Goal: Task Accomplishment & Management: Use online tool/utility

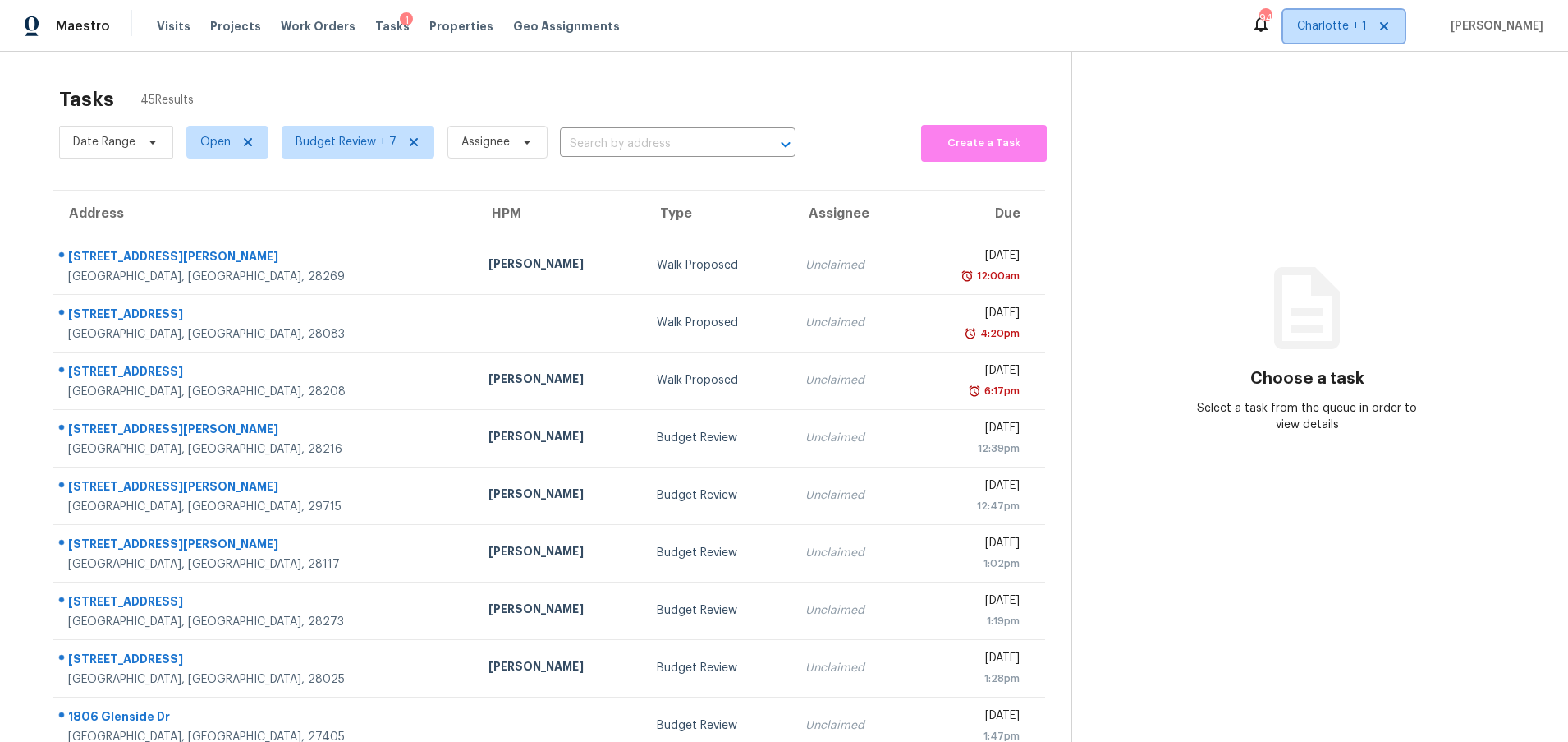
click at [1367, 18] on span "Charlotte + 1" at bounding box center [1332, 26] width 69 height 16
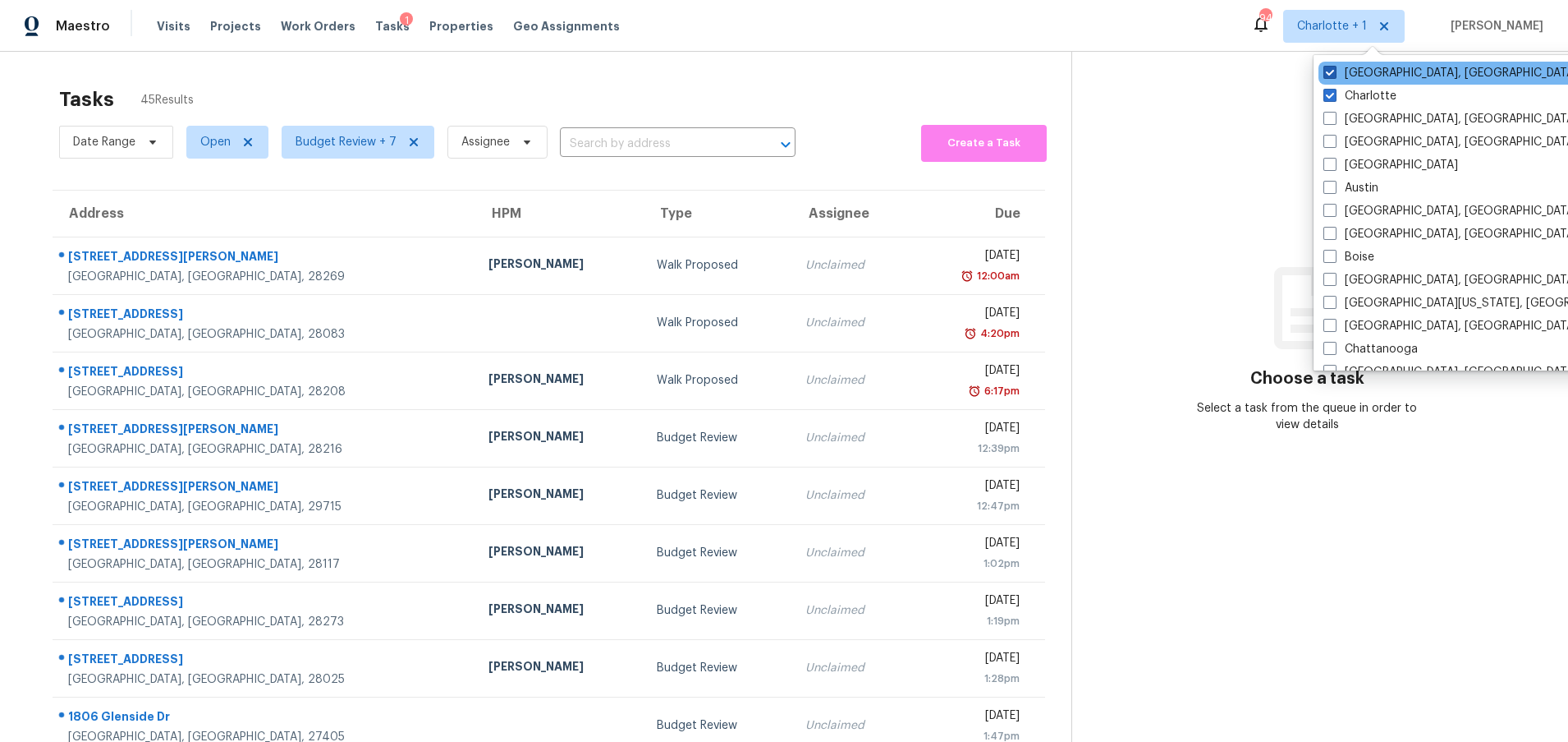
click at [1372, 74] on label "Greensboro, NC" at bounding box center [1451, 72] width 255 height 16
click at [1335, 74] on input "Greensboro, NC" at bounding box center [1329, 69] width 11 height 11
checkbox input "false"
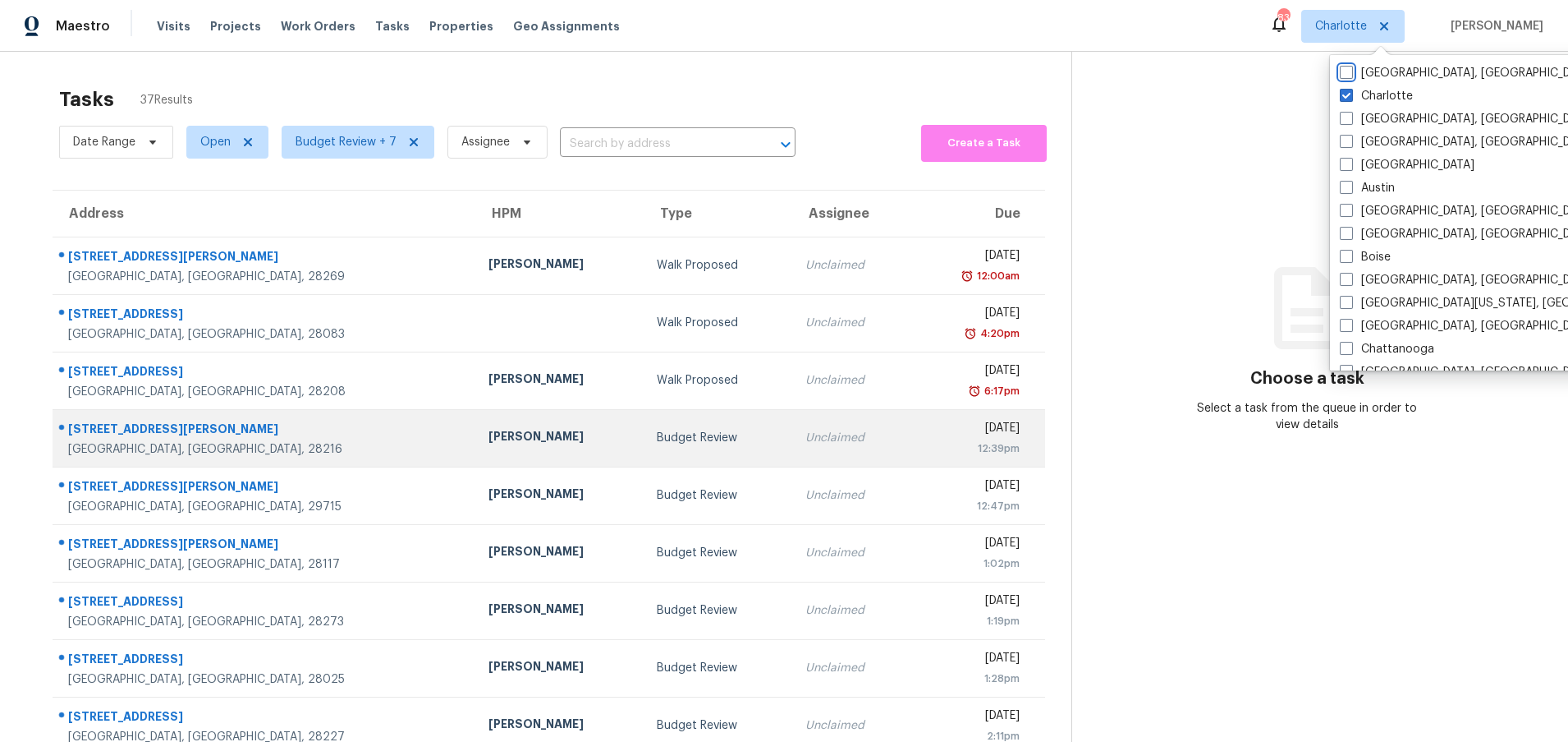
scroll to position [125, 0]
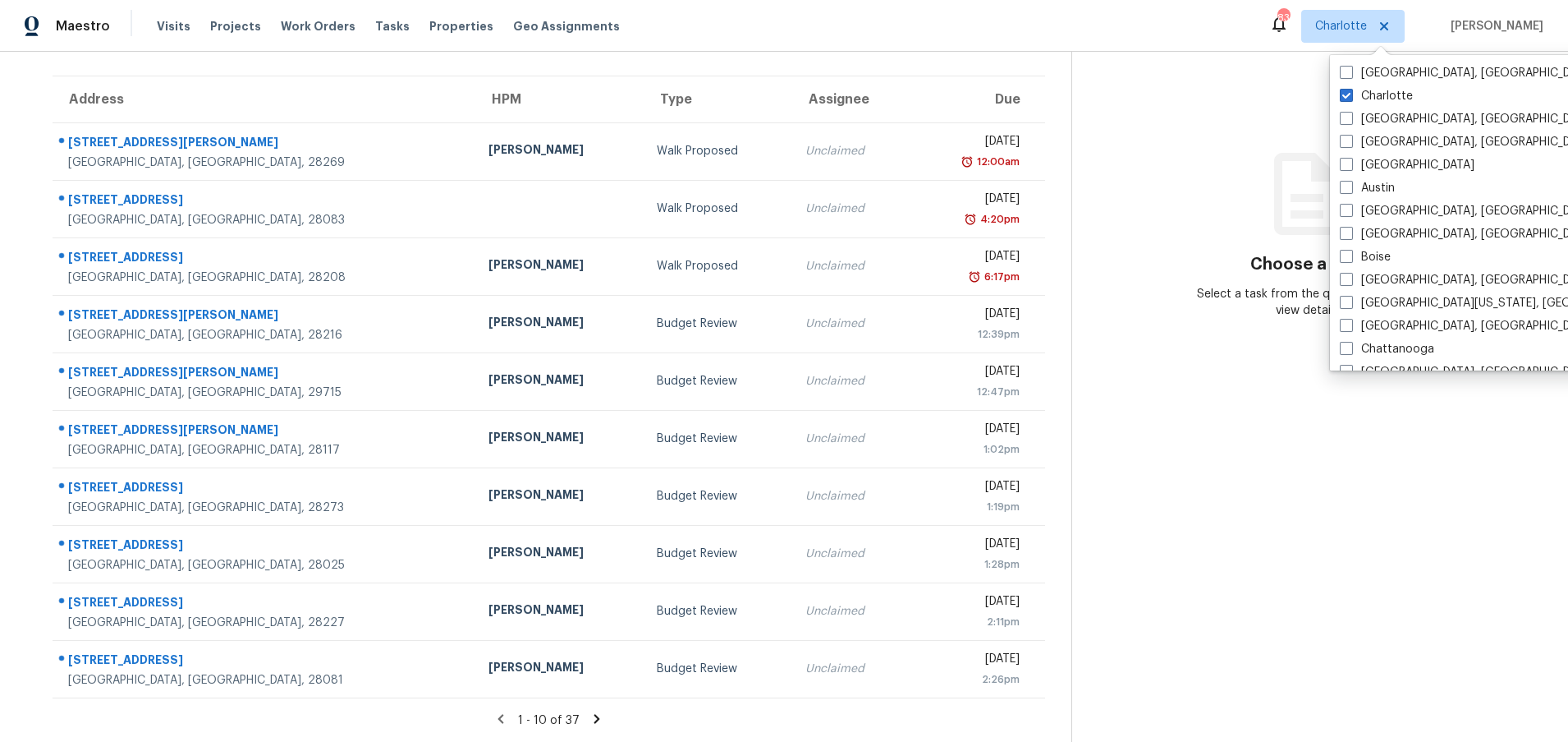
click at [589, 711] on icon at bounding box center [596, 718] width 14 height 14
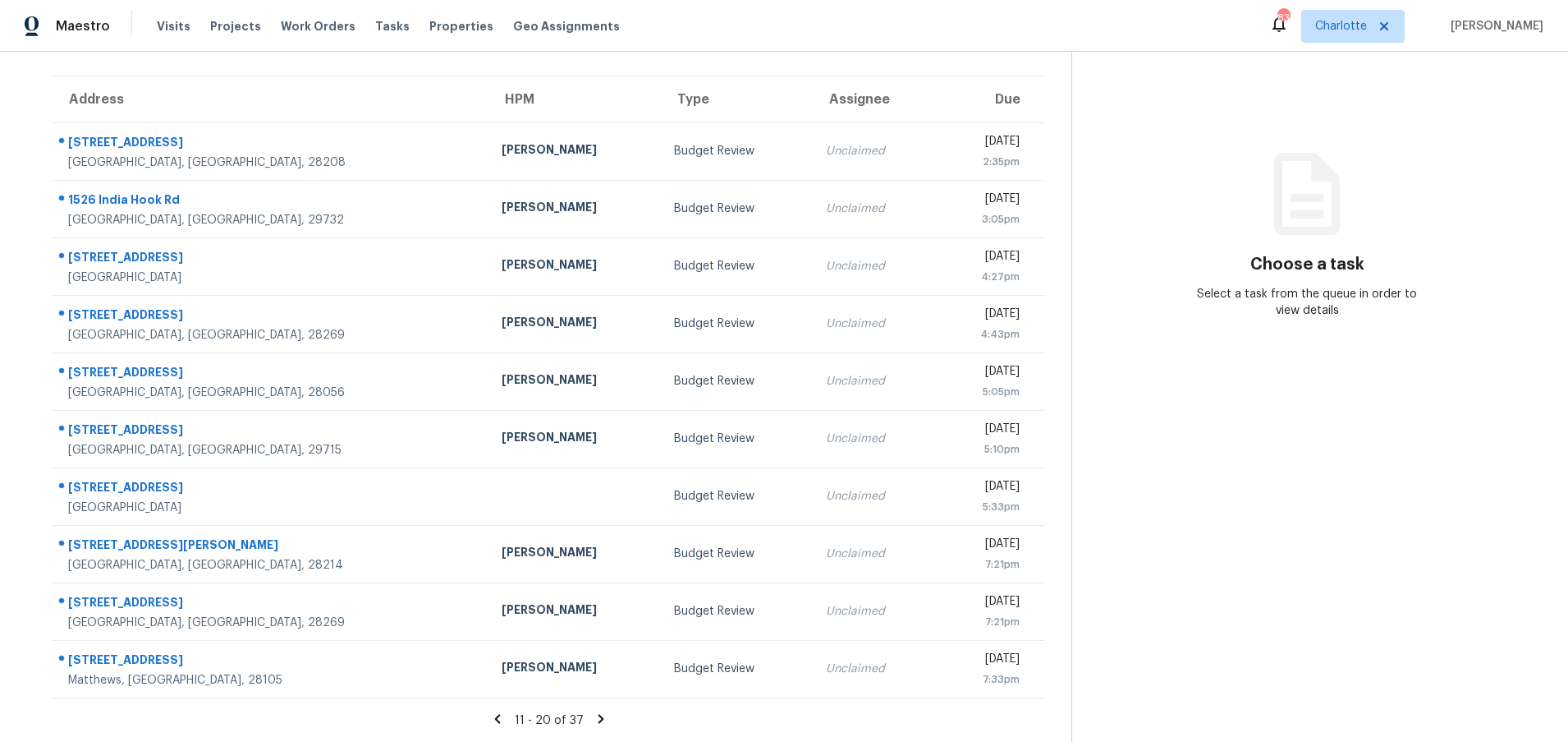
click at [596, 714] on div "11 - 20 of 37" at bounding box center [549, 720] width 1045 height 17
click at [596, 711] on icon at bounding box center [601, 718] width 14 height 14
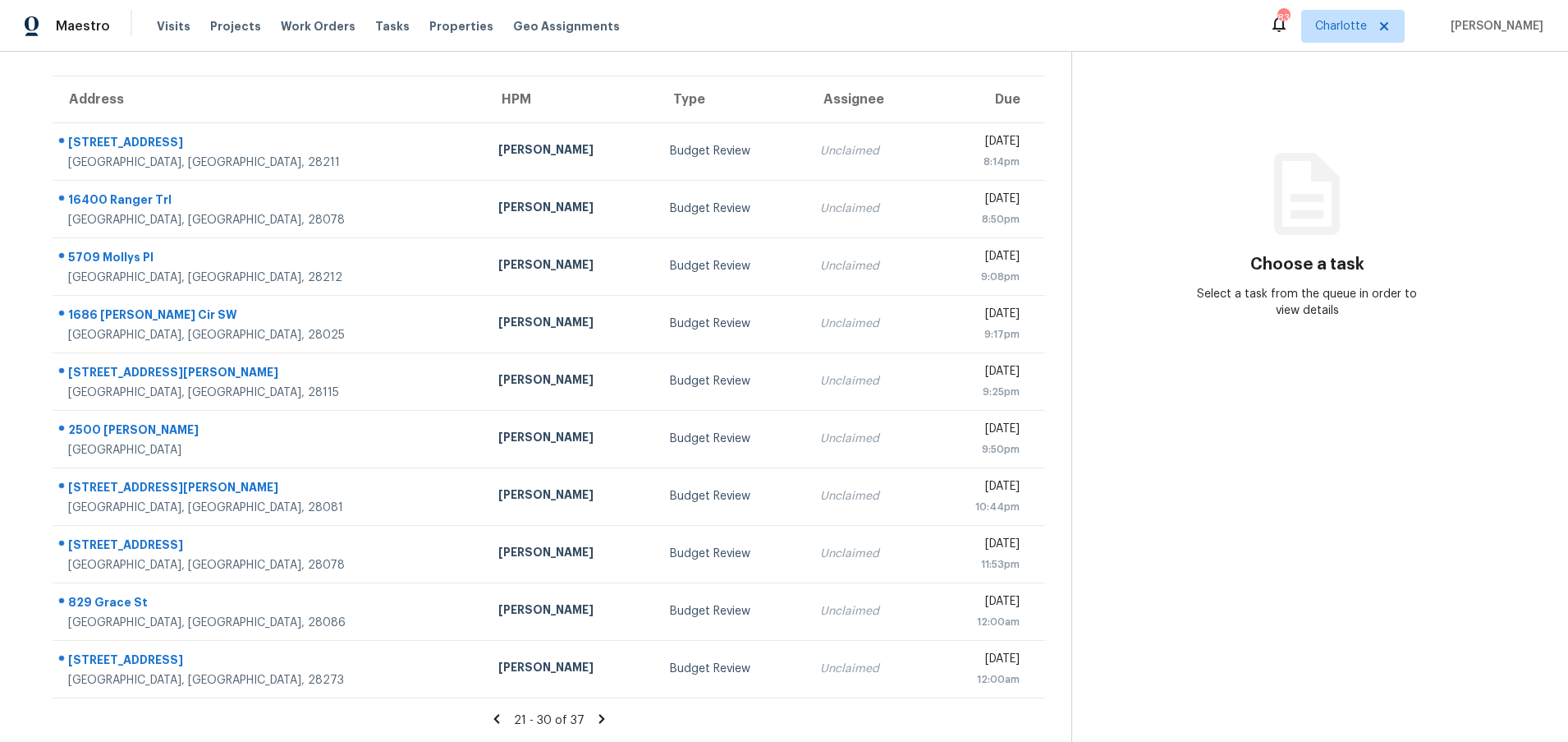
click at [596, 711] on icon at bounding box center [602, 718] width 14 height 14
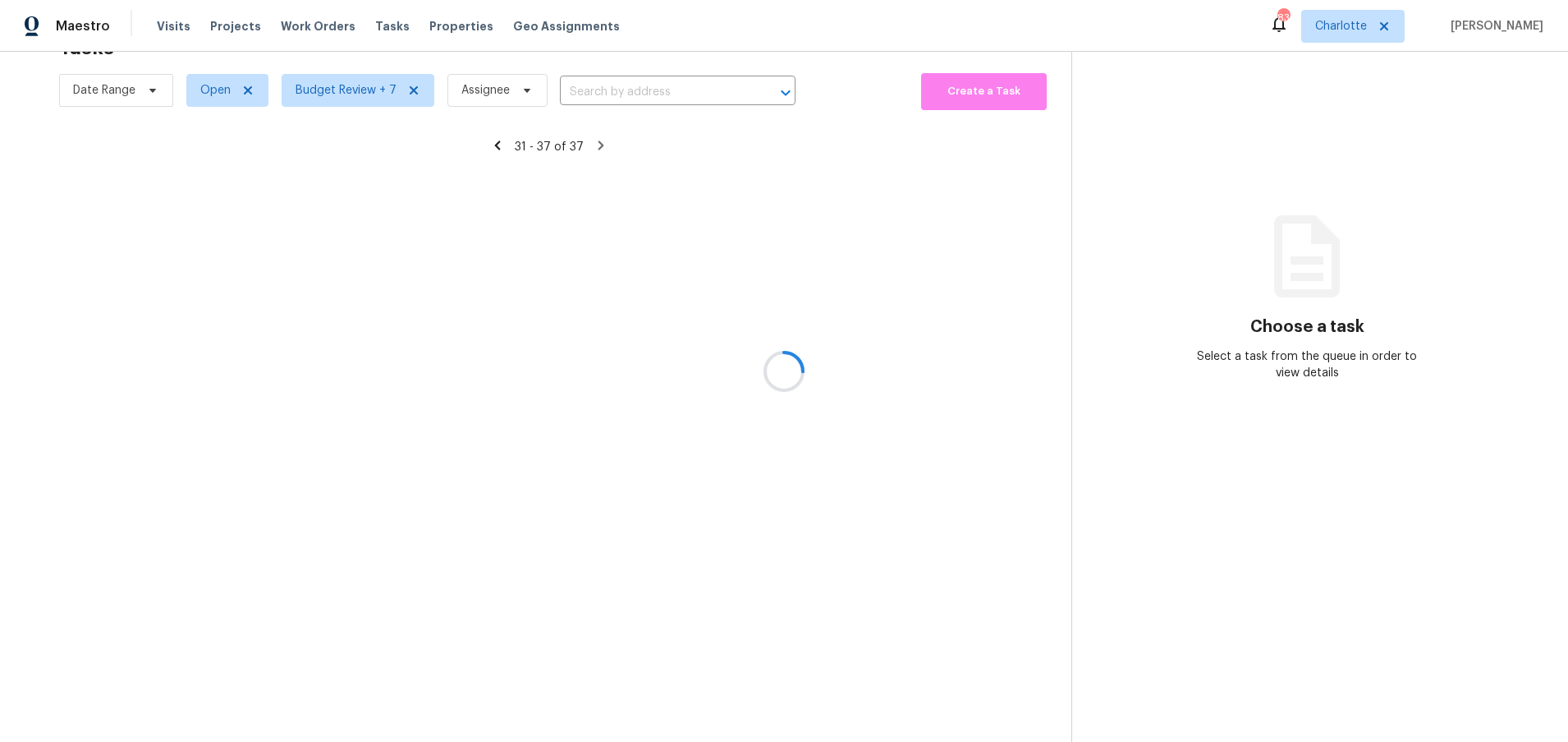
scroll to position [64, 0]
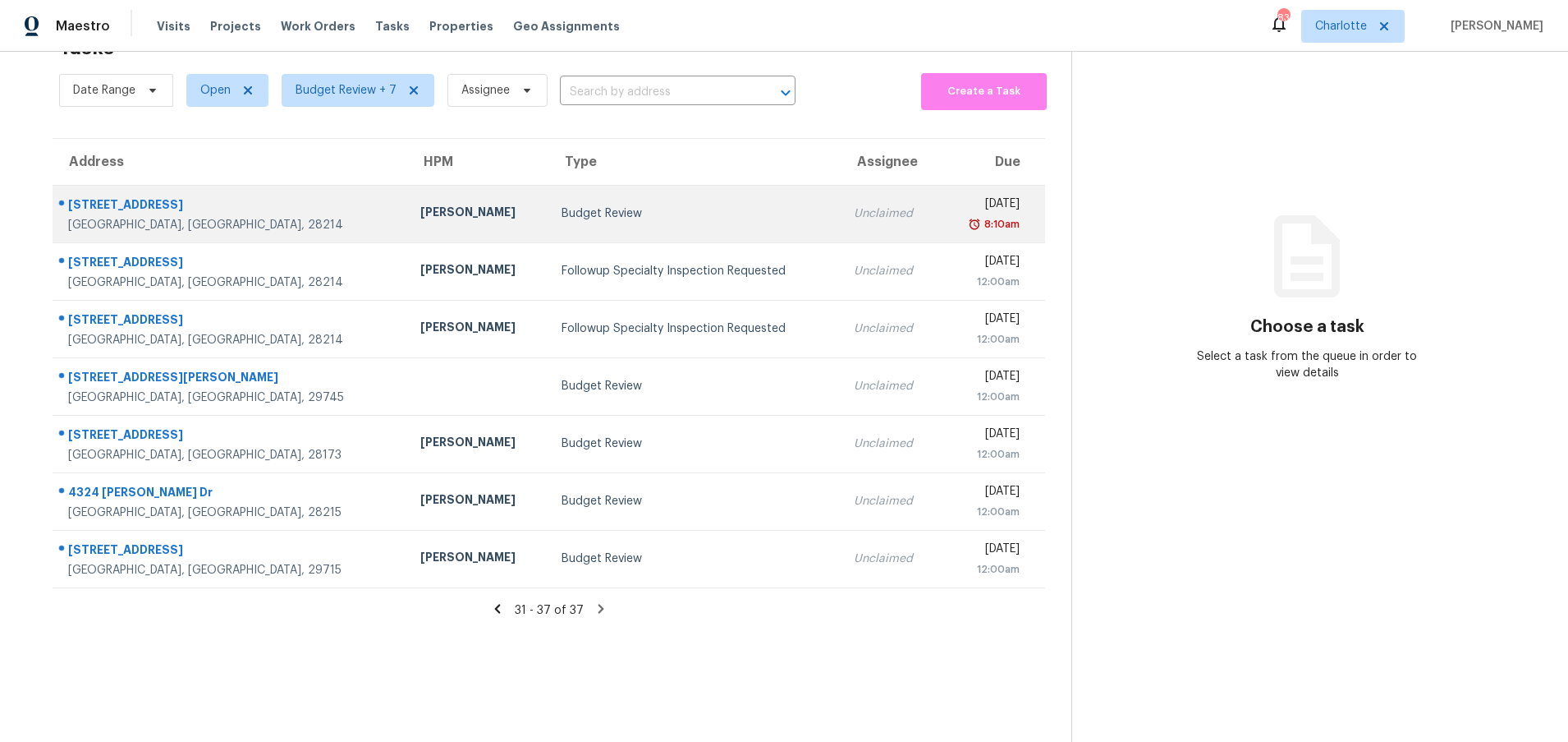
click at [561, 206] on div "Budget Review" at bounding box center [693, 213] width 265 height 16
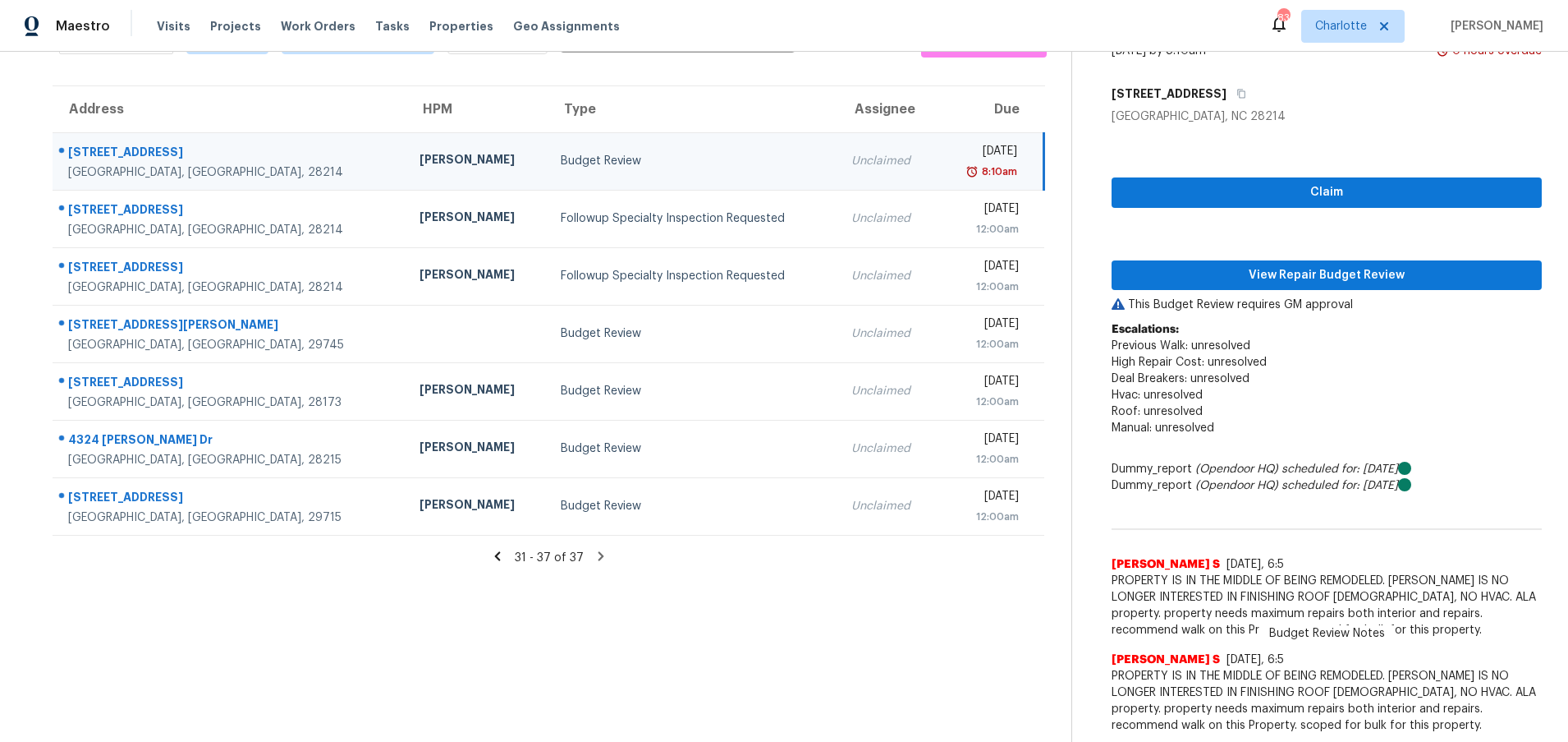
scroll to position [102, 0]
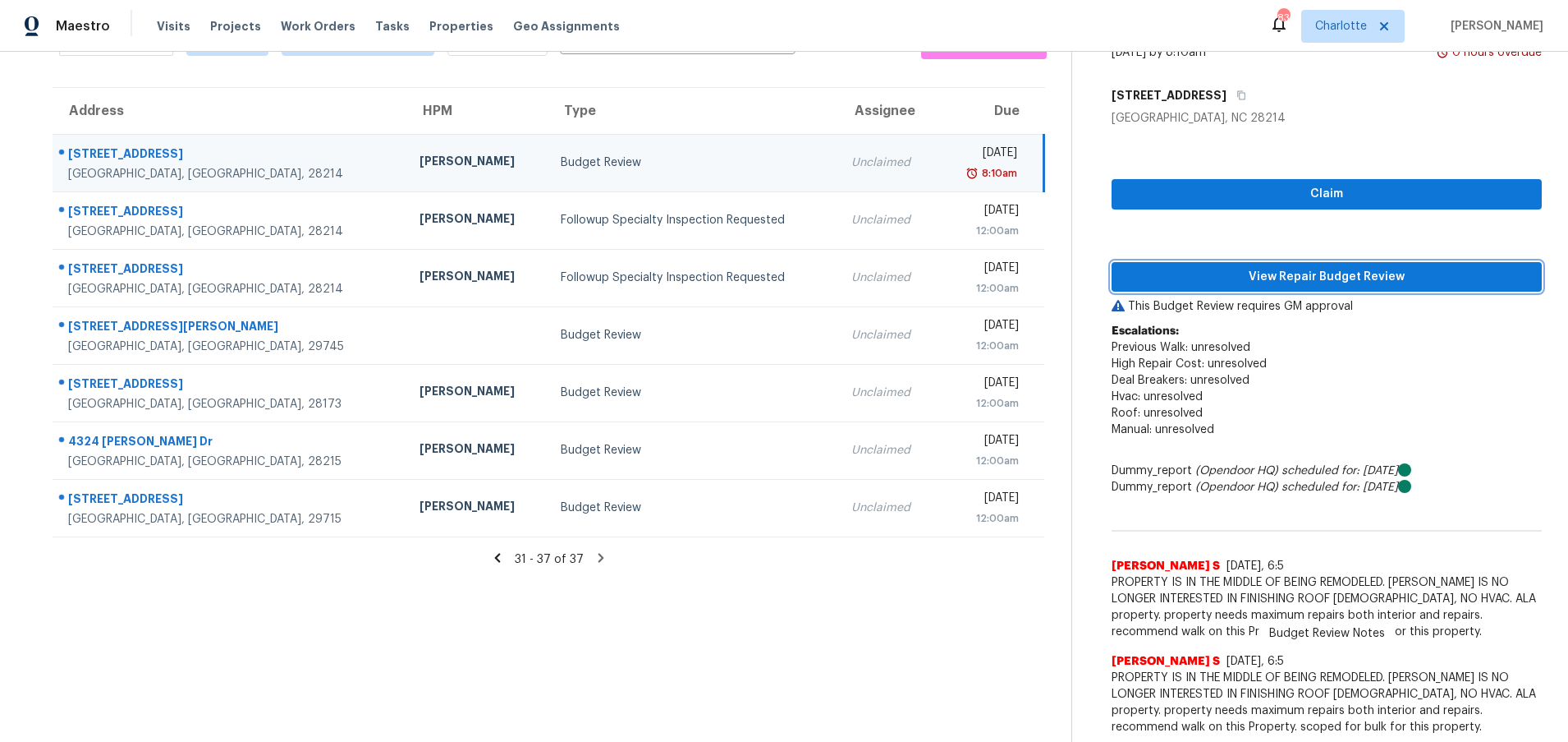
click at [1308, 272] on span "View Repair Budget Review" at bounding box center [1327, 277] width 404 height 20
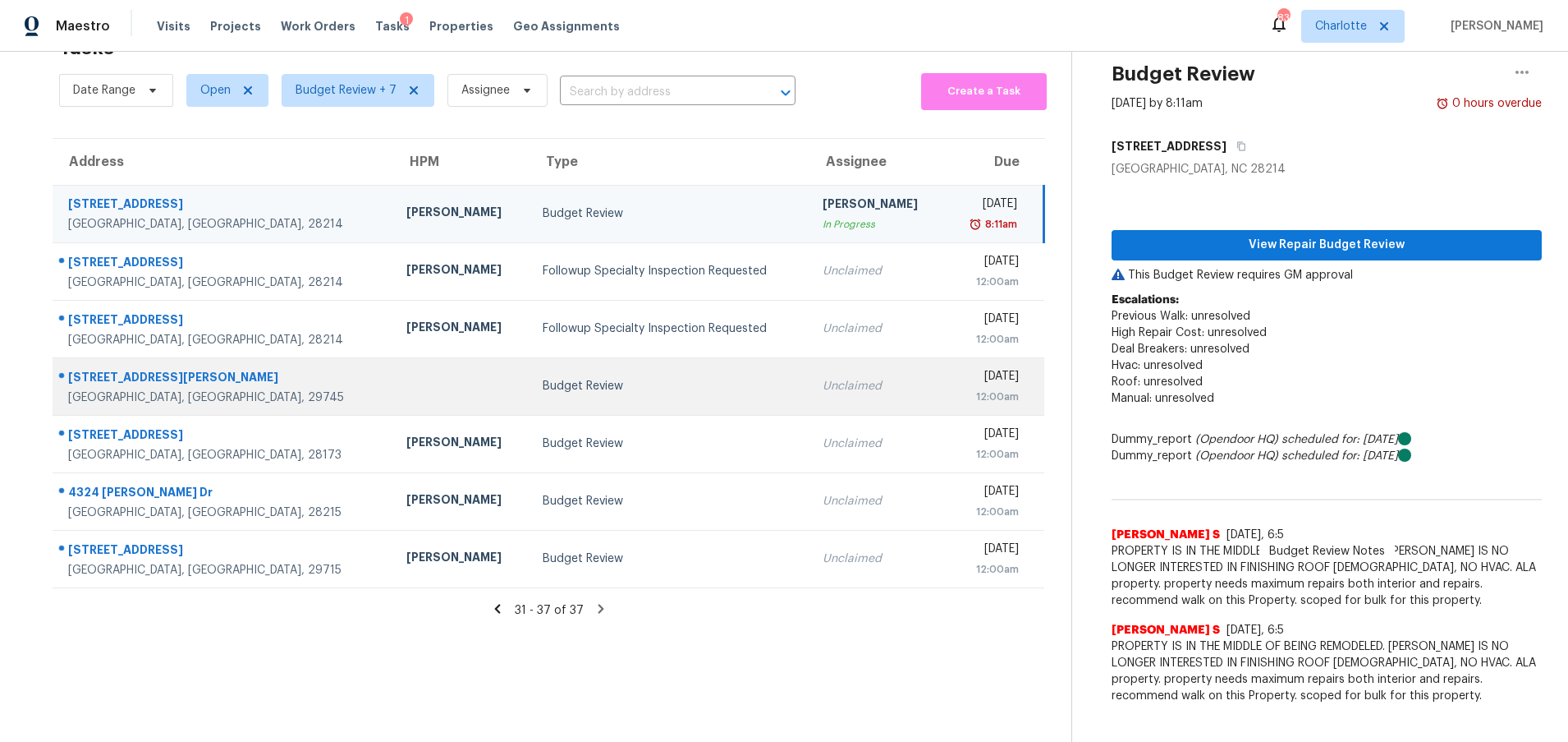
scroll to position [64, 0]
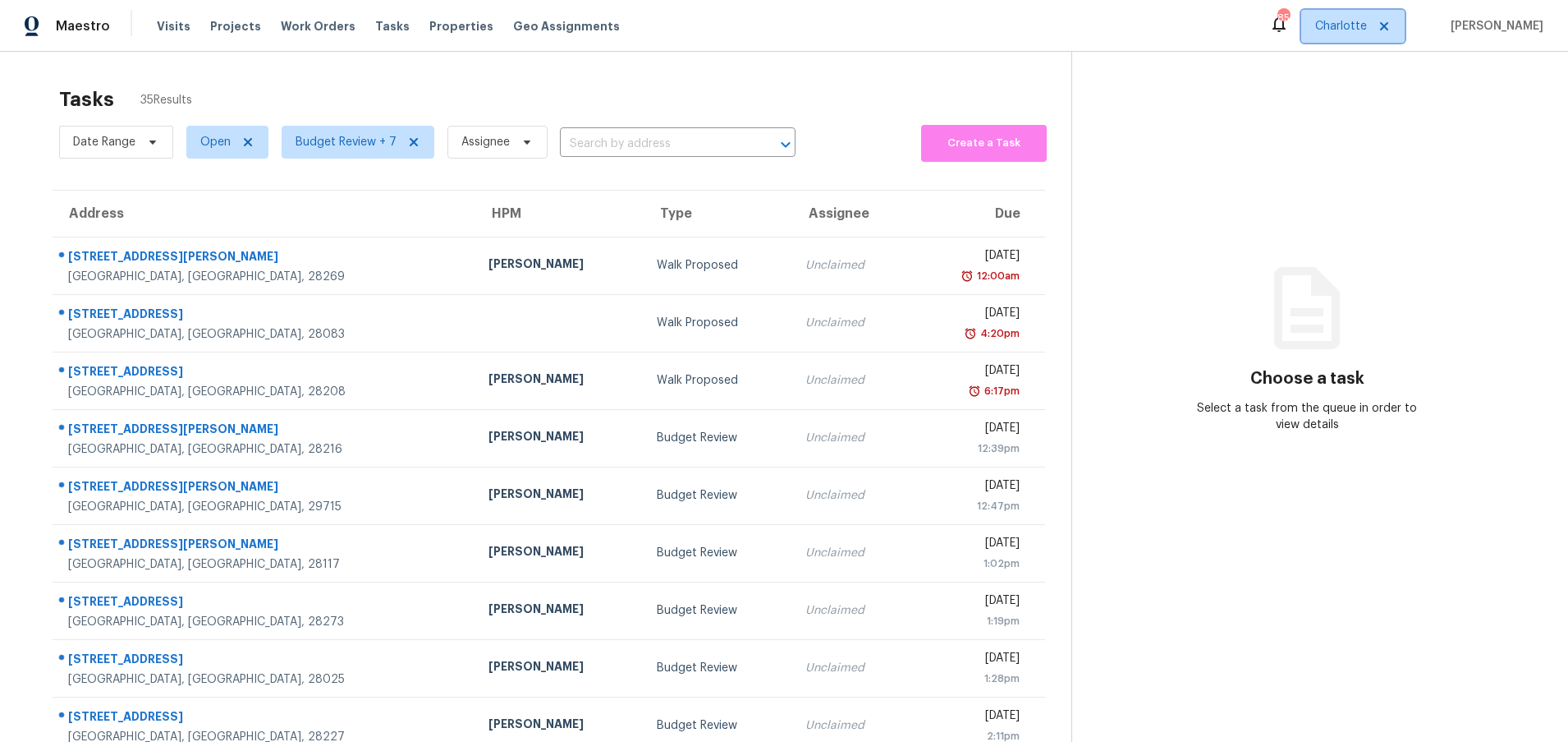
click at [1358, 22] on span "Charlotte" at bounding box center [1341, 26] width 52 height 16
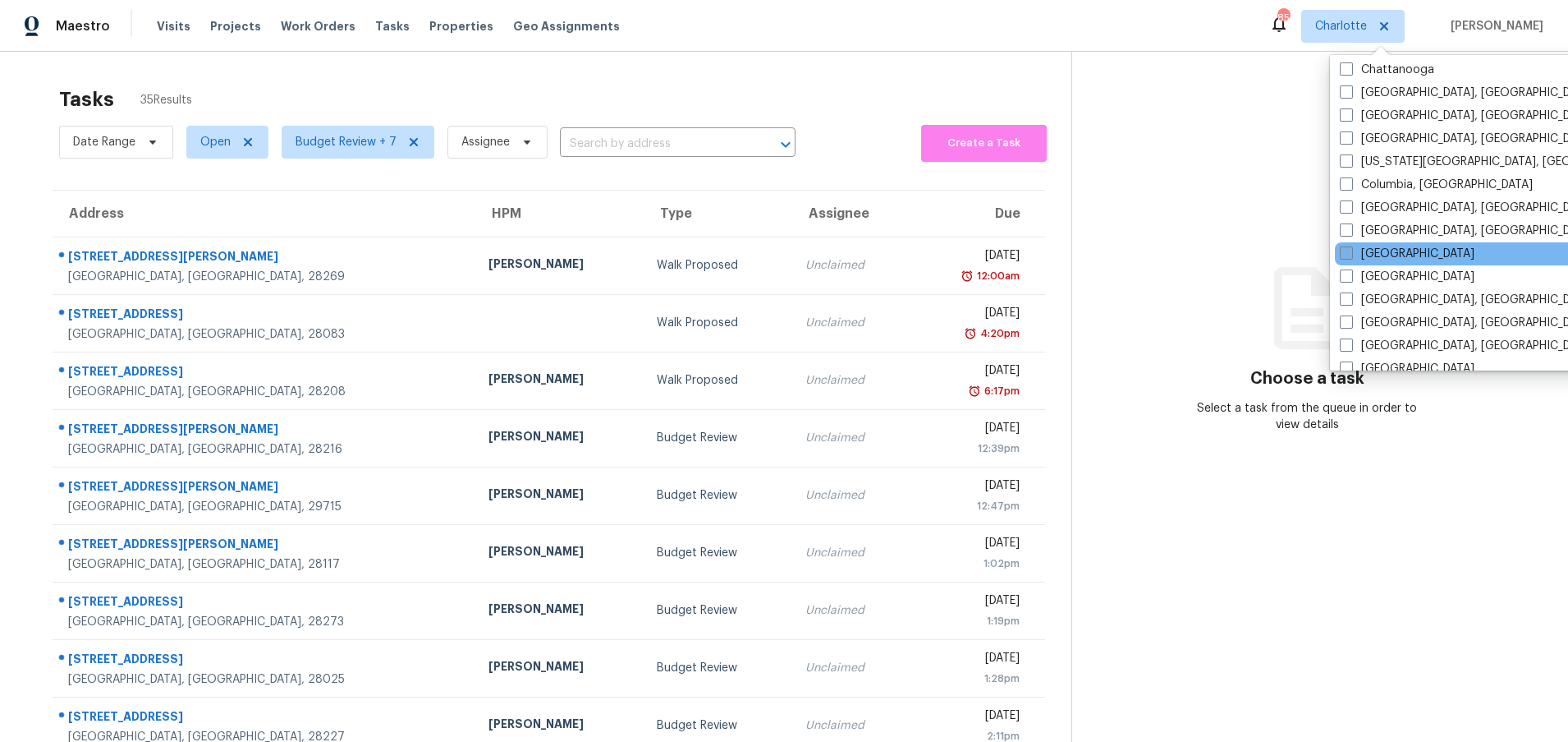
scroll to position [315, 0]
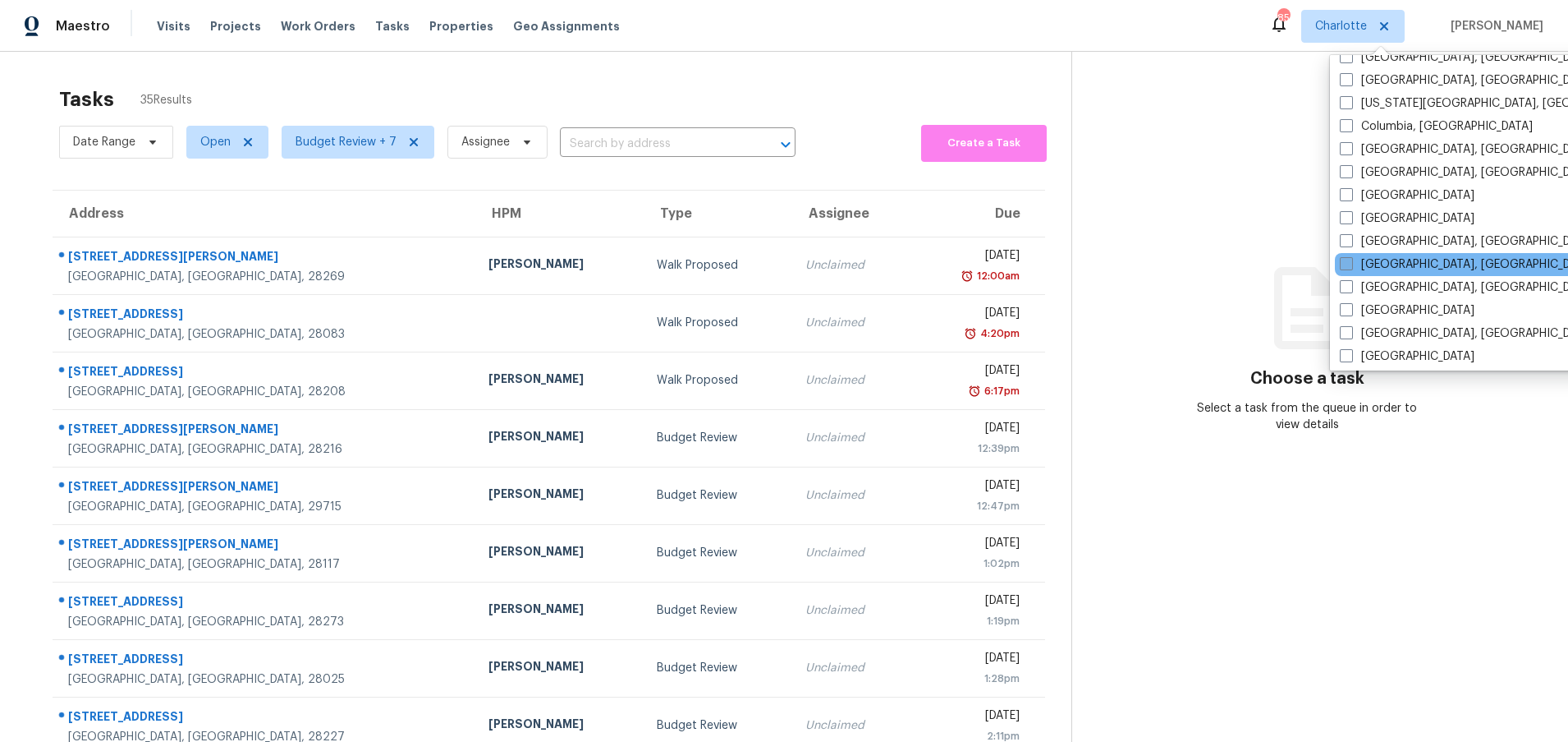
click at [1376, 262] on label "Greensboro, NC" at bounding box center [1468, 264] width 255 height 16
click at [1351, 262] on input "Greensboro, NC" at bounding box center [1345, 261] width 11 height 11
checkbox input "true"
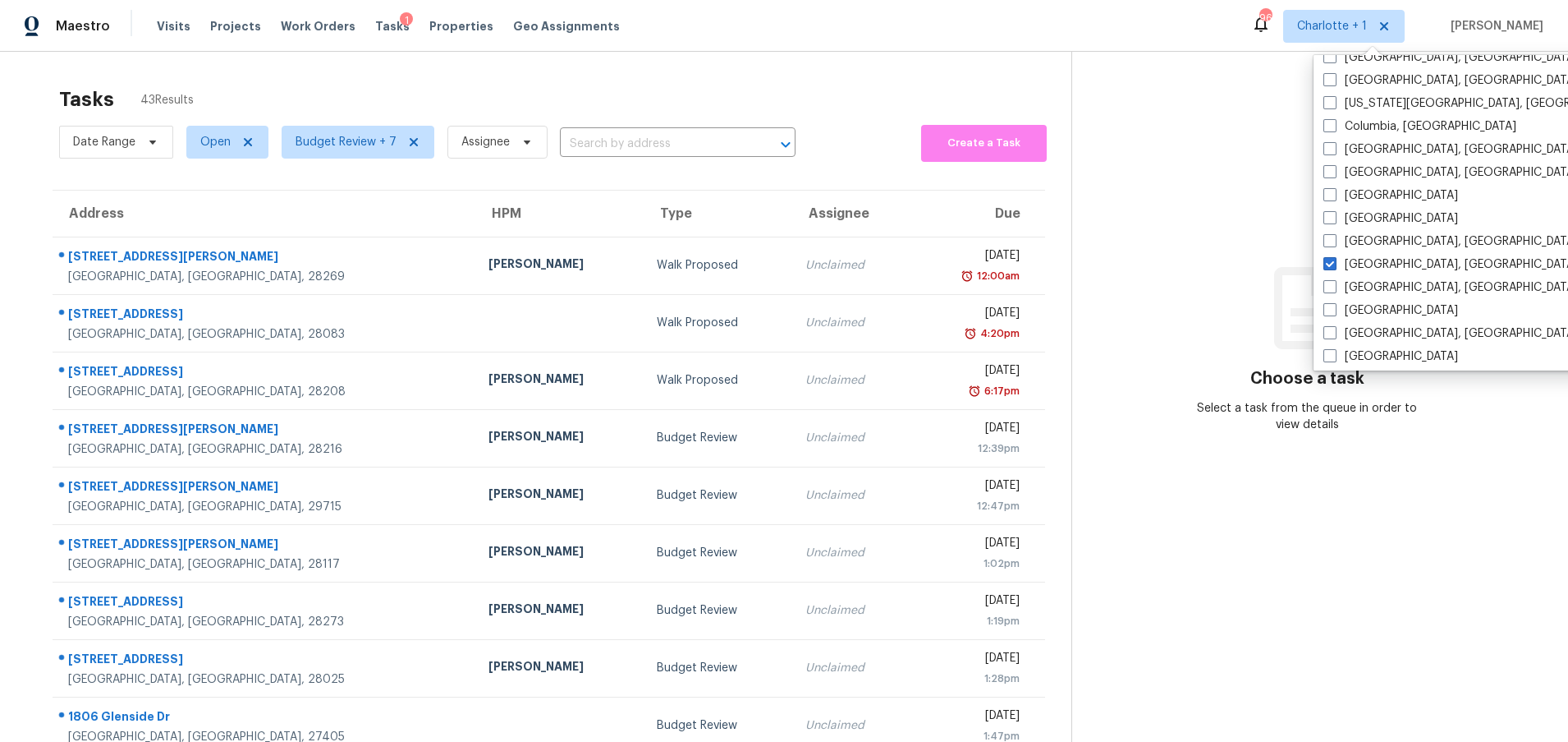
click at [643, 80] on div "Tasks 43 Results" at bounding box center [565, 99] width 1013 height 42
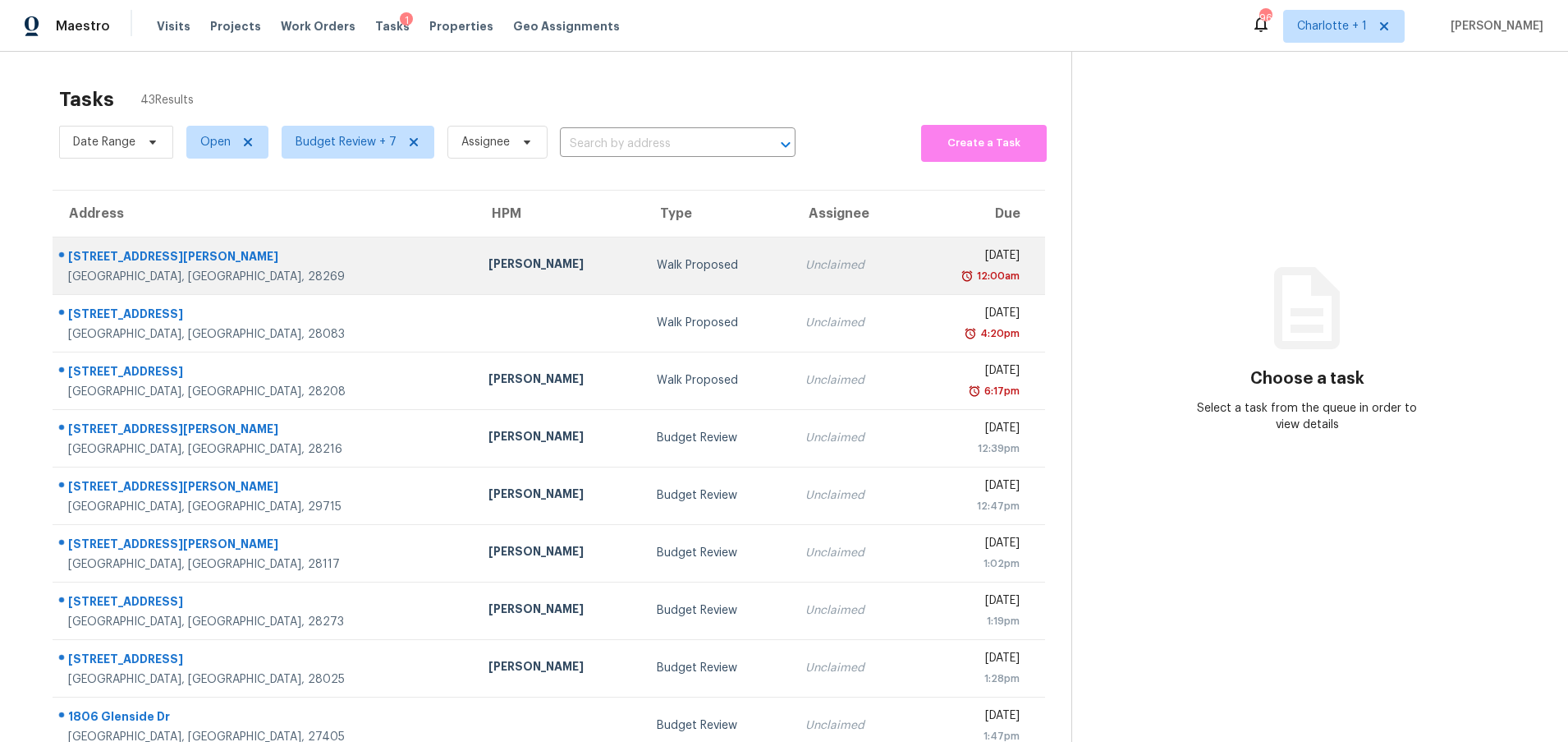
scroll to position [125, 0]
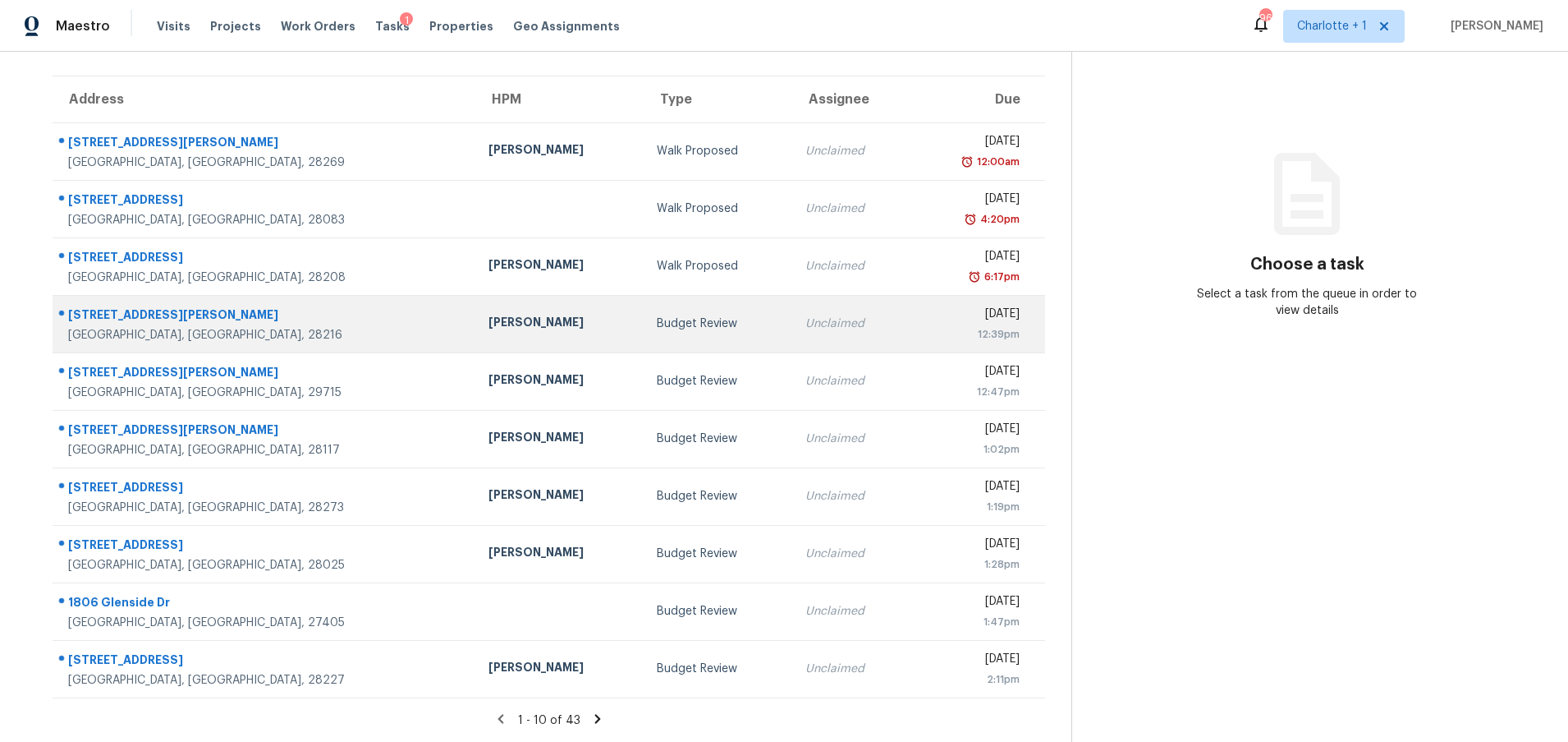
click at [489, 314] on div "[PERSON_NAME]" at bounding box center [559, 323] width 141 height 20
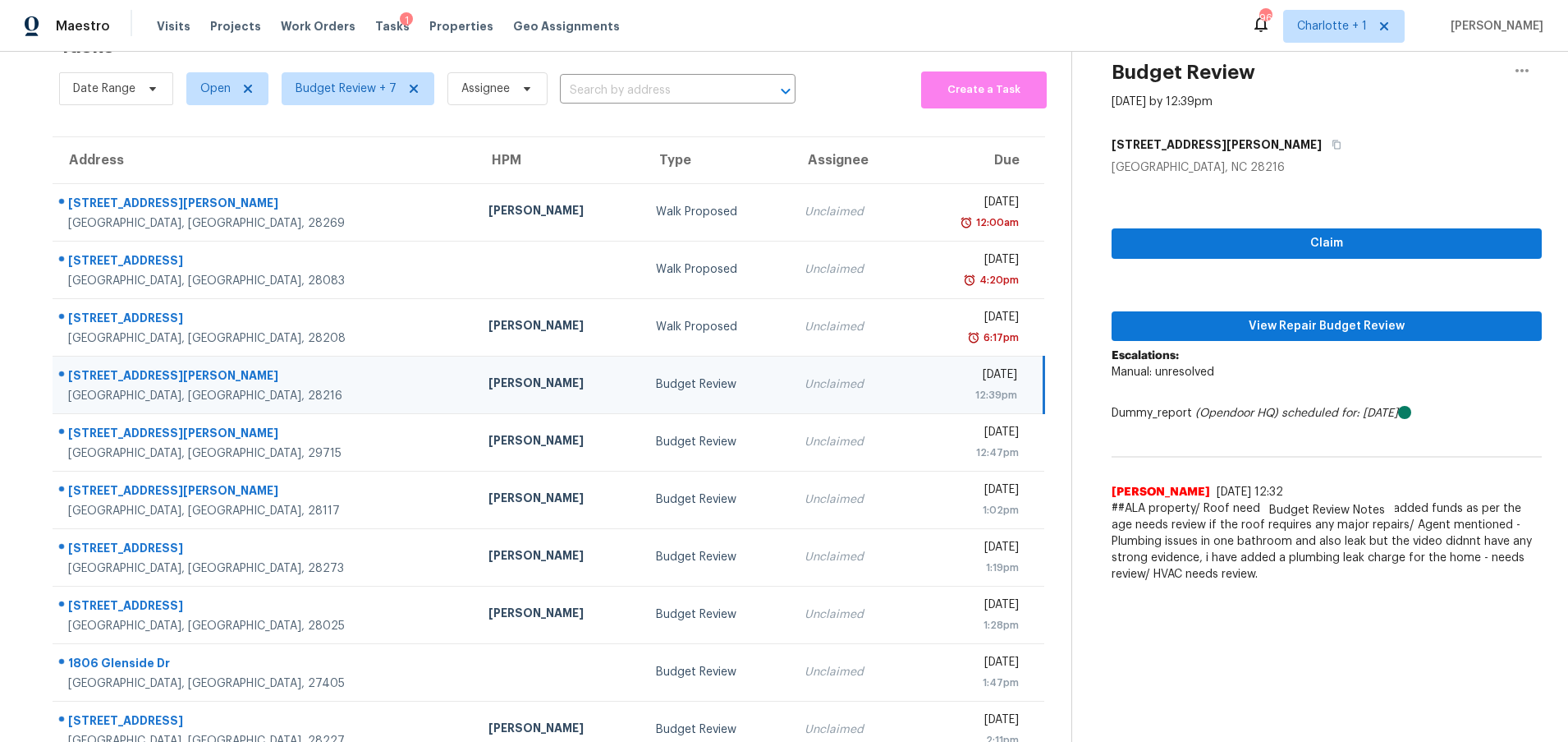
scroll to position [55, 0]
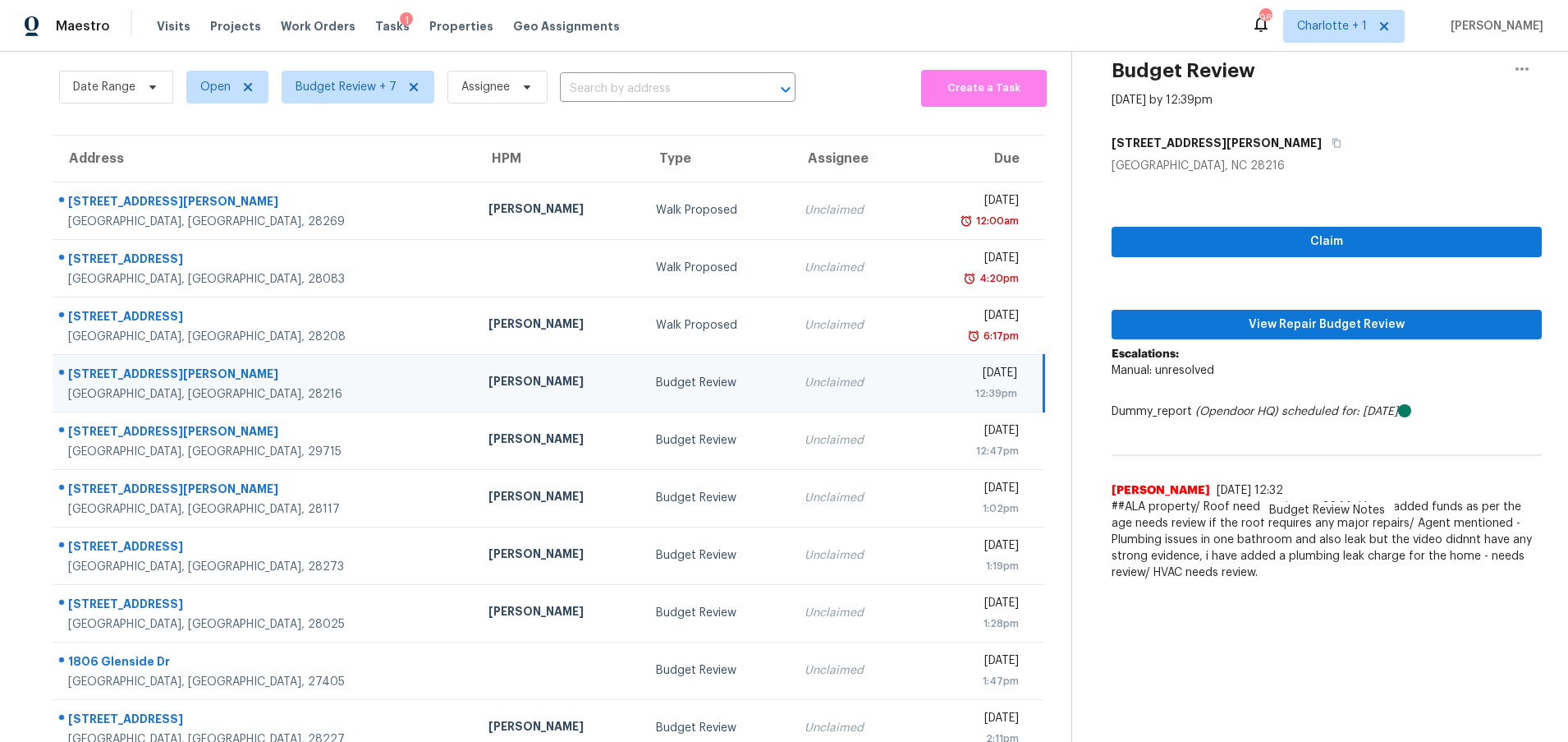
drag, startPoint x: 484, startPoint y: 385, endPoint x: 545, endPoint y: 387, distance: 61.0
click at [484, 385] on td "[PERSON_NAME]" at bounding box center [559, 383] width 168 height 58
click at [1223, 334] on button "View Repair Budget Review" at bounding box center [1327, 325] width 430 height 31
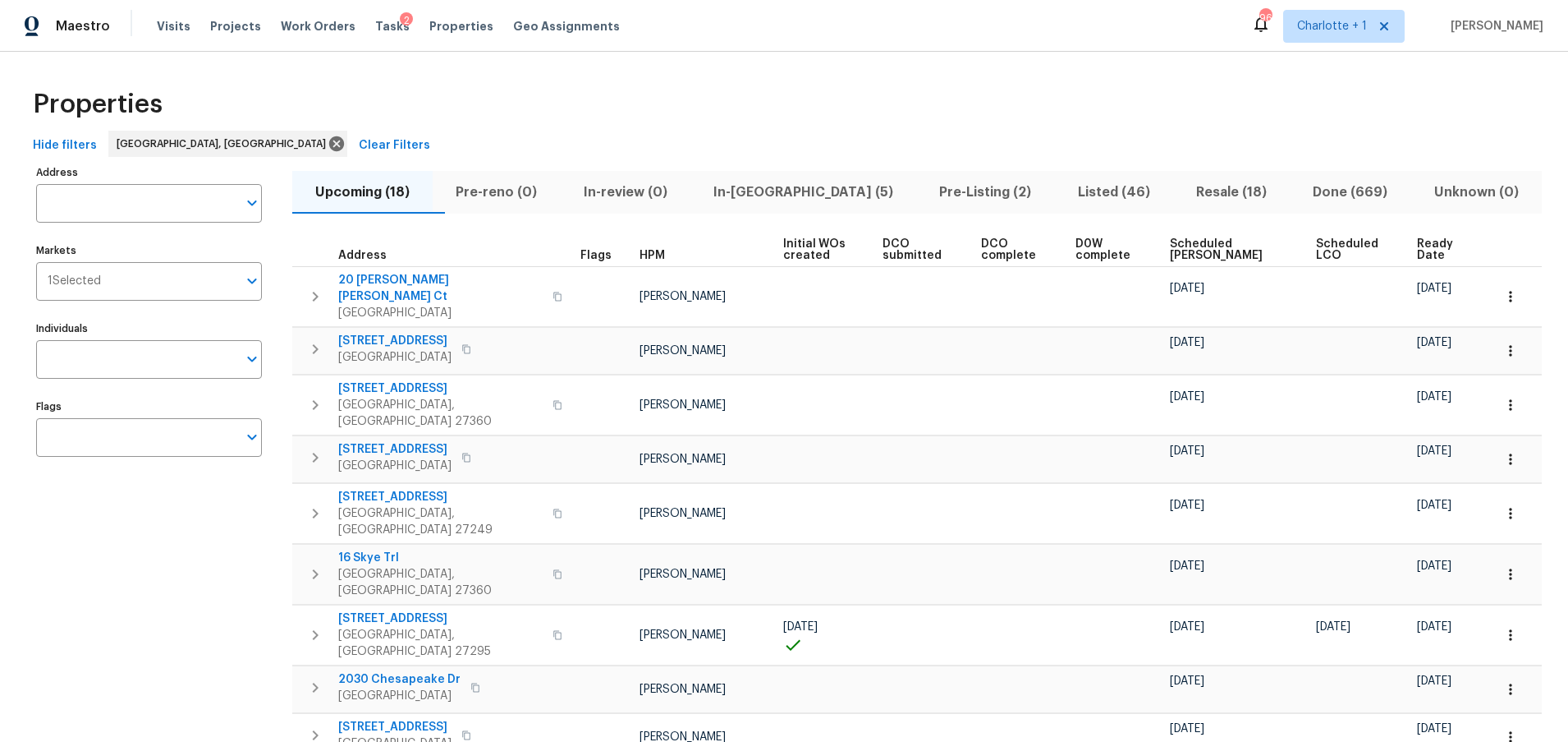
drag, startPoint x: 650, startPoint y: 129, endPoint x: 548, endPoint y: 124, distance: 102.1
click at [650, 129] on div "Properties" at bounding box center [784, 104] width 1516 height 52
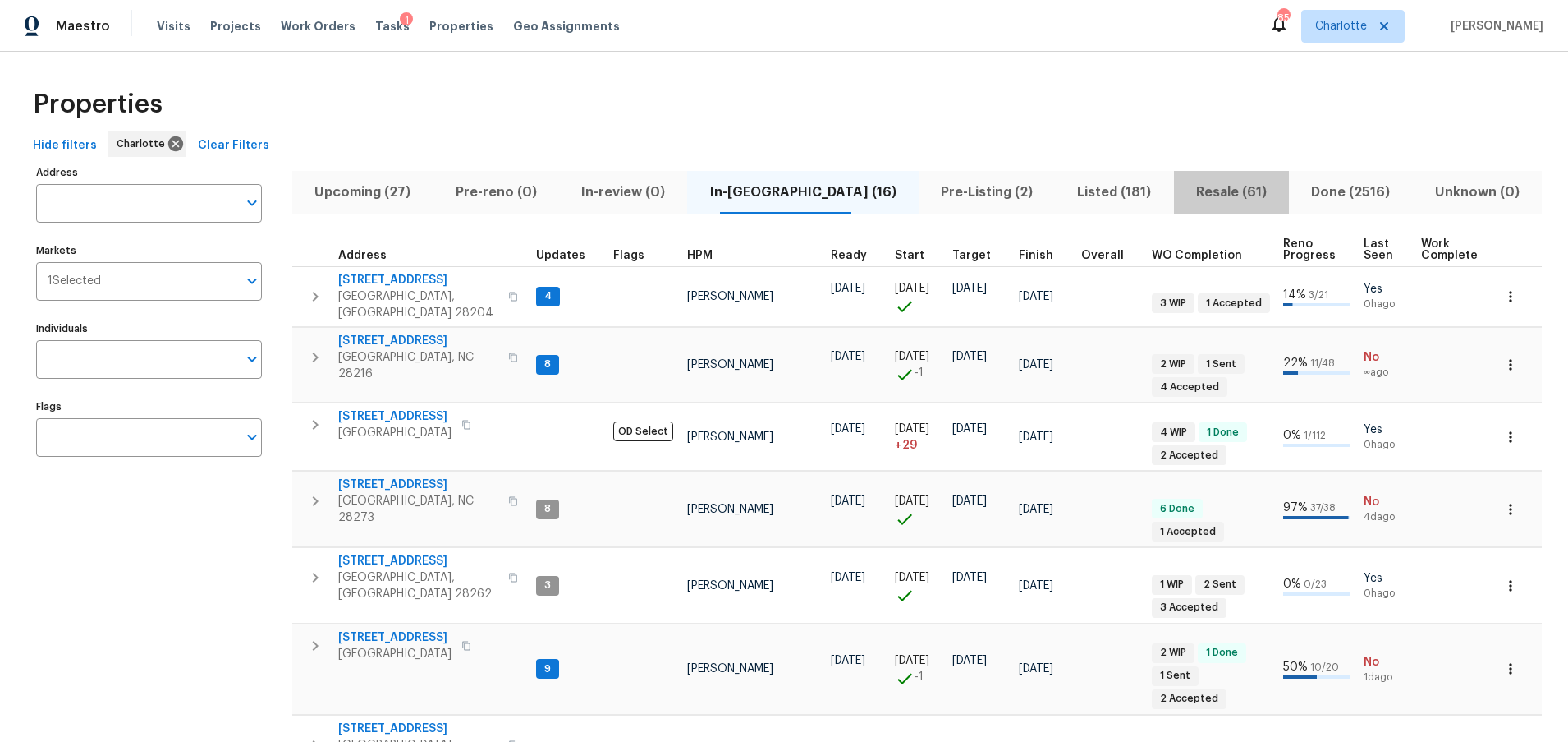
click at [1220, 192] on span "Resale (61)" at bounding box center [1231, 192] width 95 height 23
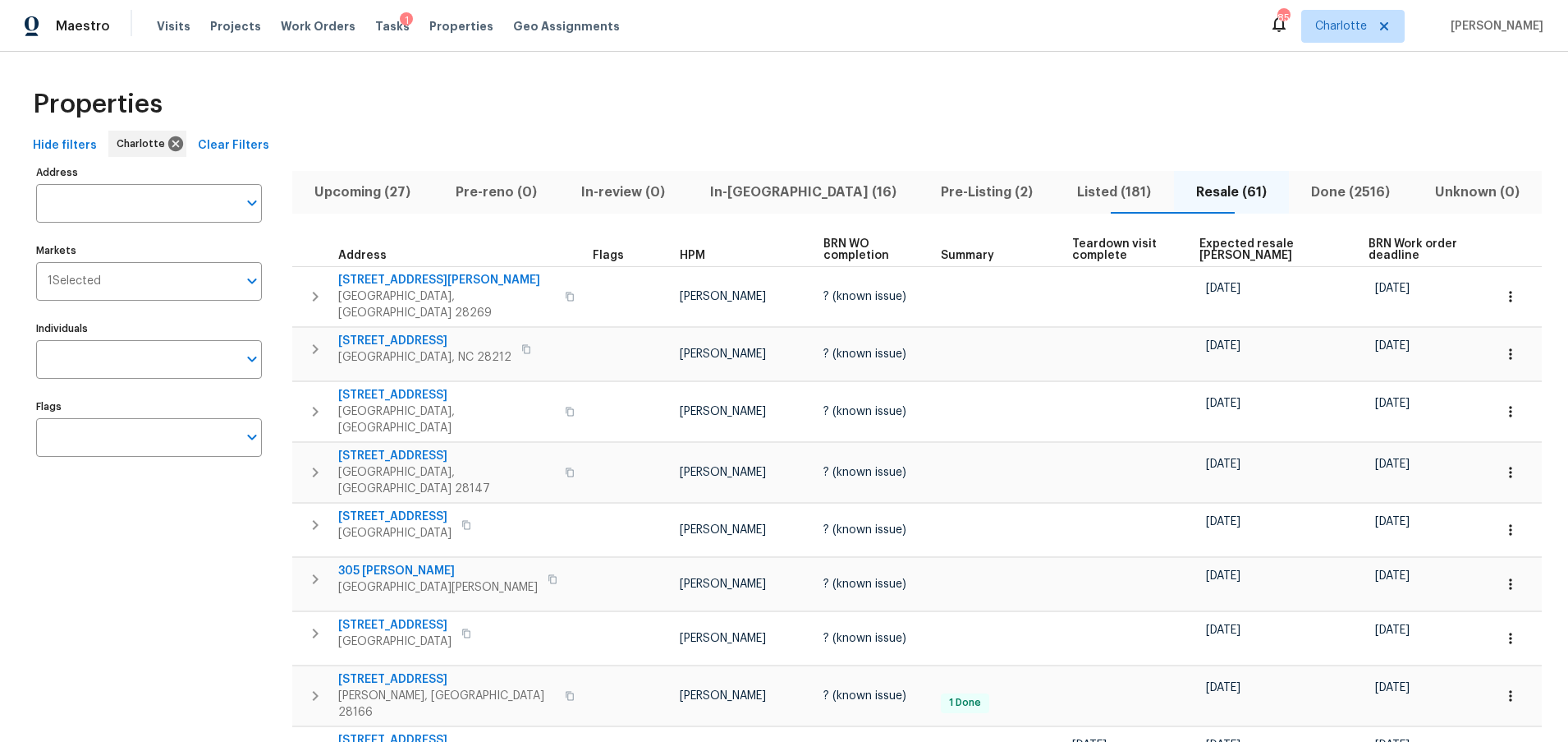
click at [1207, 252] on span "Expected resale COE" at bounding box center [1270, 250] width 141 height 23
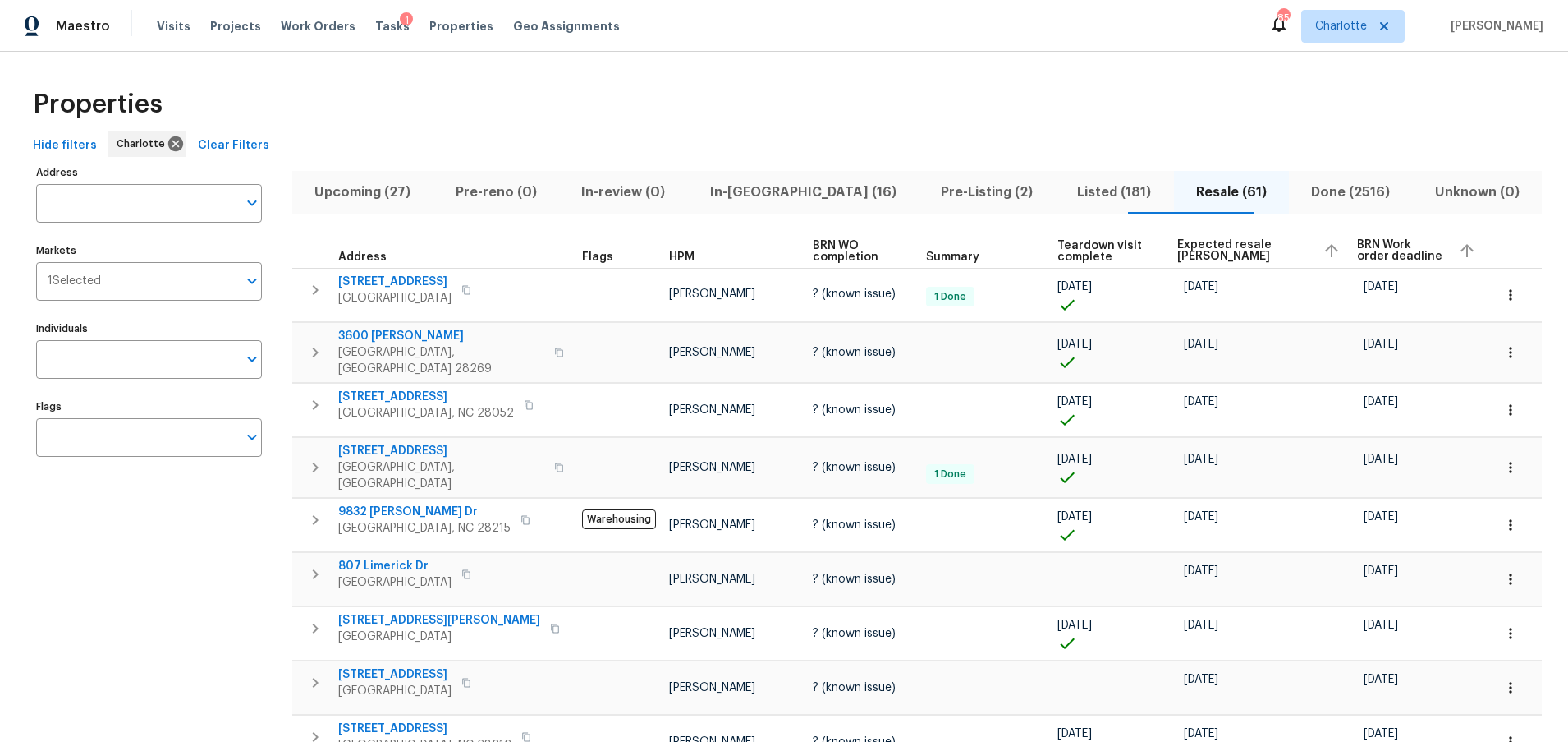
click at [1214, 245] on span "Expected resale [PERSON_NAME]" at bounding box center [1243, 251] width 132 height 23
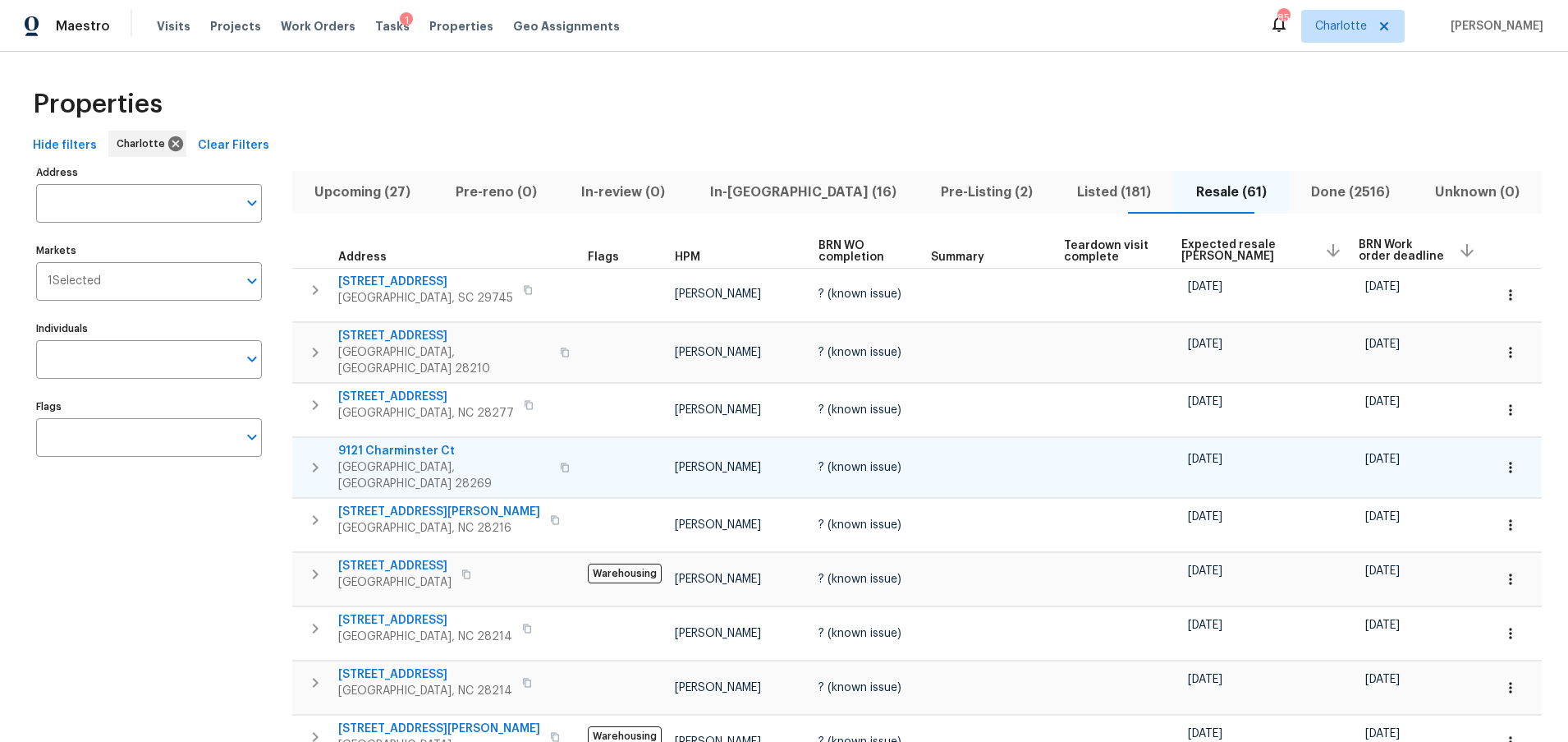
click at [392, 443] on span "9121 Charminster Ct" at bounding box center [445, 451] width 212 height 16
click at [650, 80] on div "Properties" at bounding box center [784, 104] width 1516 height 52
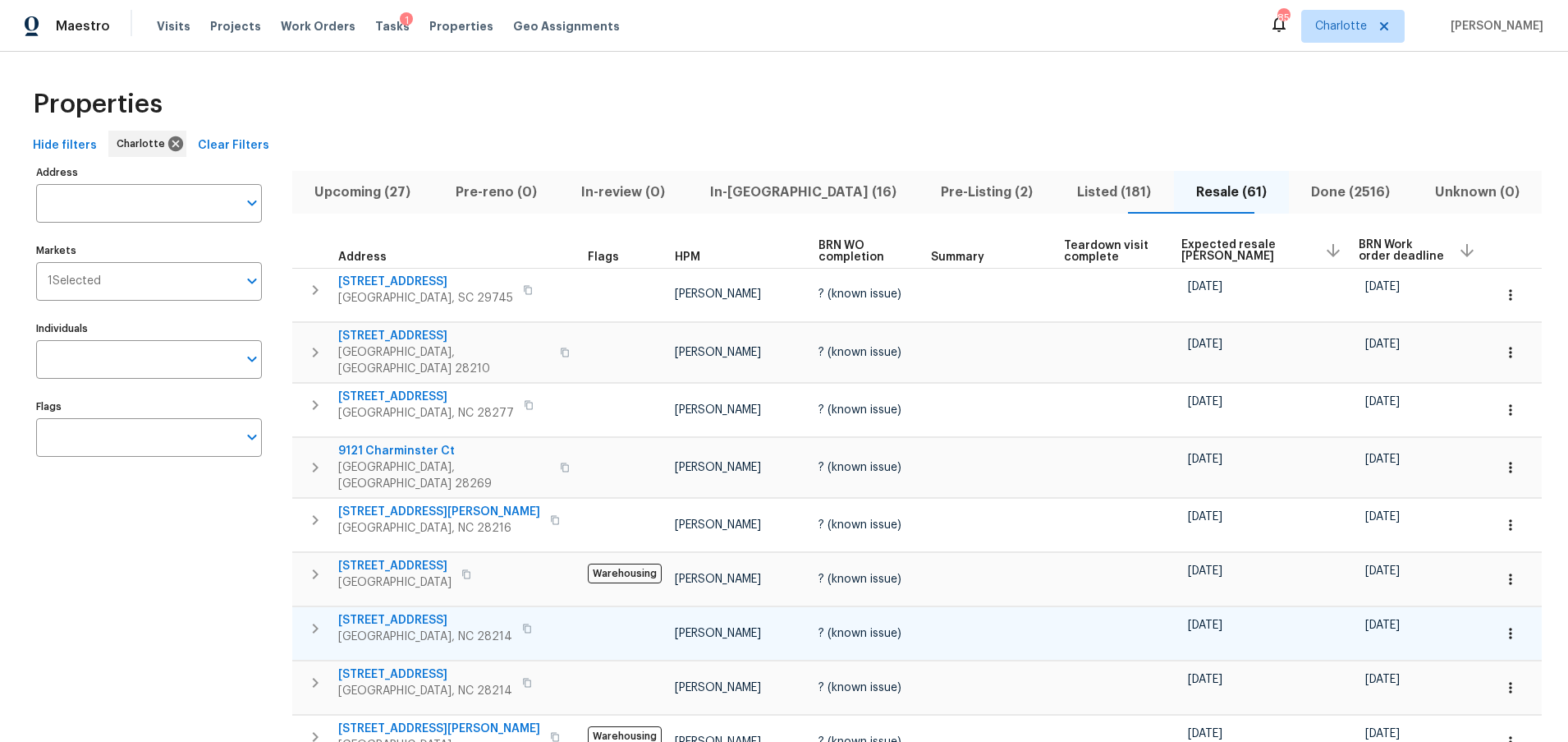
click at [404, 612] on span "5912 Black Bear Ct" at bounding box center [425, 619] width 175 height 16
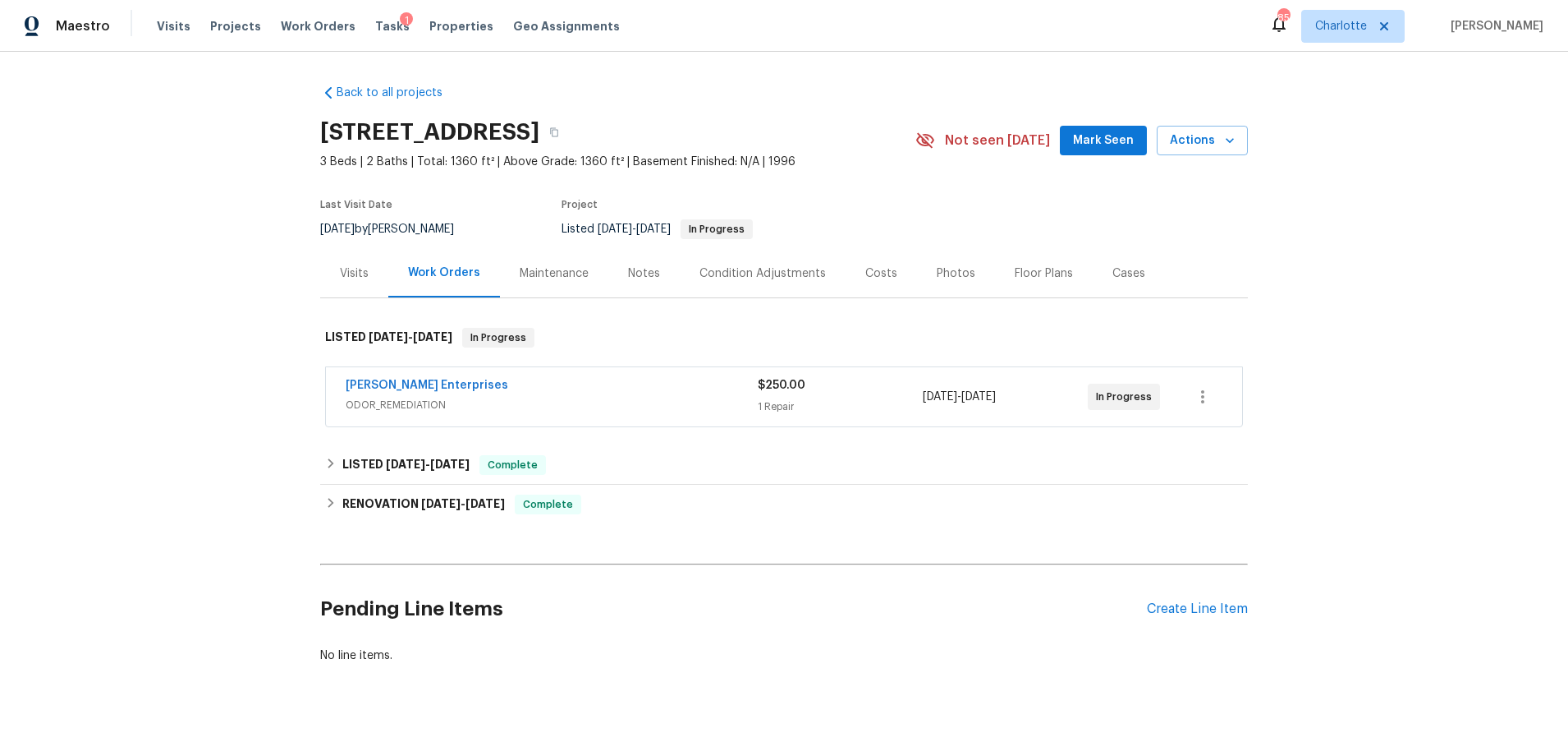
click at [866, 276] on div "Costs" at bounding box center [881, 273] width 32 height 16
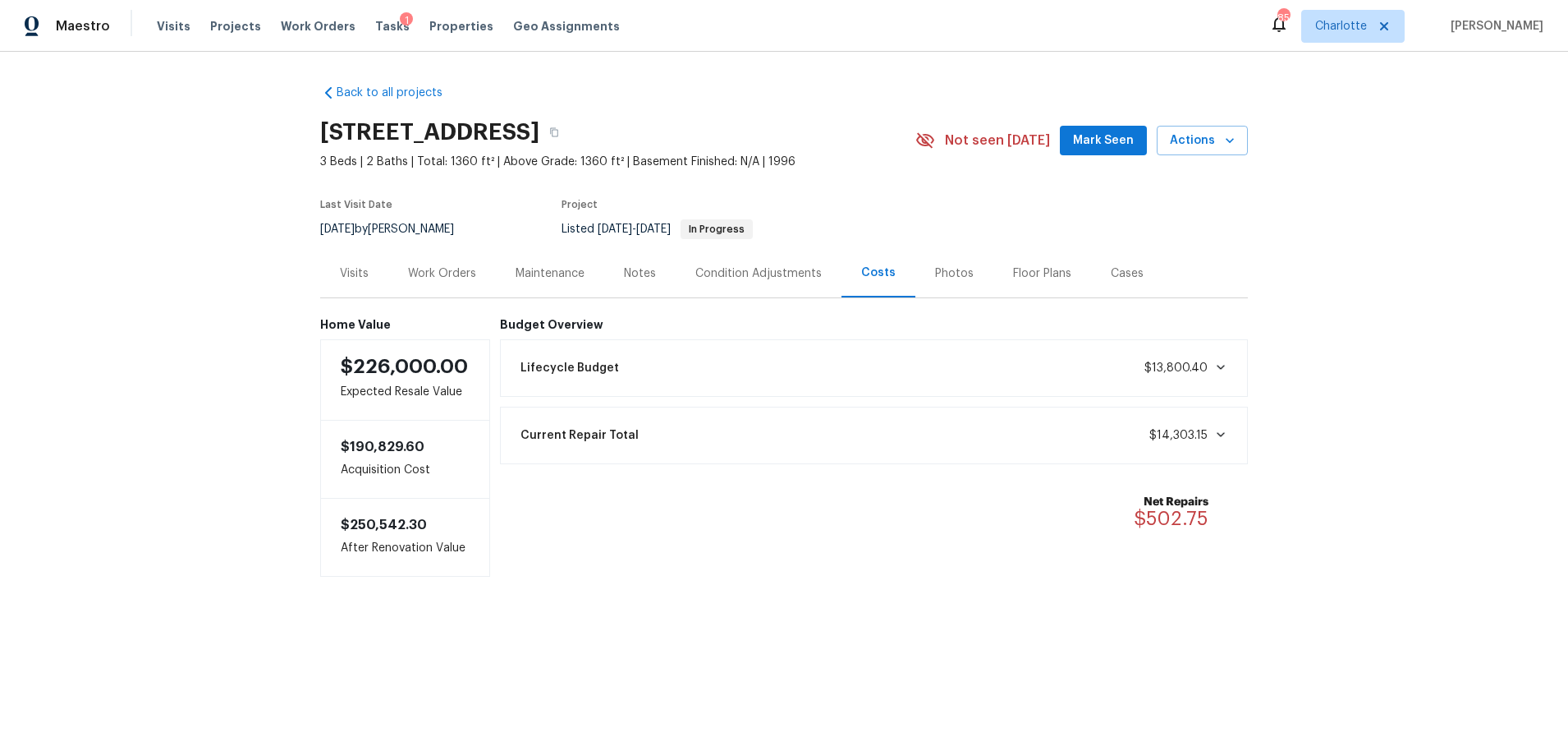
click at [993, 276] on div "Floor Plans" at bounding box center [1041, 273] width 97 height 48
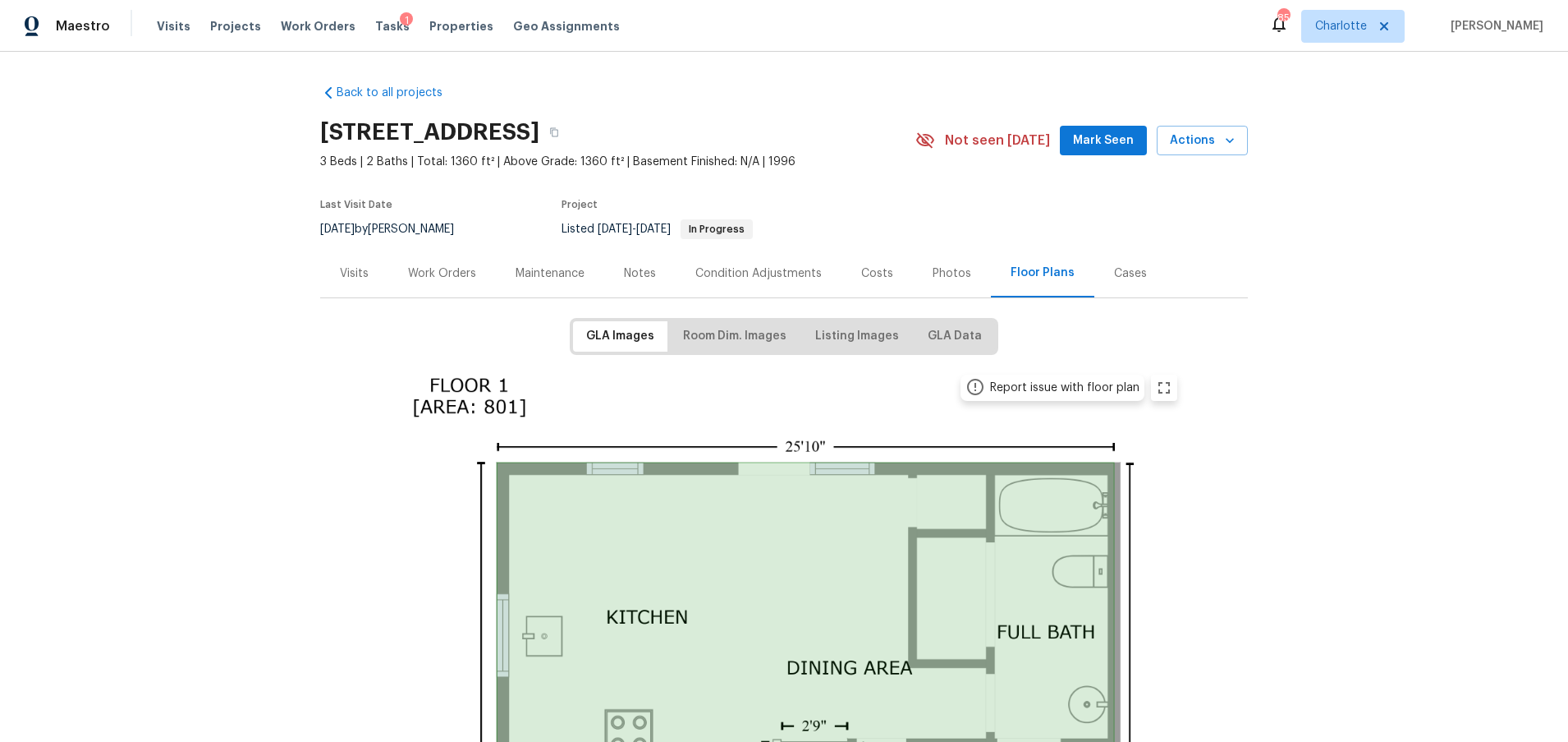
click at [942, 276] on div "Photos" at bounding box center [952, 273] width 39 height 16
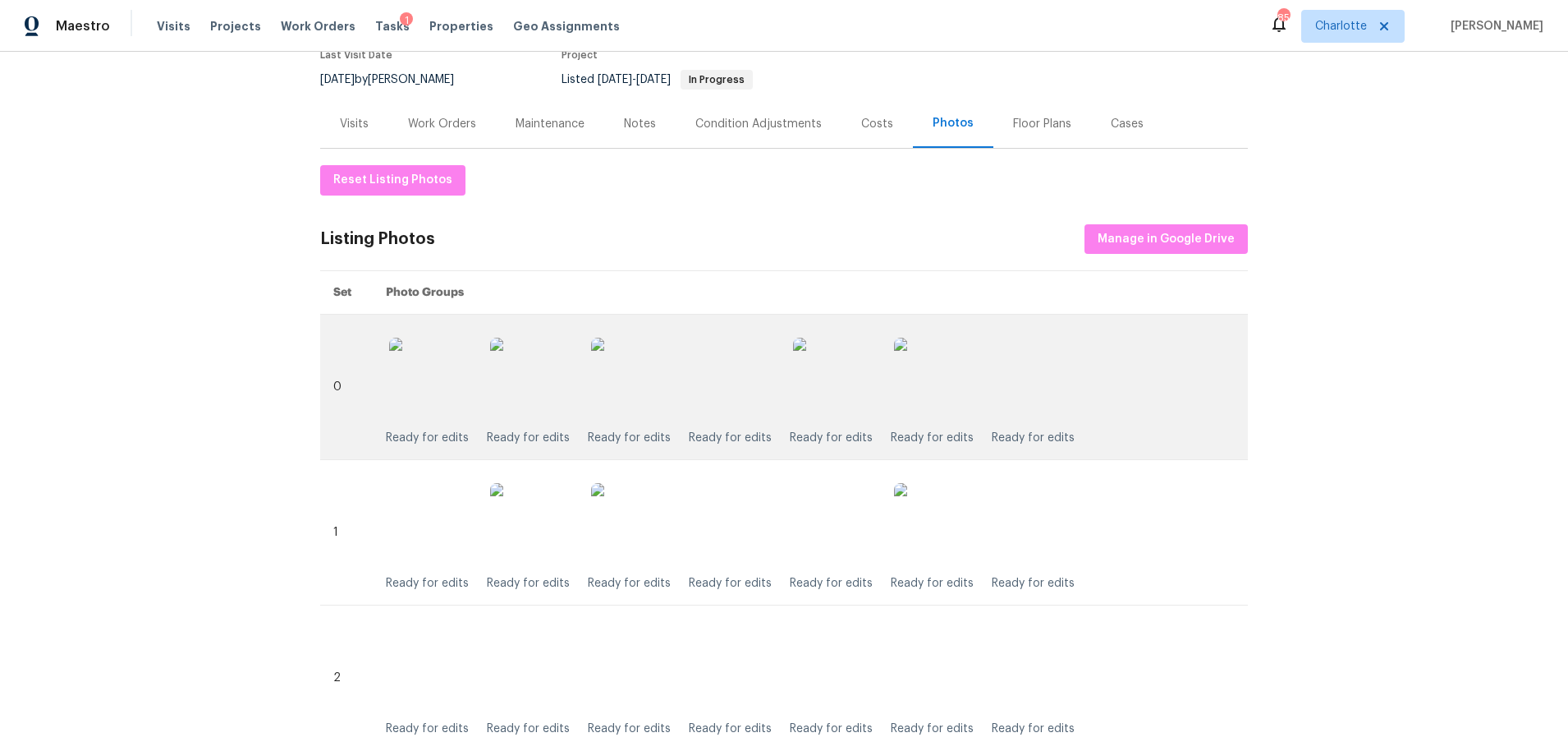
scroll to position [157, 0]
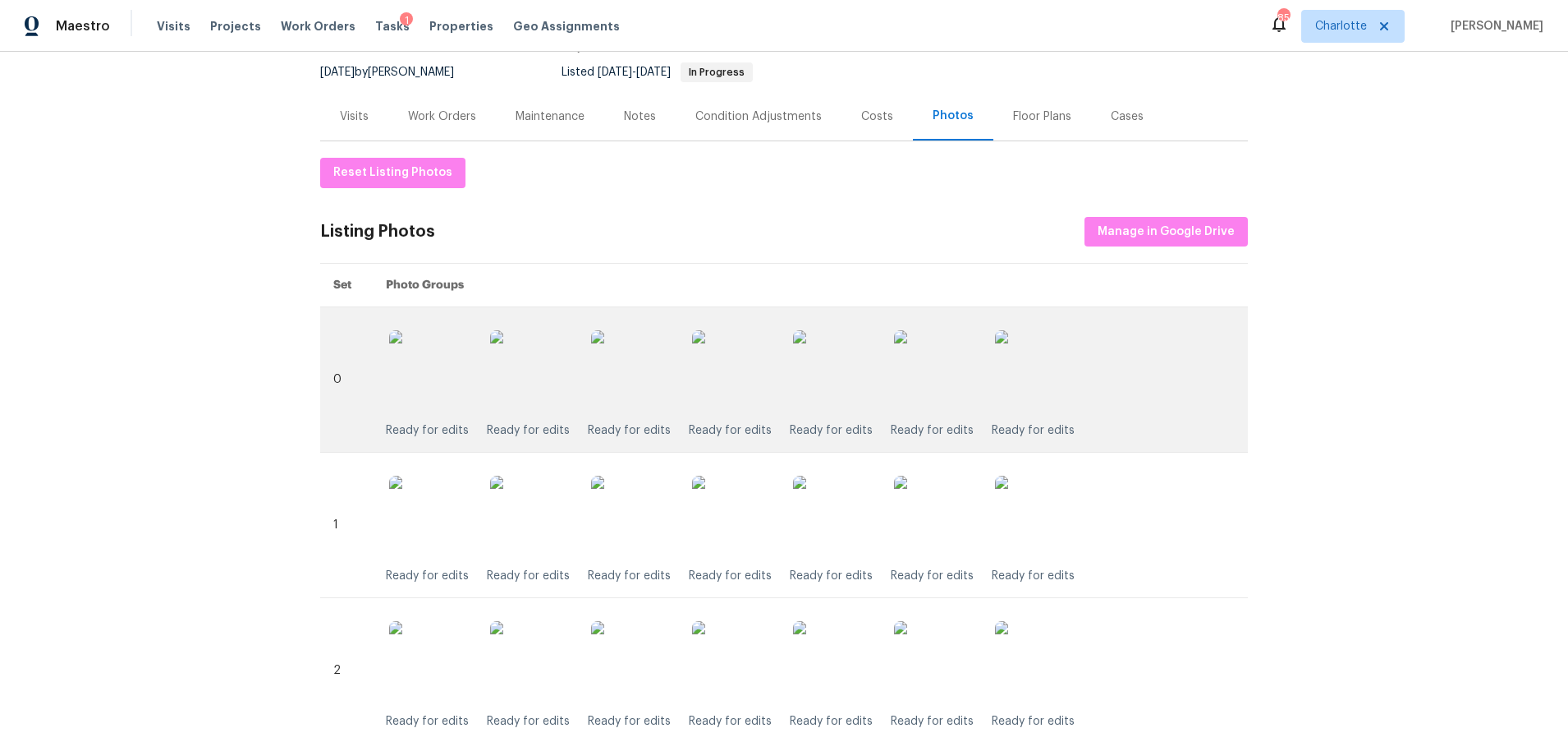
click at [907, 377] on img at bounding box center [934, 371] width 82 height 82
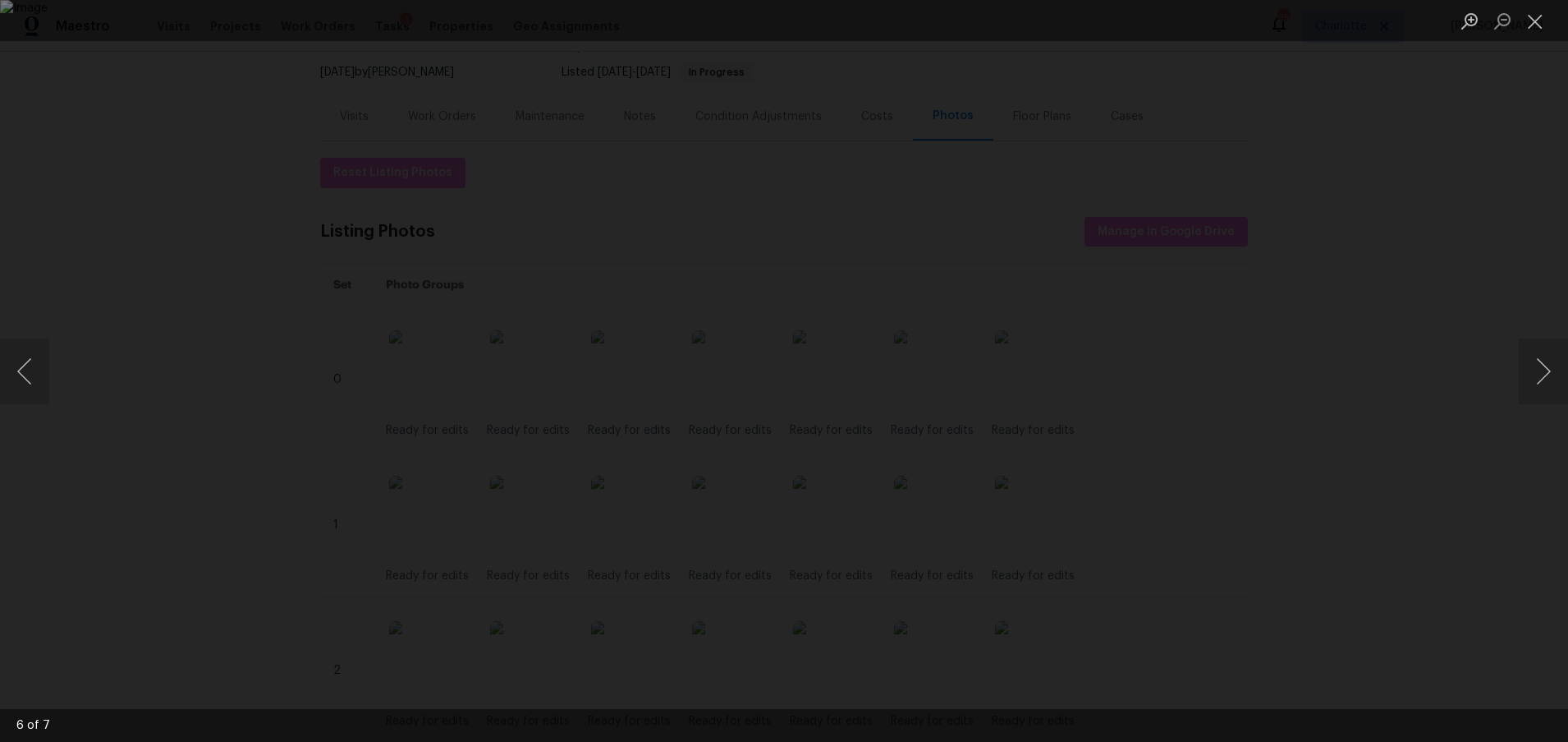
click at [1407, 234] on div "Lightbox" at bounding box center [784, 371] width 1568 height 742
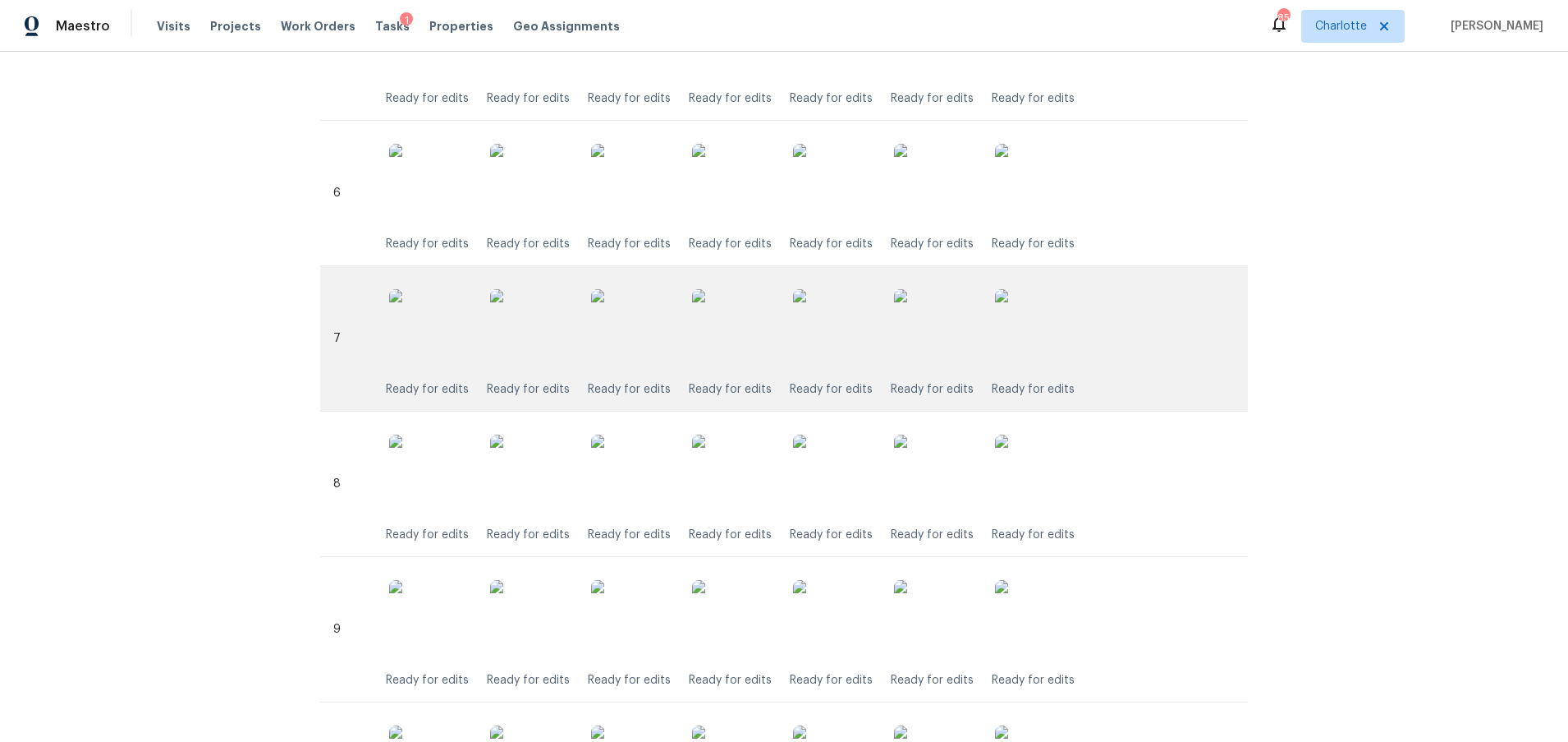
scroll to position [1221, 0]
click at [943, 352] on img at bounding box center [934, 325] width 82 height 82
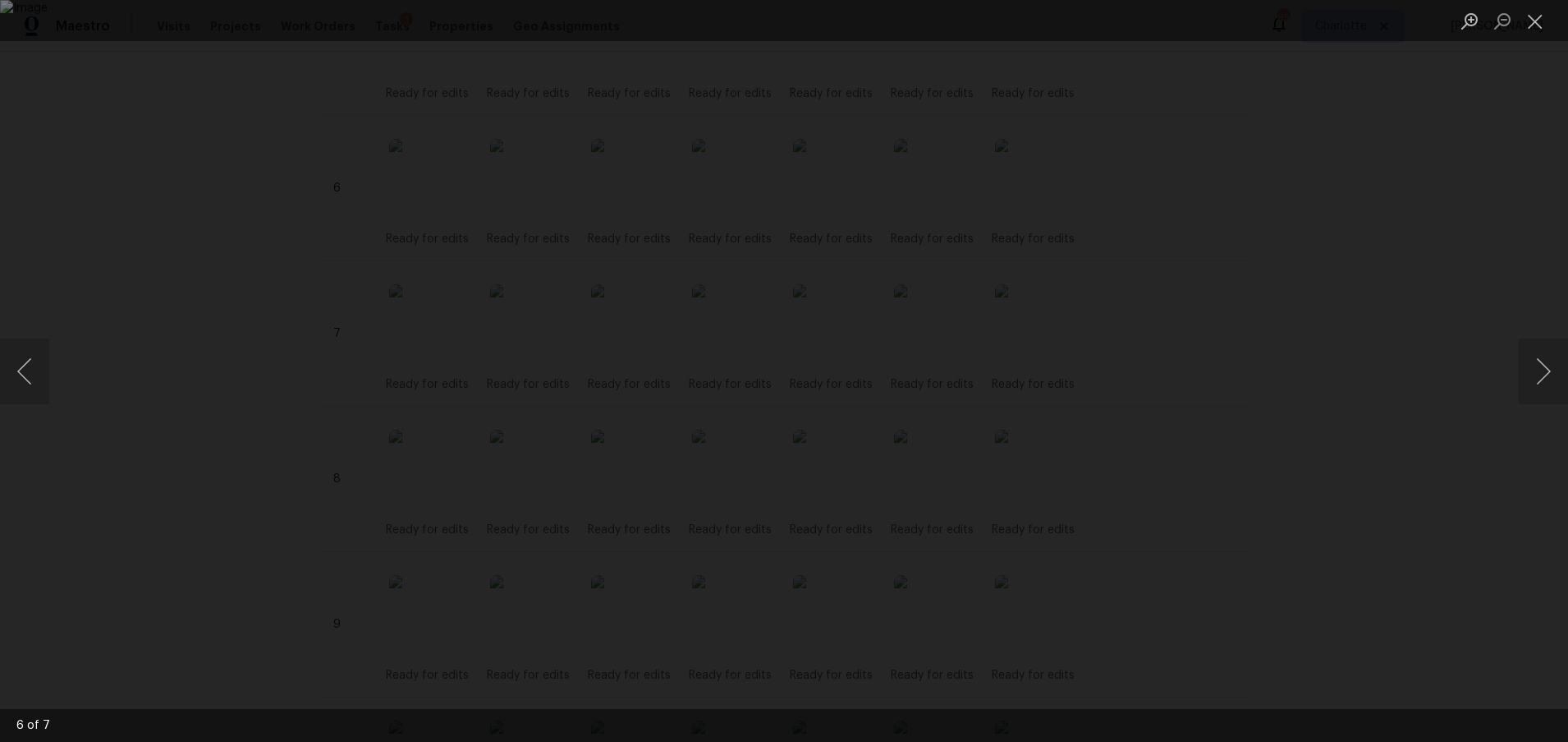
click at [1313, 218] on div "Lightbox" at bounding box center [784, 371] width 1568 height 742
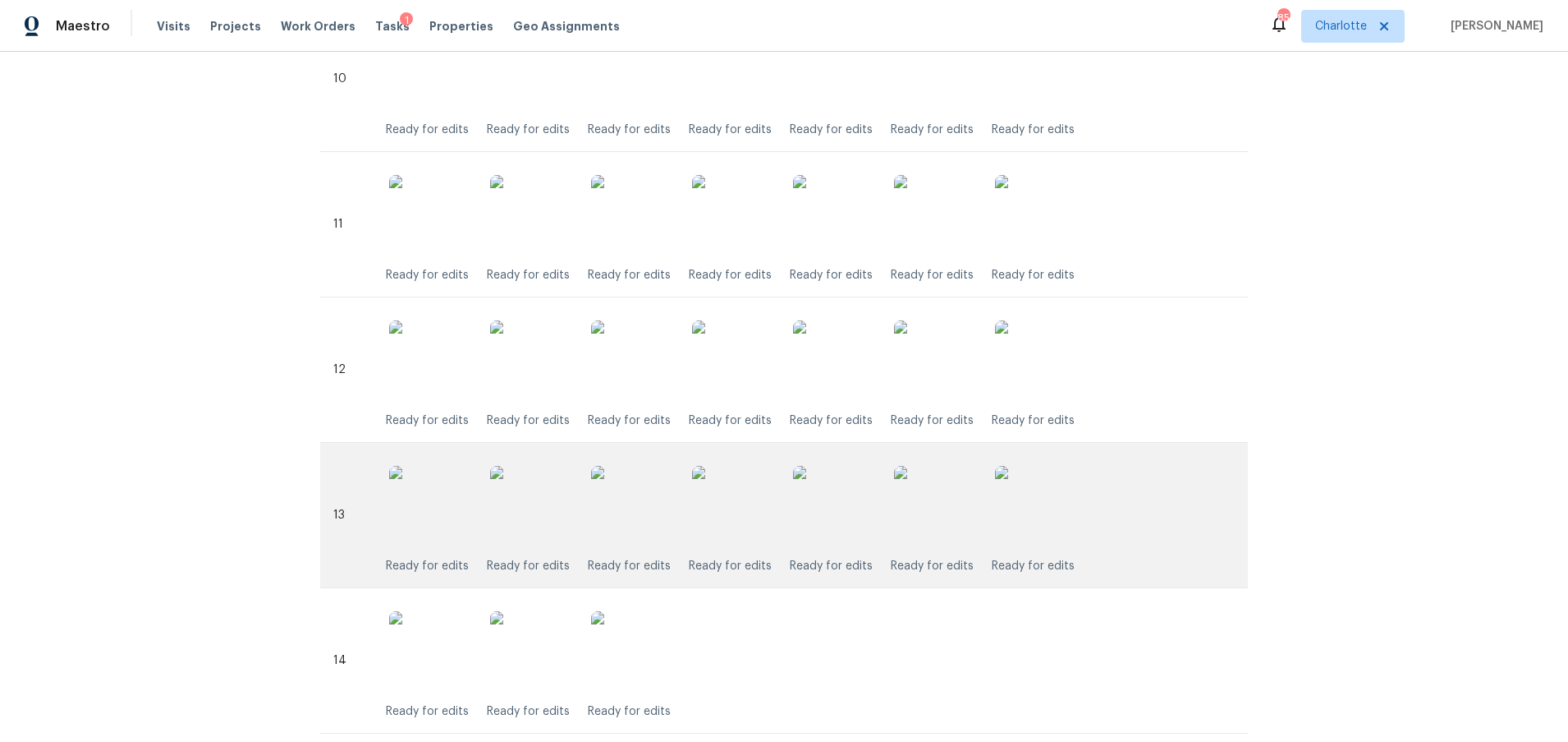
scroll to position [1917, 0]
click at [921, 518] on img at bounding box center [934, 501] width 82 height 82
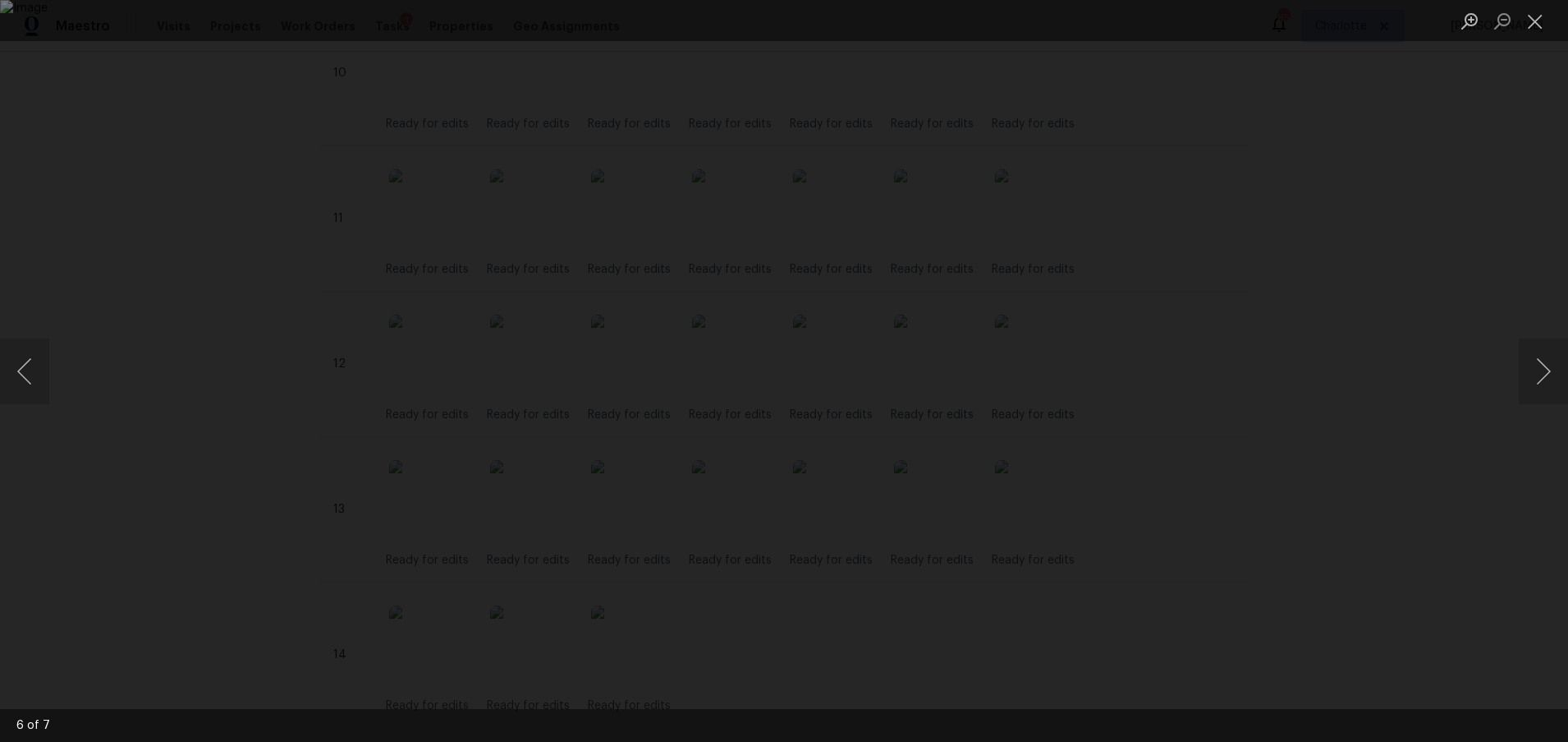
click at [1283, 279] on div "Lightbox" at bounding box center [784, 371] width 1568 height 742
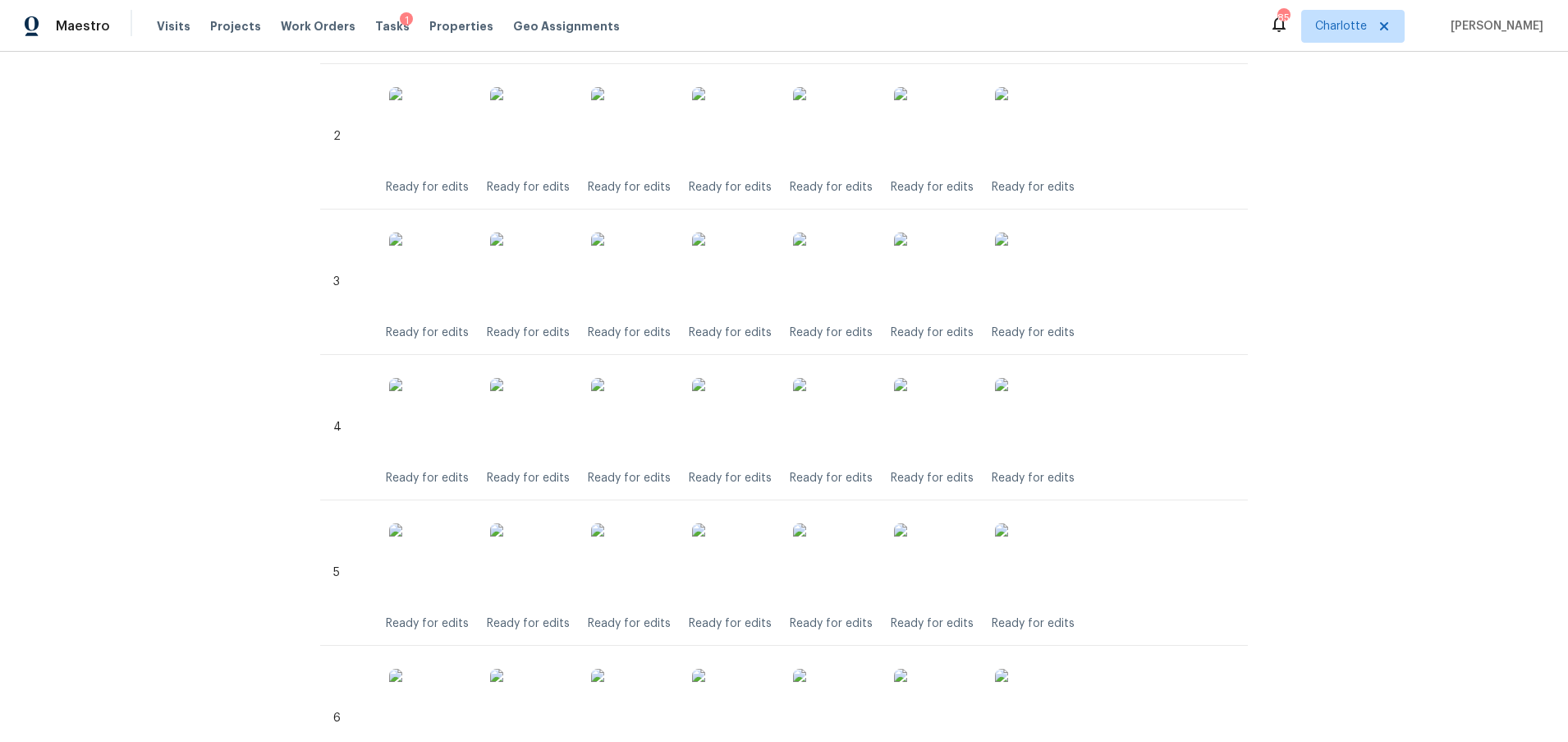
scroll to position [0, 0]
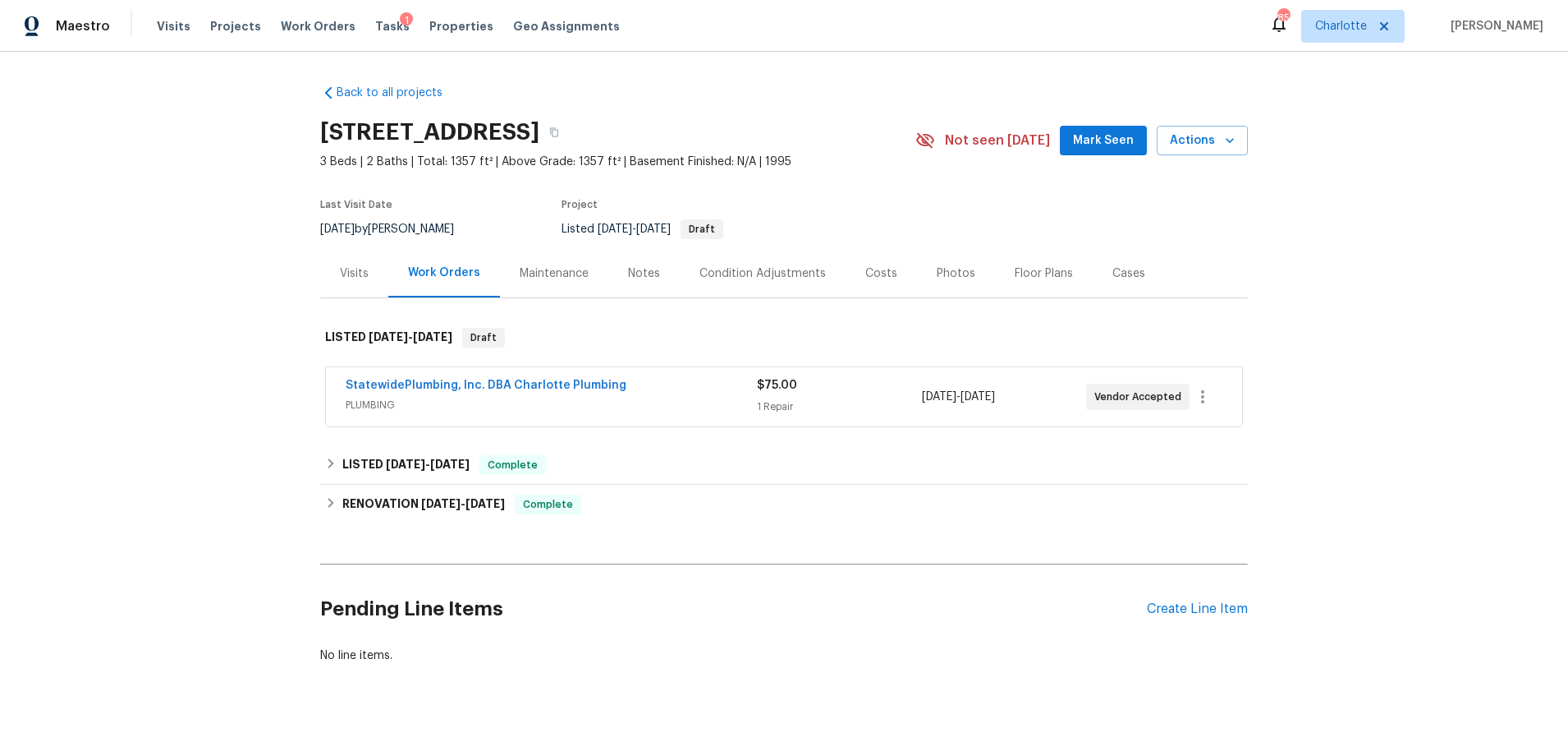
click at [866, 277] on div "Costs" at bounding box center [881, 273] width 32 height 16
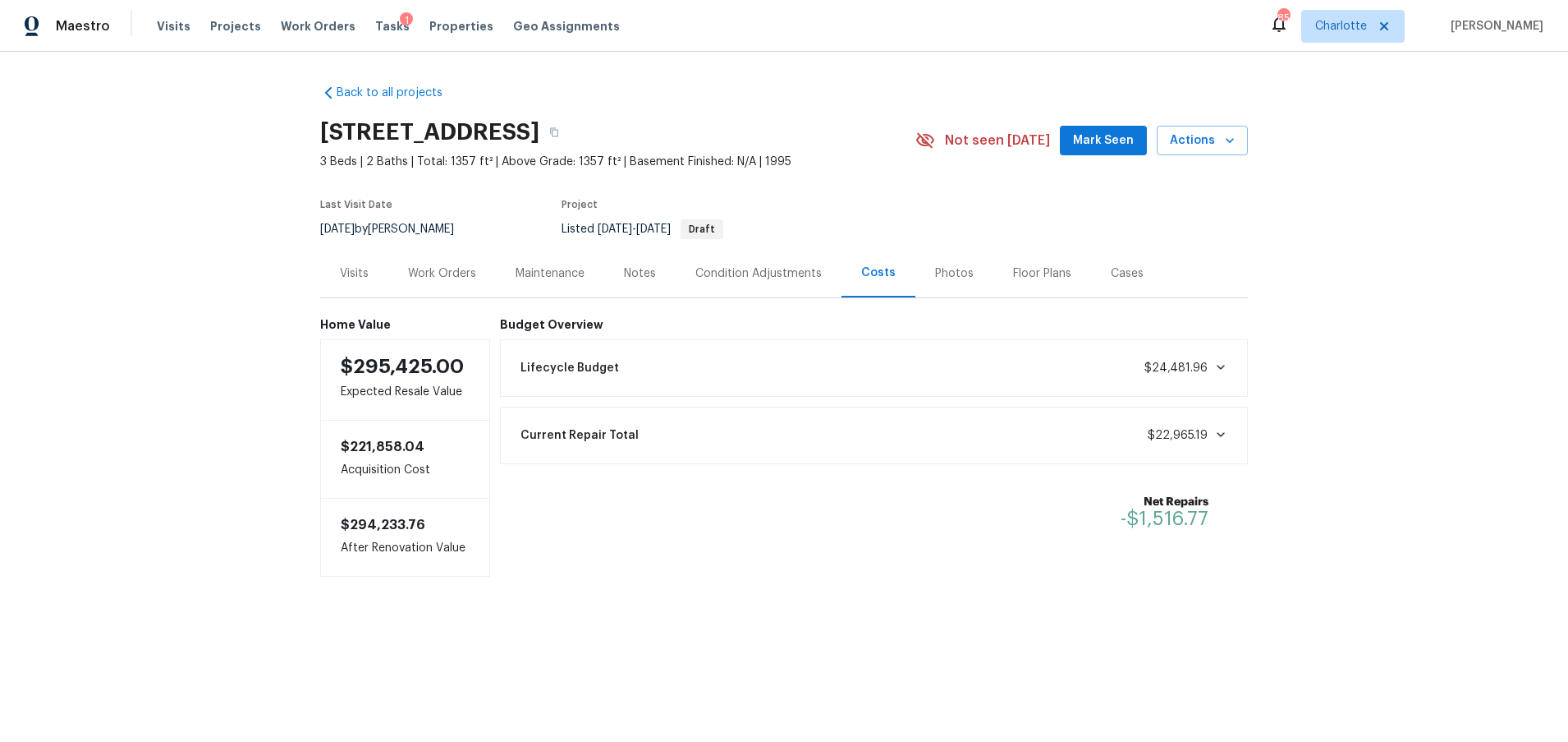
click at [943, 261] on div "Photos" at bounding box center [954, 273] width 78 height 48
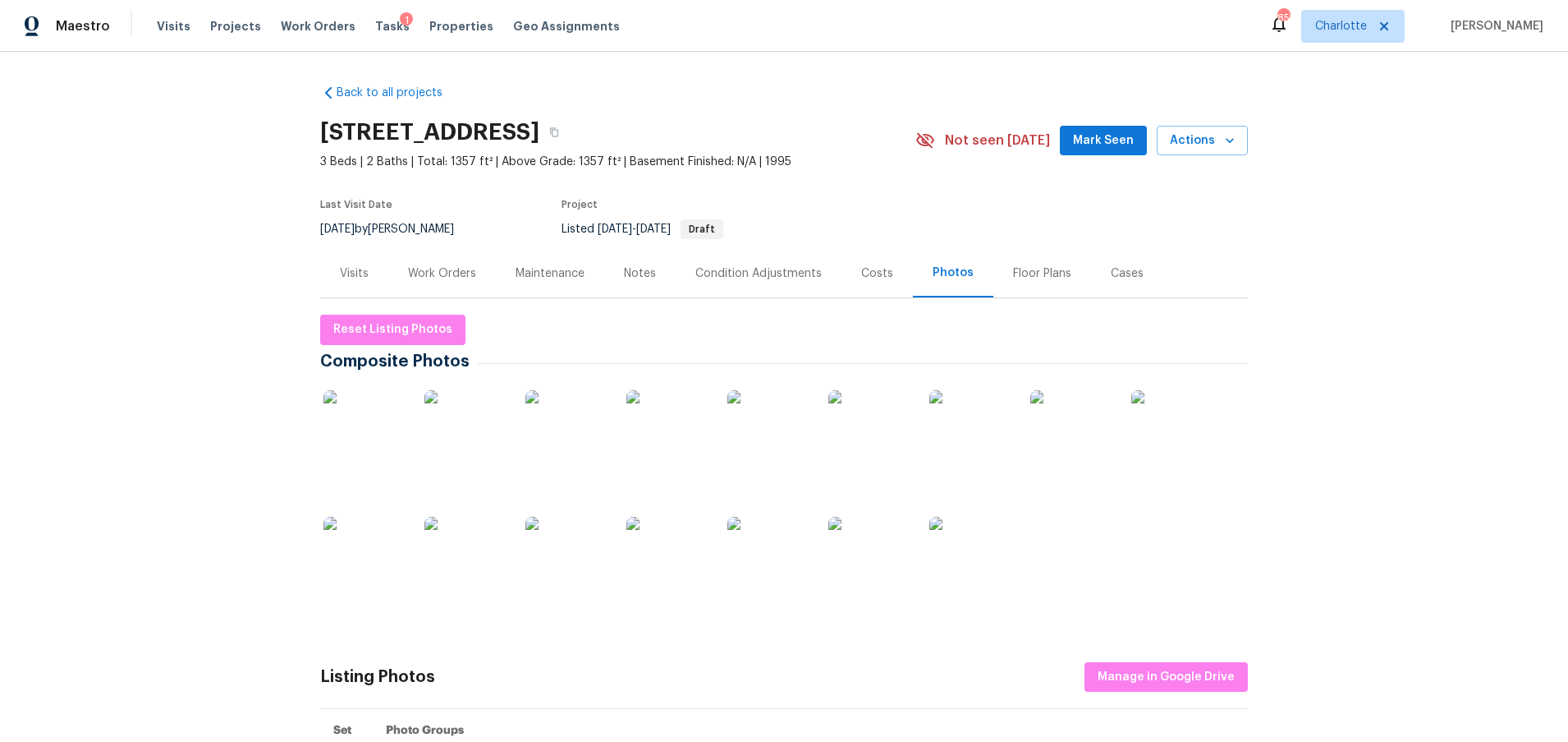
click at [372, 444] on img at bounding box center [365, 430] width 82 height 82
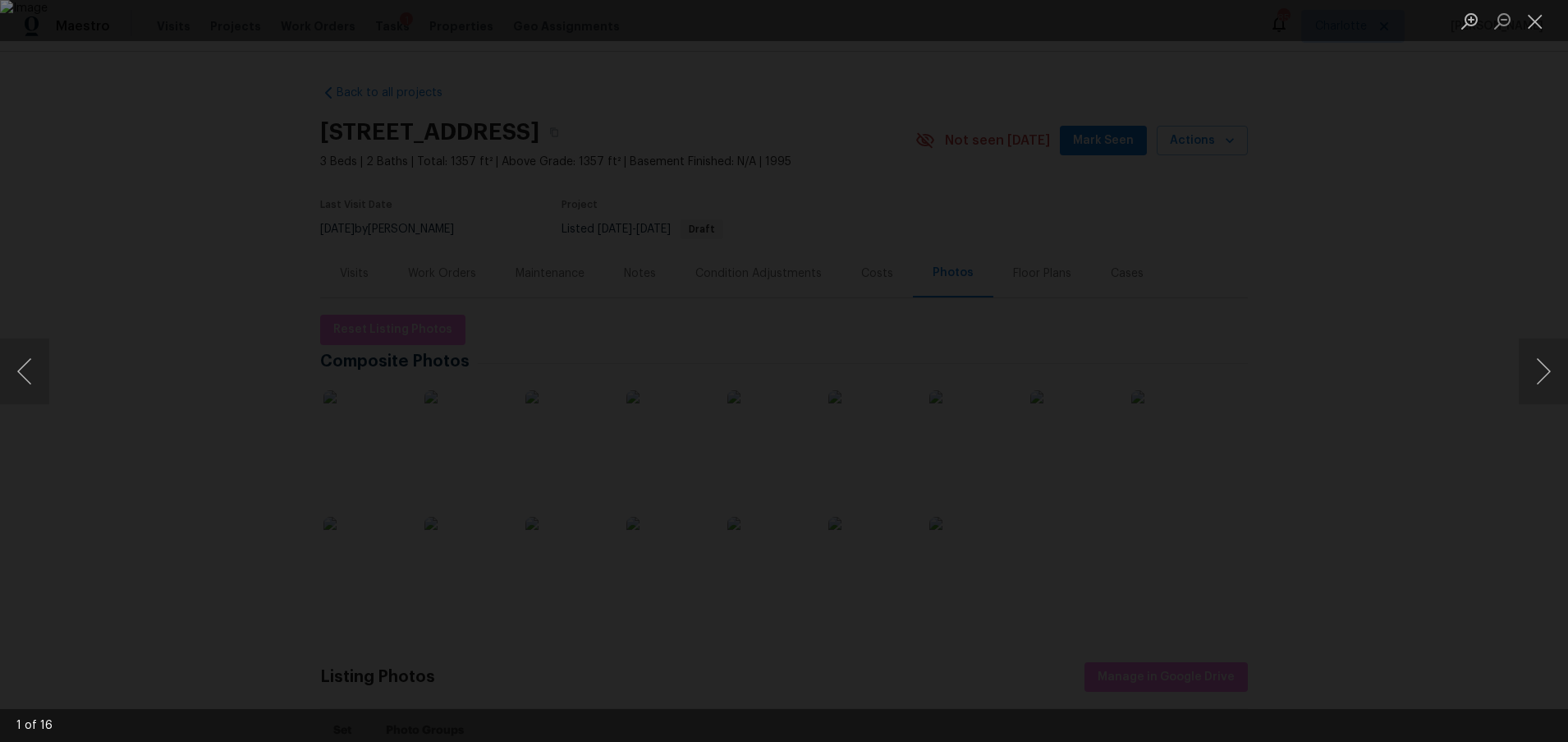
click at [1146, 339] on img "Lightbox" at bounding box center [784, 371] width 1568 height 742
click at [1524, 373] on button "Next image" at bounding box center [1543, 371] width 49 height 66
click at [1525, 372] on button "Next image" at bounding box center [1543, 371] width 49 height 66
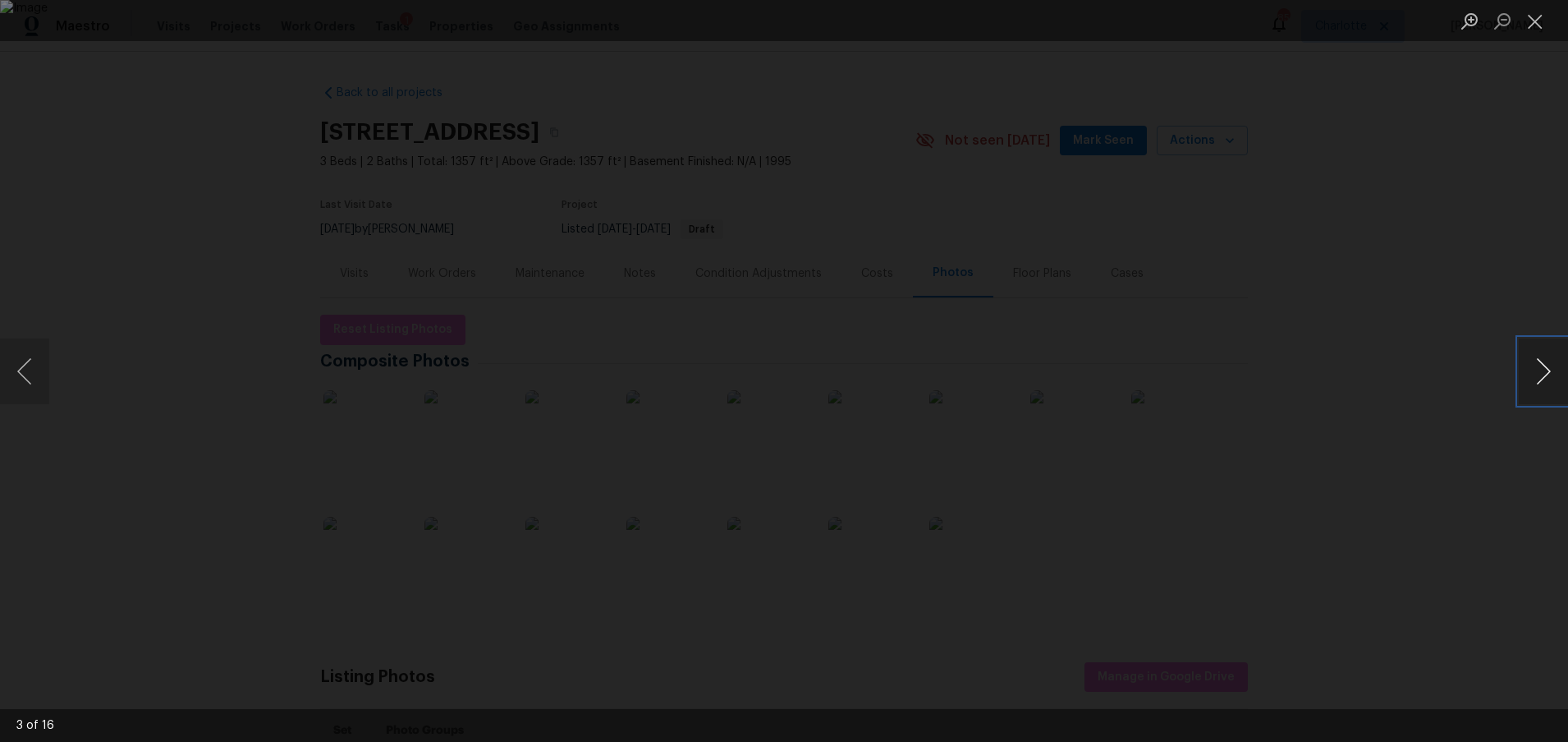
click at [1525, 372] on button "Next image" at bounding box center [1543, 371] width 49 height 66
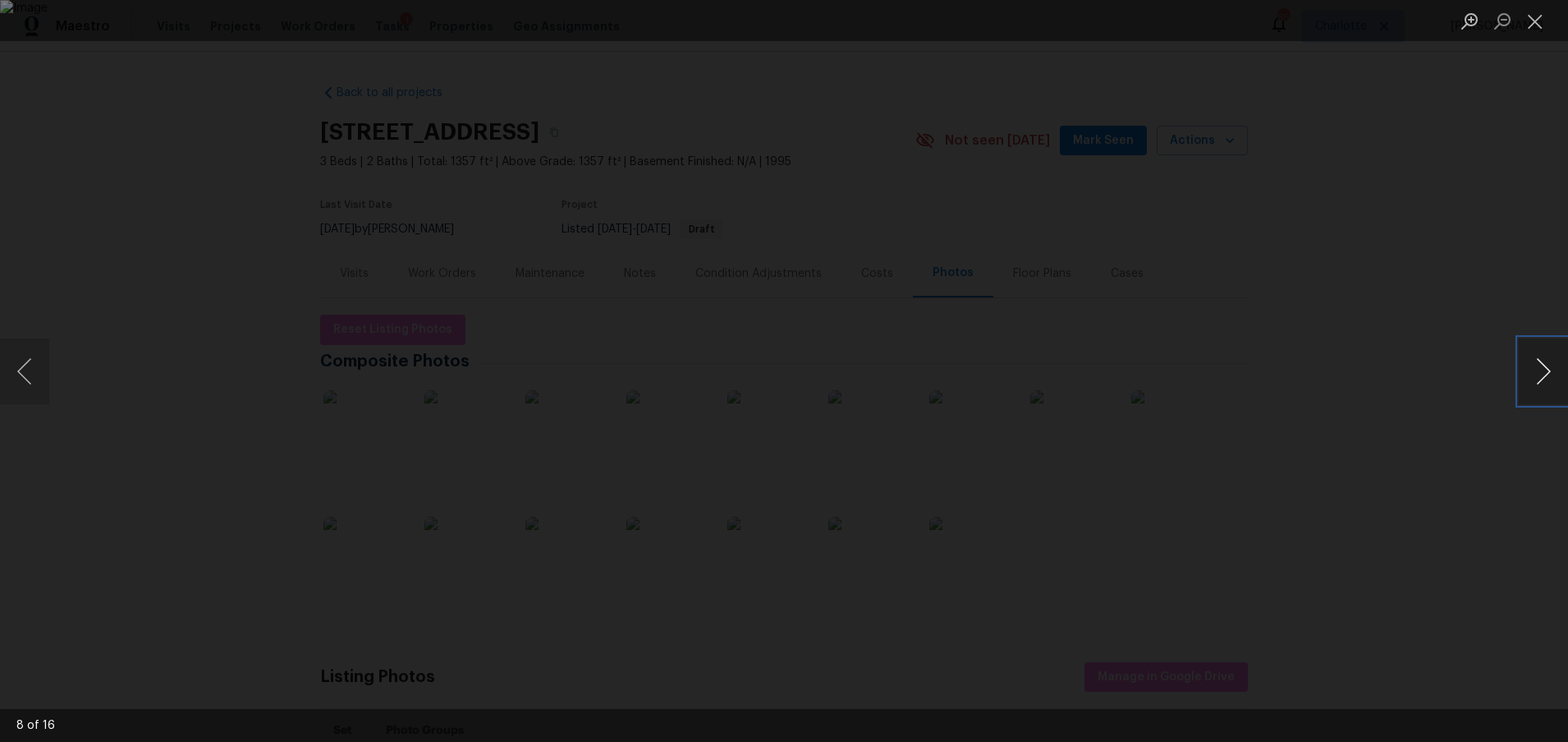
click at [1525, 372] on button "Next image" at bounding box center [1543, 371] width 49 height 66
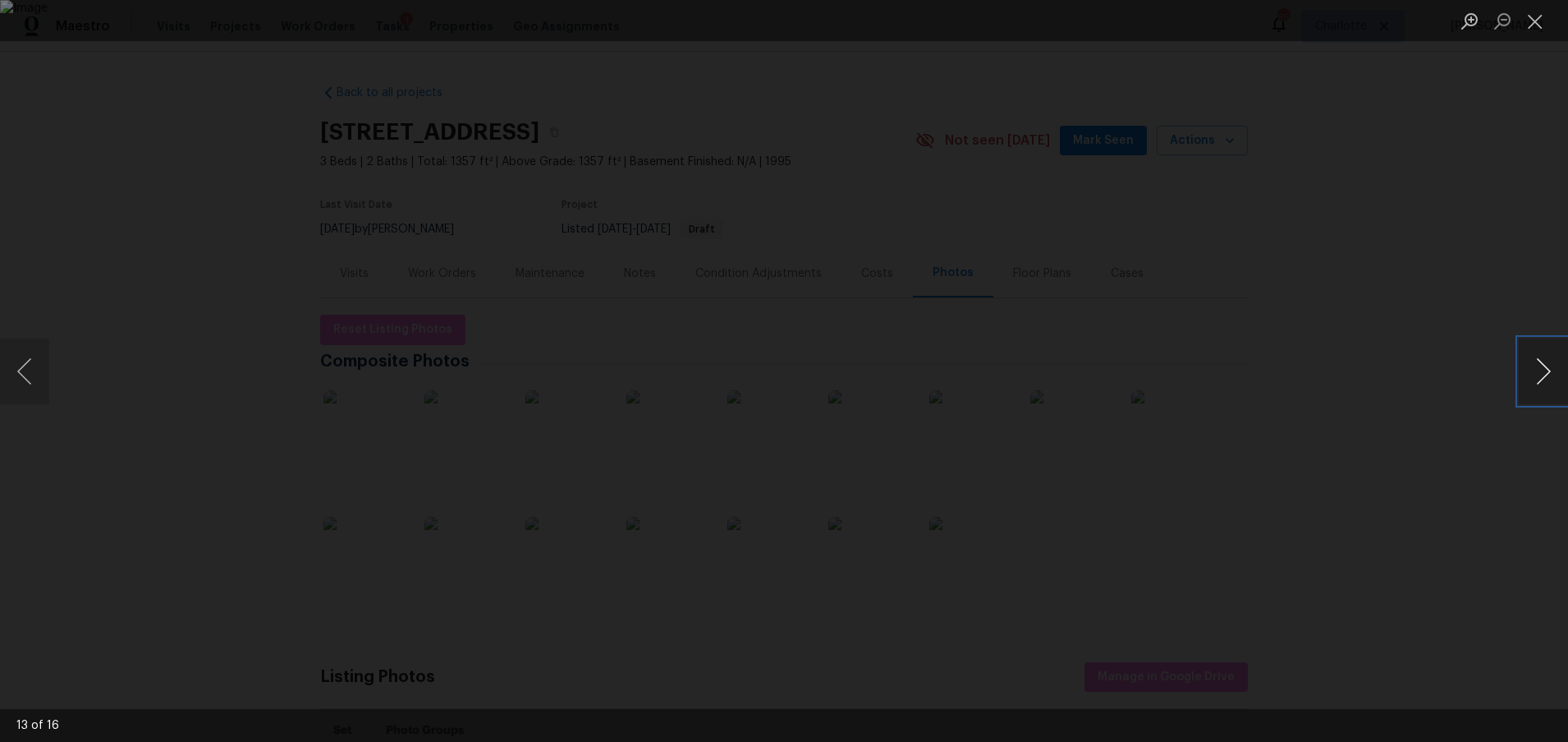
click at [1525, 372] on button "Next image" at bounding box center [1543, 371] width 49 height 66
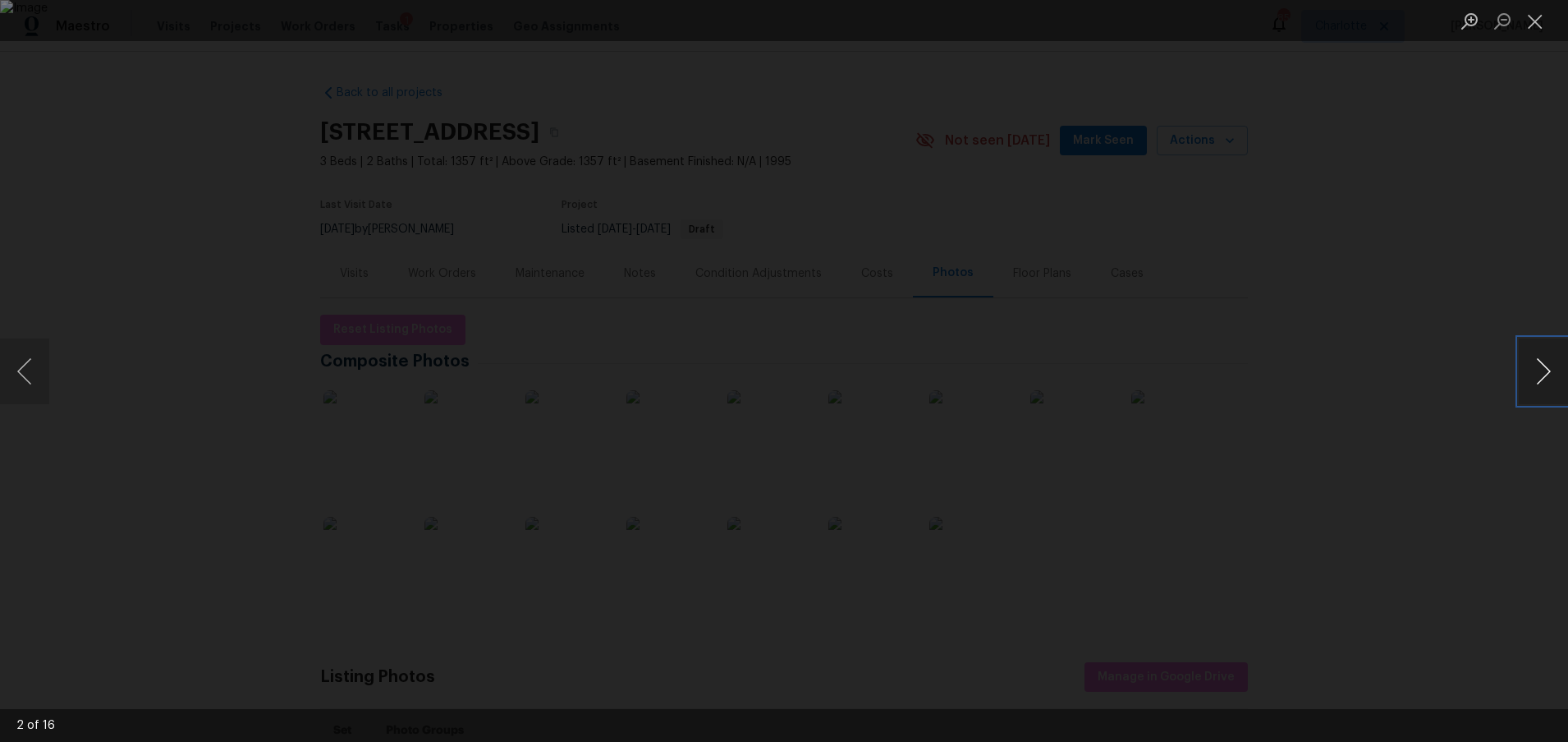
click at [1525, 372] on button "Next image" at bounding box center [1543, 371] width 49 height 66
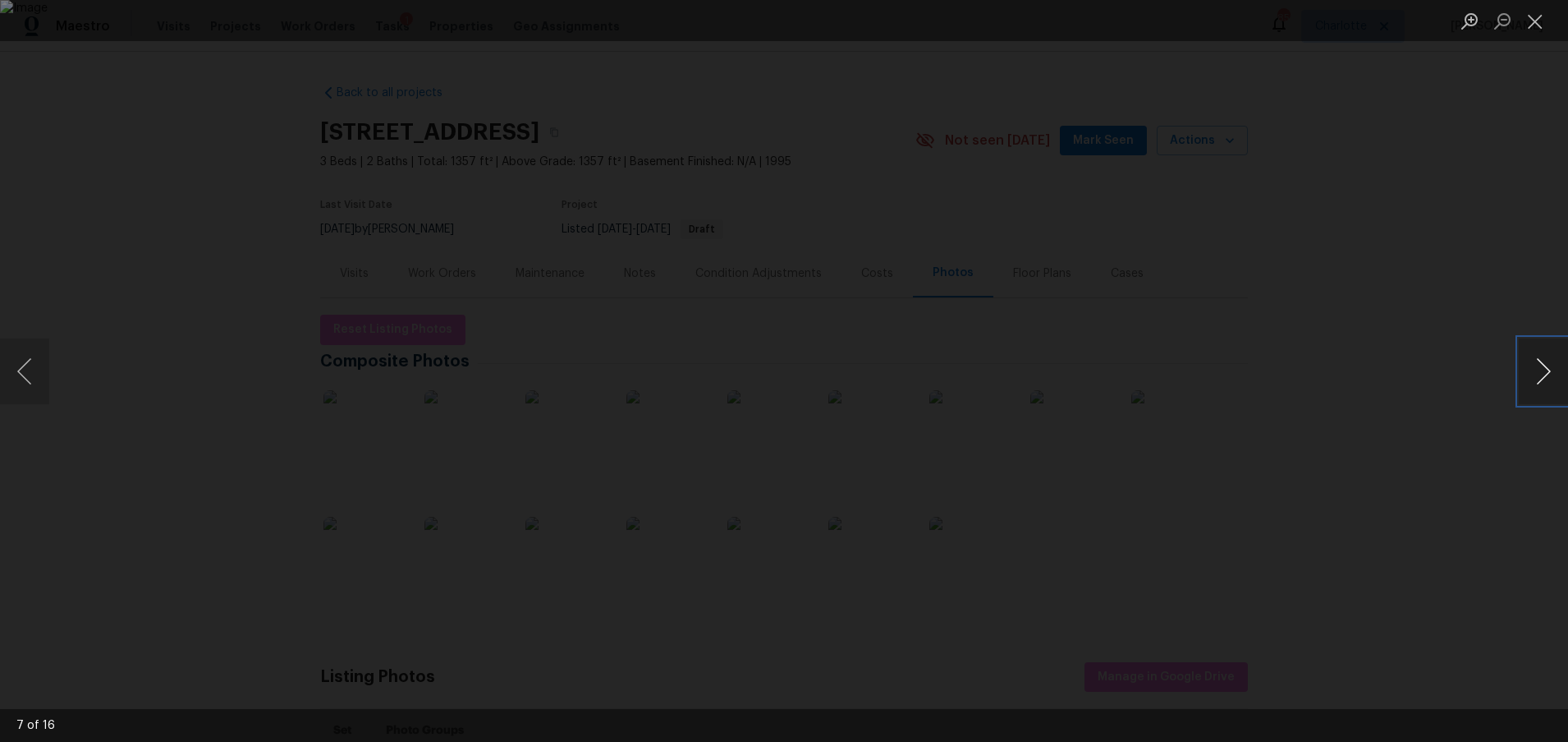
click at [1525, 372] on button "Next image" at bounding box center [1543, 371] width 49 height 66
click at [1485, 285] on div "Lightbox" at bounding box center [784, 371] width 1568 height 742
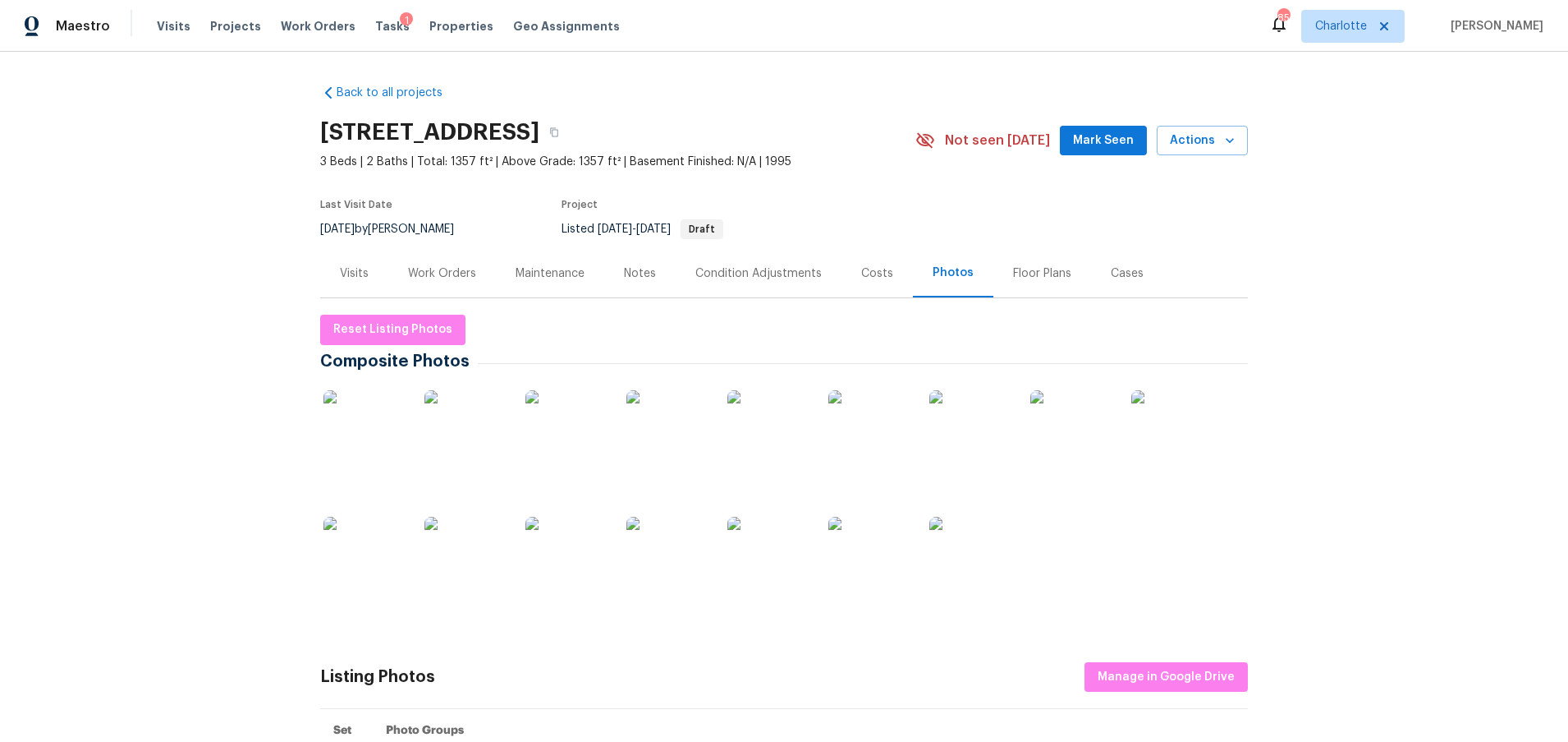
click at [237, 161] on div "Back to all projects 5912 Black Bear Ct, Charlotte, NC 28214 3 Beds | 2 Baths |…" at bounding box center [784, 397] width 1568 height 690
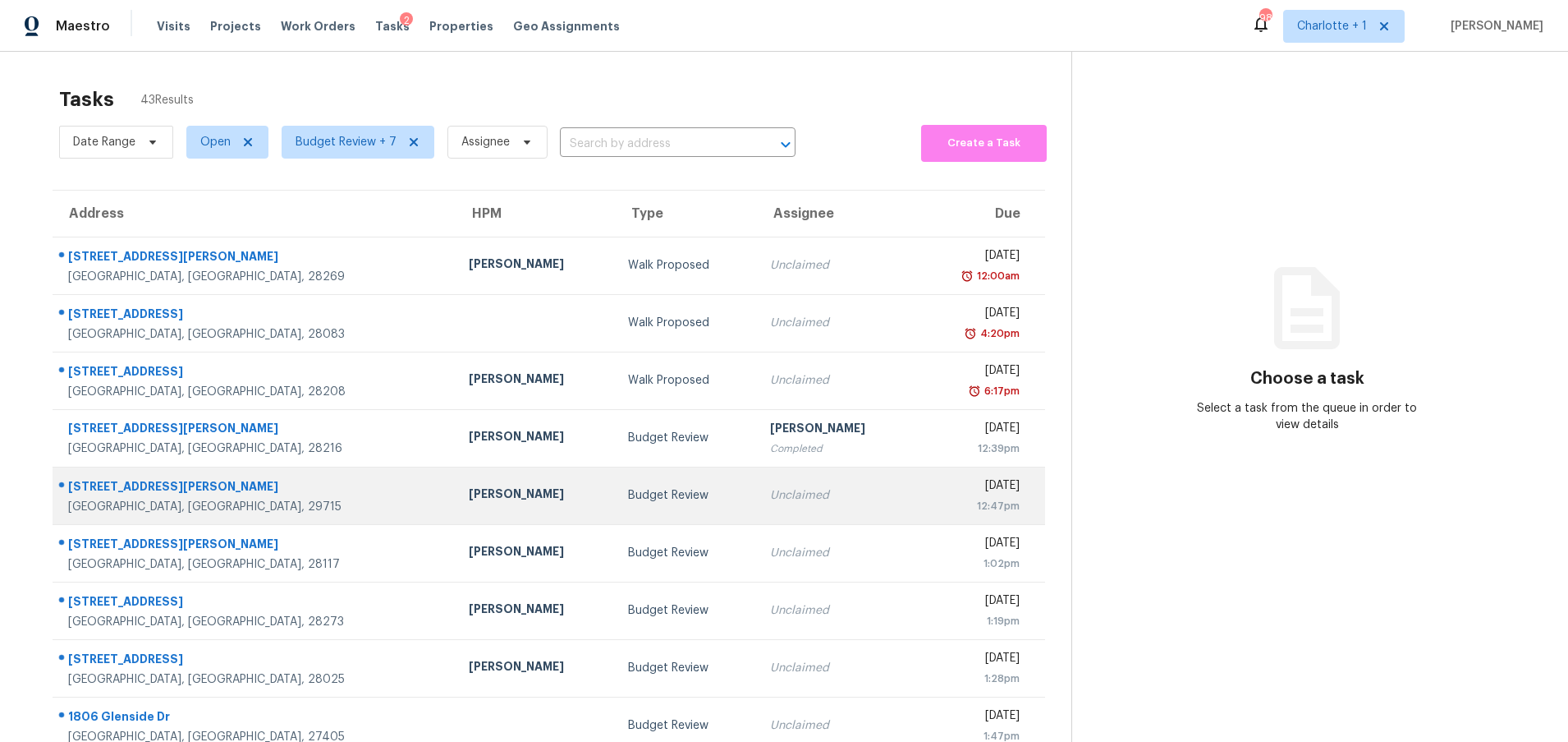
click at [456, 506] on td "[PERSON_NAME]" at bounding box center [536, 496] width 160 height 58
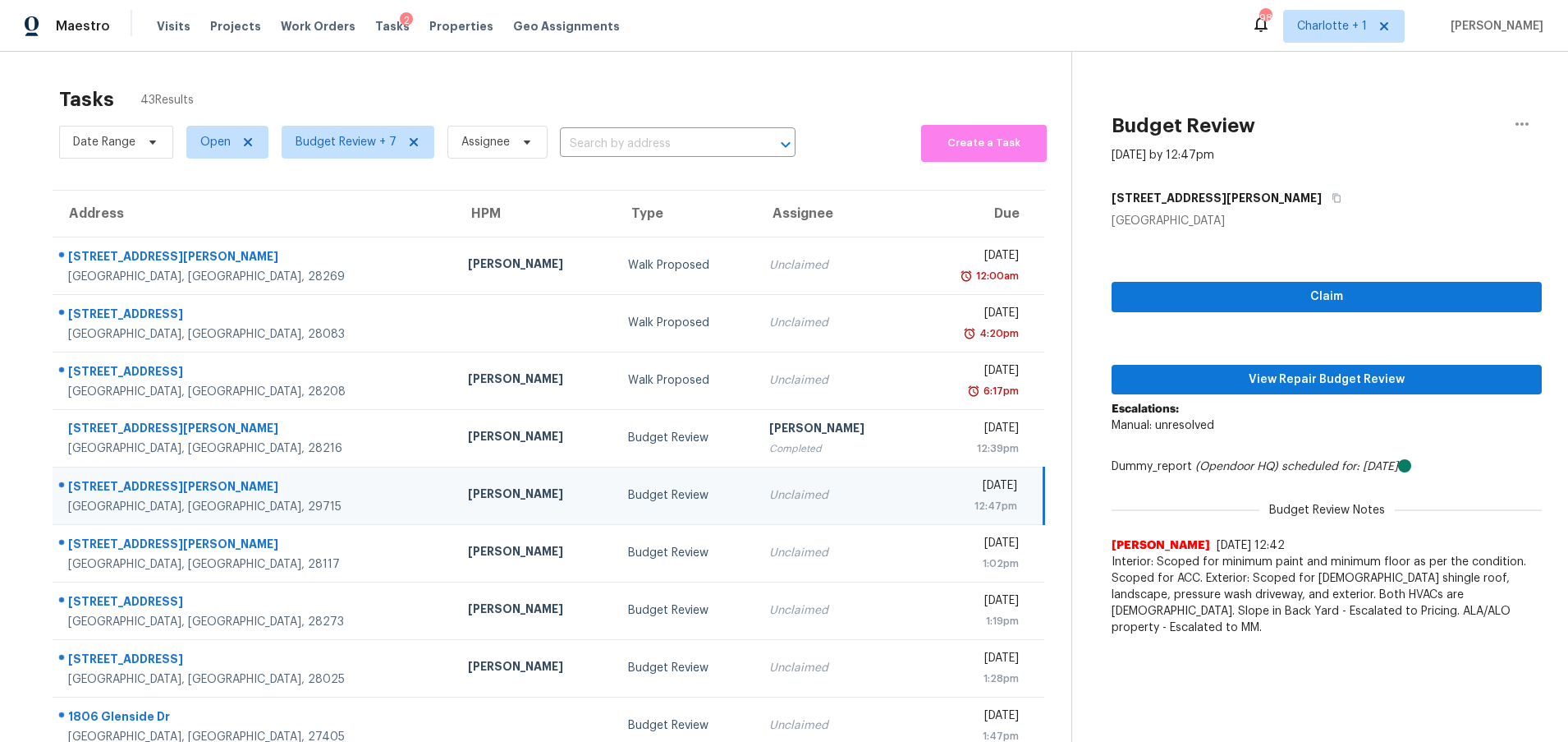
drag, startPoint x: 463, startPoint y: 501, endPoint x: 489, endPoint y: 497, distance: 26.3
click at [468, 501] on div "[PERSON_NAME]" at bounding box center [534, 495] width 133 height 20
click at [1341, 373] on span "View Repair Budget Review" at bounding box center [1327, 379] width 404 height 20
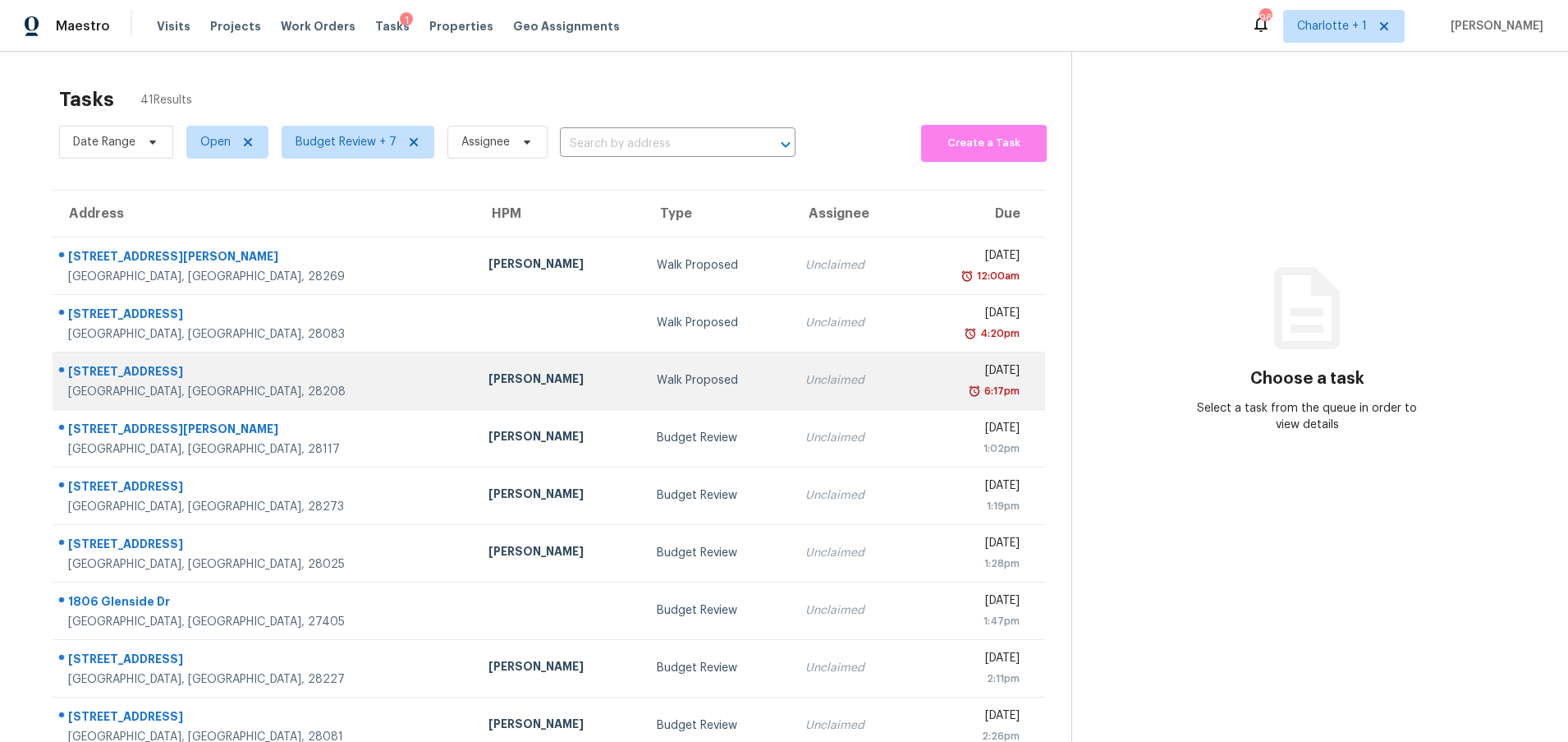
click at [475, 369] on td "[PERSON_NAME]" at bounding box center [559, 380] width 168 height 58
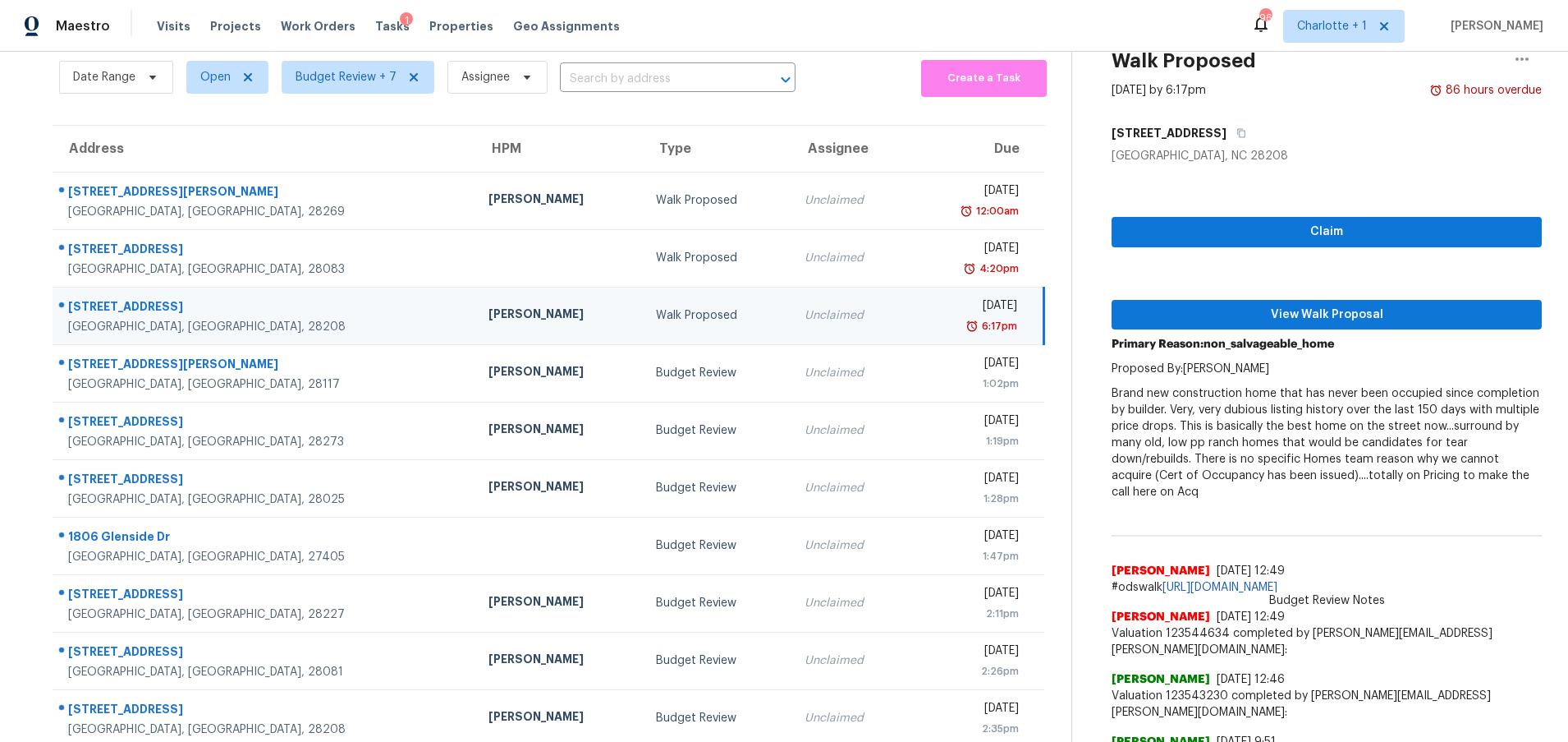
scroll to position [67, 0]
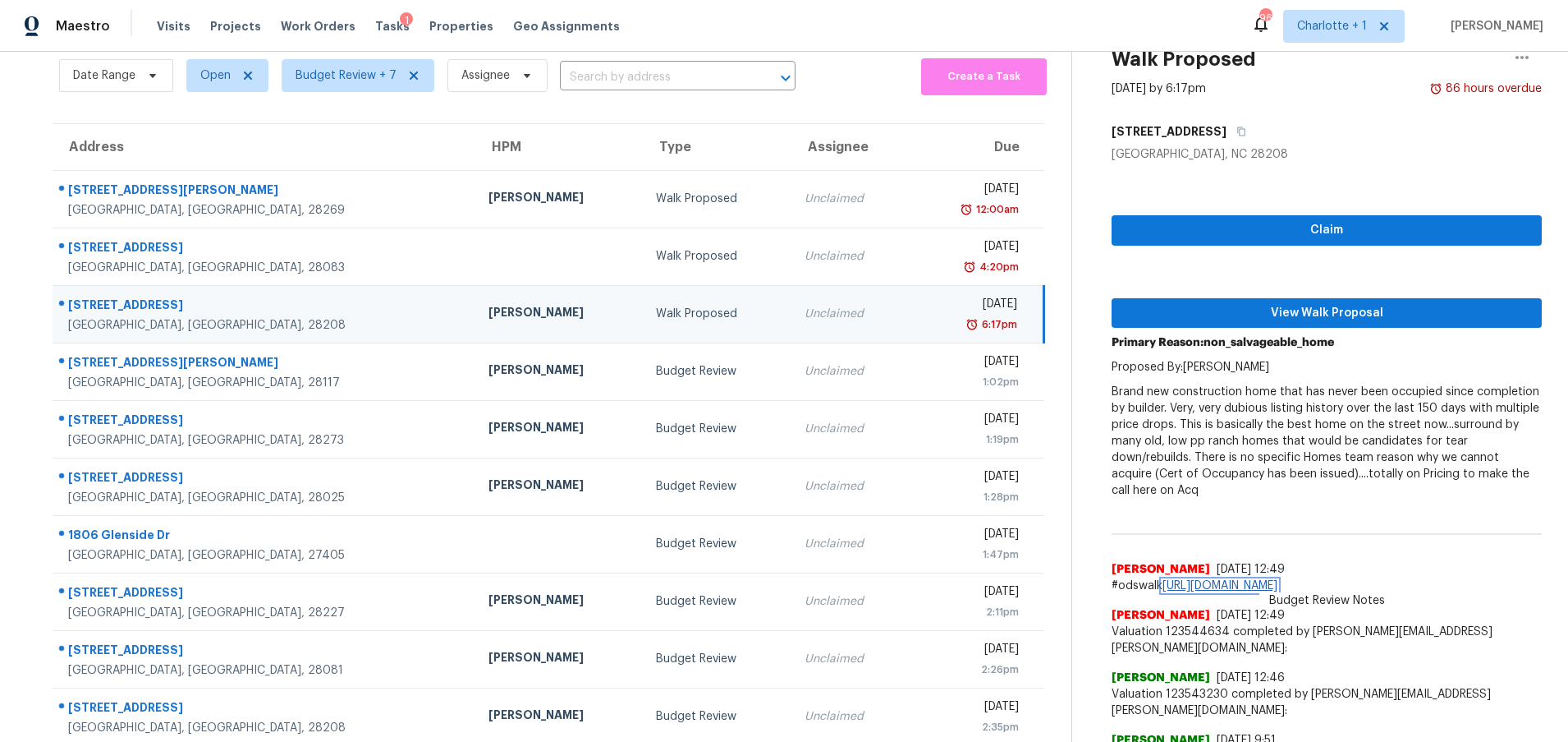
click at [1278, 591] on link "https://docs.google.com/spreadsheets/d/1cAuGq-b-2qkeNDt_ba_9rW6_GumwljPnF2MYl7i…" at bounding box center [1220, 586] width 115 height 12
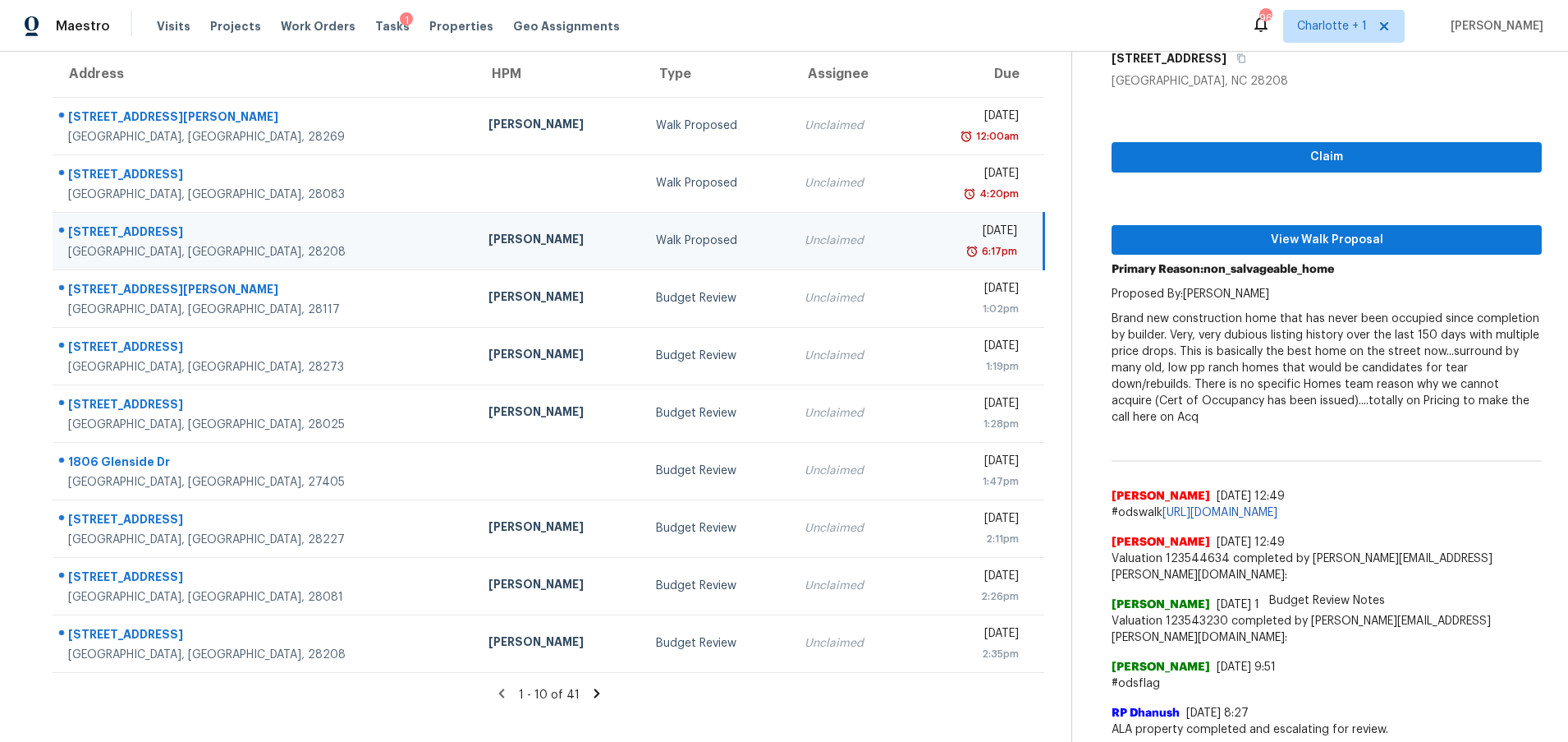
click at [1236, 328] on p "Brand new construction home that has never been occupied since completion by bu…" at bounding box center [1327, 368] width 430 height 115
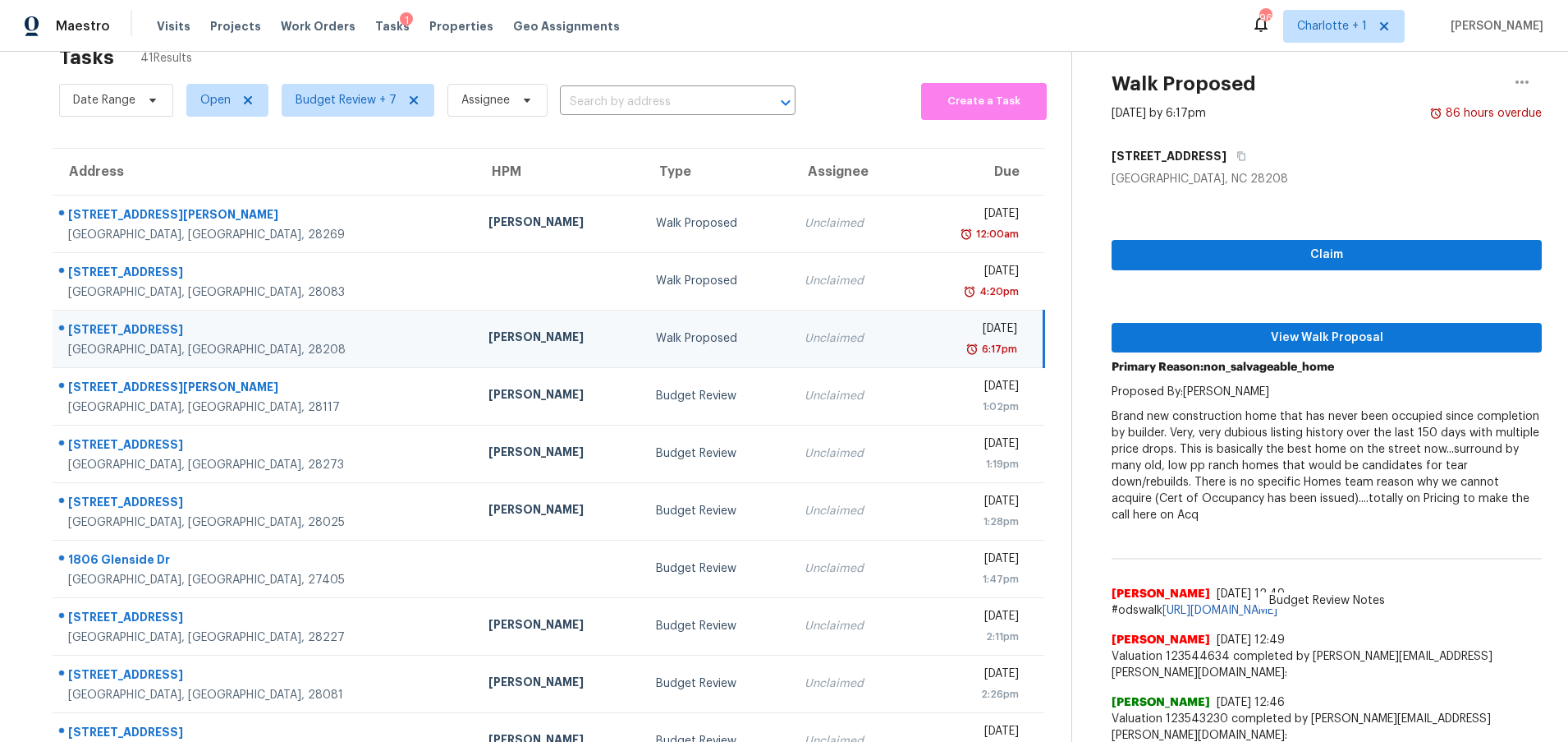
scroll to position [0, 0]
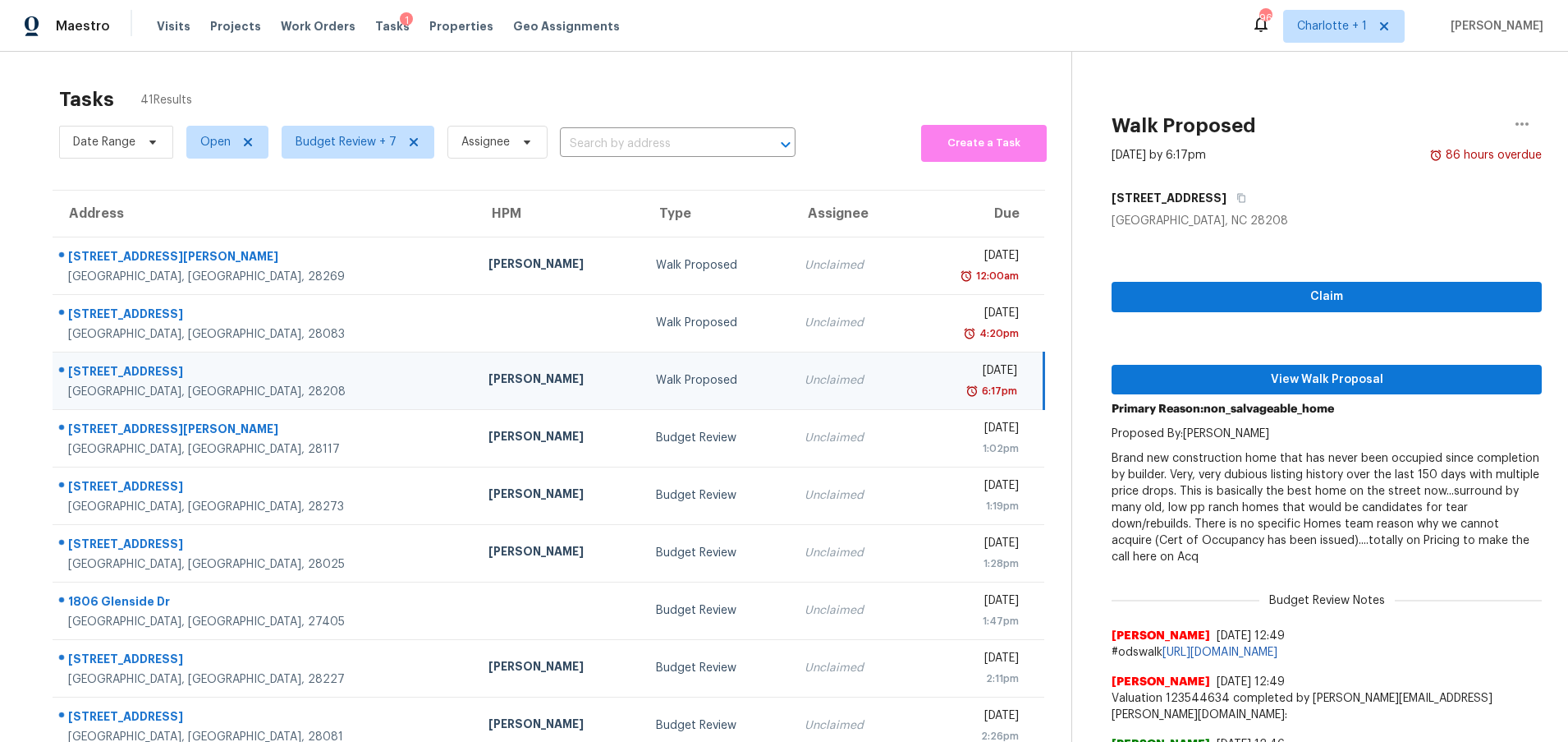
click at [804, 379] on div "Unclaimed" at bounding box center [850, 380] width 92 height 16
click at [1502, 119] on button "button" at bounding box center [1522, 124] width 40 height 40
click at [1293, 379] on span "View Walk Proposal" at bounding box center [1327, 379] width 404 height 20
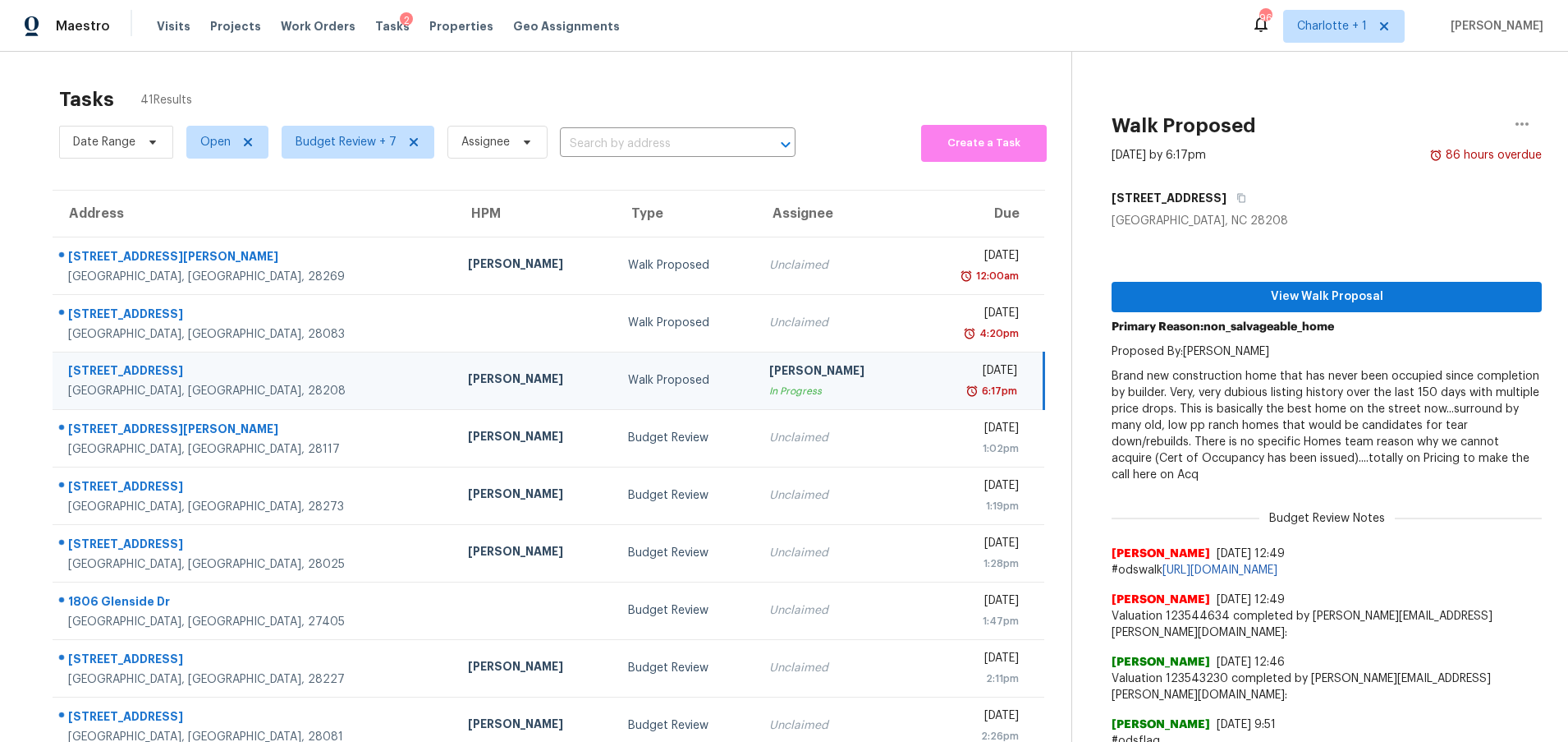
click at [1488, 119] on div "Walk Proposed" at bounding box center [1327, 125] width 430 height 42
click at [1502, 119] on button "button" at bounding box center [1522, 124] width 40 height 40
click at [1409, 102] on div "Cancel this task" at bounding box center [1416, 102] width 128 height 16
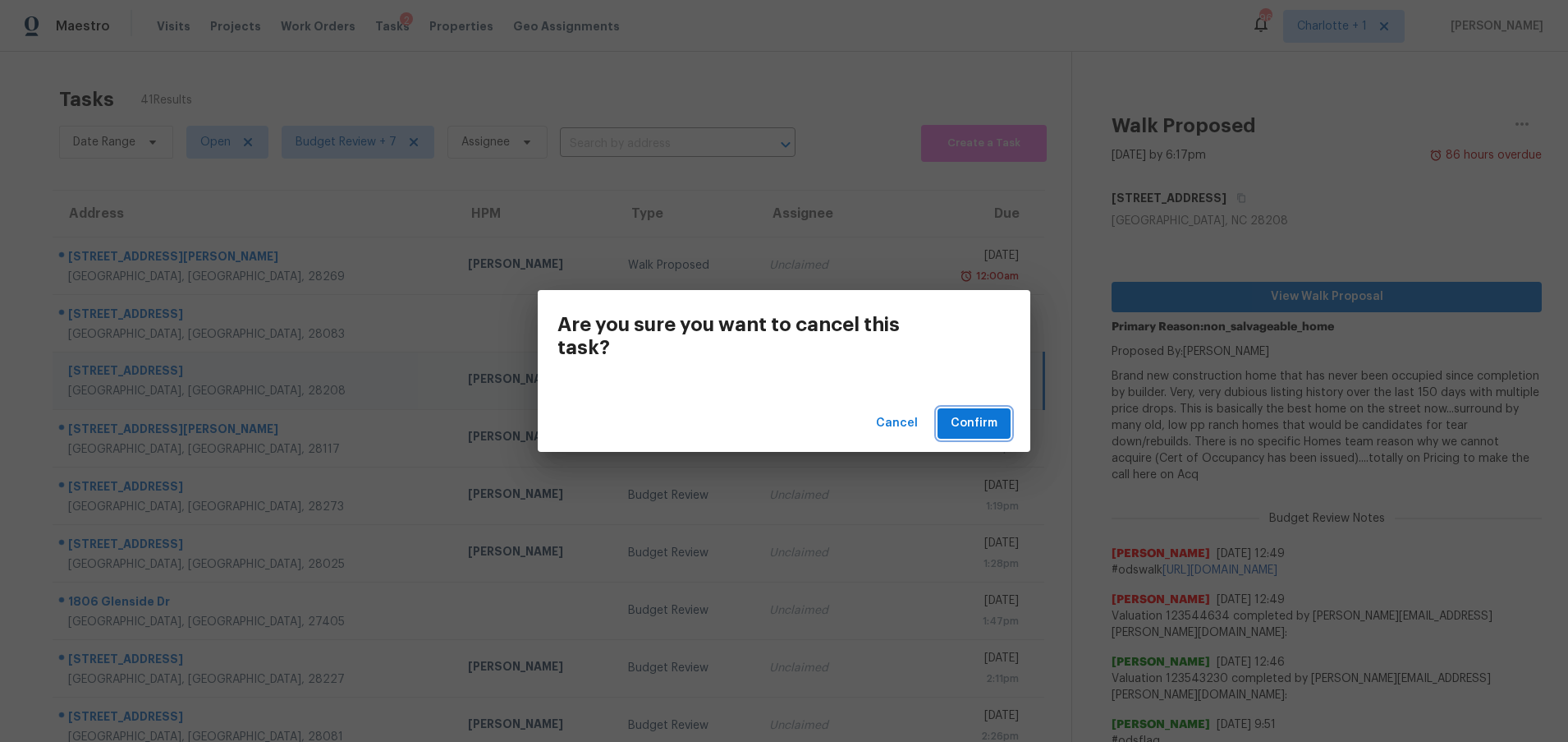
click at [974, 428] on span "Confirm" at bounding box center [974, 423] width 47 height 20
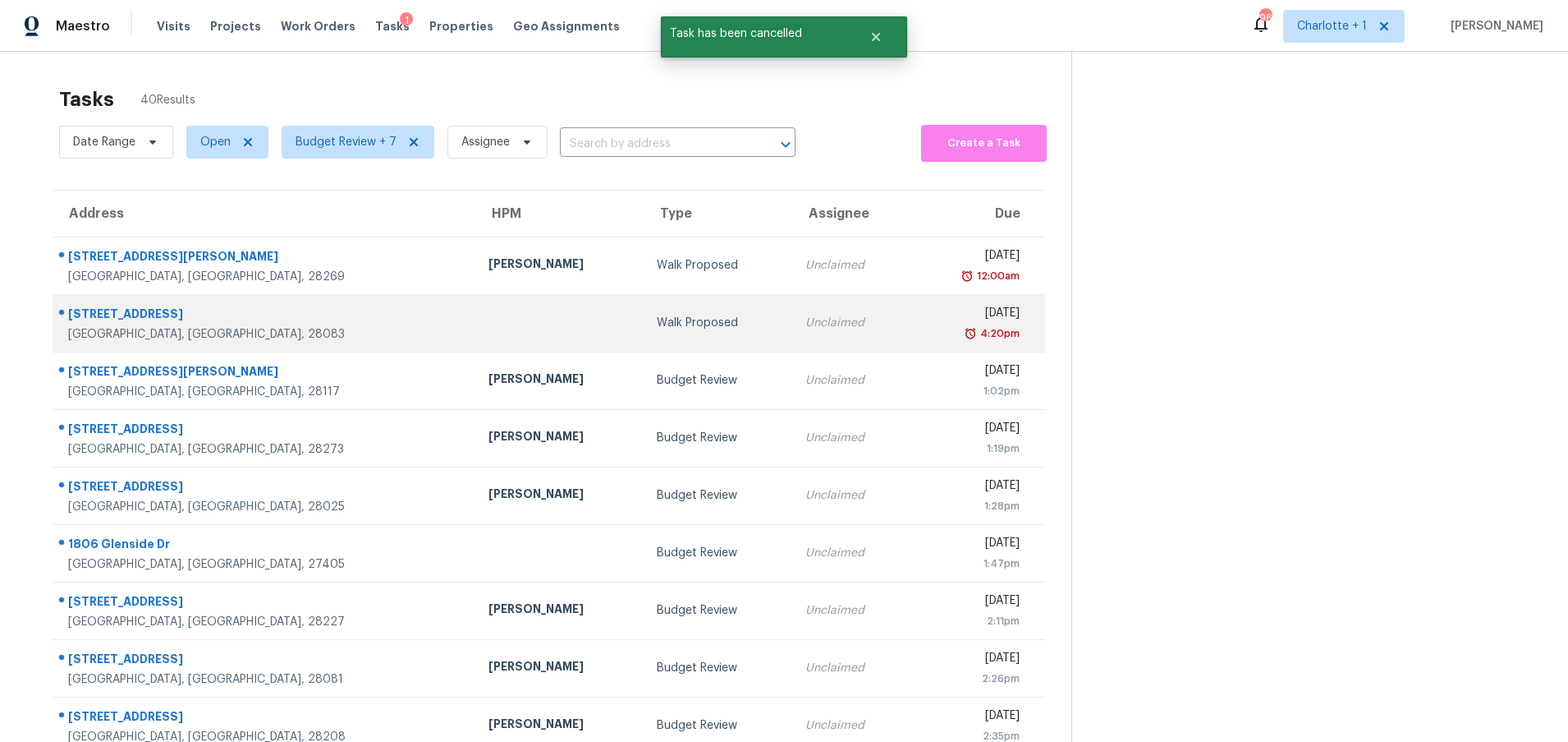
click at [475, 331] on td at bounding box center [559, 323] width 168 height 58
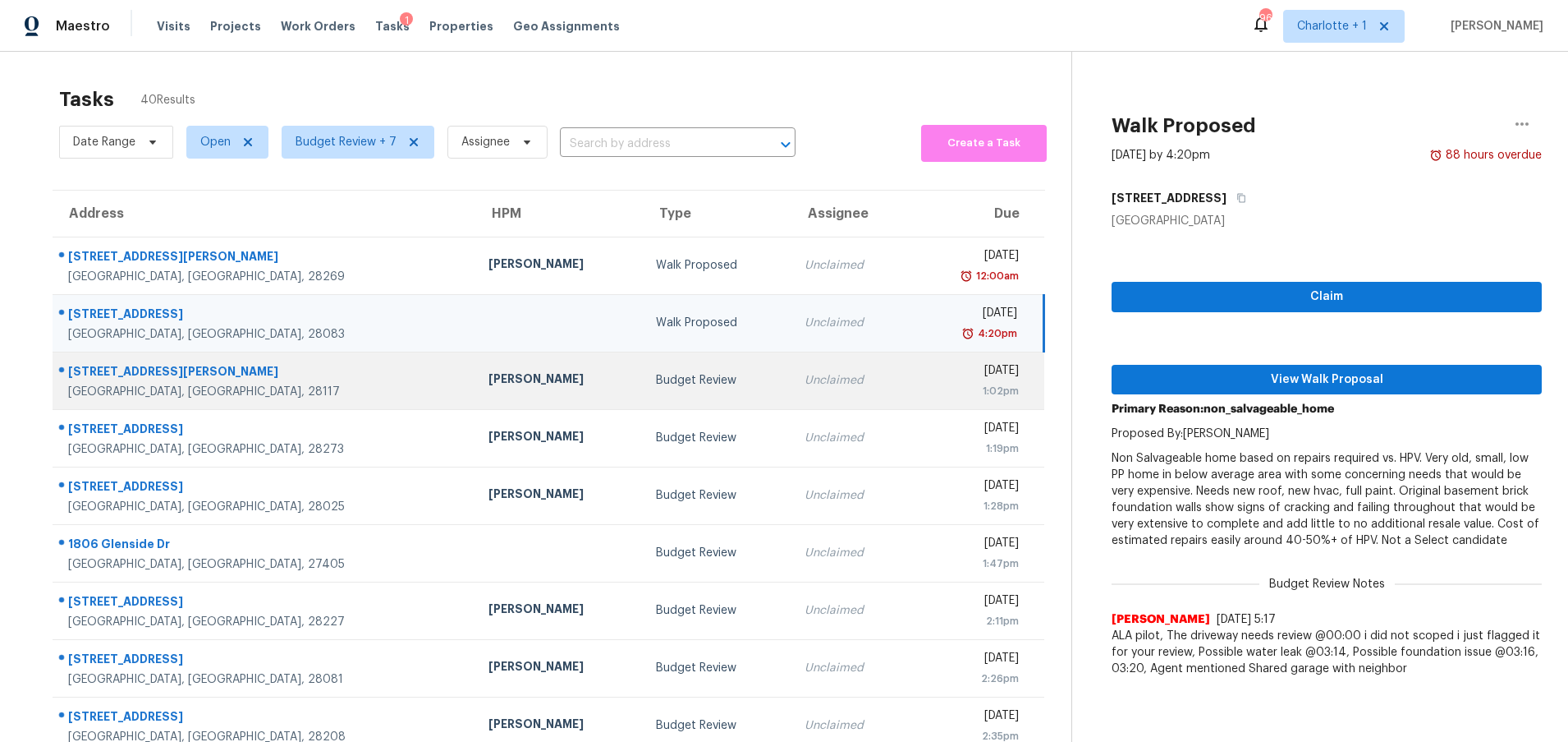
click at [489, 376] on div "[PERSON_NAME]" at bounding box center [559, 380] width 141 height 20
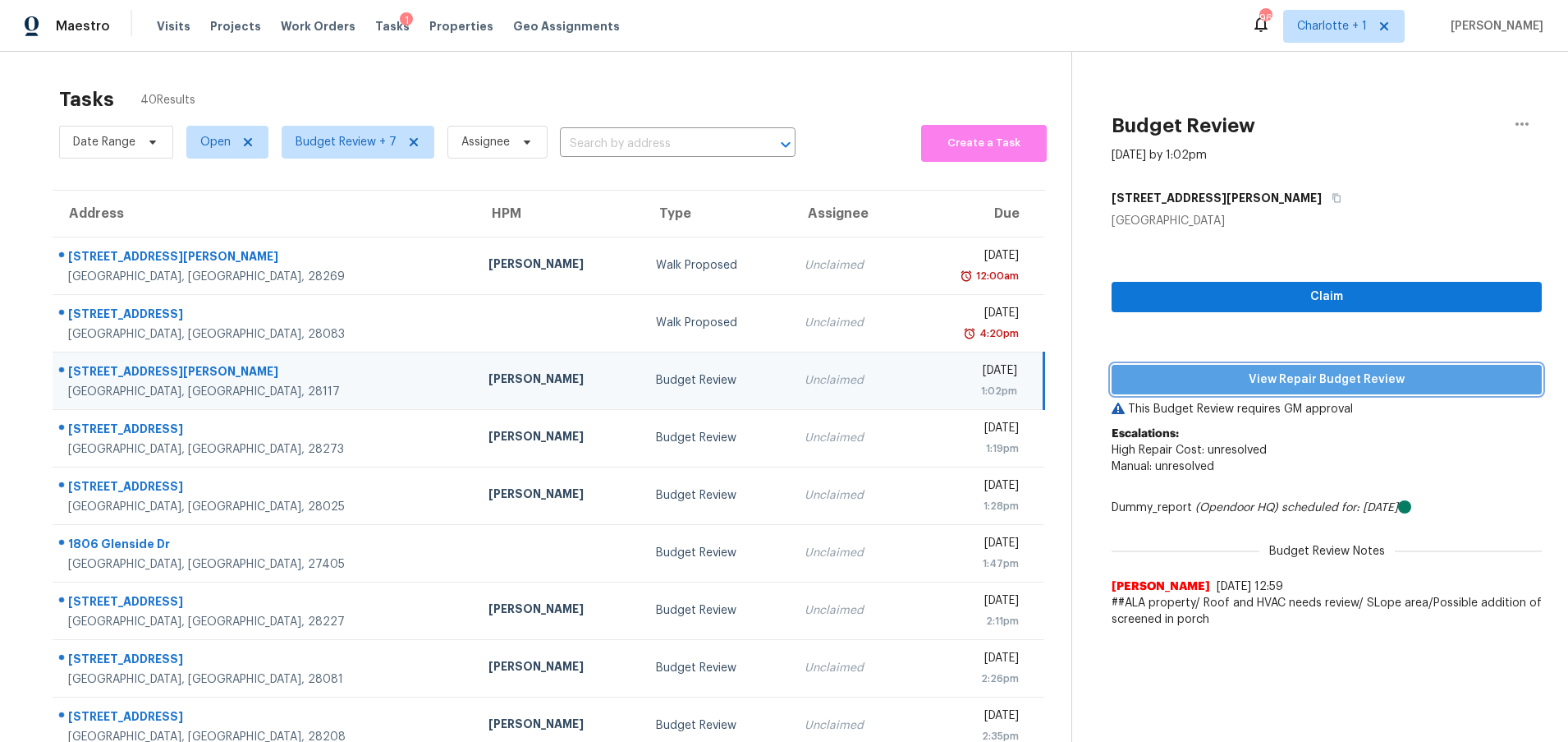
click at [1245, 378] on span "View Repair Budget Review" at bounding box center [1327, 379] width 404 height 20
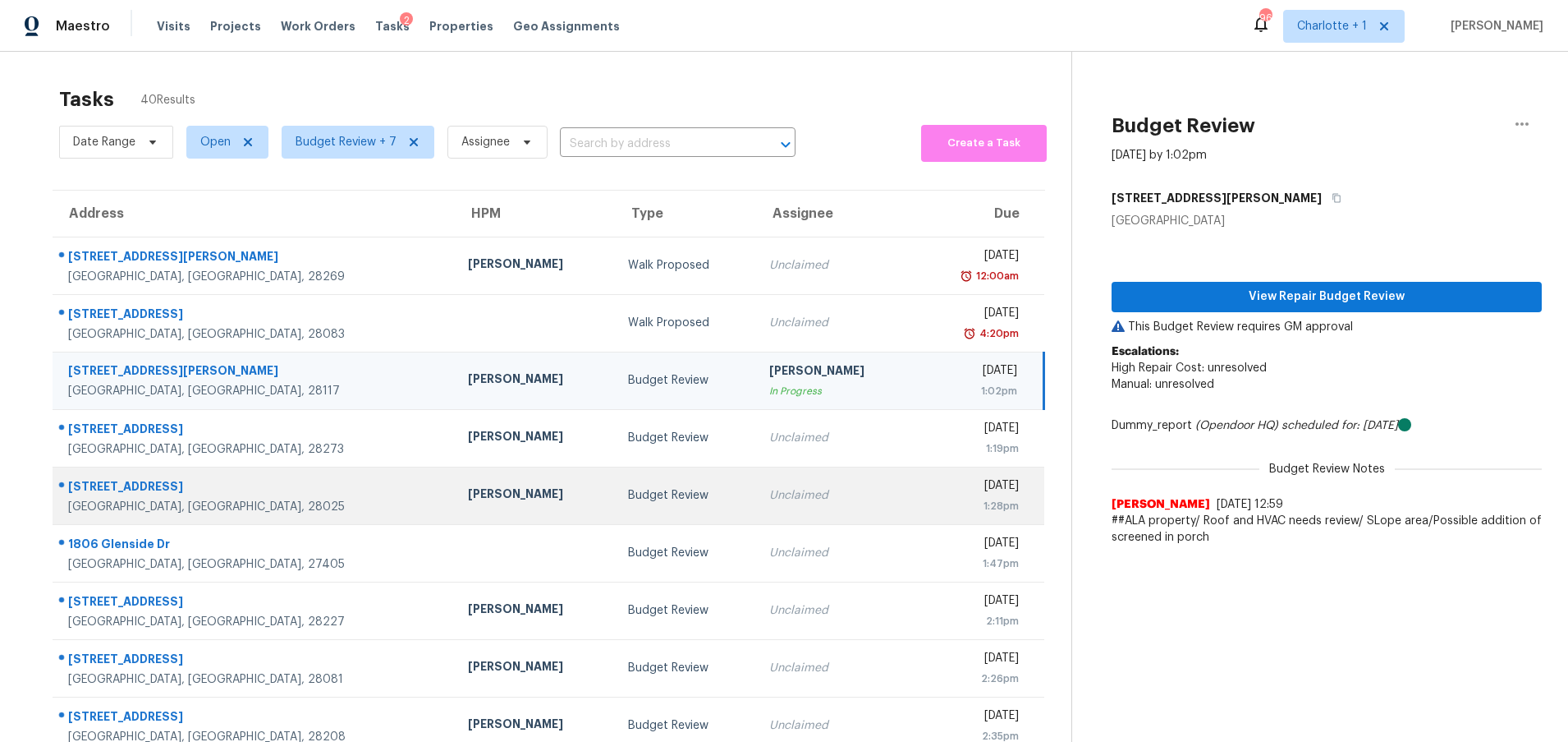
scroll to position [125, 0]
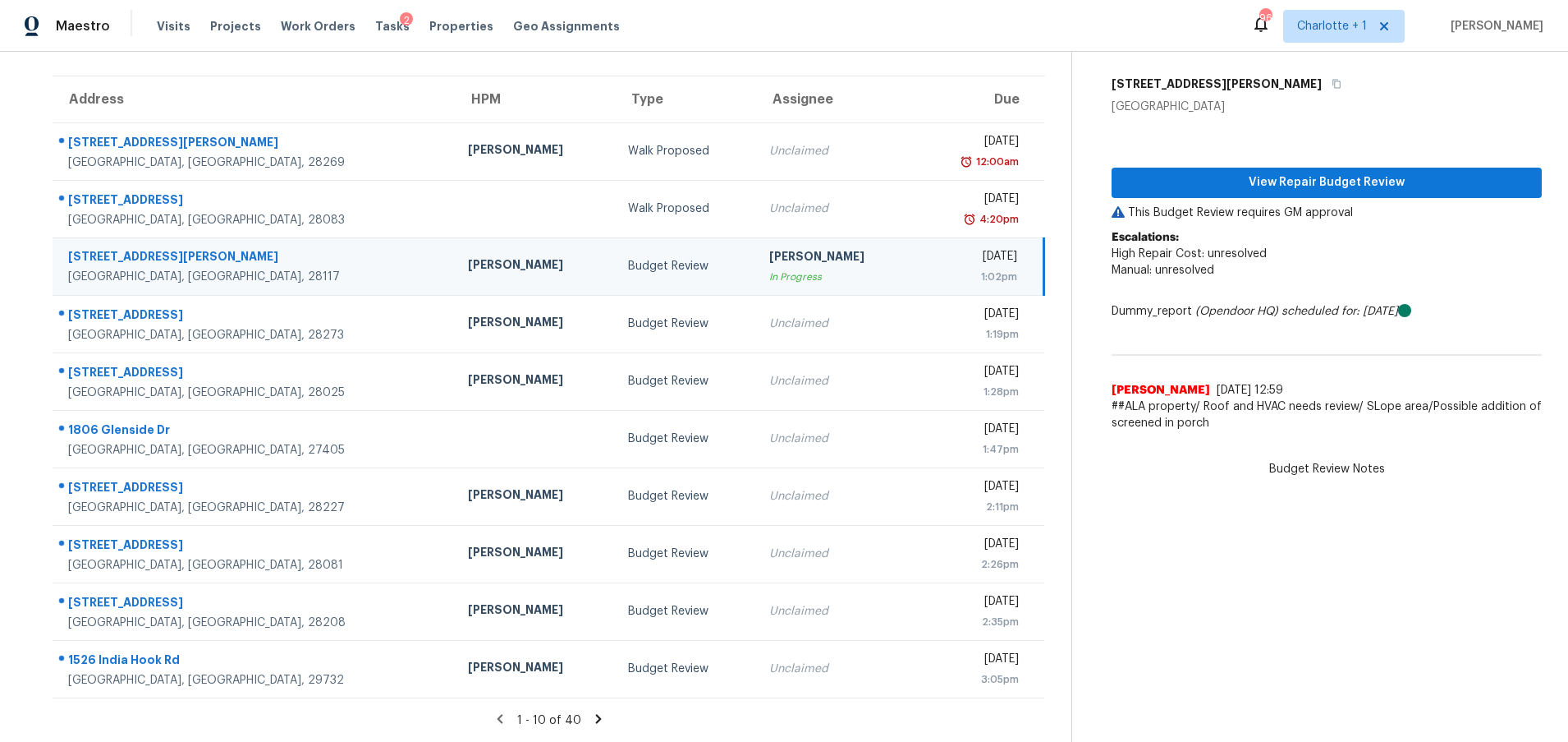
click at [599, 711] on div "1 - 10 of 40" at bounding box center [549, 720] width 1045 height 17
click at [595, 711] on icon at bounding box center [598, 718] width 14 height 14
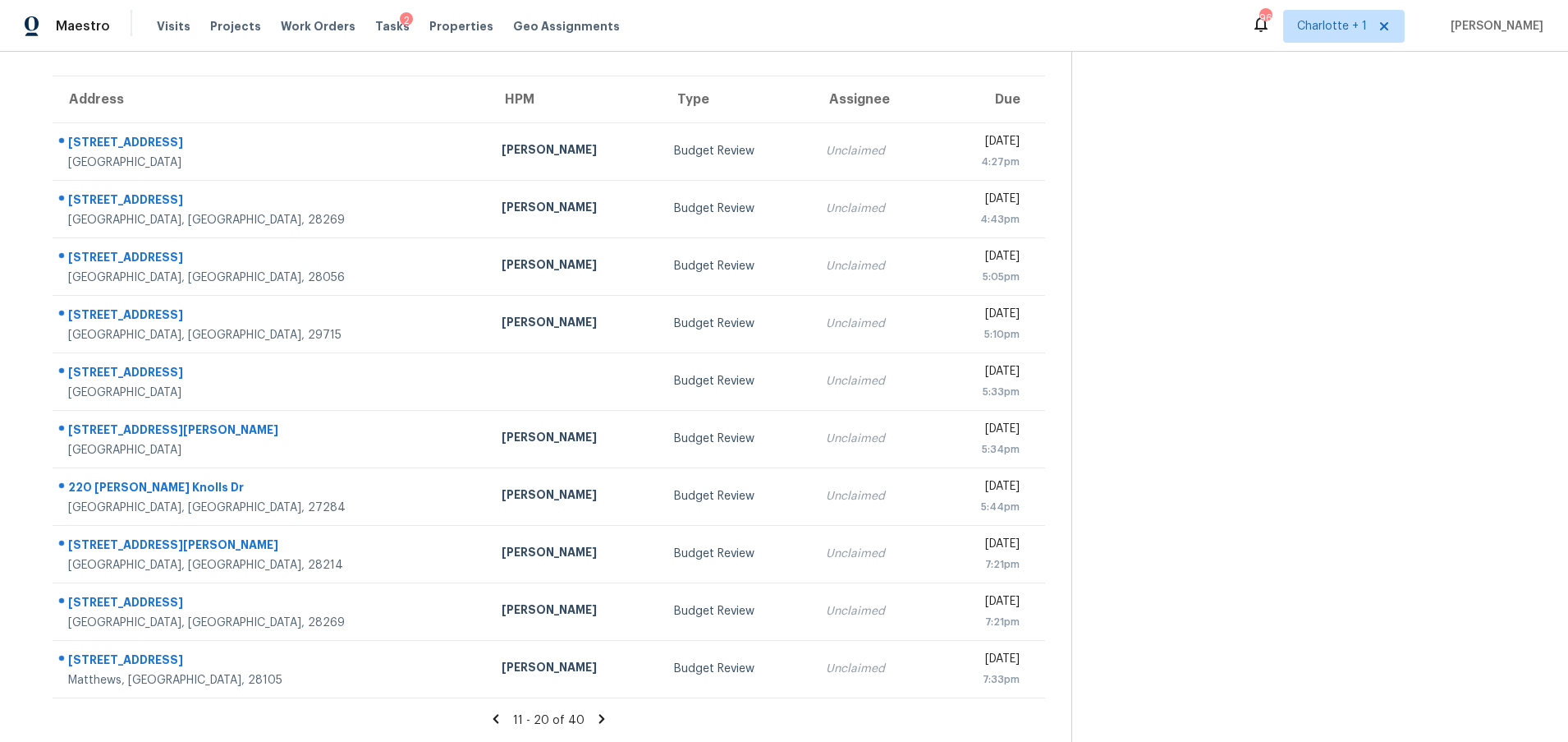
click at [599, 711] on icon at bounding box center [602, 718] width 14 height 14
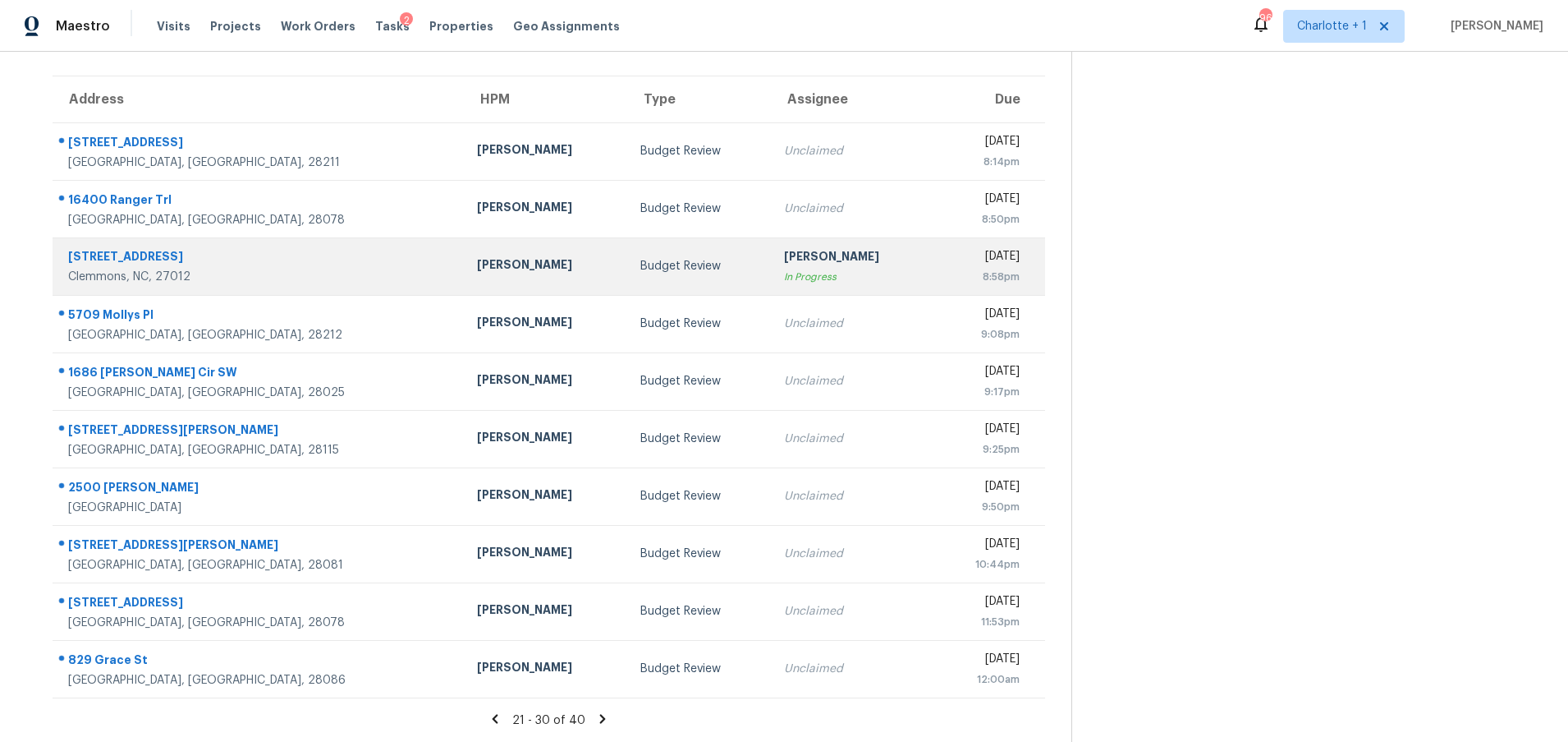
click at [784, 249] on div "[PERSON_NAME]" at bounding box center [852, 258] width 137 height 20
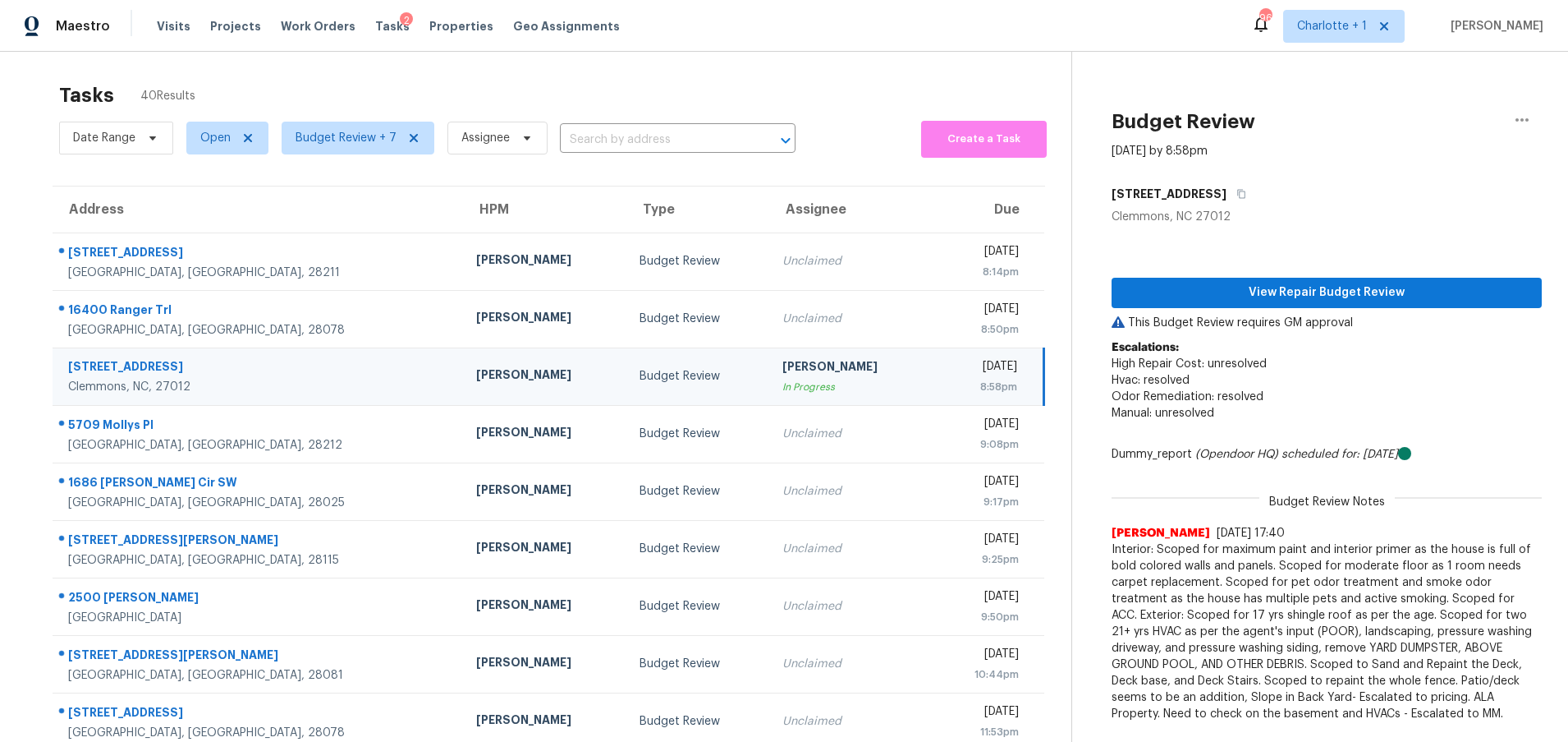
scroll to position [0, 0]
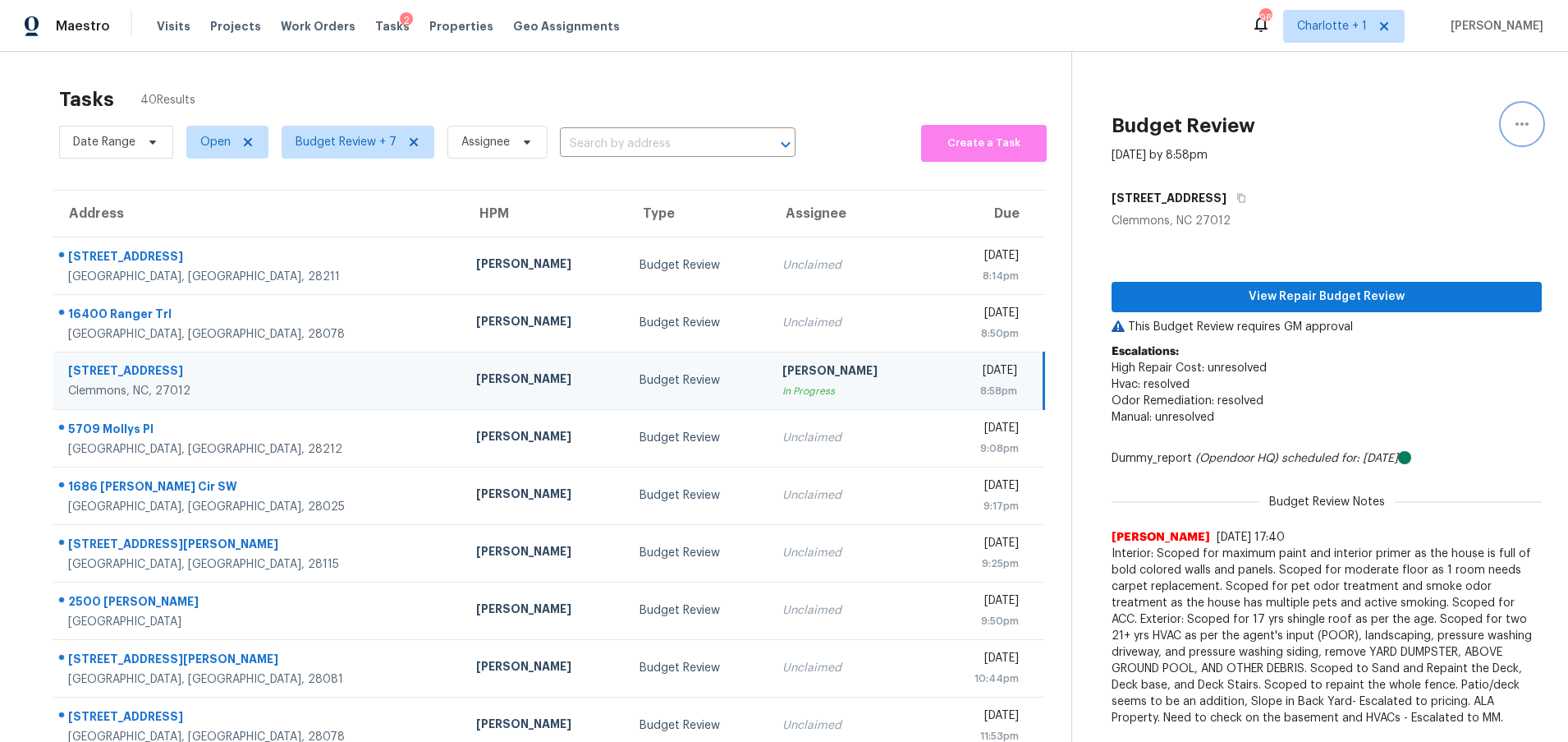
click at [1513, 119] on icon "button" at bounding box center [1523, 124] width 19 height 19
click at [1423, 126] on div "Unclaim this task" at bounding box center [1416, 126] width 128 height 16
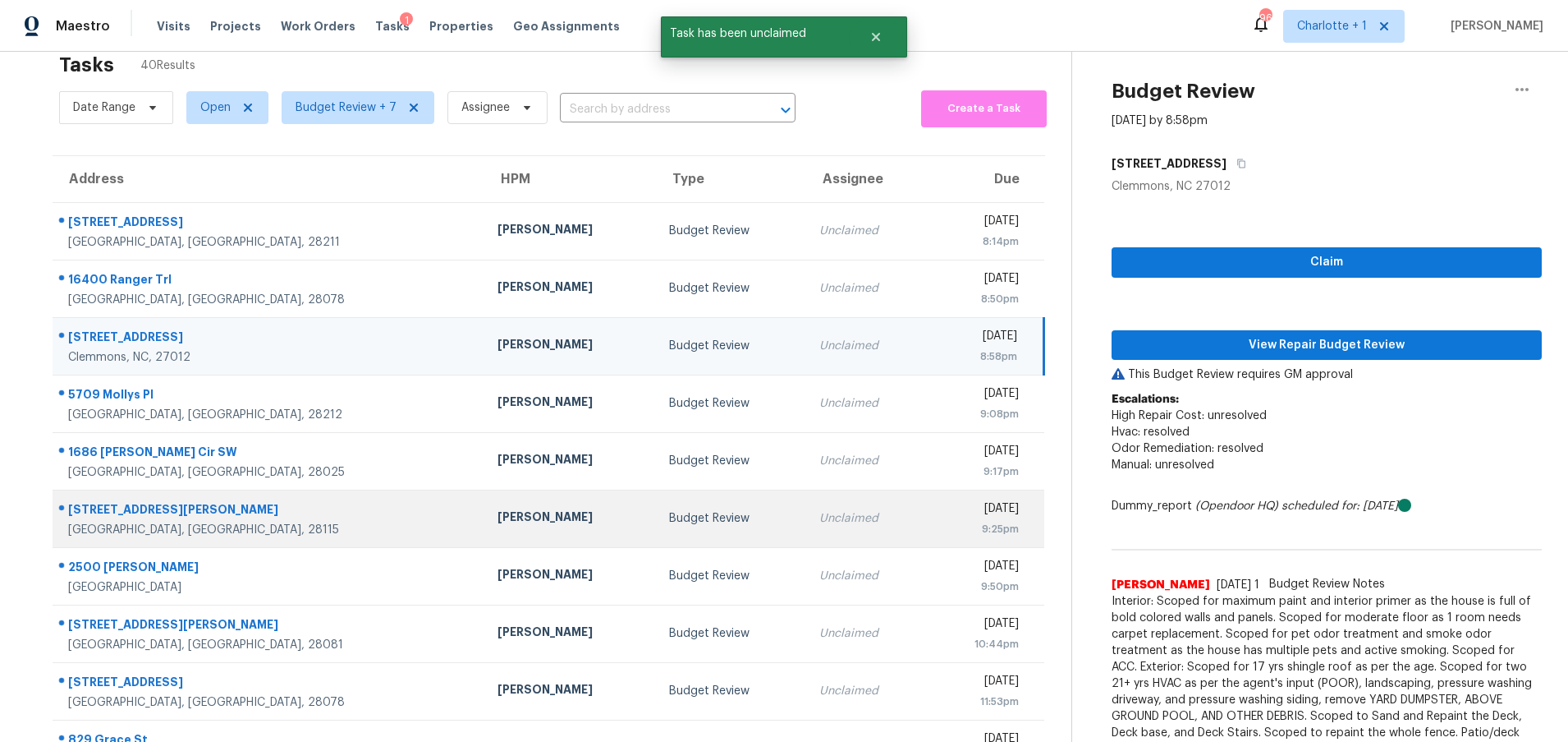
scroll to position [125, 0]
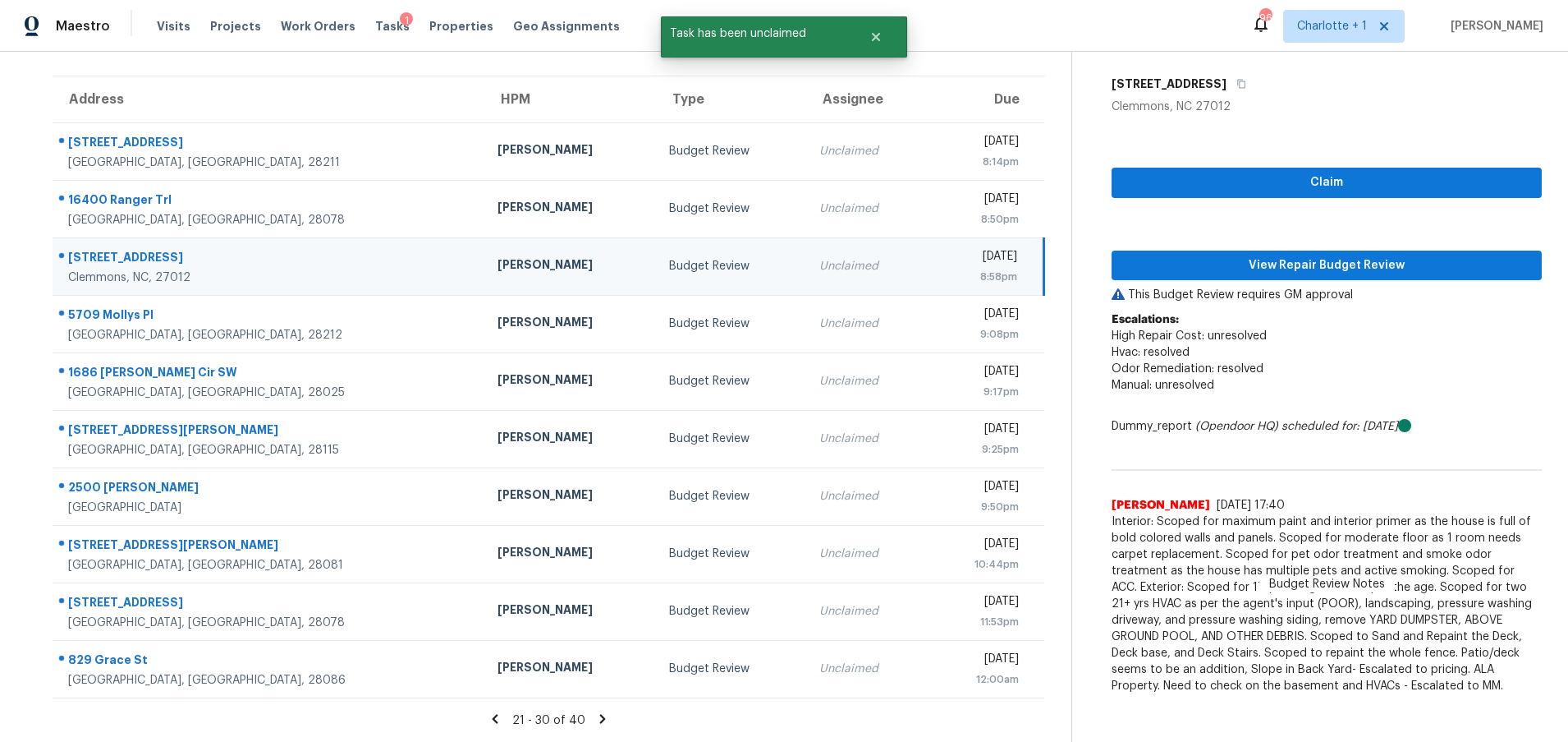
click at [600, 714] on icon at bounding box center [603, 718] width 6 height 9
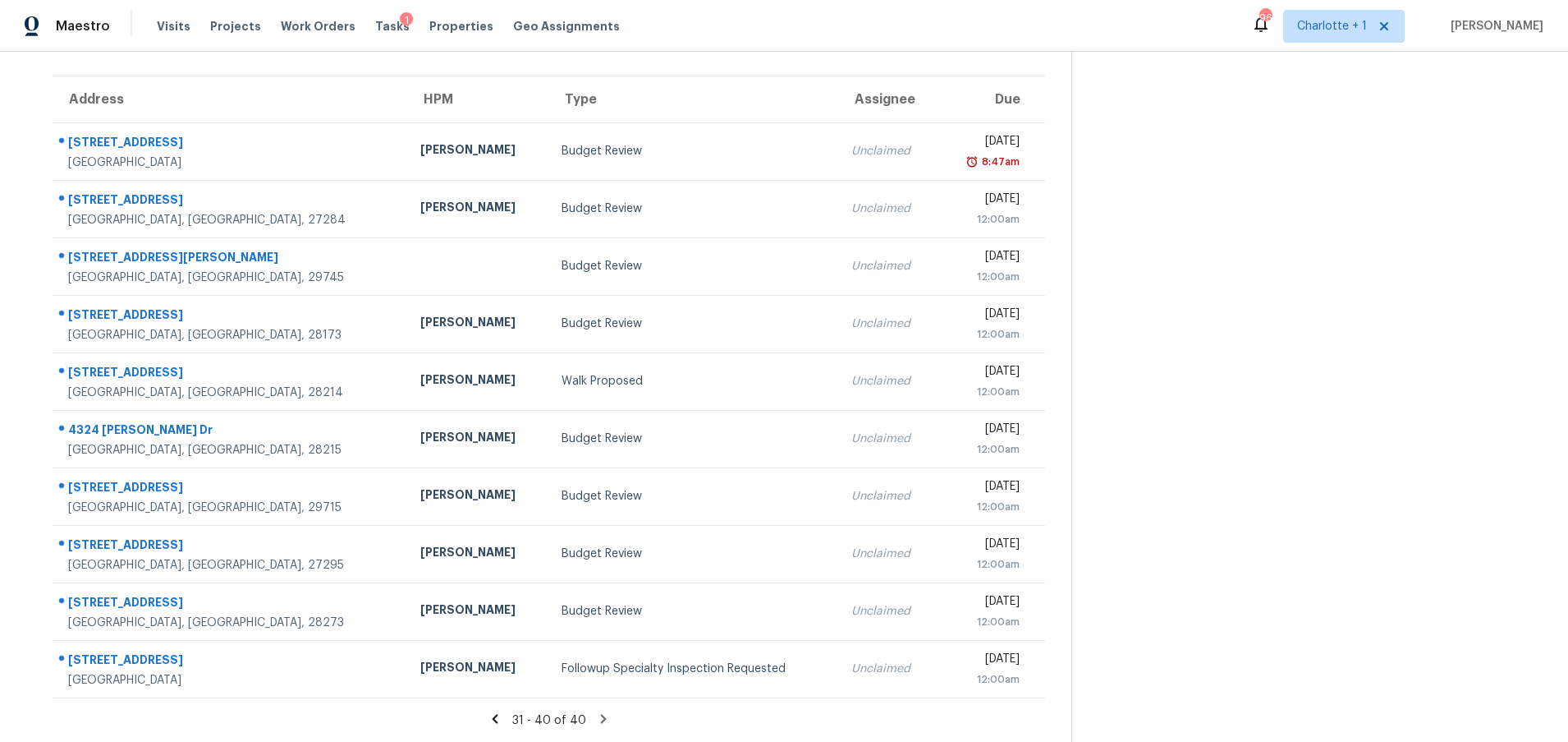
click at [600, 714] on icon at bounding box center [603, 718] width 6 height 9
click at [598, 711] on icon at bounding box center [603, 718] width 14 height 14
click at [596, 711] on icon at bounding box center [603, 718] width 14 height 14
click at [635, 711] on div "31 - 40 of 40" at bounding box center [549, 720] width 1045 height 17
click at [493, 714] on icon at bounding box center [495, 718] width 6 height 9
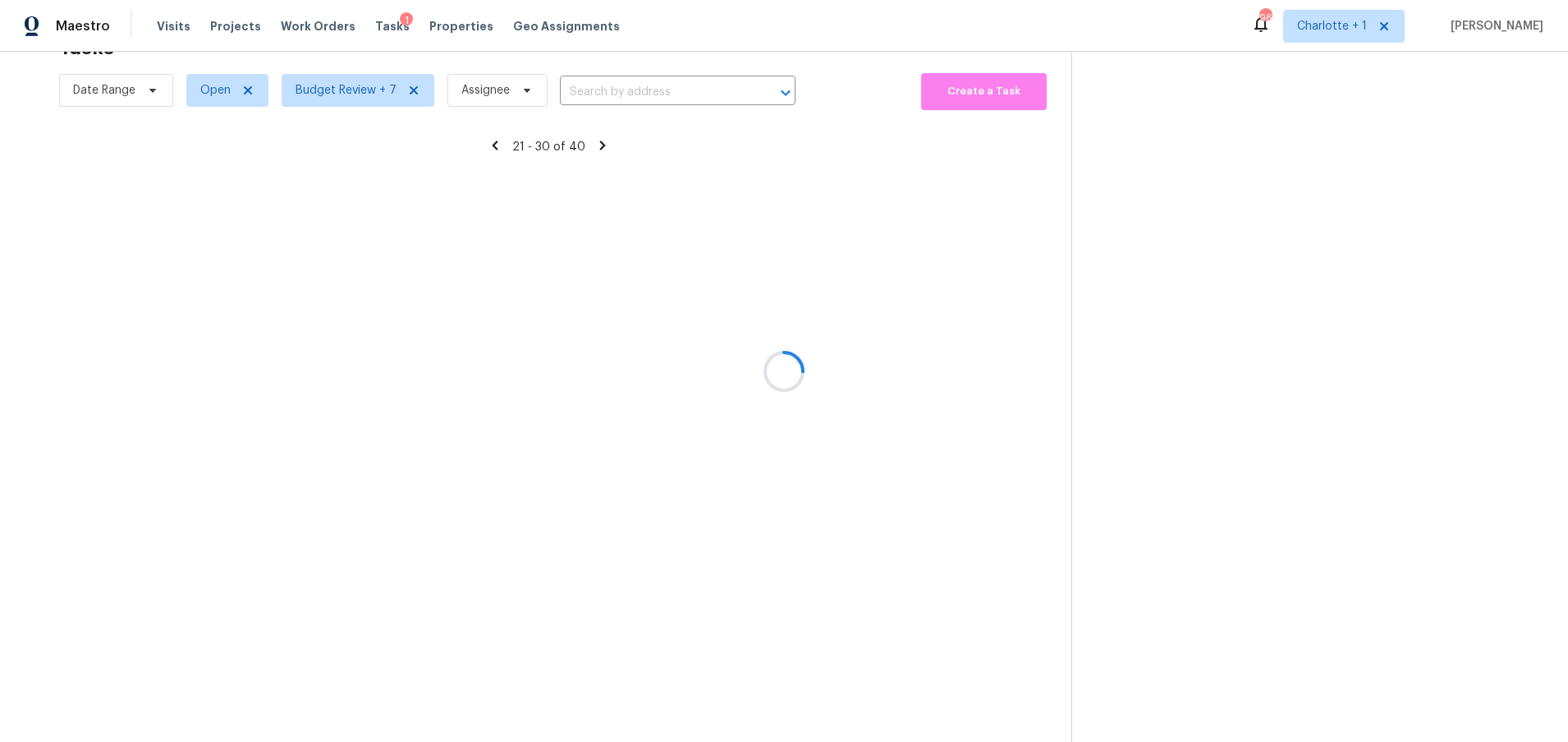
scroll to position [64, 0]
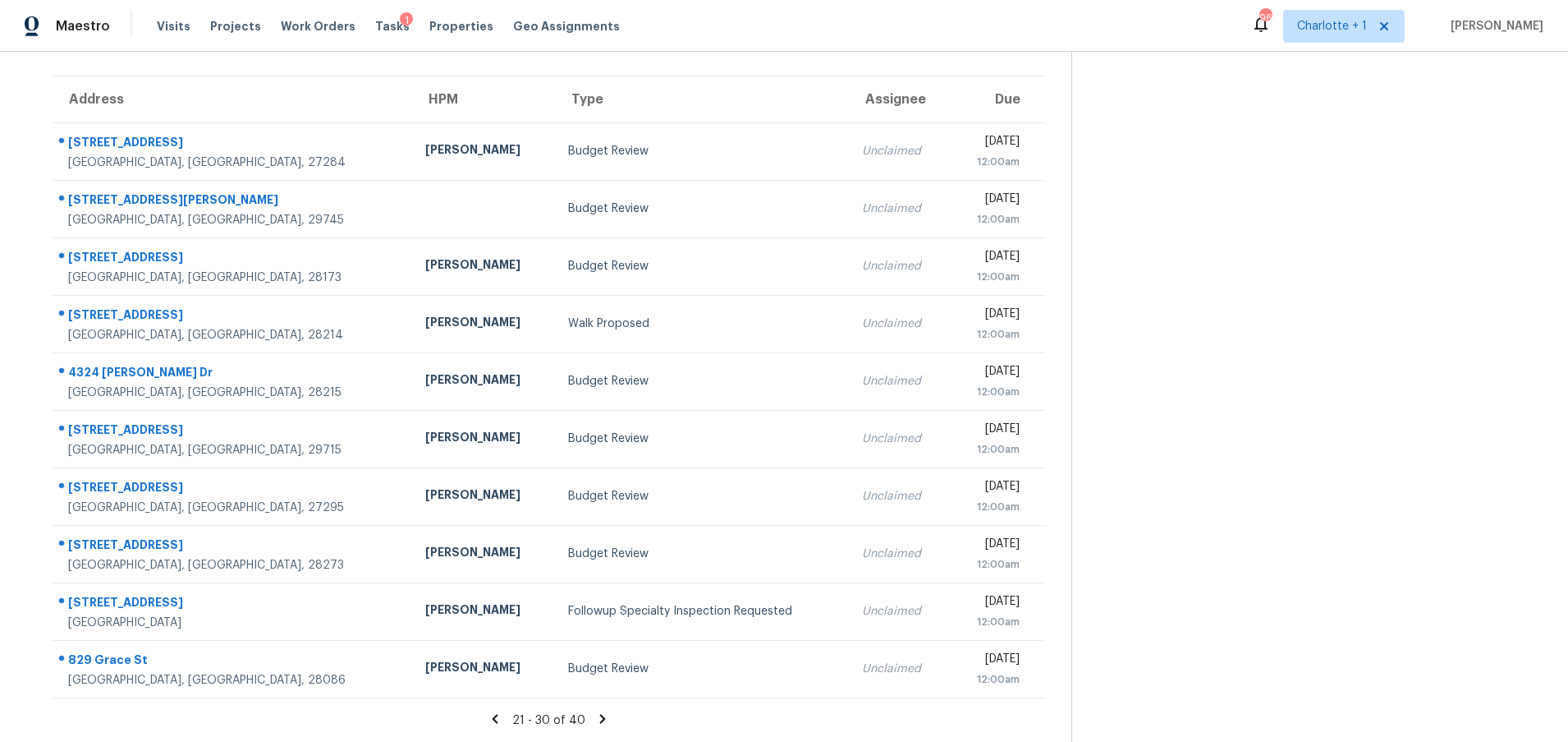
click at [496, 711] on icon at bounding box center [495, 718] width 14 height 14
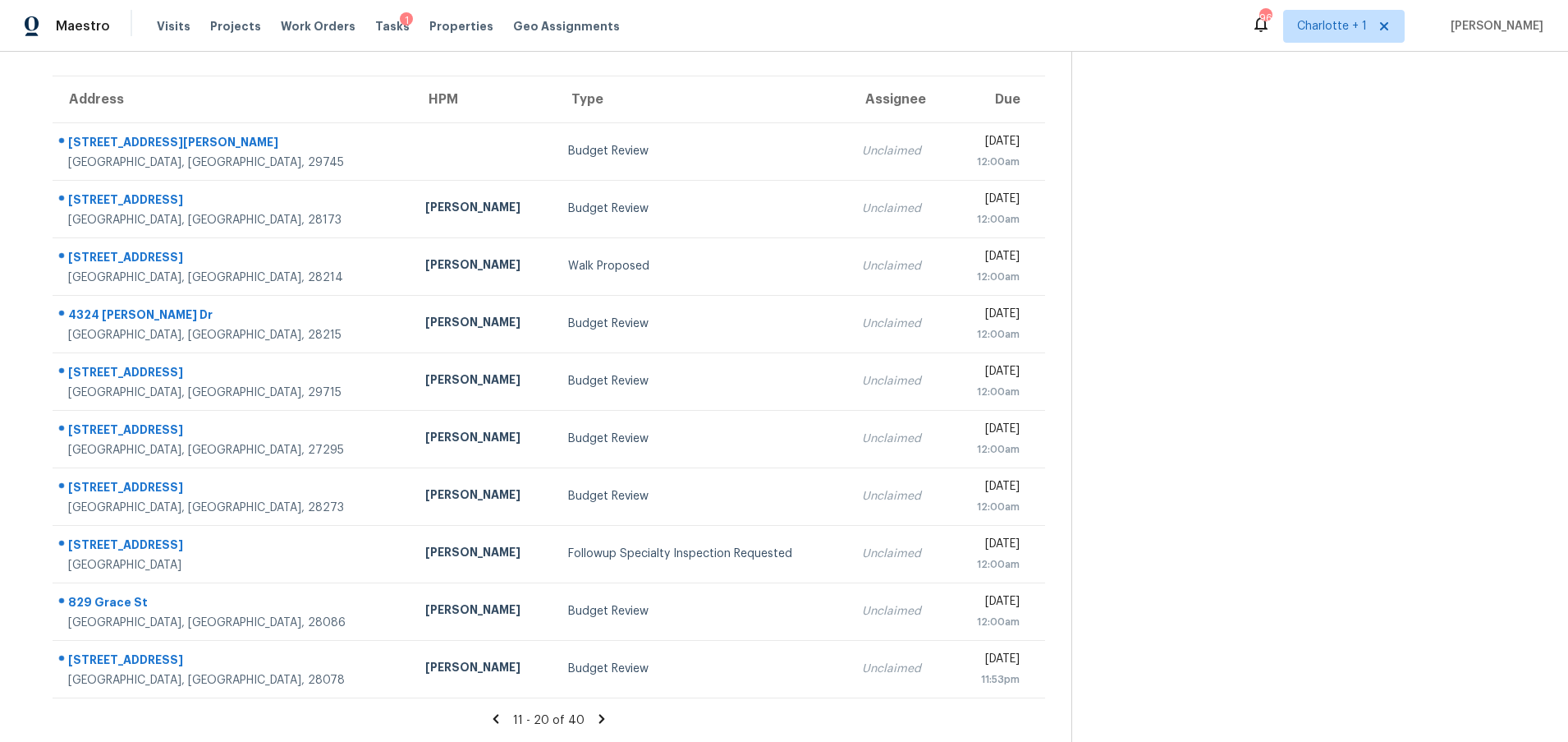
click at [494, 714] on icon at bounding box center [497, 718] width 6 height 9
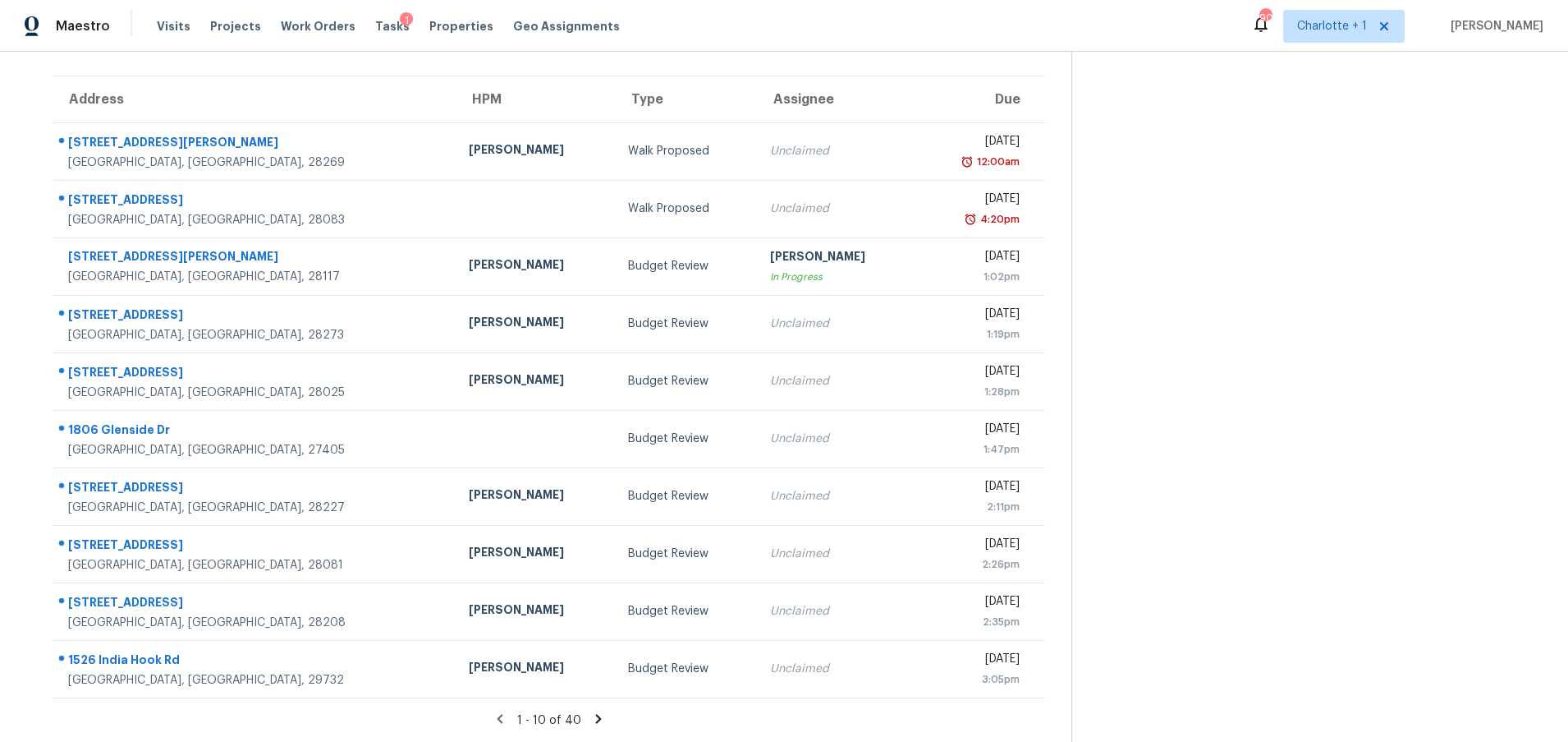
scroll to position [0, 0]
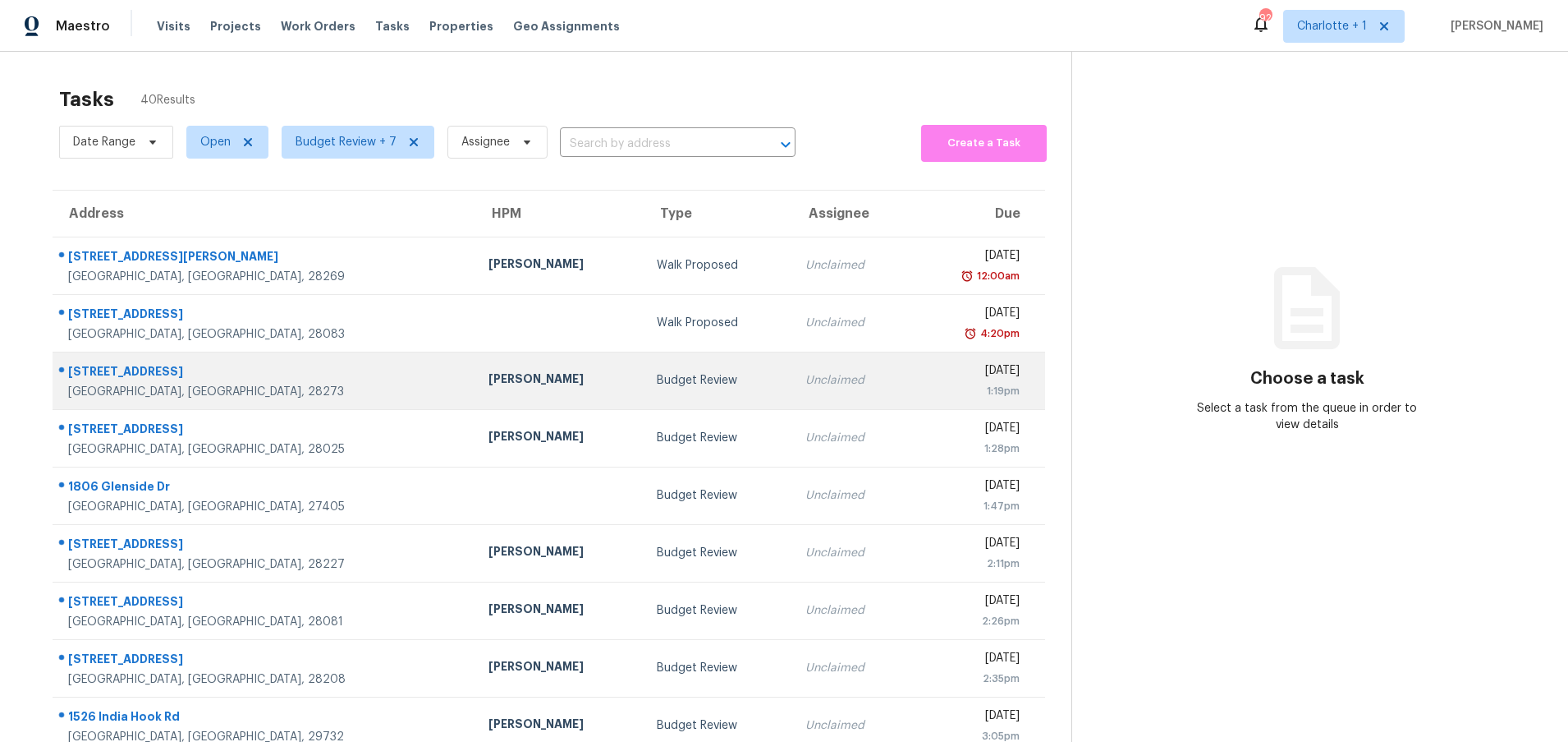
click at [475, 371] on td "[PERSON_NAME]" at bounding box center [559, 380] width 168 height 58
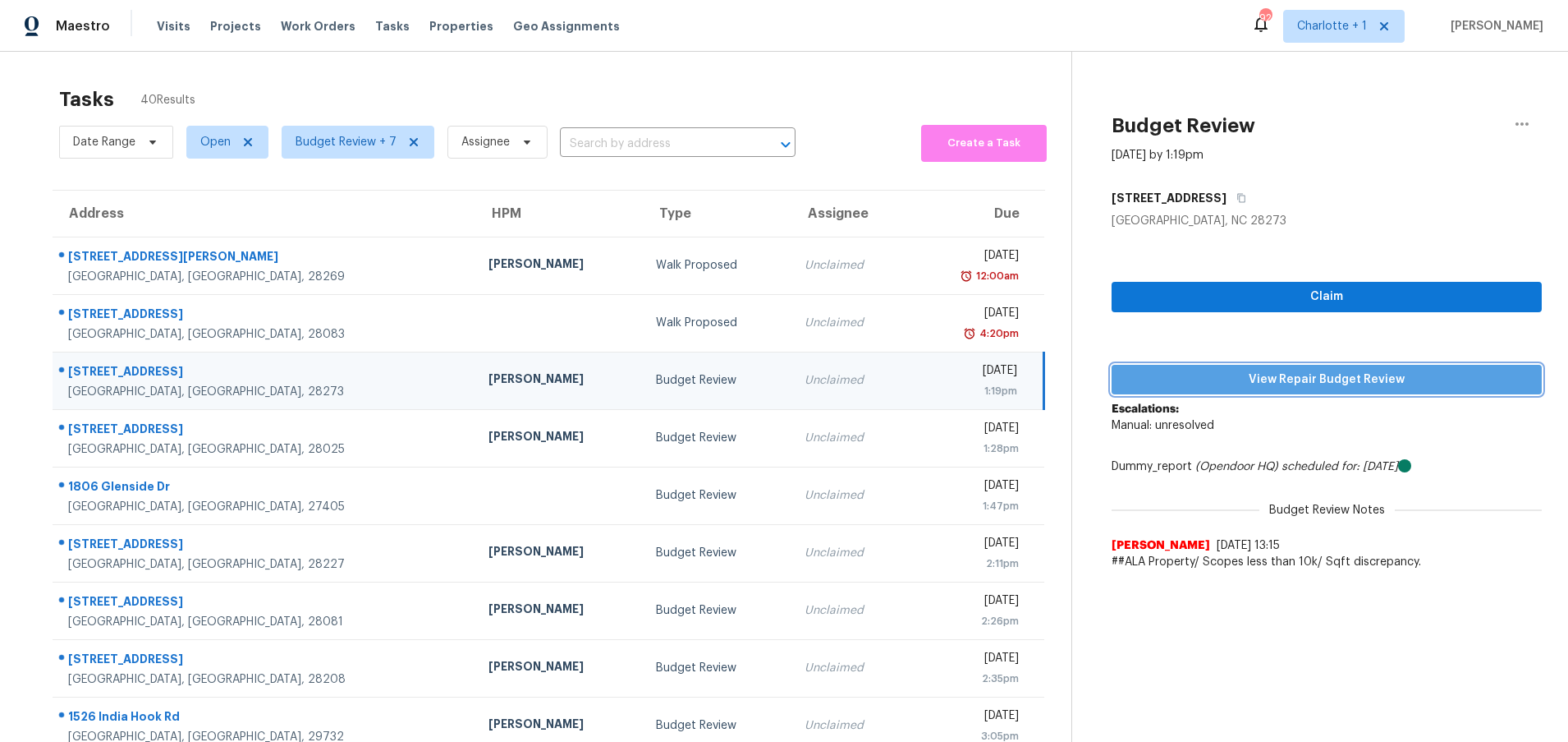
click at [1208, 375] on span "View Repair Budget Review" at bounding box center [1327, 379] width 404 height 20
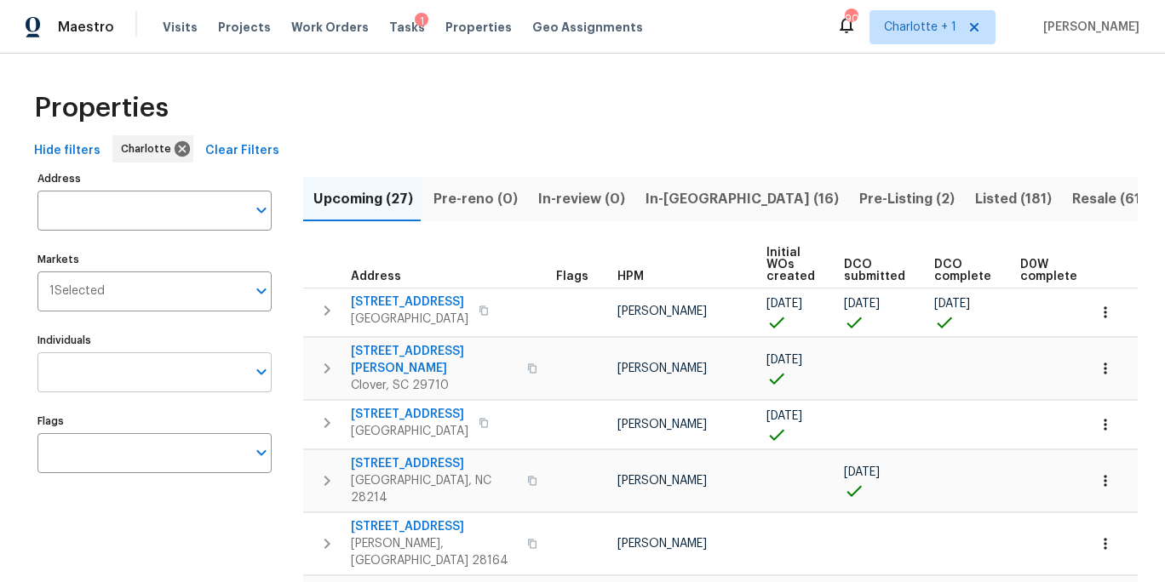
click at [157, 358] on input "Individuals" at bounding box center [141, 373] width 209 height 40
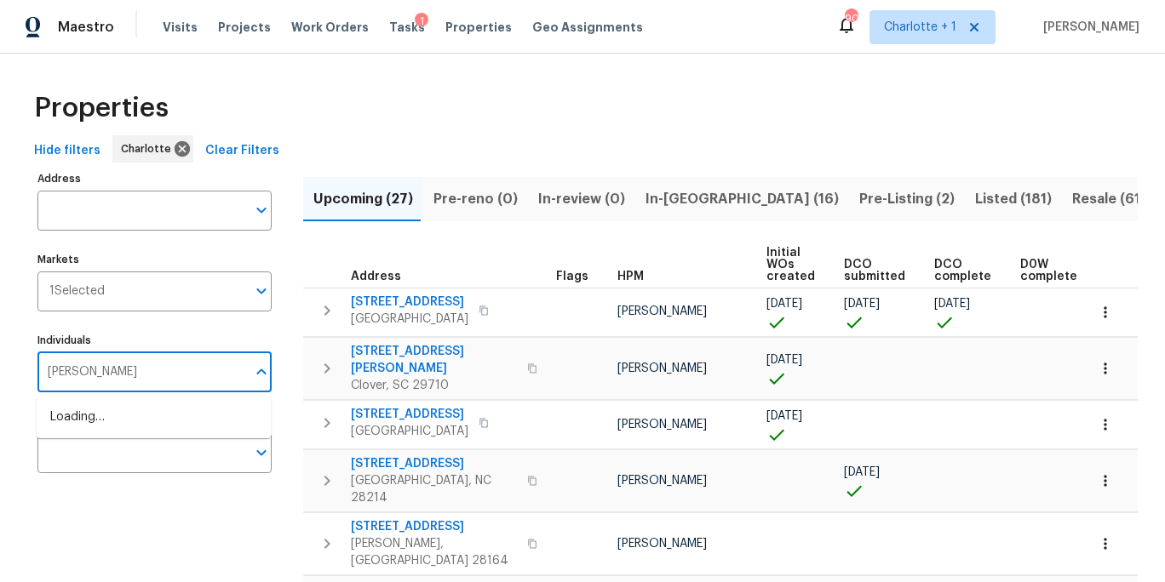
type input "[PERSON_NAME]"
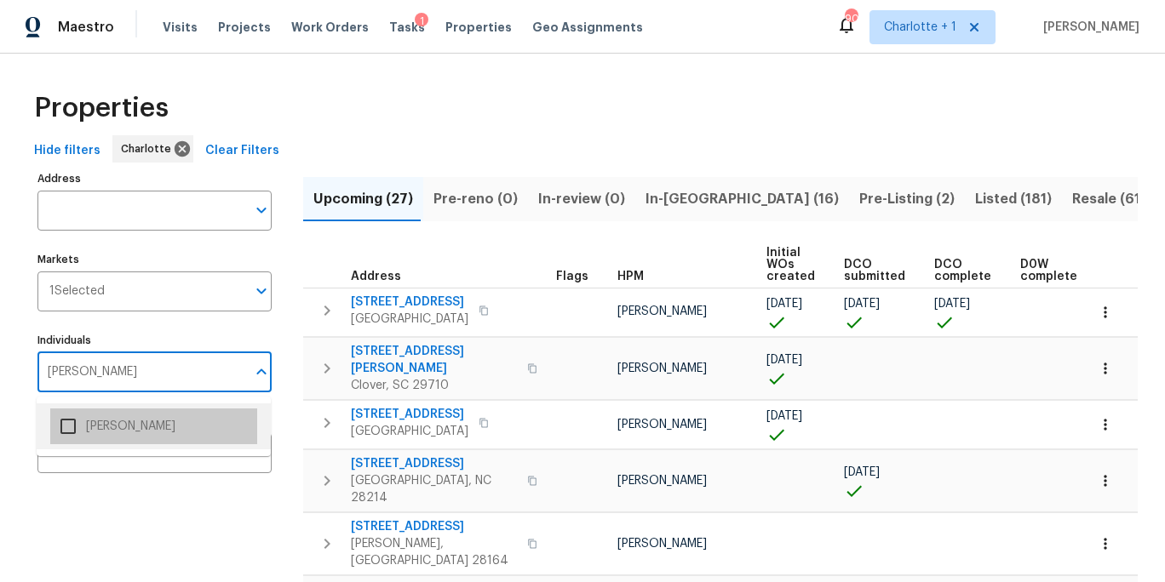
click at [123, 431] on li "[PERSON_NAME]" at bounding box center [153, 427] width 207 height 36
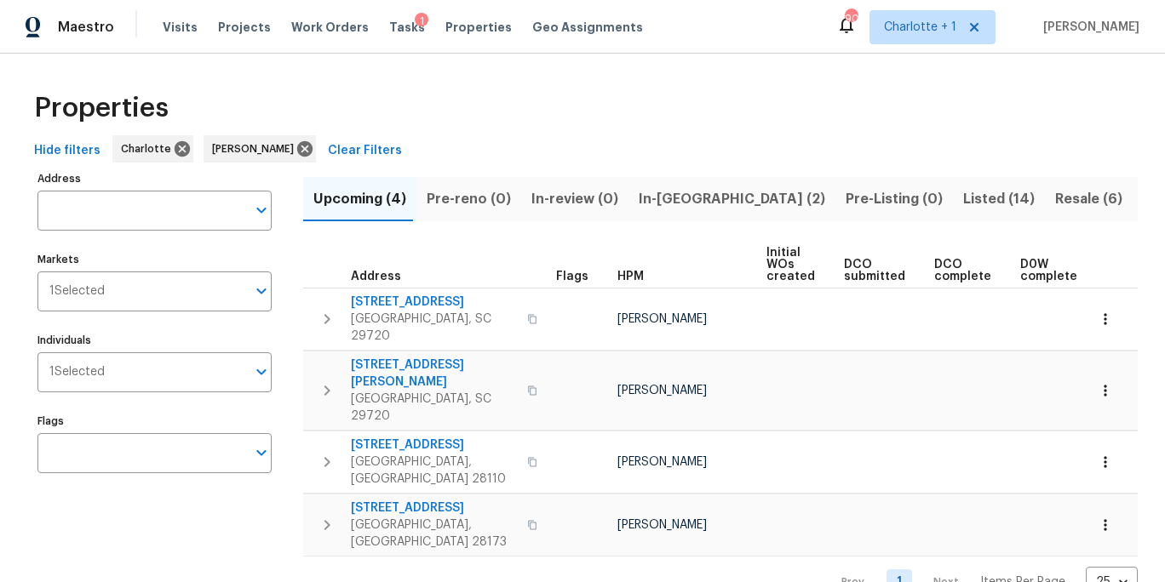
drag, startPoint x: 519, startPoint y: 123, endPoint x: 540, endPoint y: 160, distance: 43.1
click at [519, 123] on div "Properties" at bounding box center [582, 108] width 1110 height 54
click at [644, 203] on span "In-[GEOGRAPHIC_DATA] (2)" at bounding box center [732, 199] width 186 height 24
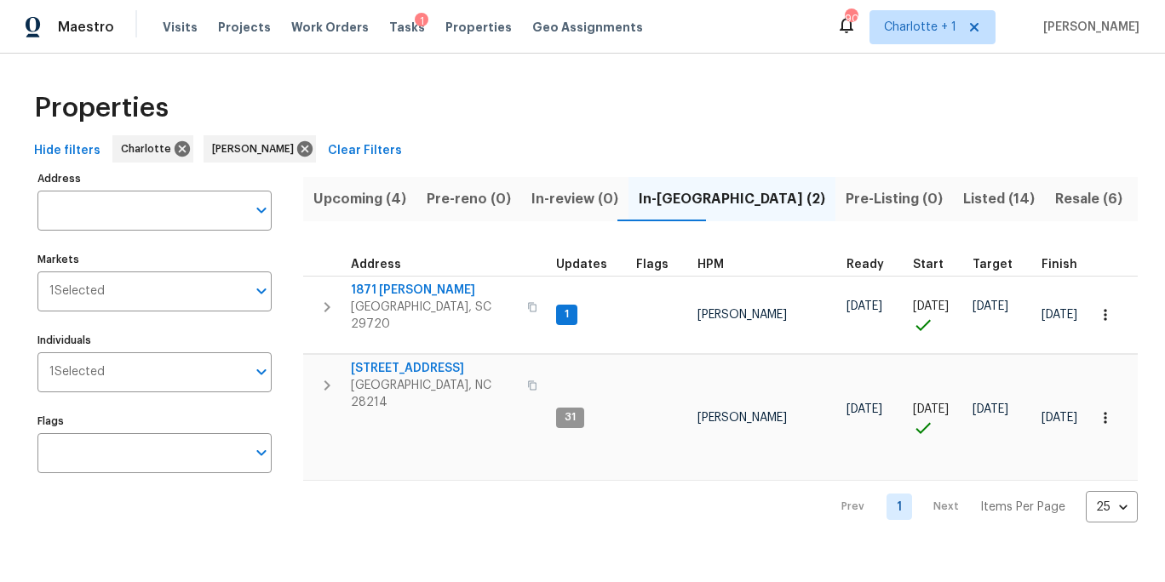
click at [583, 92] on div "Properties" at bounding box center [582, 108] width 1110 height 54
drag, startPoint x: 557, startPoint y: 116, endPoint x: 515, endPoint y: 131, distance: 44.5
click at [557, 116] on div "Properties" at bounding box center [582, 108] width 1110 height 54
click at [374, 193] on span "Upcoming (4)" at bounding box center [359, 199] width 93 height 24
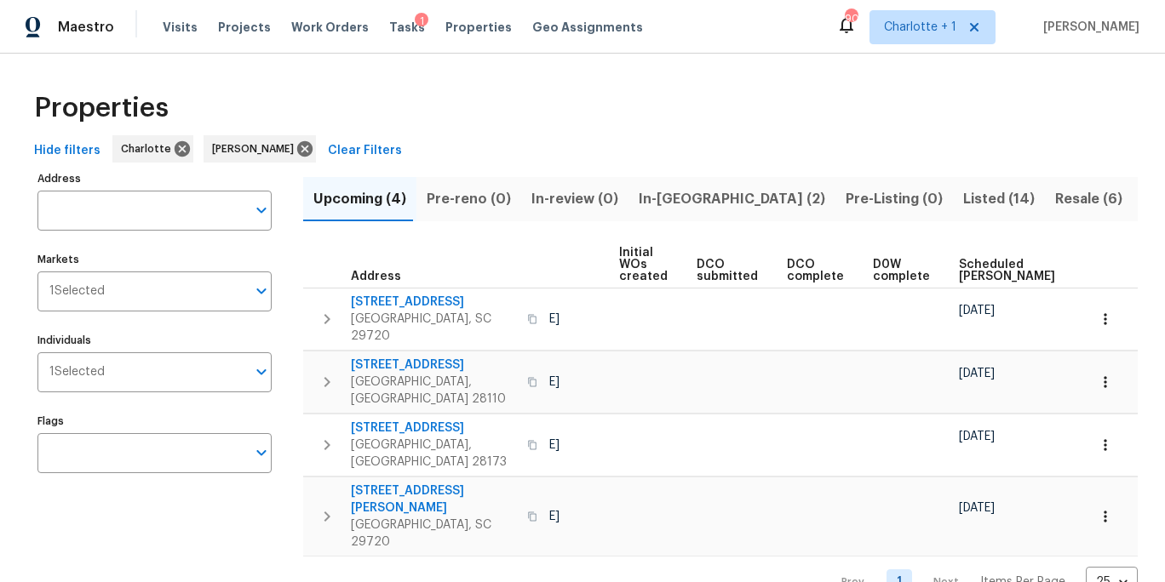
scroll to position [0, 186]
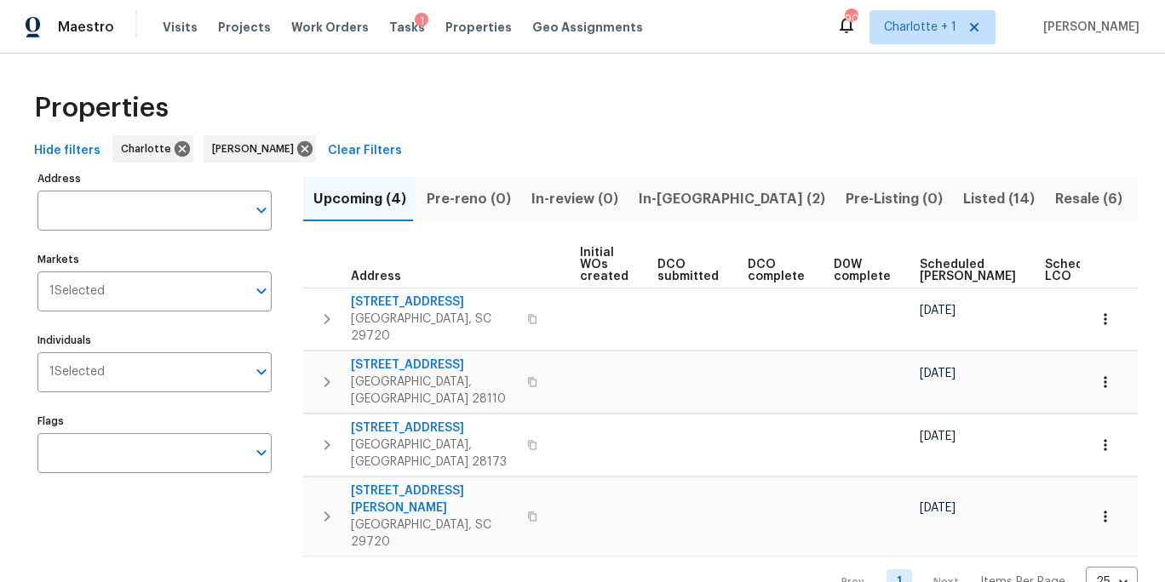
click at [927, 274] on span "Scheduled [PERSON_NAME]" at bounding box center [968, 271] width 96 height 24
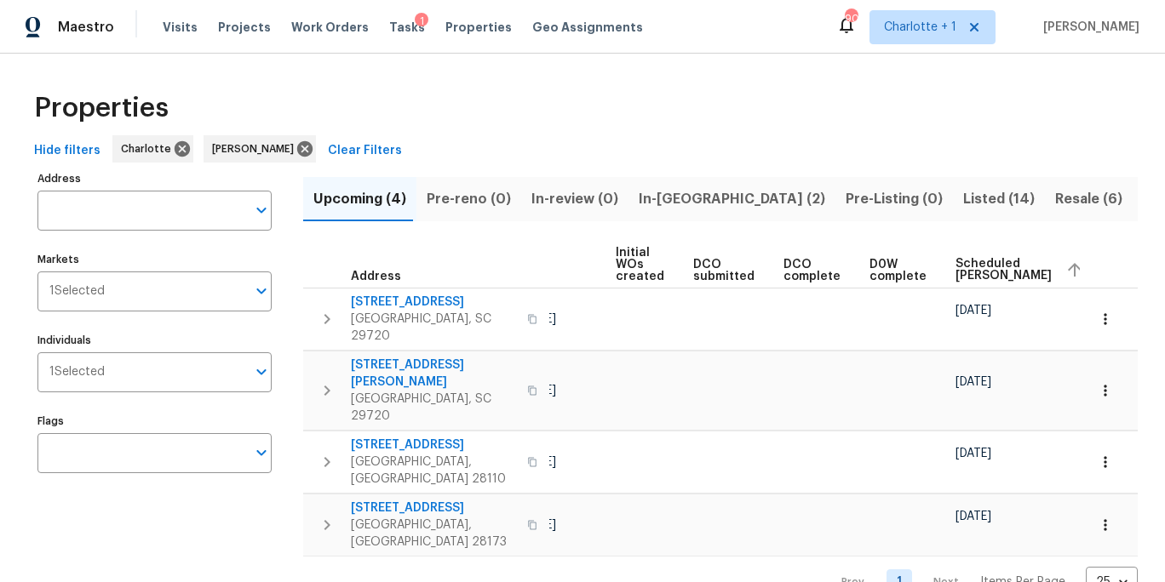
scroll to position [0, 282]
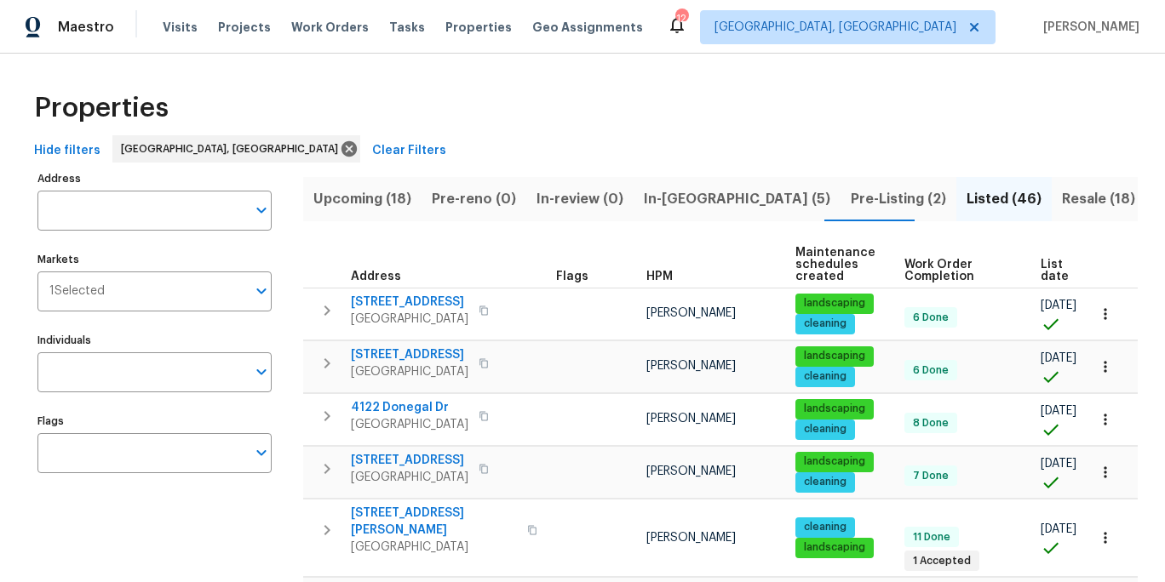
click at [861, 93] on div "Properties" at bounding box center [582, 108] width 1110 height 54
click at [249, 34] on span "Projects" at bounding box center [244, 27] width 53 height 17
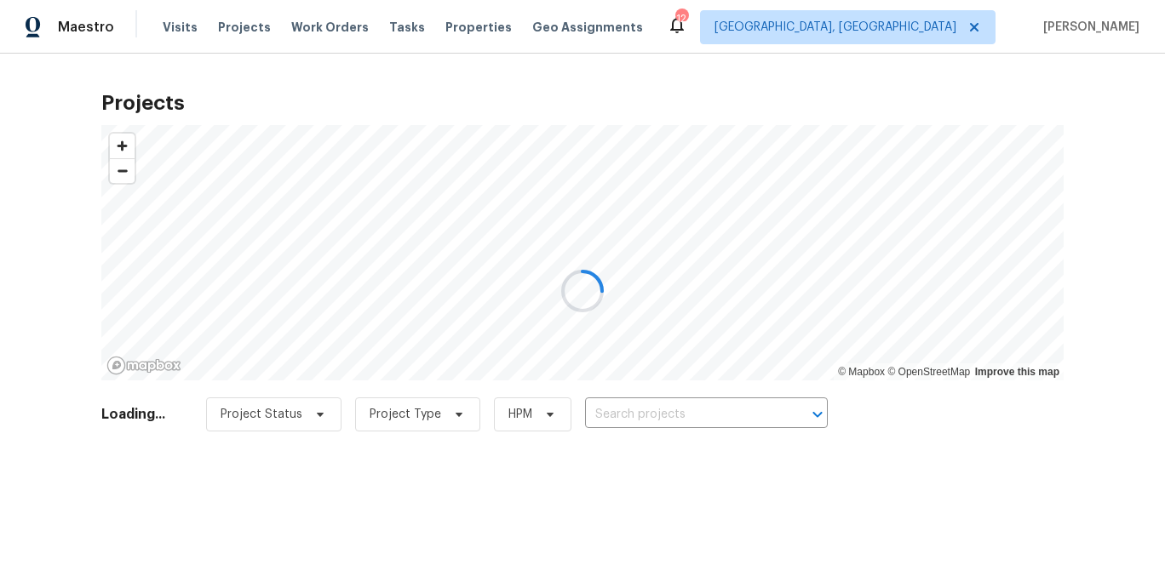
click at [644, 418] on div at bounding box center [582, 291] width 1165 height 582
click at [666, 415] on div at bounding box center [582, 291] width 1165 height 582
click at [668, 410] on div at bounding box center [582, 291] width 1165 height 582
click at [886, 400] on div at bounding box center [582, 291] width 1165 height 582
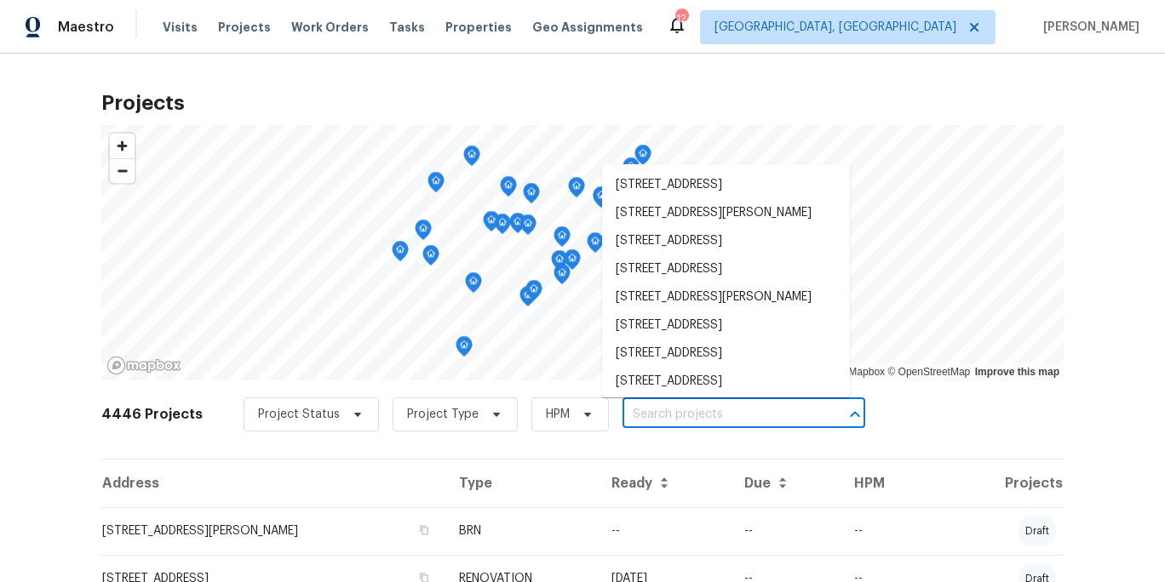
click at [691, 410] on input "text" at bounding box center [719, 415] width 195 height 26
click at [690, 409] on input "text" at bounding box center [719, 415] width 195 height 26
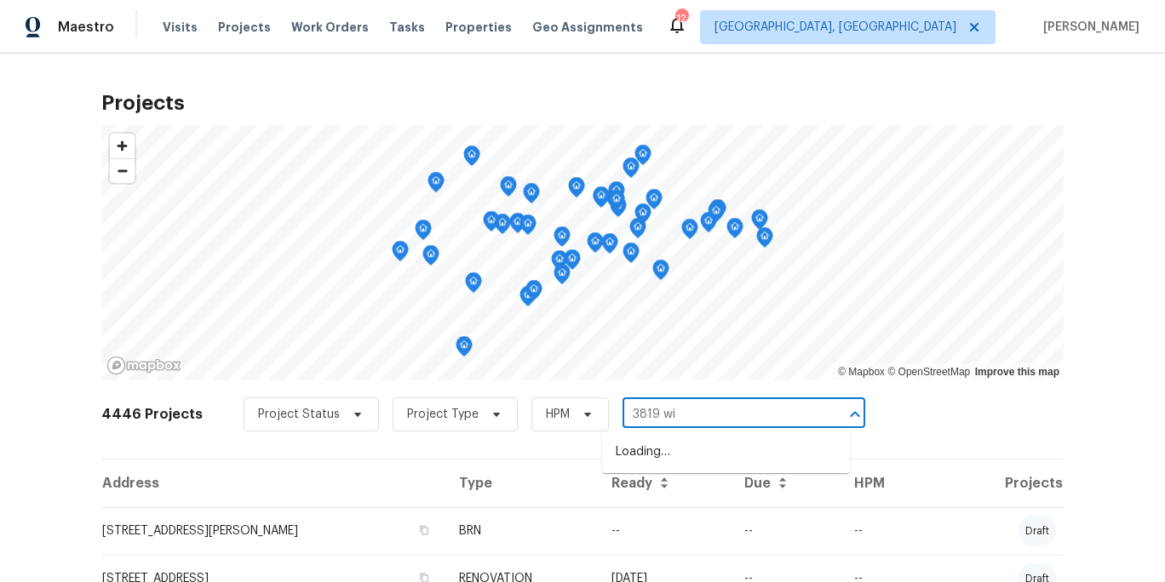
type input "3819 win"
click at [688, 447] on li "3819 Winborne Ln, Greensboro, NC 27410" at bounding box center [726, 453] width 248 height 28
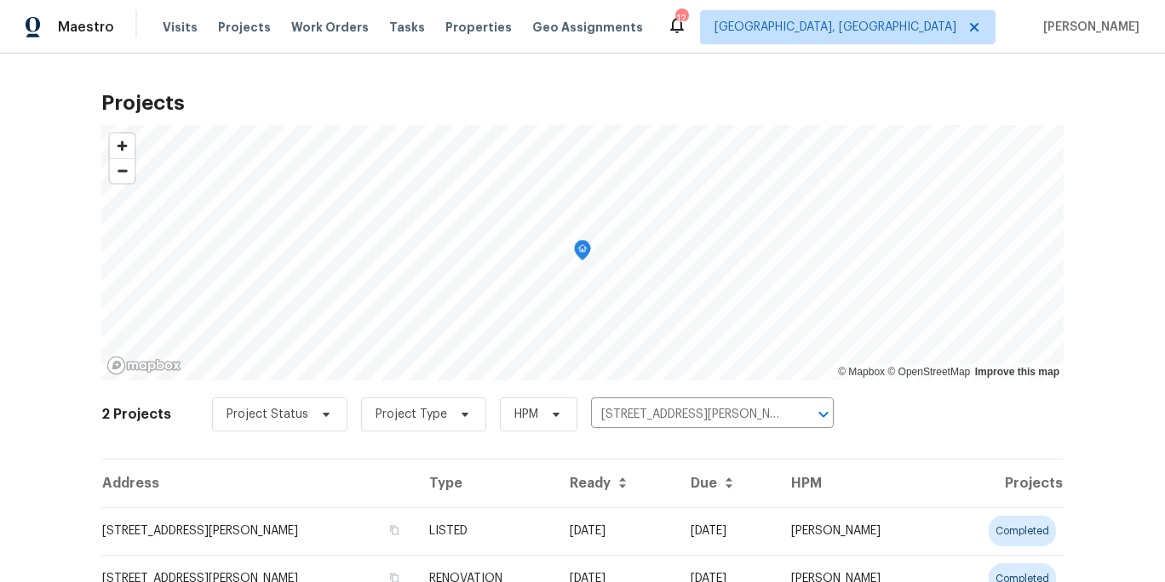
click at [377, 525] on td "3819 Winborne Ln, Greensboro, NC 27410" at bounding box center [258, 532] width 314 height 48
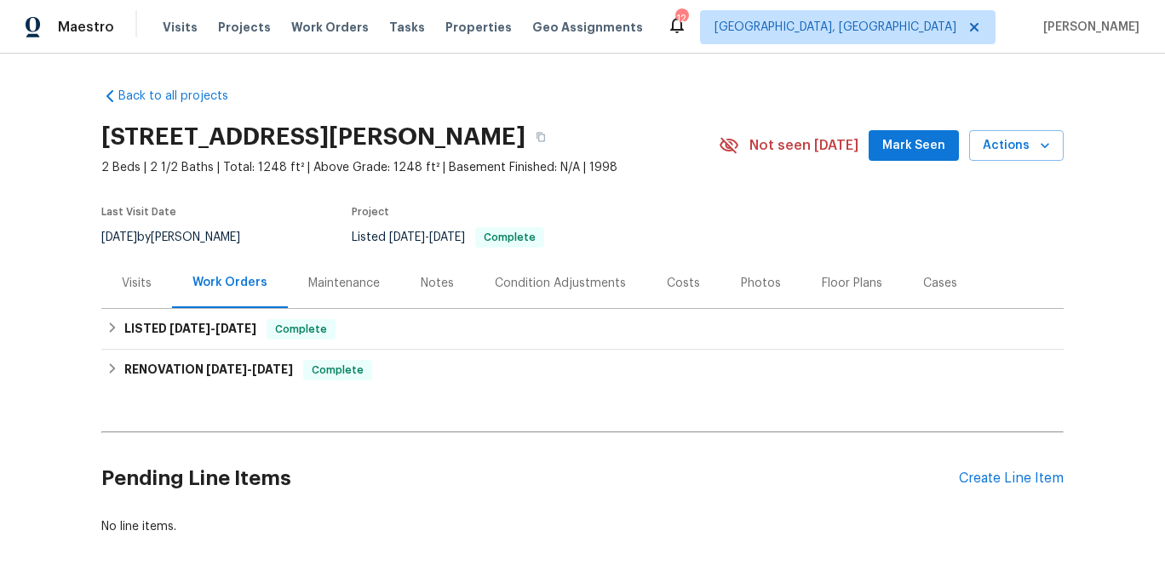
click at [139, 269] on div "Visits" at bounding box center [136, 283] width 71 height 50
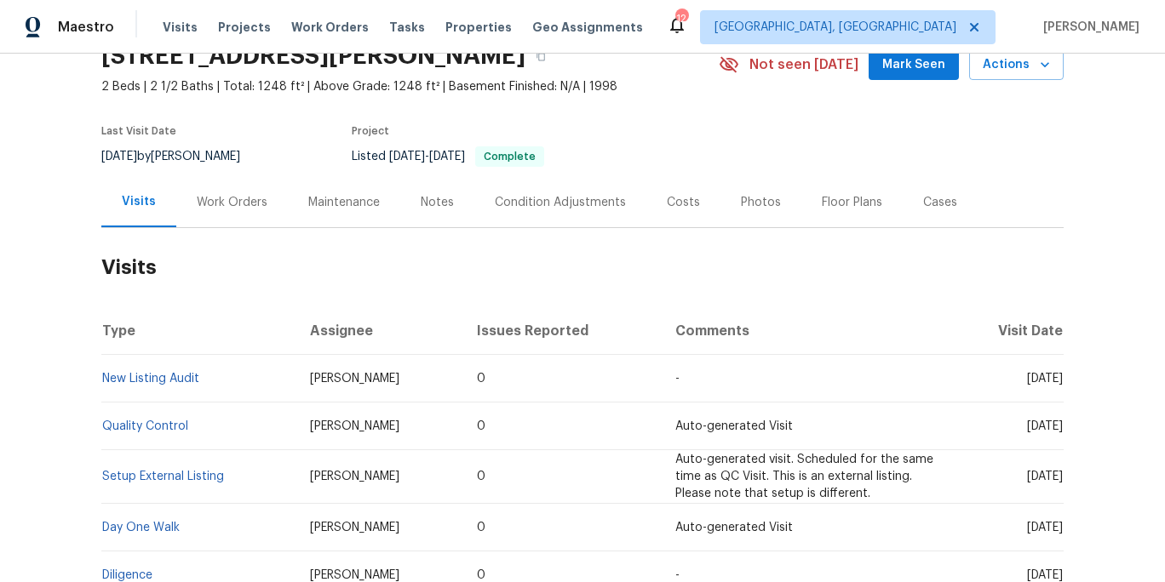
scroll to position [102, 0]
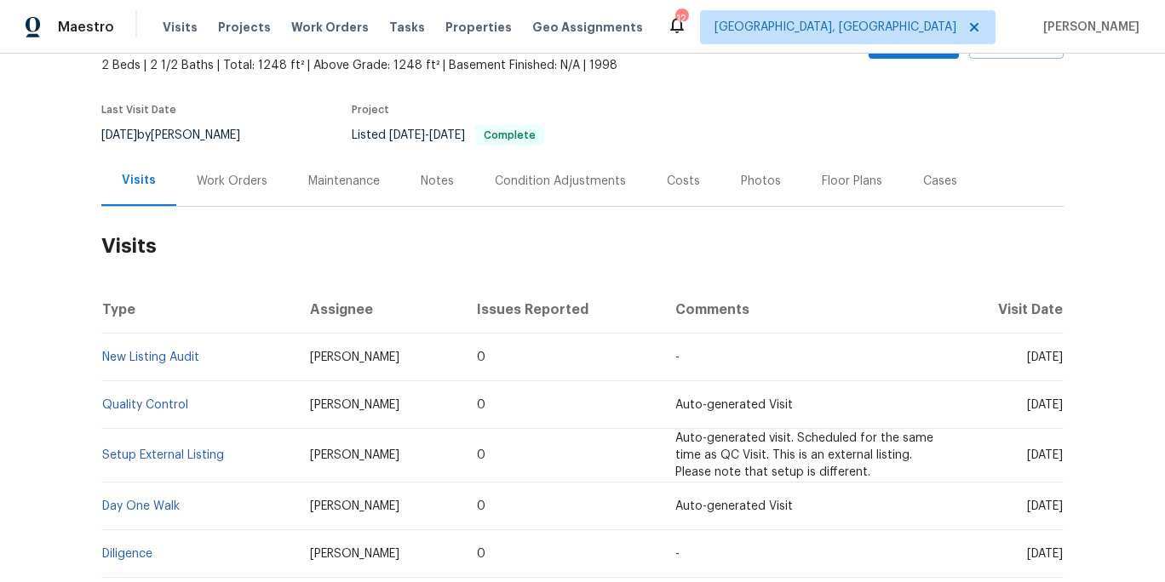
click at [152, 351] on td "New Listing Audit" at bounding box center [198, 358] width 195 height 48
click at [148, 356] on link "New Listing Audit" at bounding box center [150, 358] width 97 height 12
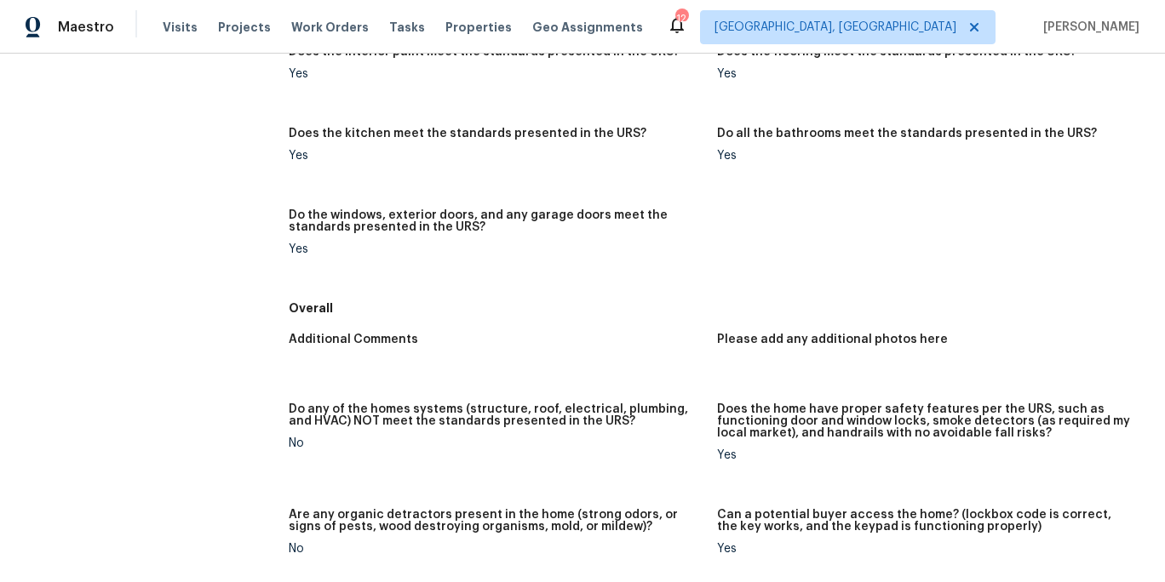
scroll to position [1023, 0]
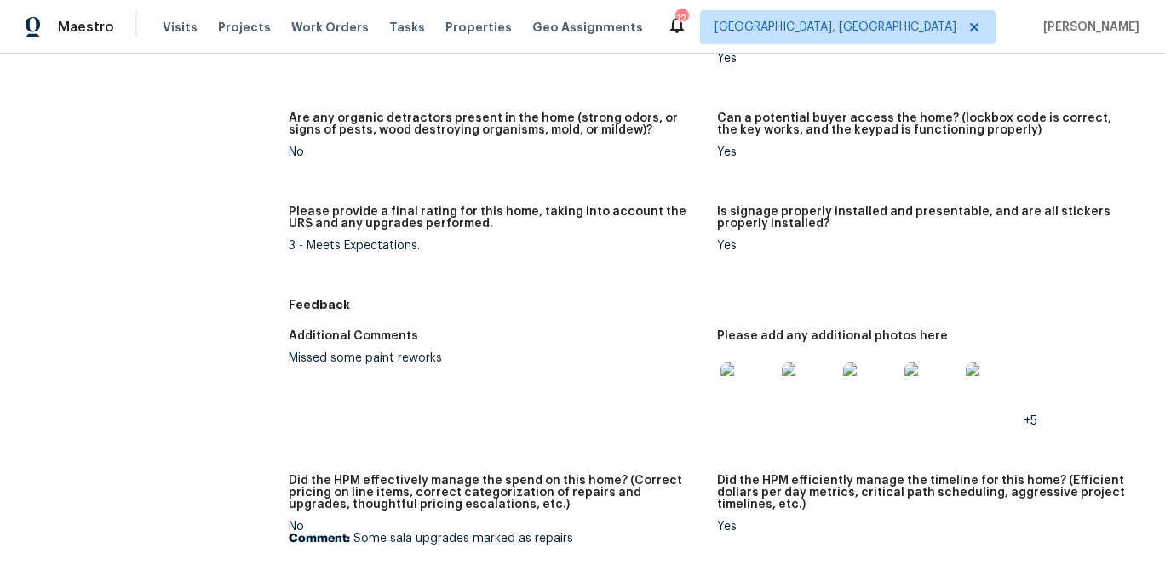
click at [732, 374] on img at bounding box center [747, 390] width 54 height 54
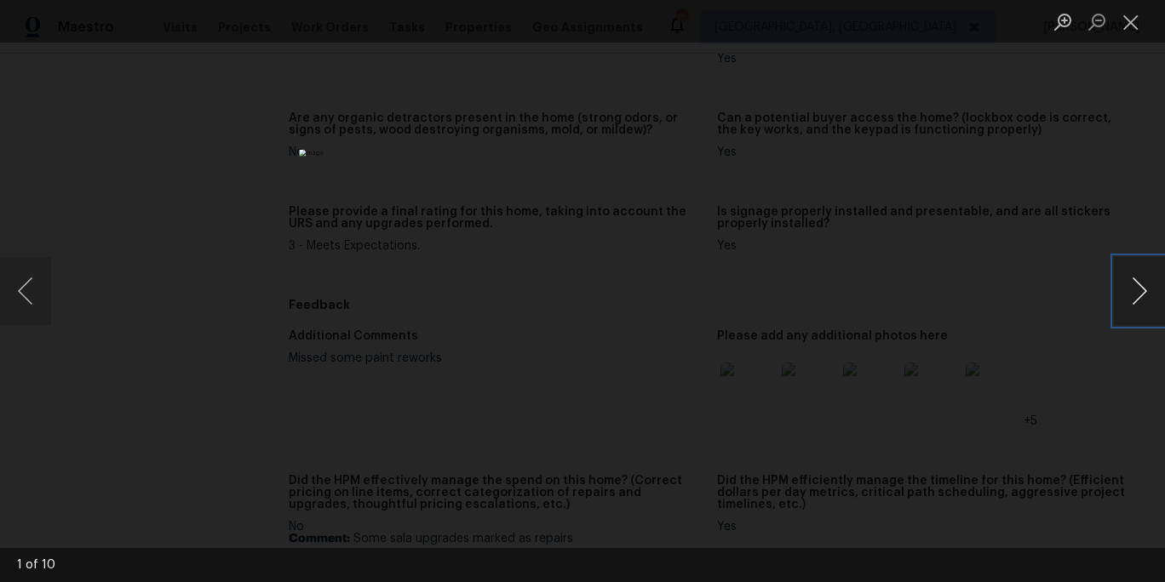
click at [1133, 297] on button "Next image" at bounding box center [1139, 291] width 51 height 68
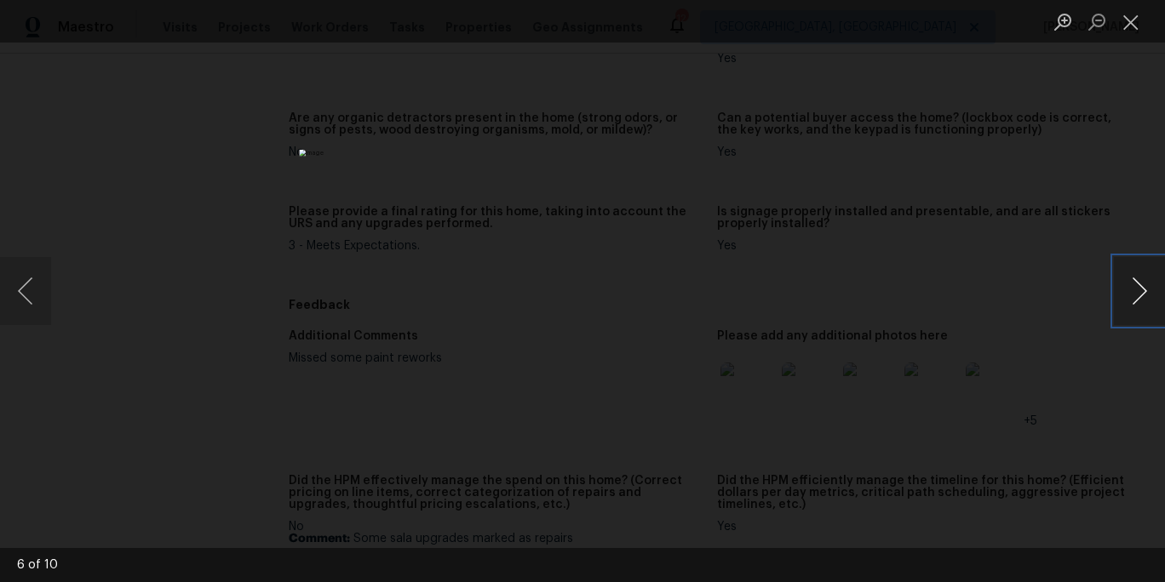
click at [1133, 297] on button "Next image" at bounding box center [1139, 291] width 51 height 68
click at [1074, 192] on div "Lightbox" at bounding box center [582, 291] width 1165 height 582
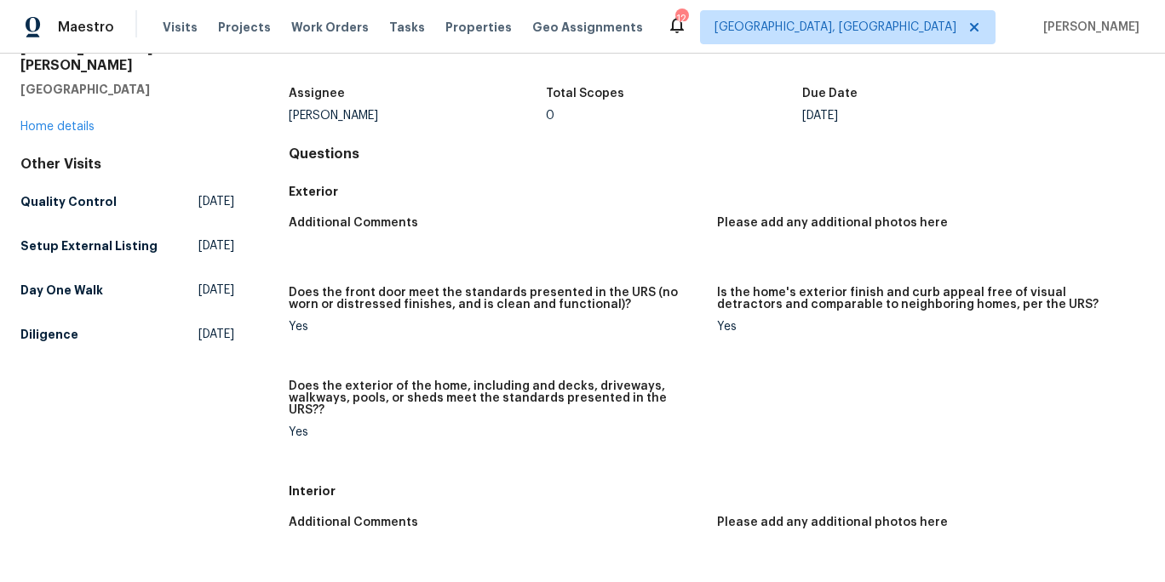
scroll to position [0, 0]
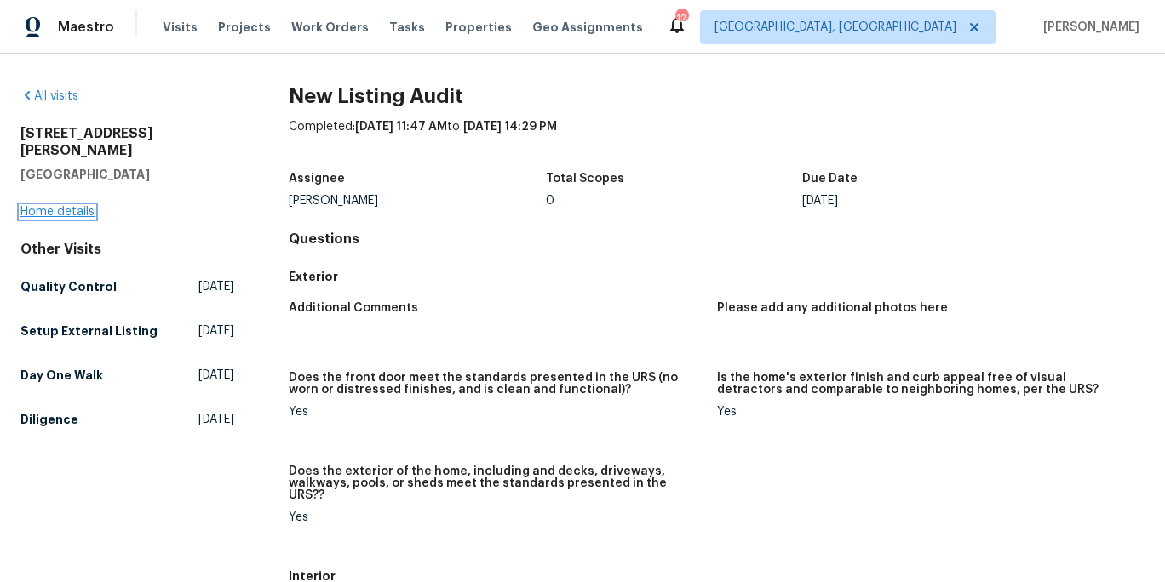
click at [66, 206] on link "Home details" at bounding box center [57, 212] width 74 height 12
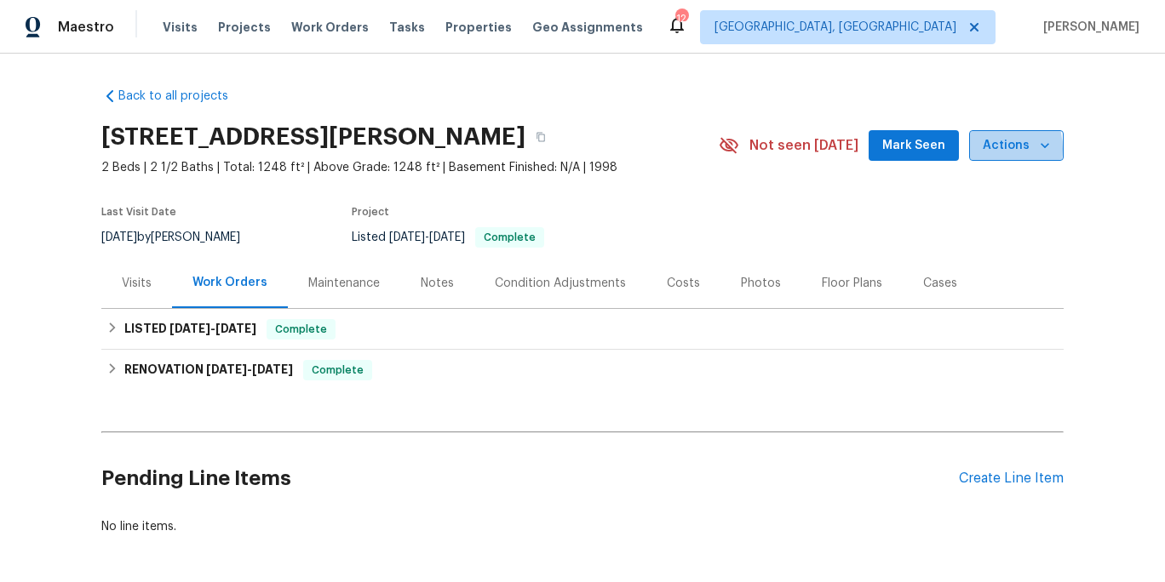
click at [985, 149] on span "Actions" at bounding box center [1016, 145] width 67 height 21
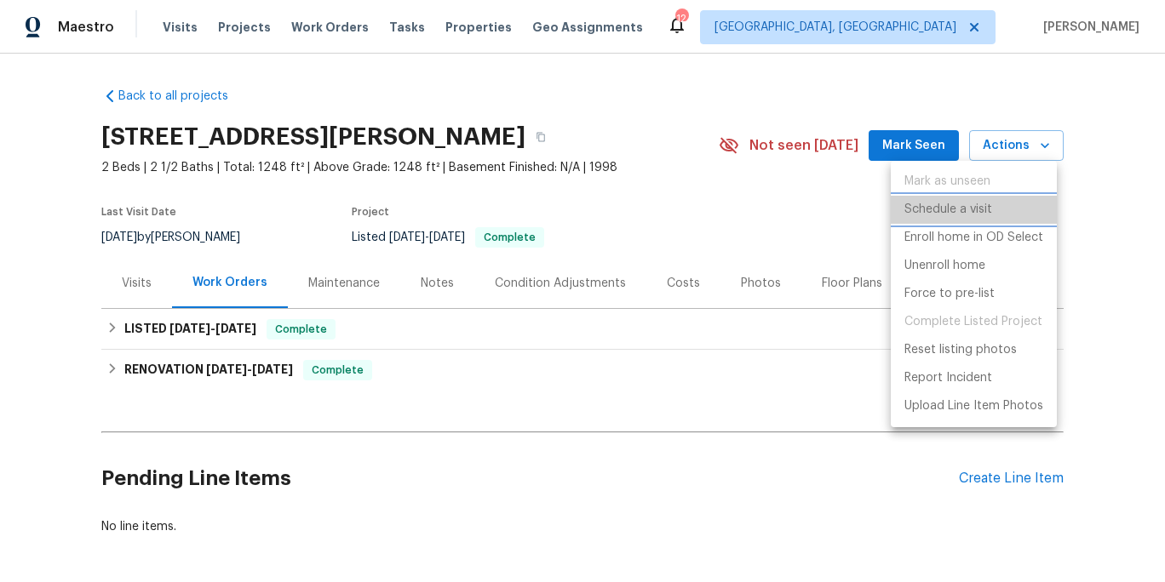
click at [976, 201] on p "Schedule a visit" at bounding box center [948, 210] width 88 height 18
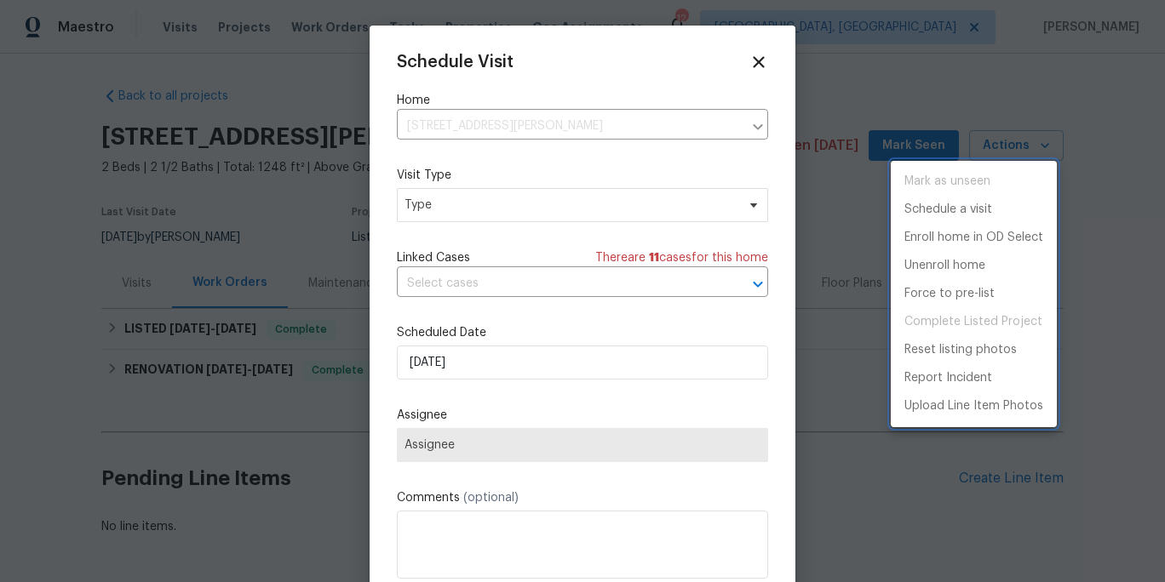
click at [468, 217] on div at bounding box center [582, 291] width 1165 height 582
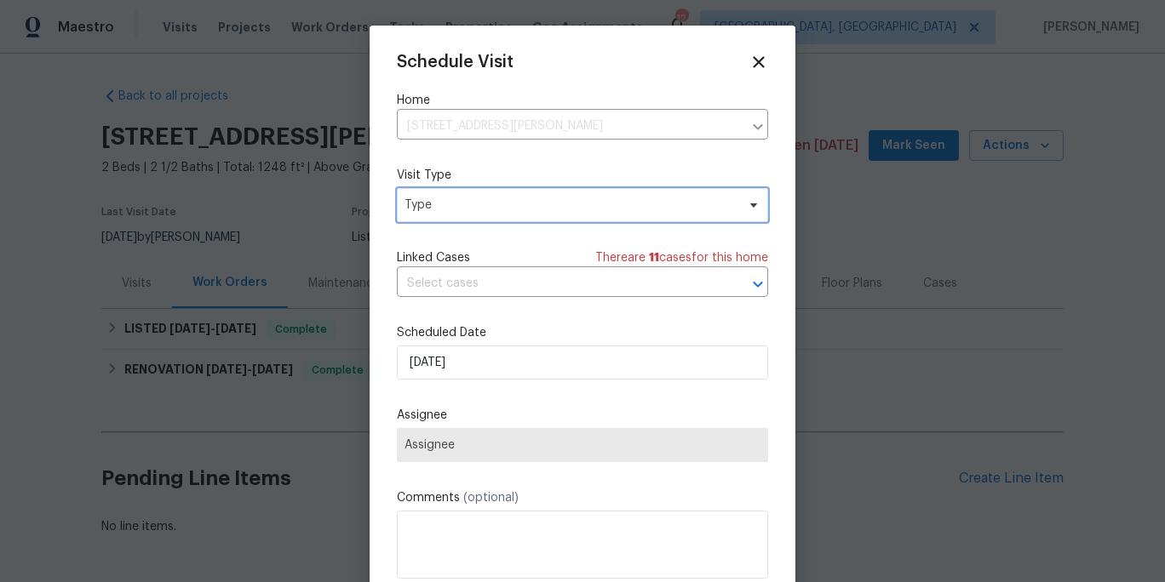
click at [467, 217] on span "Type" at bounding box center [582, 205] width 371 height 34
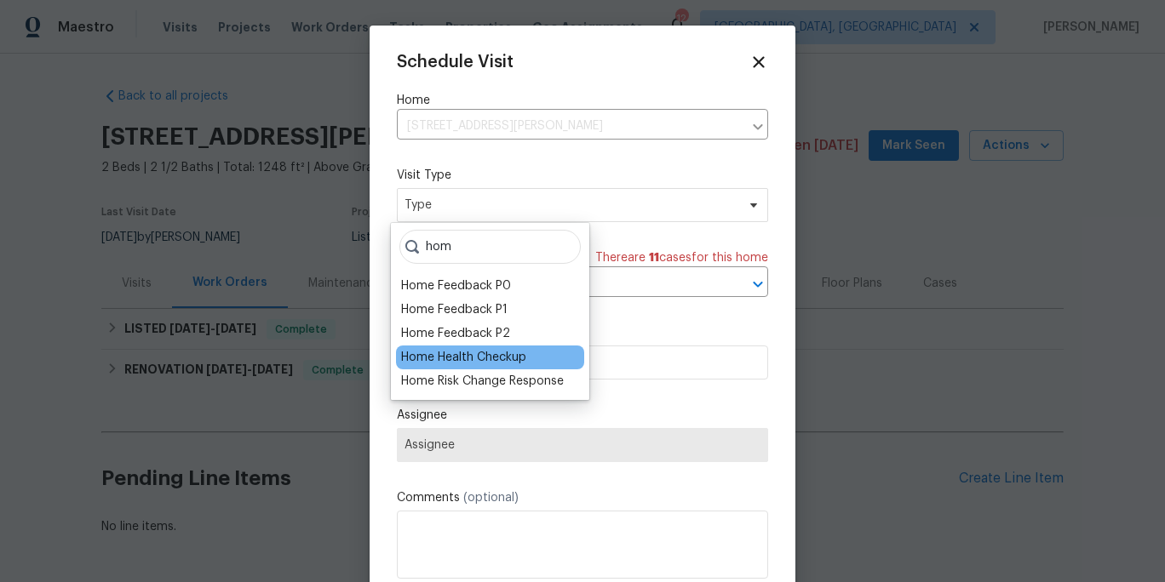
type input "hom"
click at [467, 358] on div "Home Health Checkup" at bounding box center [463, 357] width 125 height 17
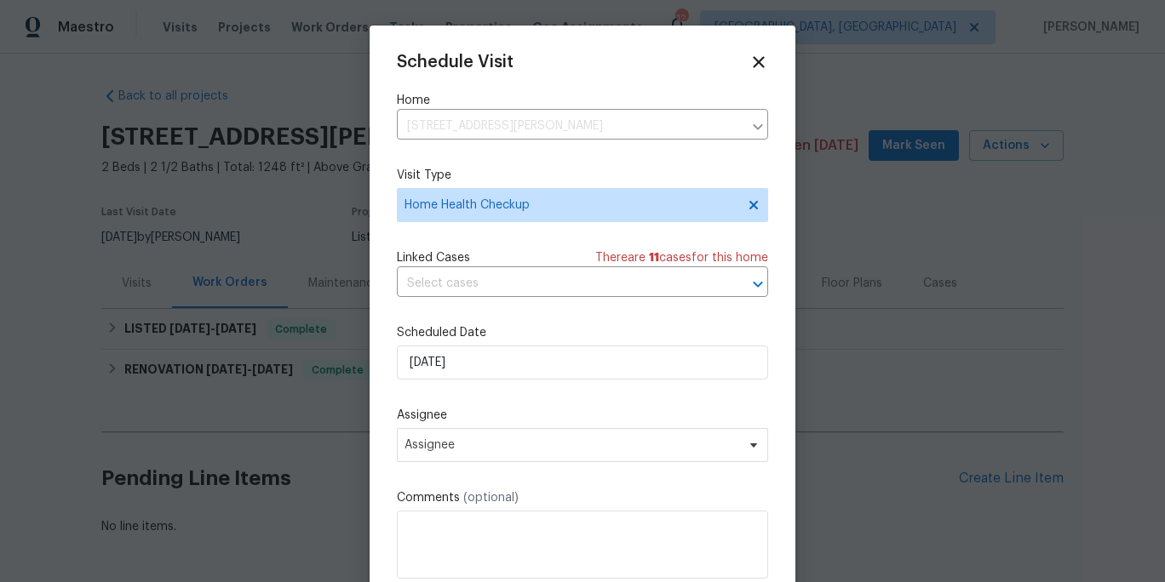
drag, startPoint x: 497, startPoint y: 330, endPoint x: 491, endPoint y: 367, distance: 37.1
click at [497, 330] on label "Scheduled Date" at bounding box center [582, 332] width 371 height 17
click at [470, 437] on span "Assignee" at bounding box center [582, 445] width 371 height 34
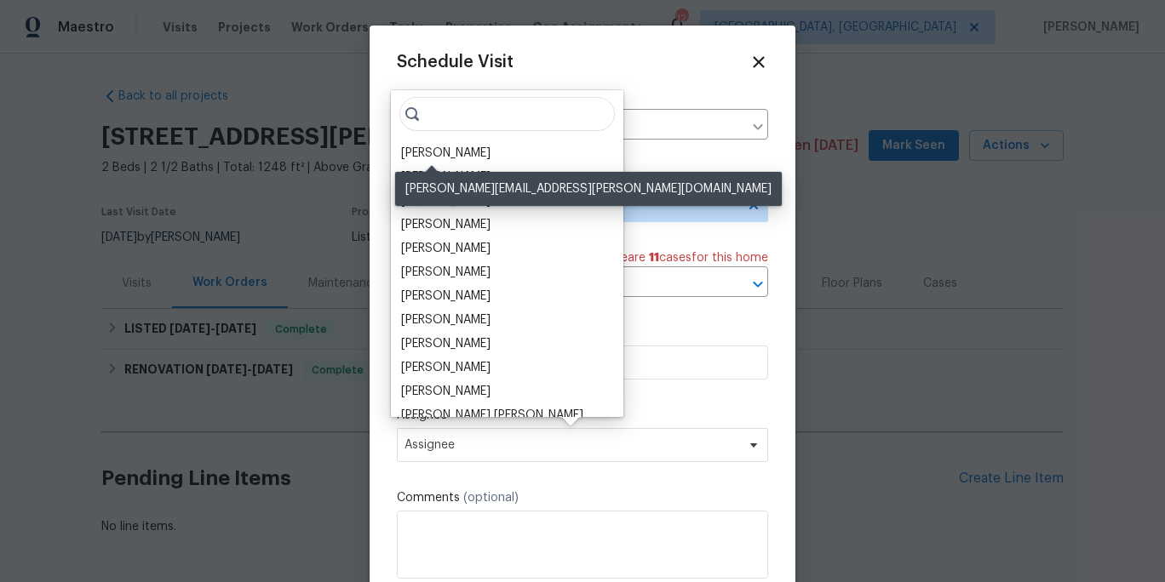
click at [444, 152] on div "[PERSON_NAME]" at bounding box center [445, 153] width 89 height 17
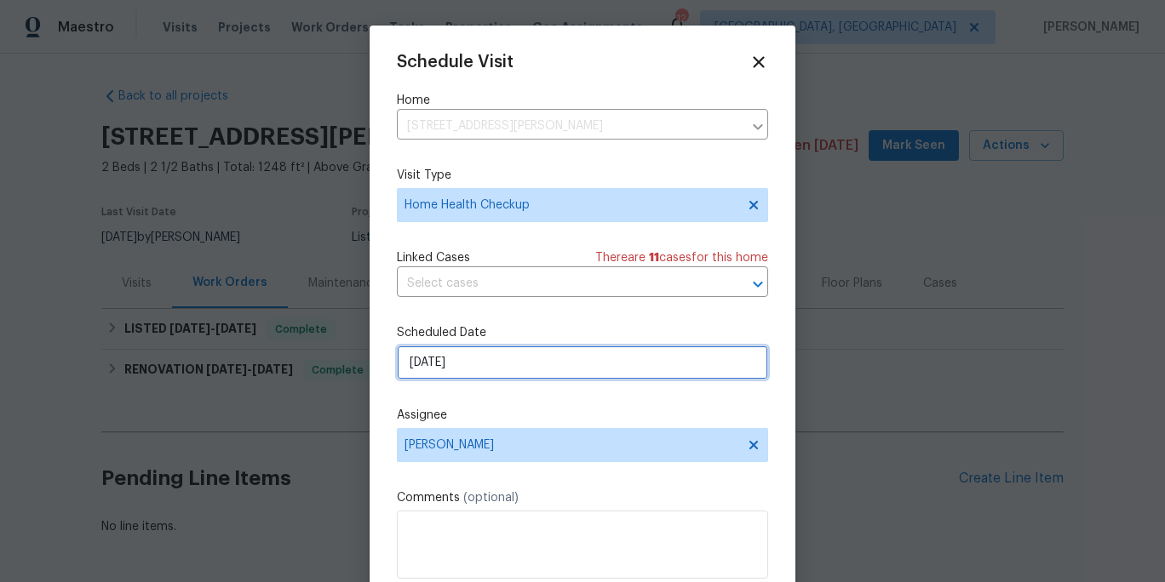
click at [484, 371] on input "8/12/2025" at bounding box center [582, 363] width 371 height 34
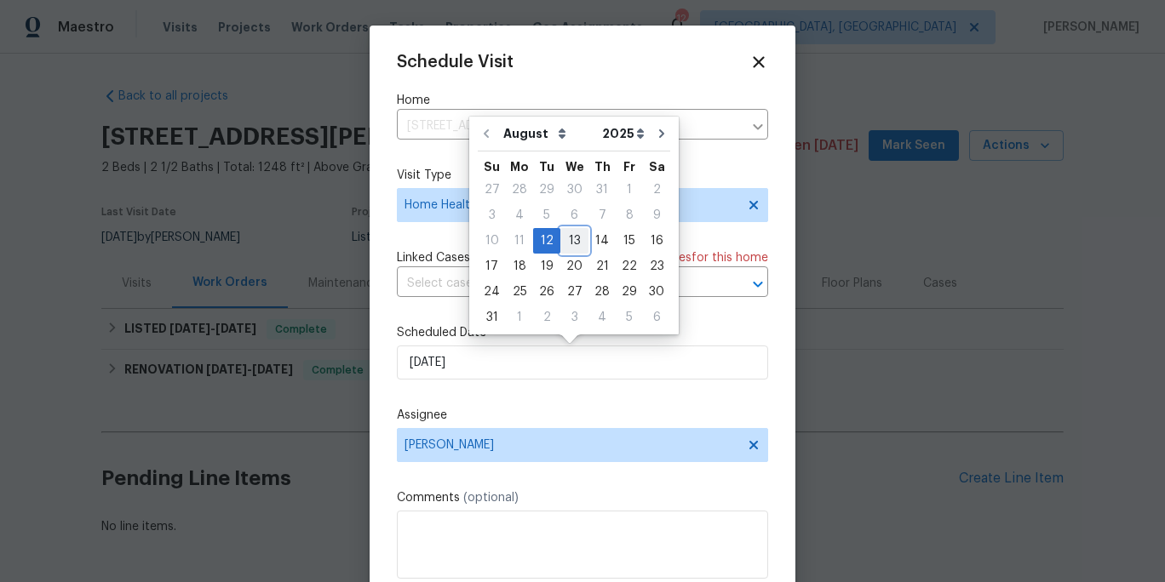
click at [570, 238] on div "13" at bounding box center [574, 241] width 28 height 24
type input "8/13/2025"
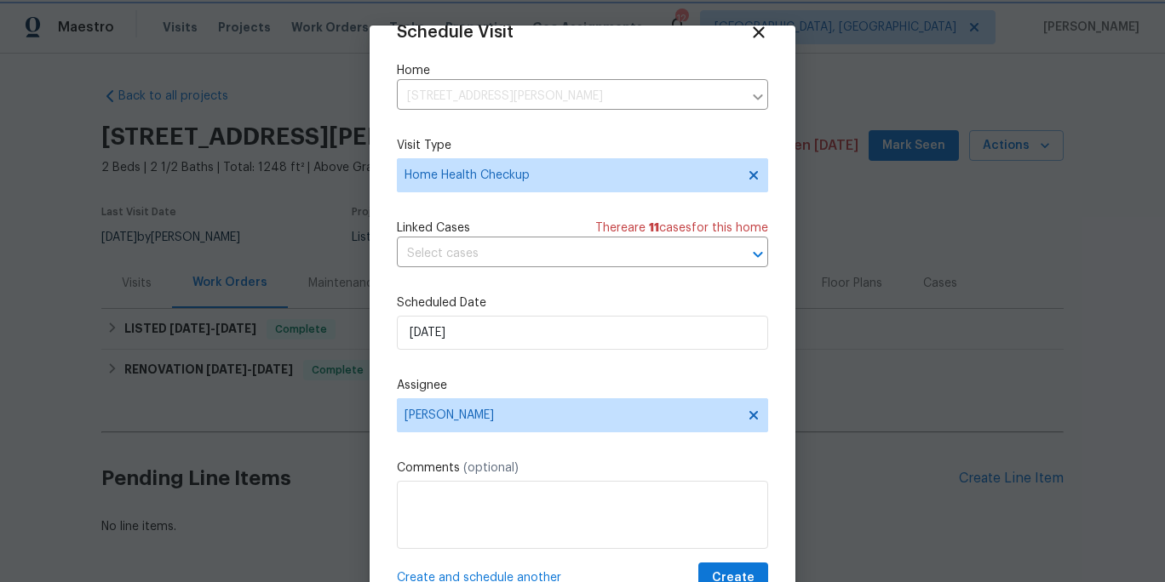
scroll to position [65, 0]
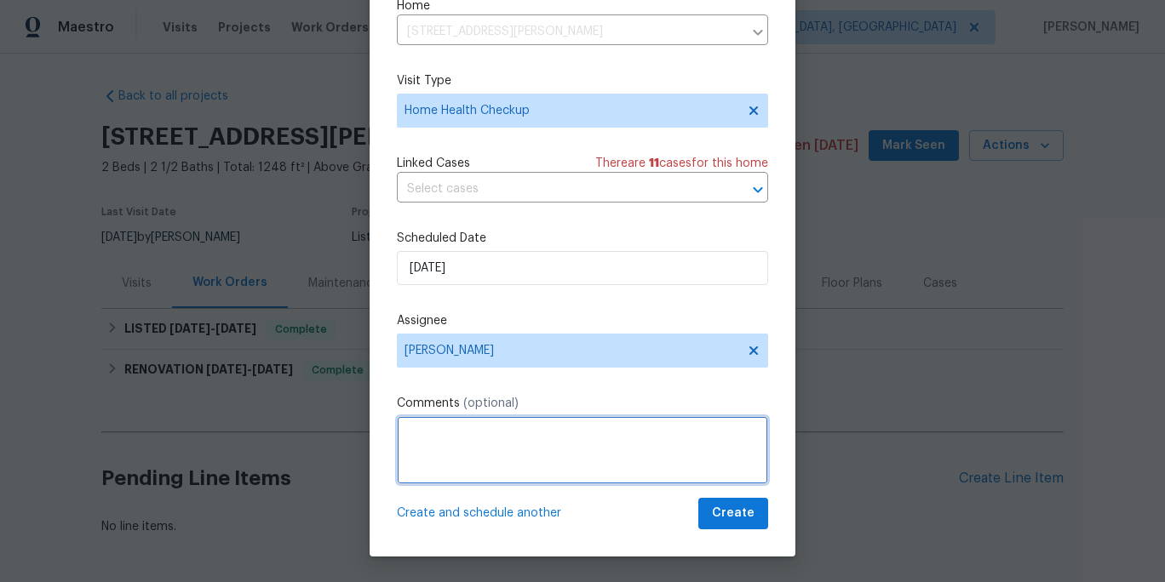
click at [564, 453] on textarea at bounding box center [582, 450] width 371 height 68
type textarea "Please complete a Home Health checkup -BF"
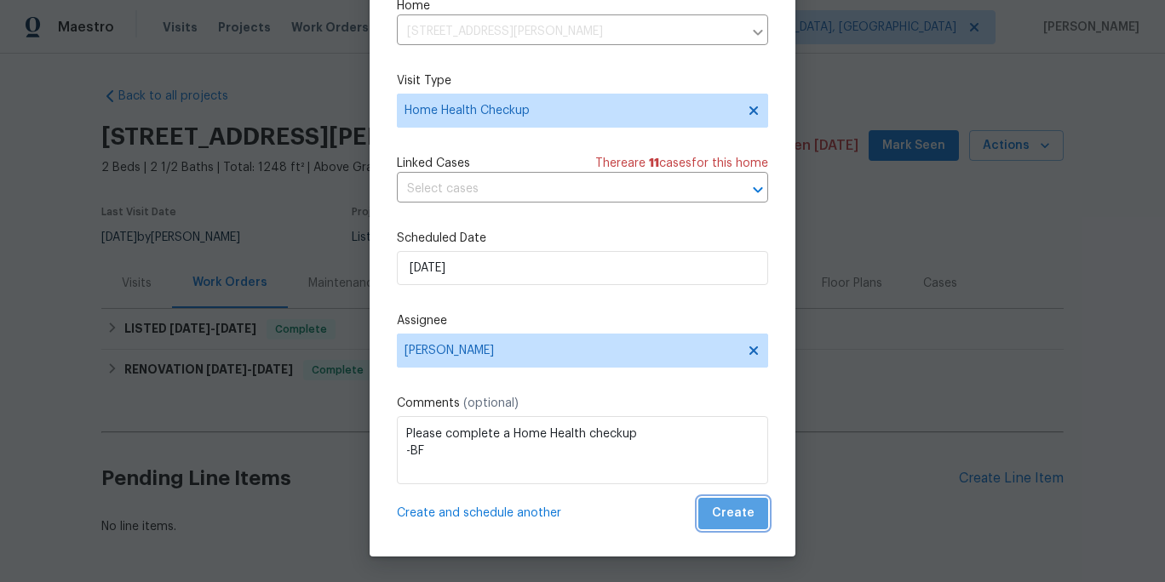
click at [731, 513] on span "Create" at bounding box center [733, 513] width 43 height 21
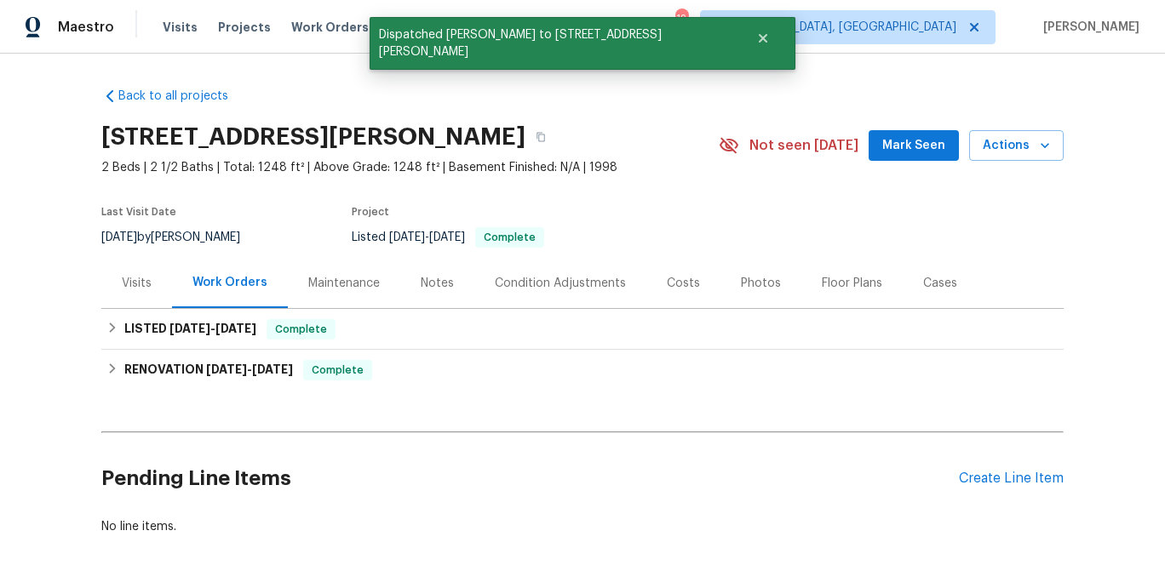
scroll to position [0, 0]
drag, startPoint x: 548, startPoint y: 78, endPoint x: 619, endPoint y: 43, distance: 79.6
click at [548, 78] on div "Back to all projects 3819 Winborne Ln, Greensboro, NC 27410 2 Beds | 2 1/2 Bath…" at bounding box center [582, 311] width 962 height 475
click at [735, 43] on button "Close" at bounding box center [763, 38] width 56 height 34
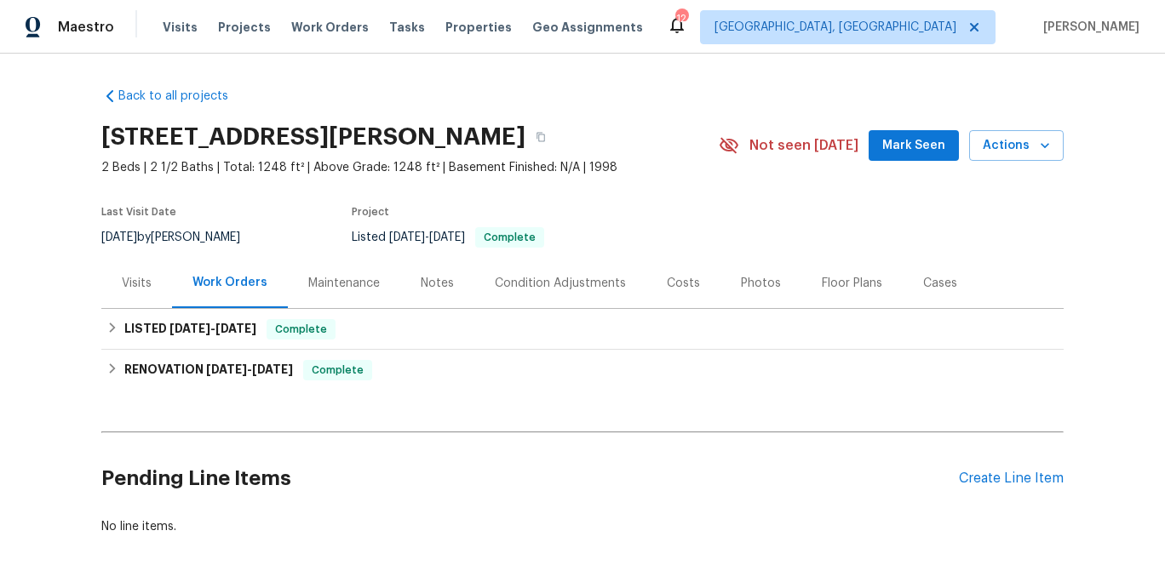
click at [236, 37] on div "Visits Projects Work Orders Tasks Properties Geo Assignments" at bounding box center [413, 27] width 501 height 34
click at [445, 22] on span "Properties" at bounding box center [478, 27] width 66 height 17
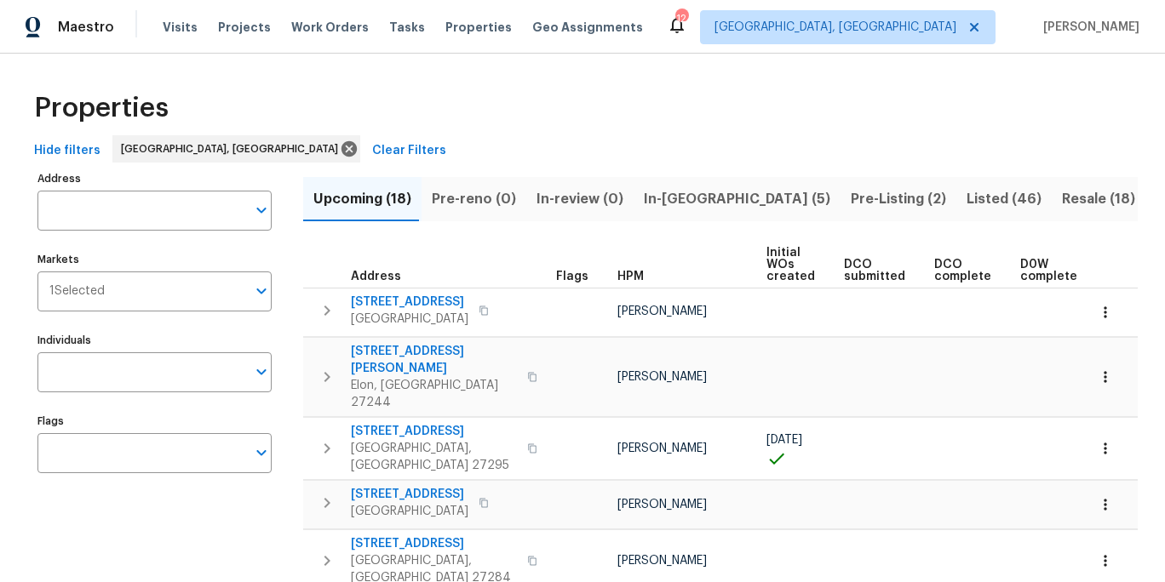
click at [1062, 206] on span "Resale (18)" at bounding box center [1098, 199] width 73 height 24
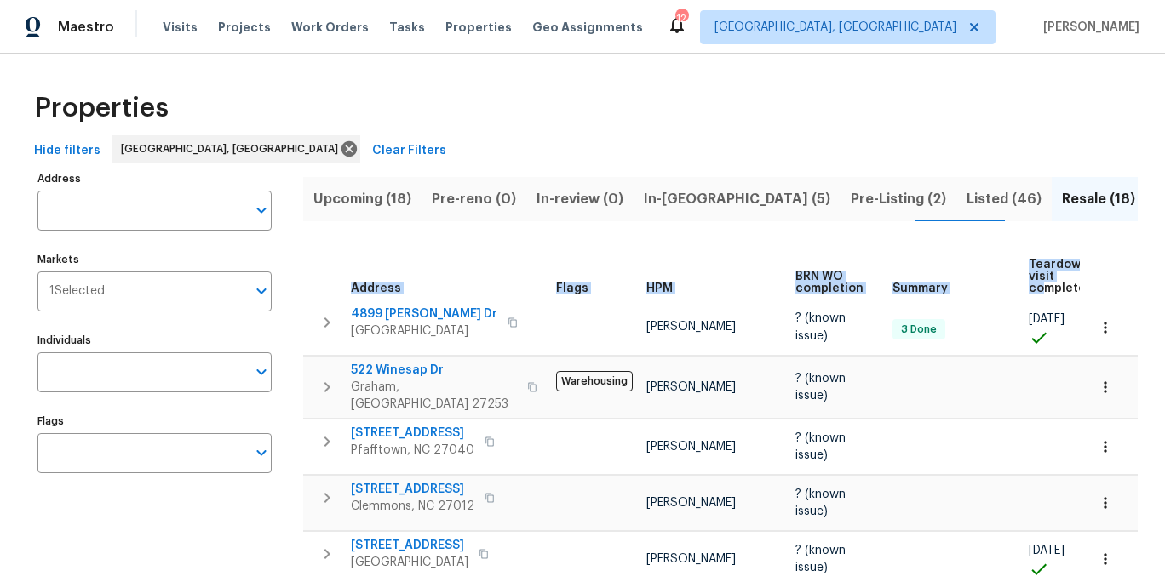
drag, startPoint x: 1038, startPoint y: 272, endPoint x: 911, endPoint y: 225, distance: 135.2
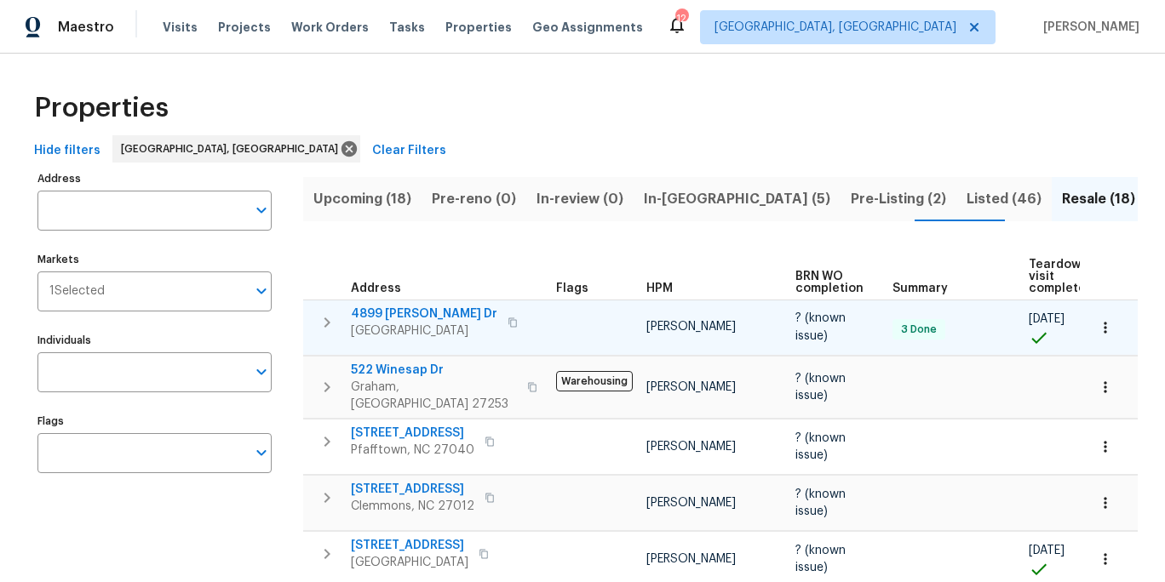
scroll to position [0, 207]
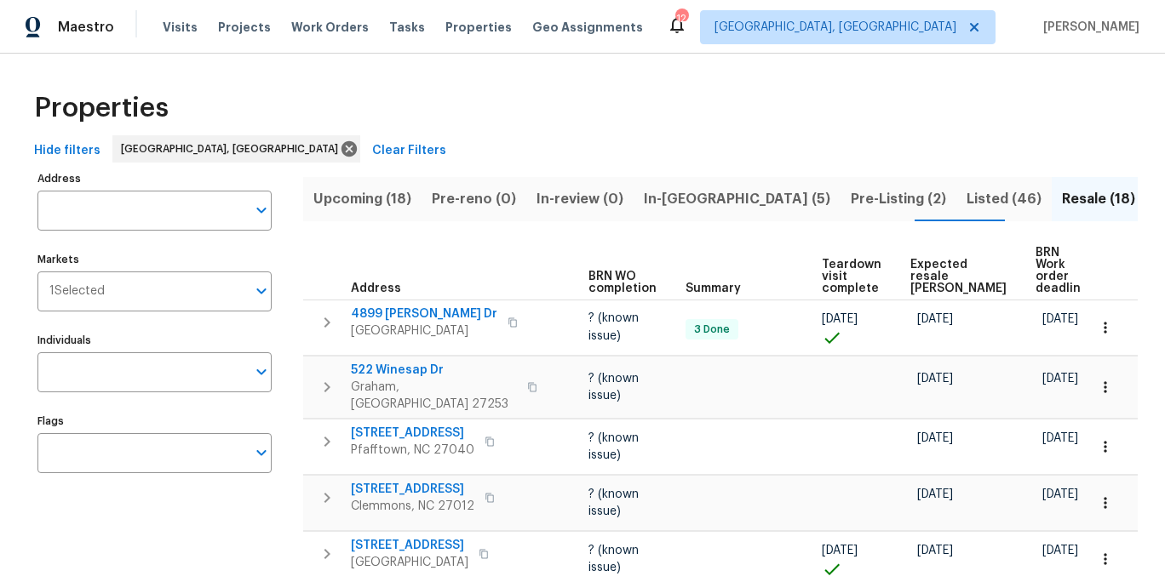
click at [918, 262] on span "Expected resale COE" at bounding box center [958, 277] width 96 height 36
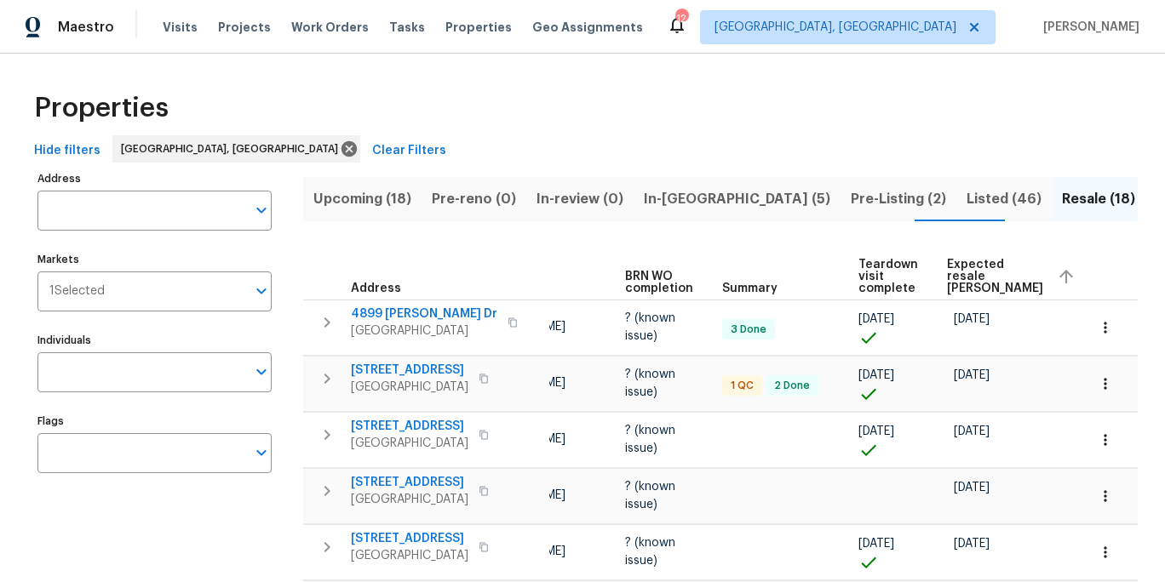
scroll to position [0, 236]
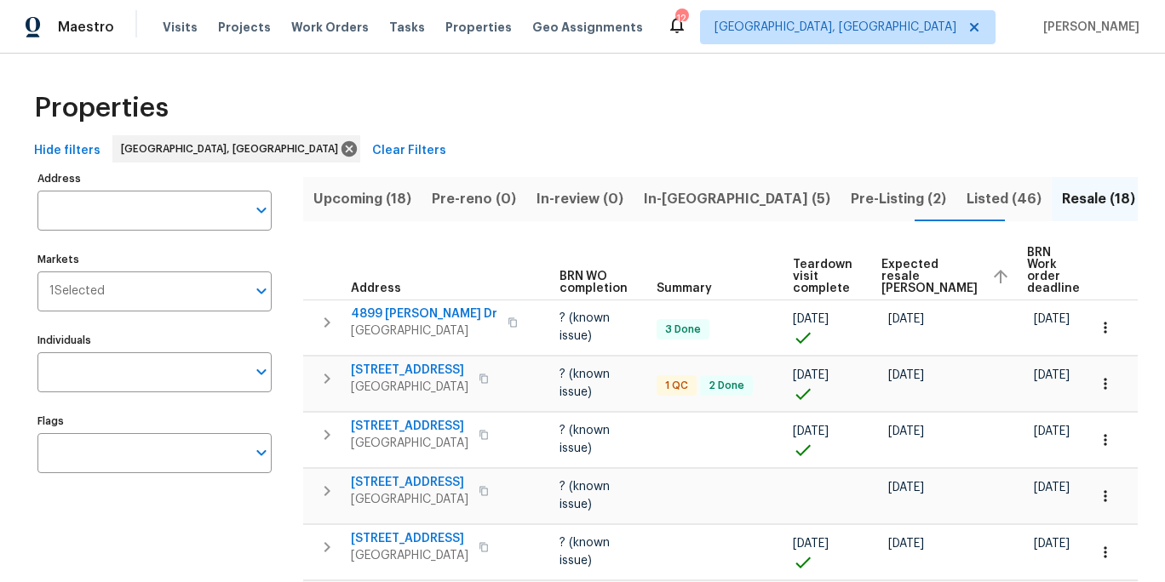
click at [893, 267] on span "Expected resale COE" at bounding box center [929, 277] width 96 height 36
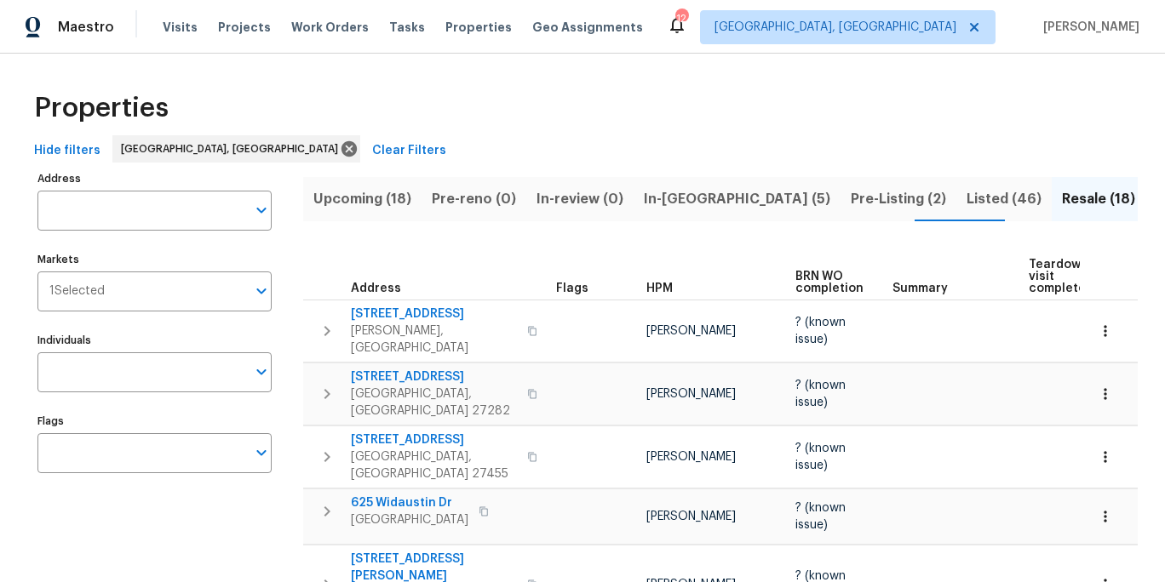
click at [673, 205] on span "In-reno (5)" at bounding box center [737, 199] width 186 height 24
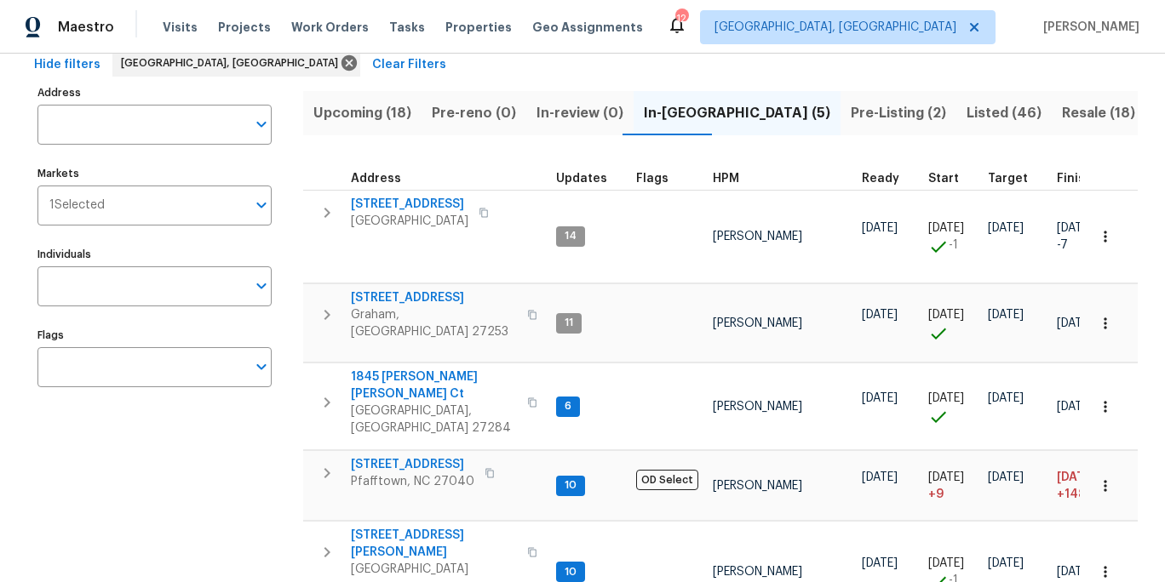
scroll to position [92, 0]
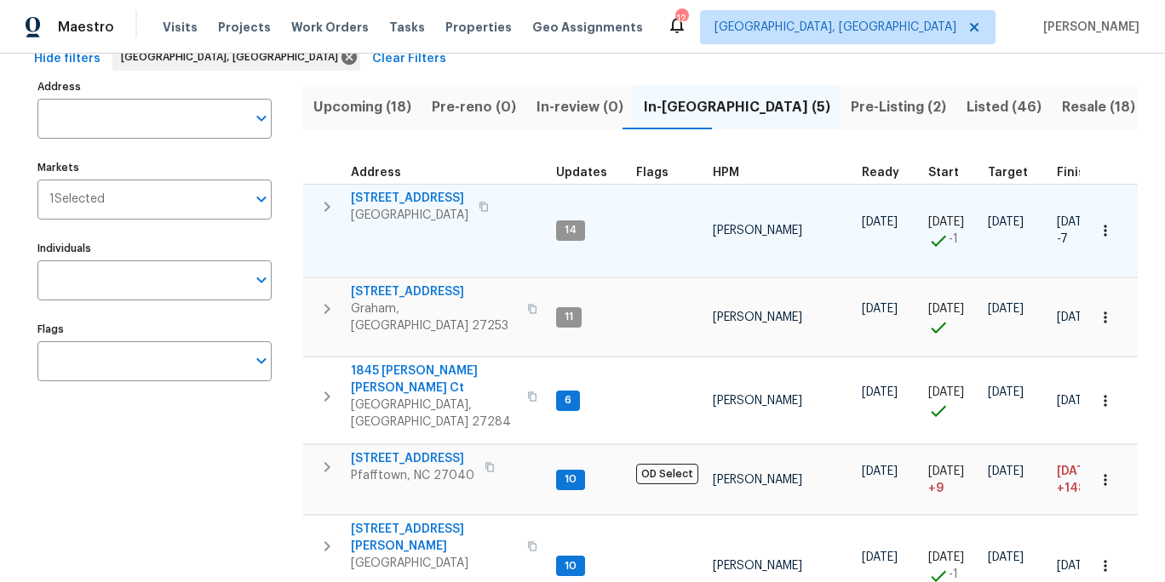
click at [400, 197] on span "12 Silverbrook Ct" at bounding box center [410, 198] width 118 height 17
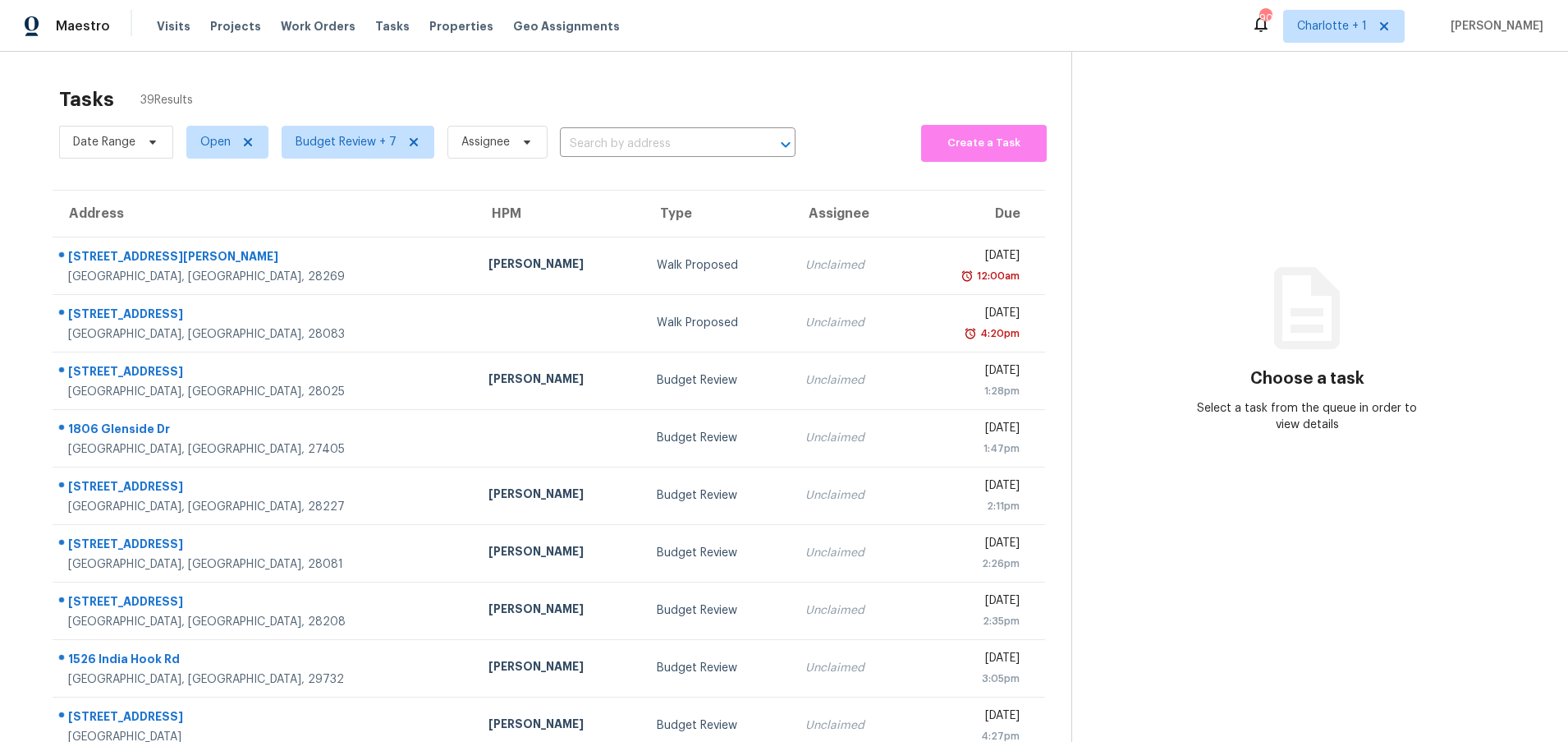
click at [41, 189] on section "Tasks 39 Results Date Range Open Budget Review + 7 Assignee ​ Create a Task Add…" at bounding box center [549, 467] width 1045 height 778
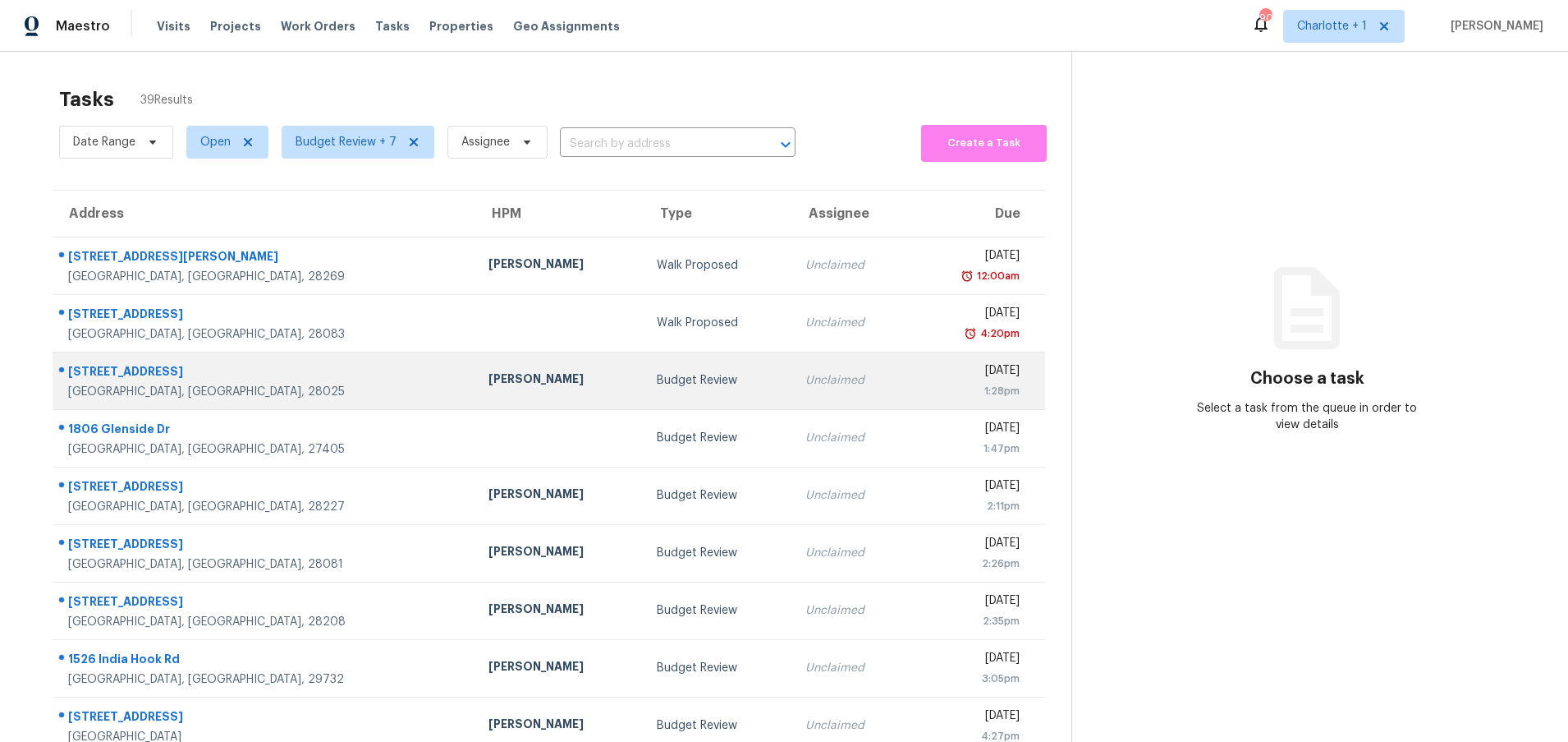
click at [489, 376] on div "[PERSON_NAME]" at bounding box center [559, 380] width 141 height 20
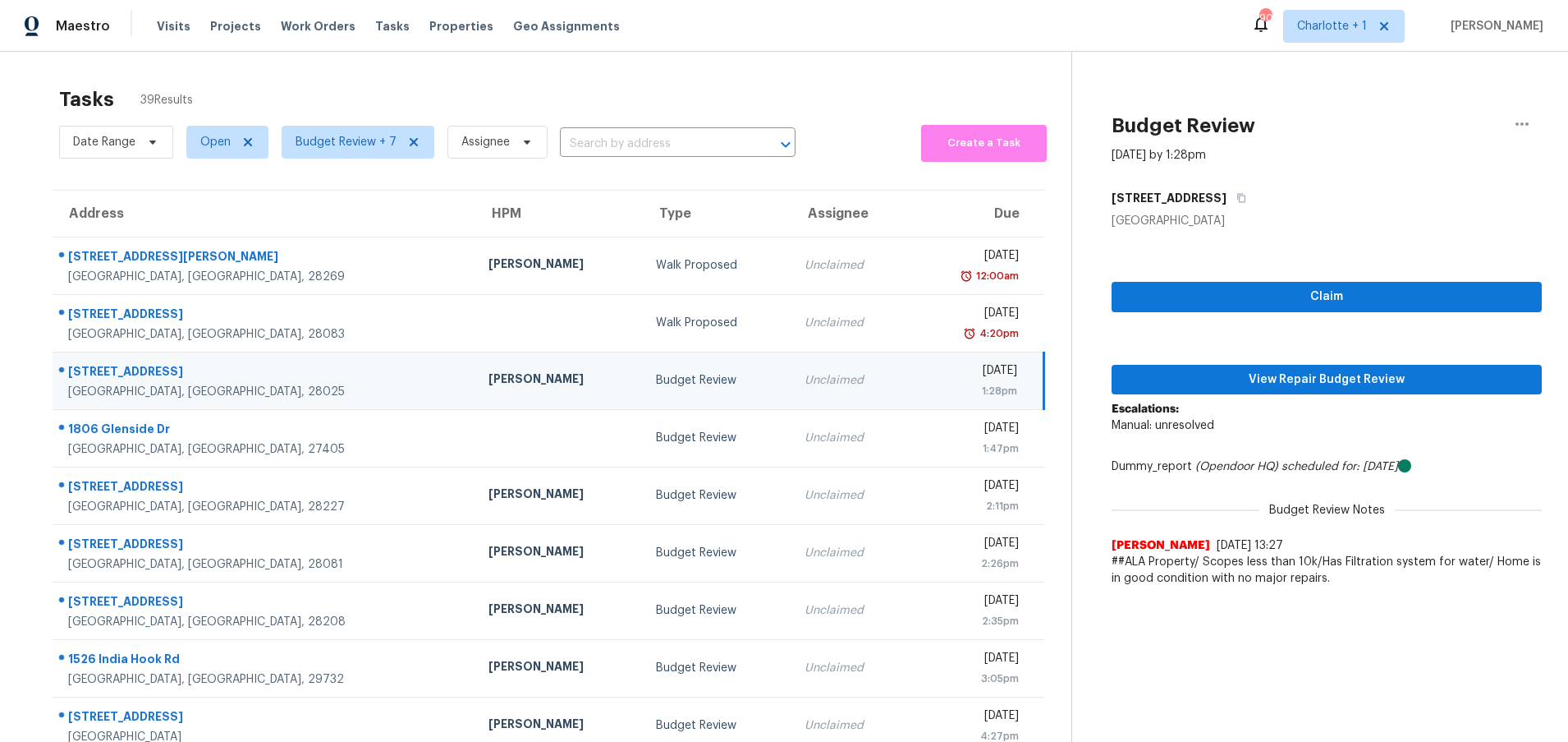
click at [489, 384] on div "[PERSON_NAME]" at bounding box center [559, 380] width 141 height 20
click at [1203, 376] on span "View Repair Budget Review" at bounding box center [1327, 379] width 404 height 20
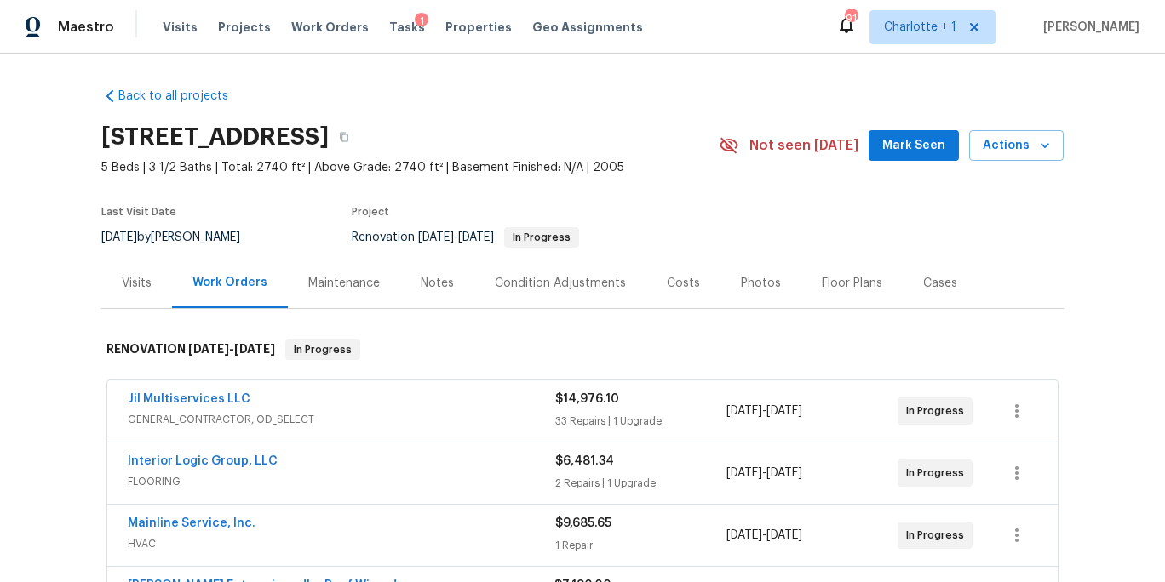
click at [668, 282] on div "Costs" at bounding box center [683, 283] width 33 height 17
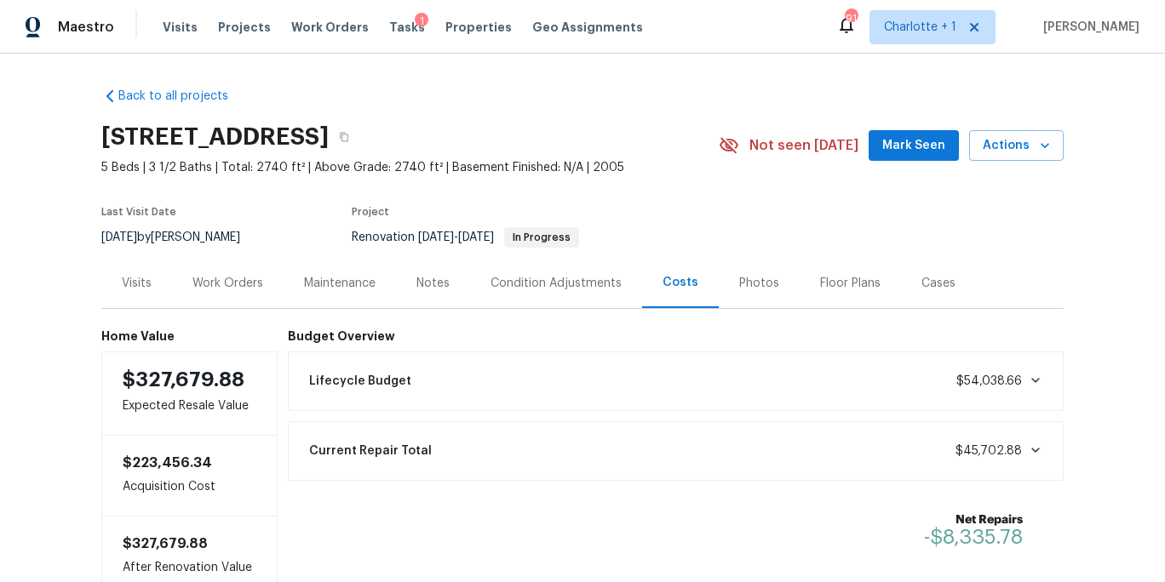
click at [215, 282] on div "Work Orders" at bounding box center [227, 283] width 71 height 17
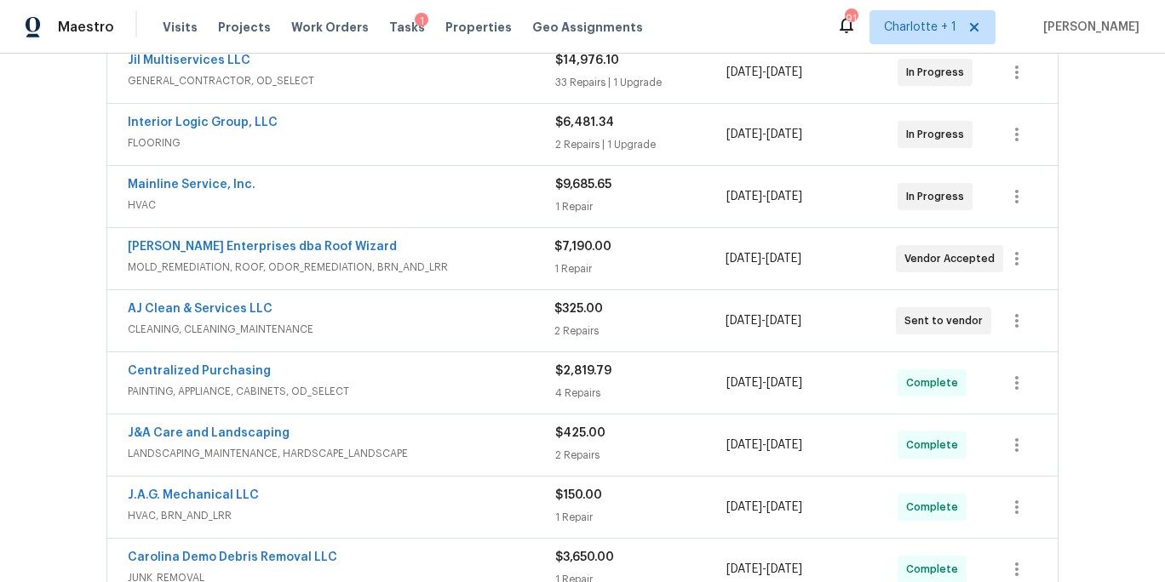
scroll to position [359, 0]
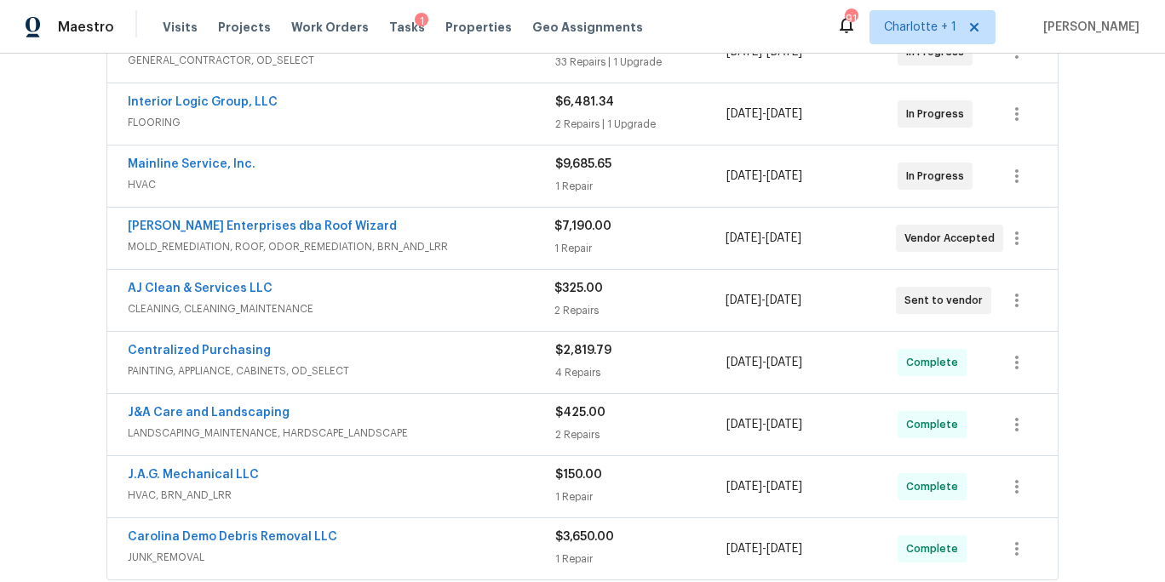
click at [467, 234] on div "Nordman Enterprises dba Roof Wizard" at bounding box center [341, 228] width 427 height 20
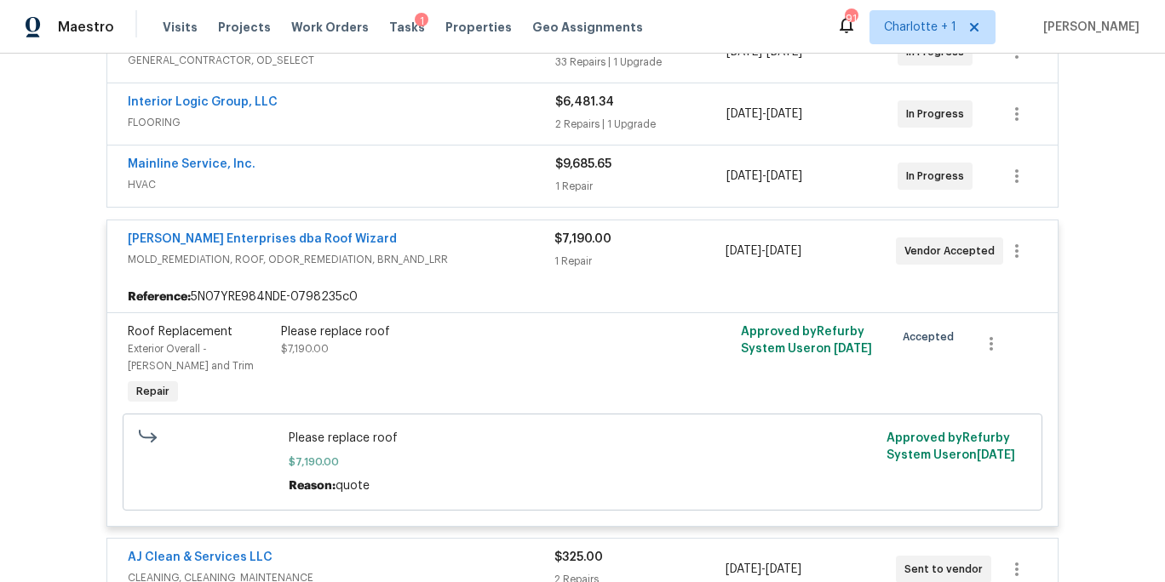
click at [219, 232] on span "Nordman Enterprises dba Roof Wizard" at bounding box center [262, 239] width 269 height 17
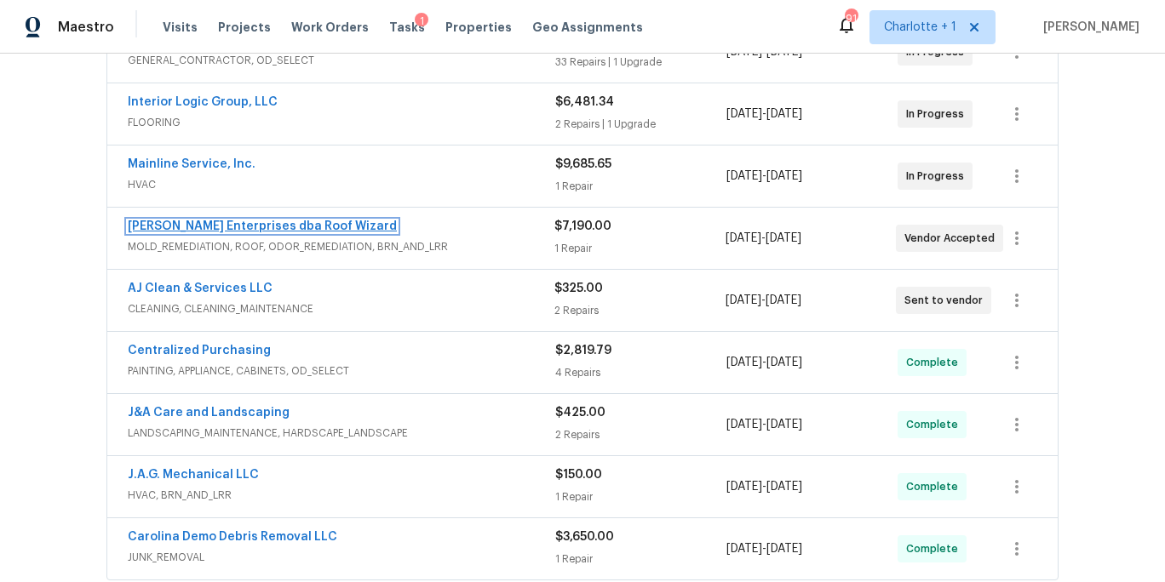
click at [219, 231] on link "Nordman Enterprises dba Roof Wizard" at bounding box center [262, 227] width 269 height 12
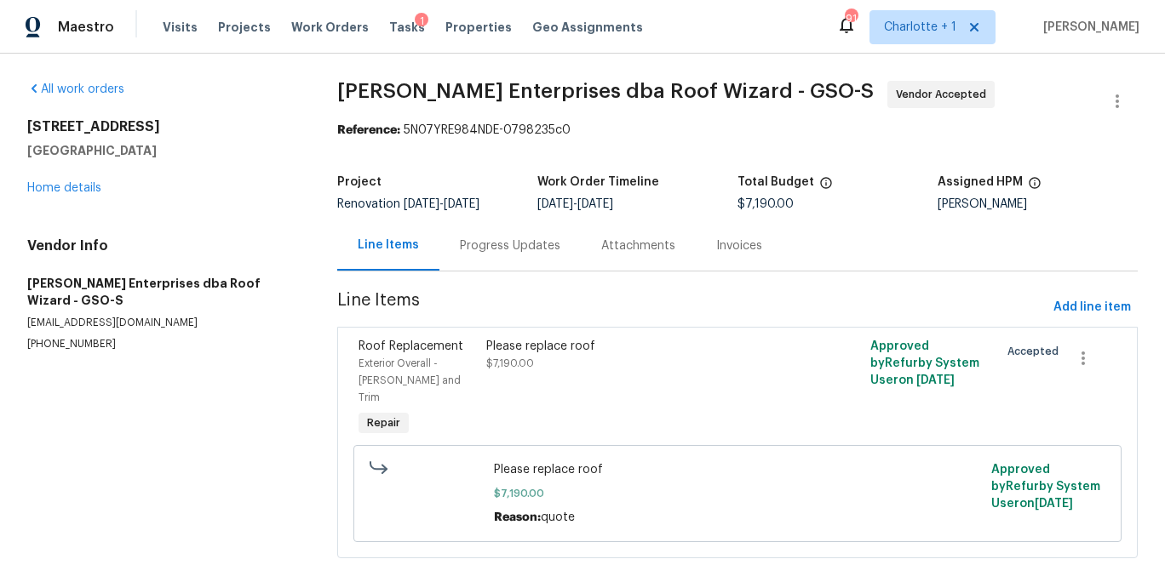
click at [481, 250] on div "Progress Updates" at bounding box center [510, 246] width 100 height 17
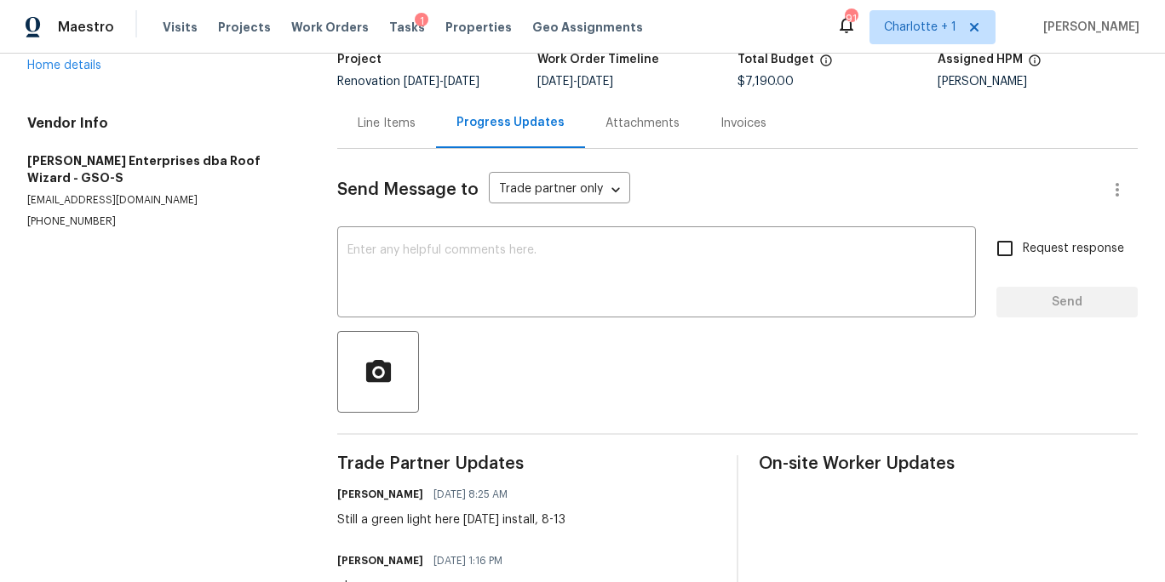
scroll to position [91, 0]
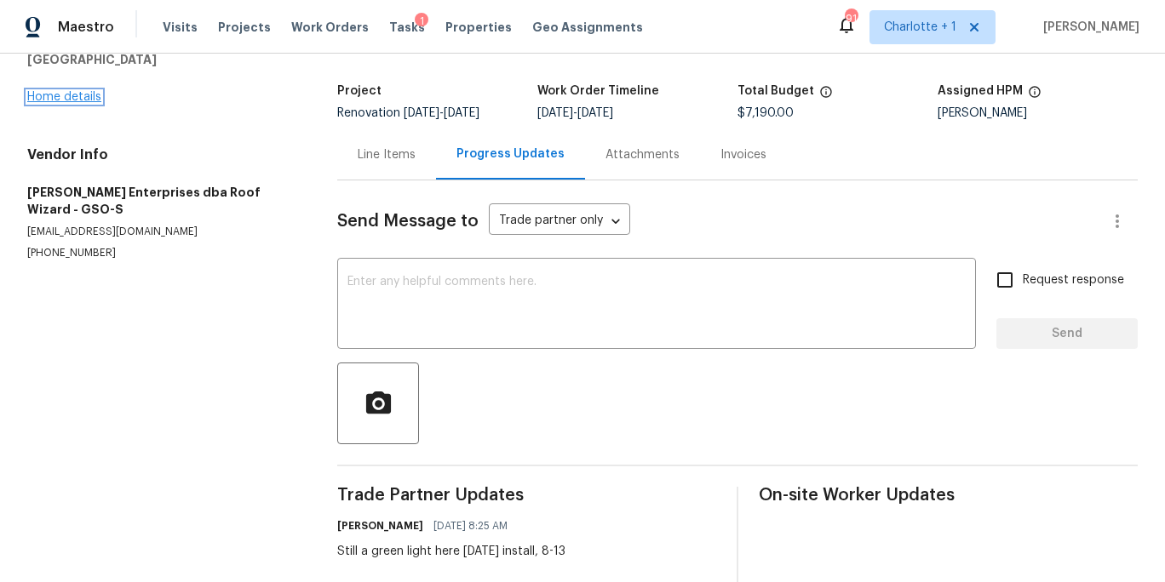
click at [52, 94] on link "Home details" at bounding box center [64, 97] width 74 height 12
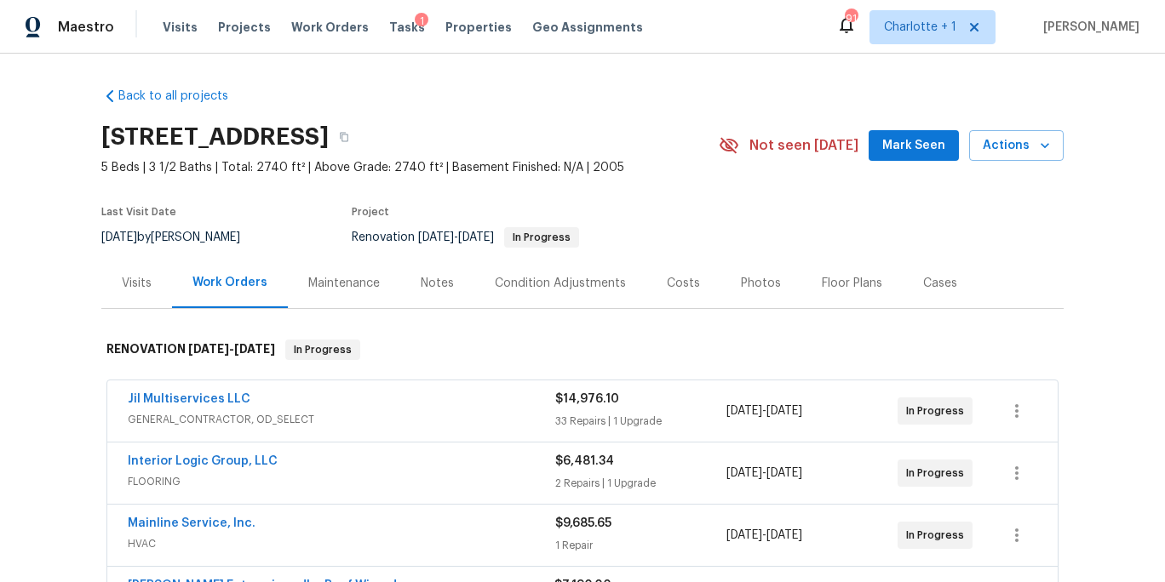
scroll to position [145, 0]
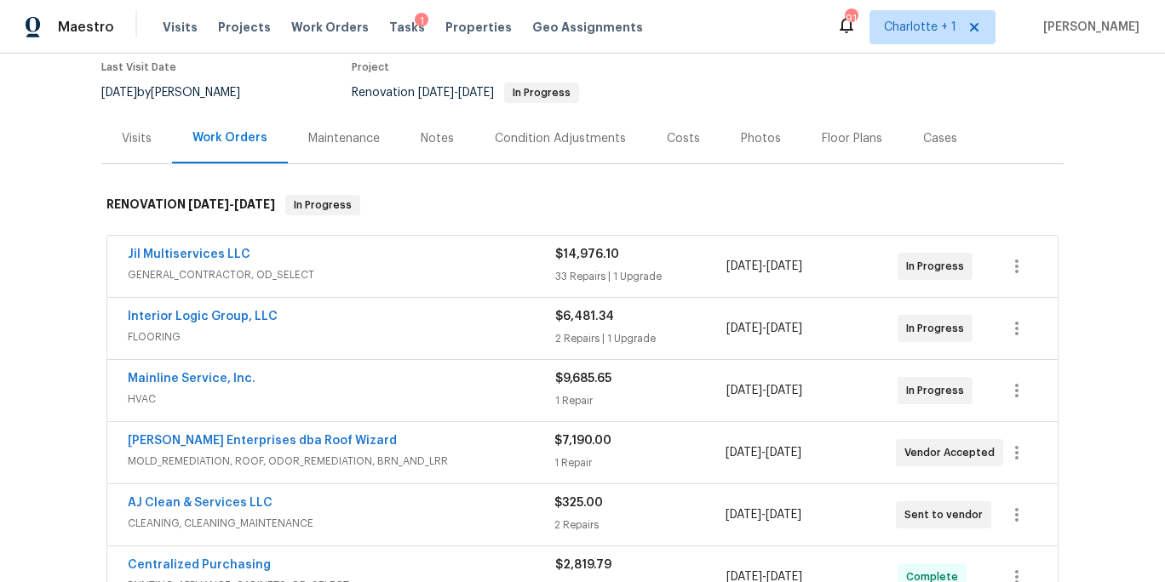
click at [420, 336] on span "FLOORING" at bounding box center [341, 337] width 427 height 17
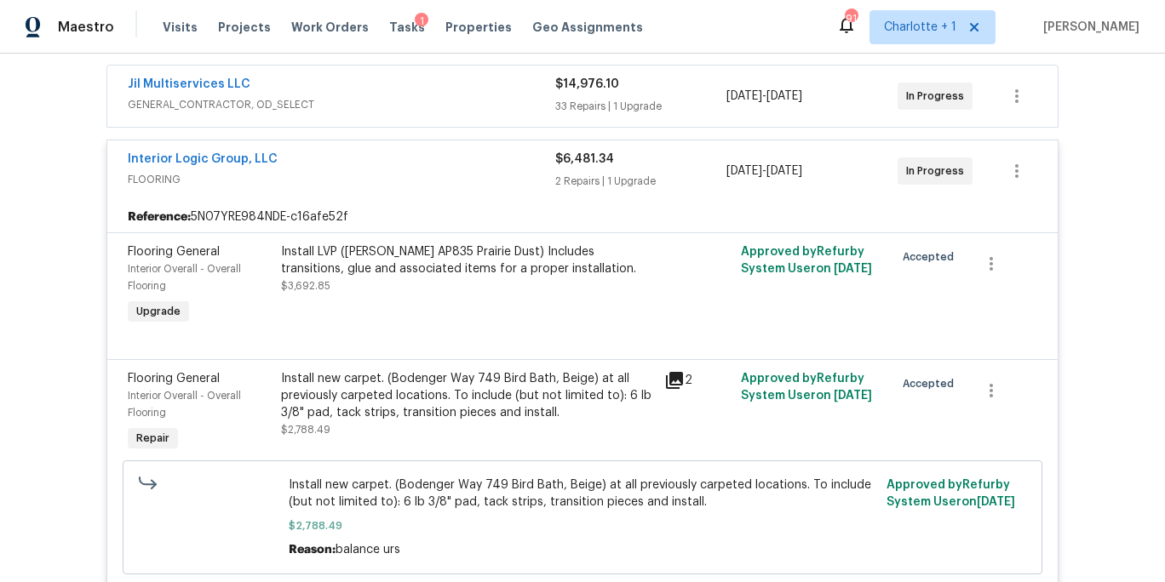
scroll to position [307, 0]
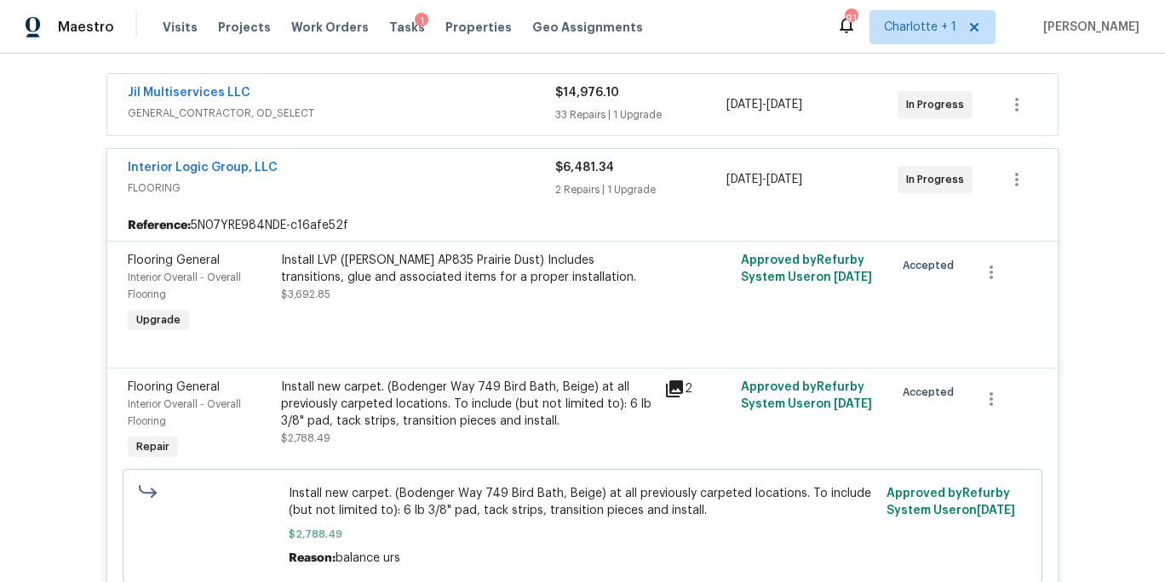
click at [418, 172] on div "Interior Logic Group, LLC" at bounding box center [341, 169] width 427 height 20
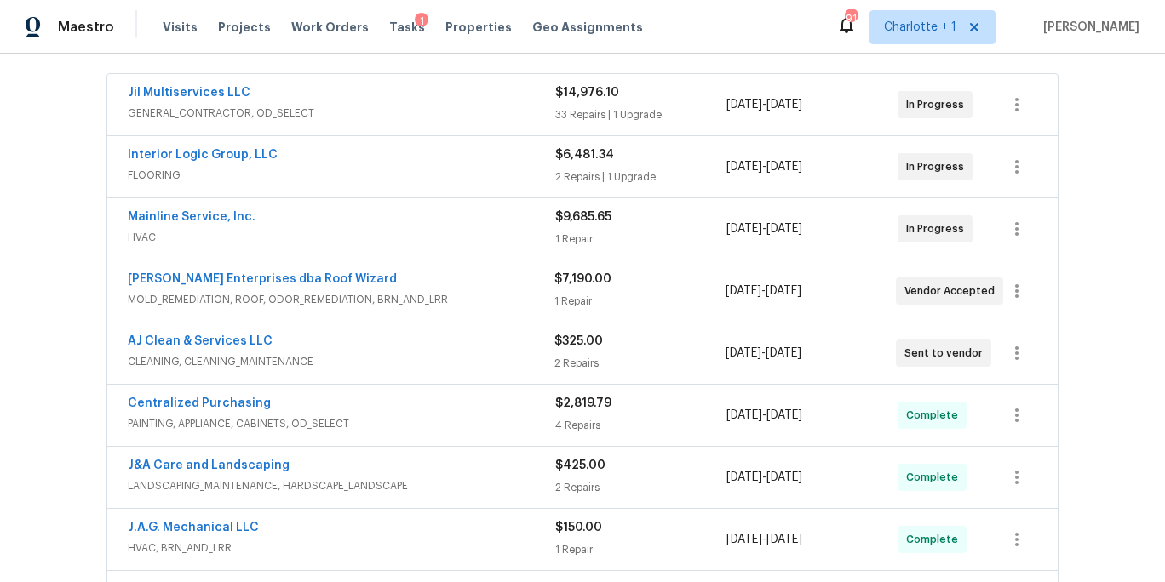
click at [365, 232] on span "HVAC" at bounding box center [341, 237] width 427 height 17
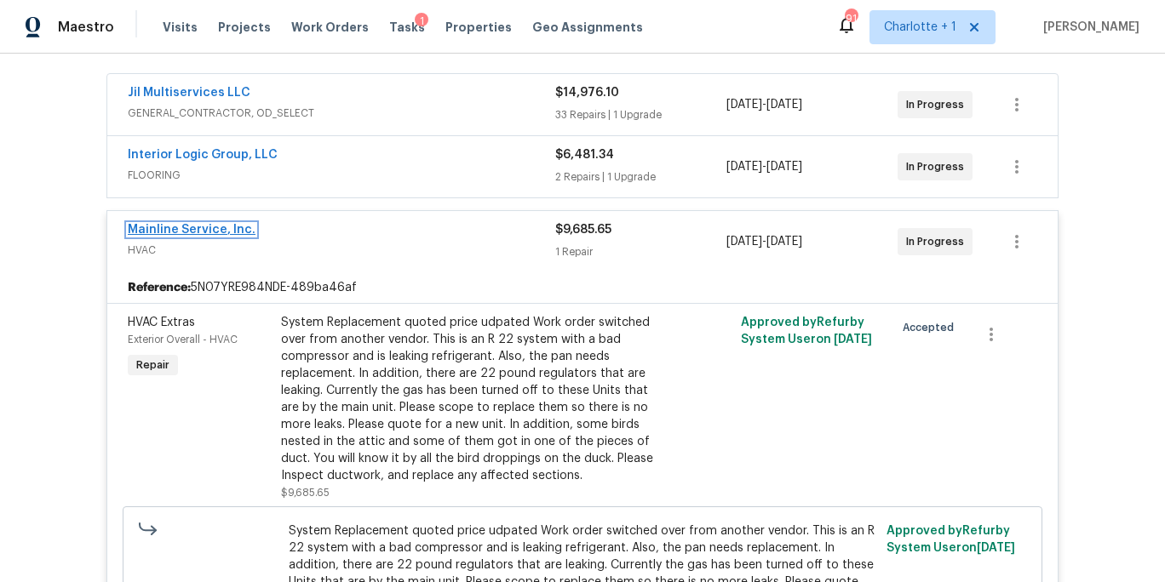
click at [164, 230] on link "Mainline Service, Inc." at bounding box center [192, 230] width 128 height 12
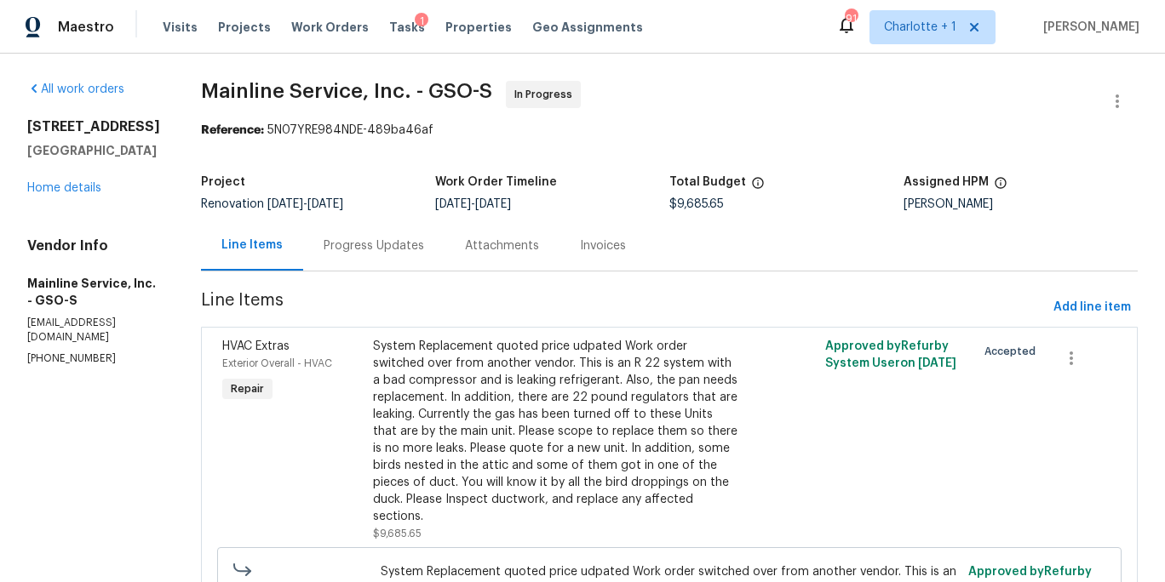
click at [416, 233] on div "Progress Updates" at bounding box center [373, 246] width 141 height 50
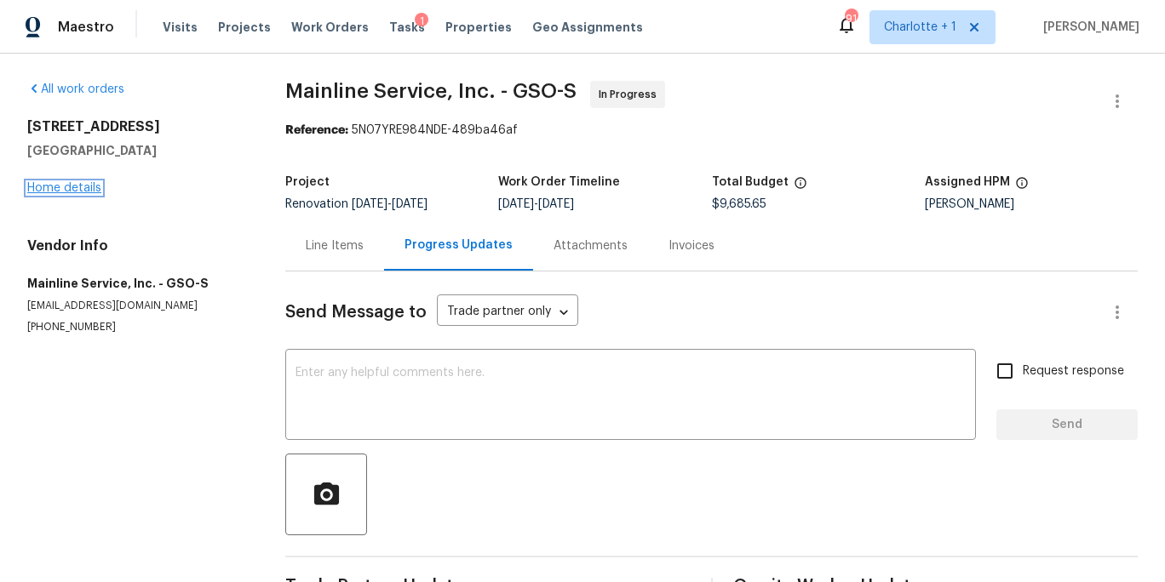
click at [77, 186] on link "Home details" at bounding box center [64, 188] width 74 height 12
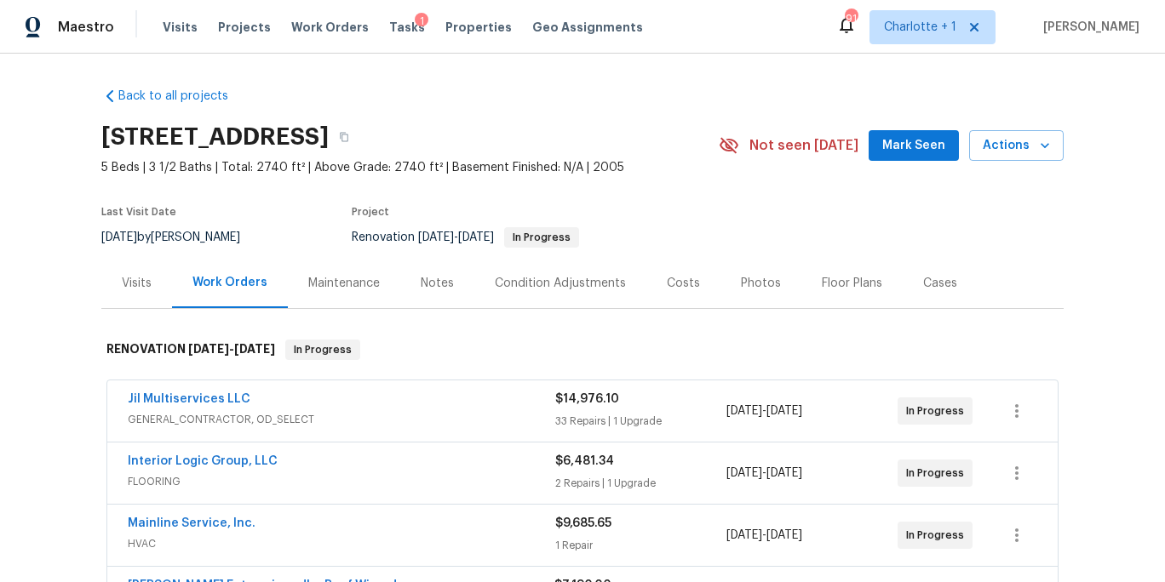
click at [667, 279] on div "Costs" at bounding box center [683, 283] width 33 height 17
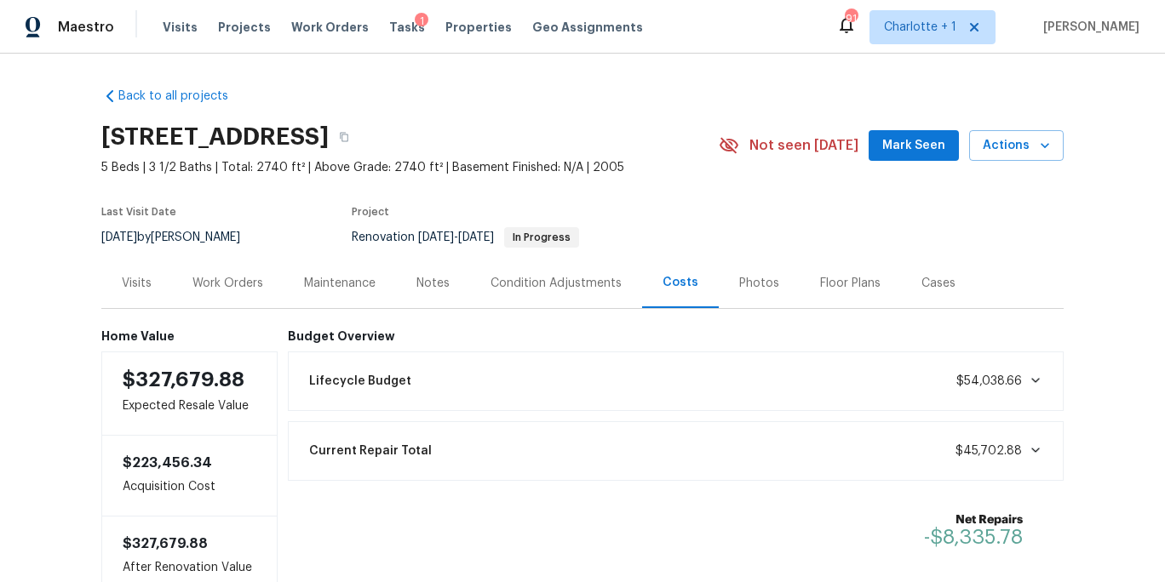
click at [594, 95] on div "Back to all projects 12 Silverbrook Ct, Mc Leansville, NC 27301 5 Beds | 3 1/2 …" at bounding box center [582, 336] width 962 height 524
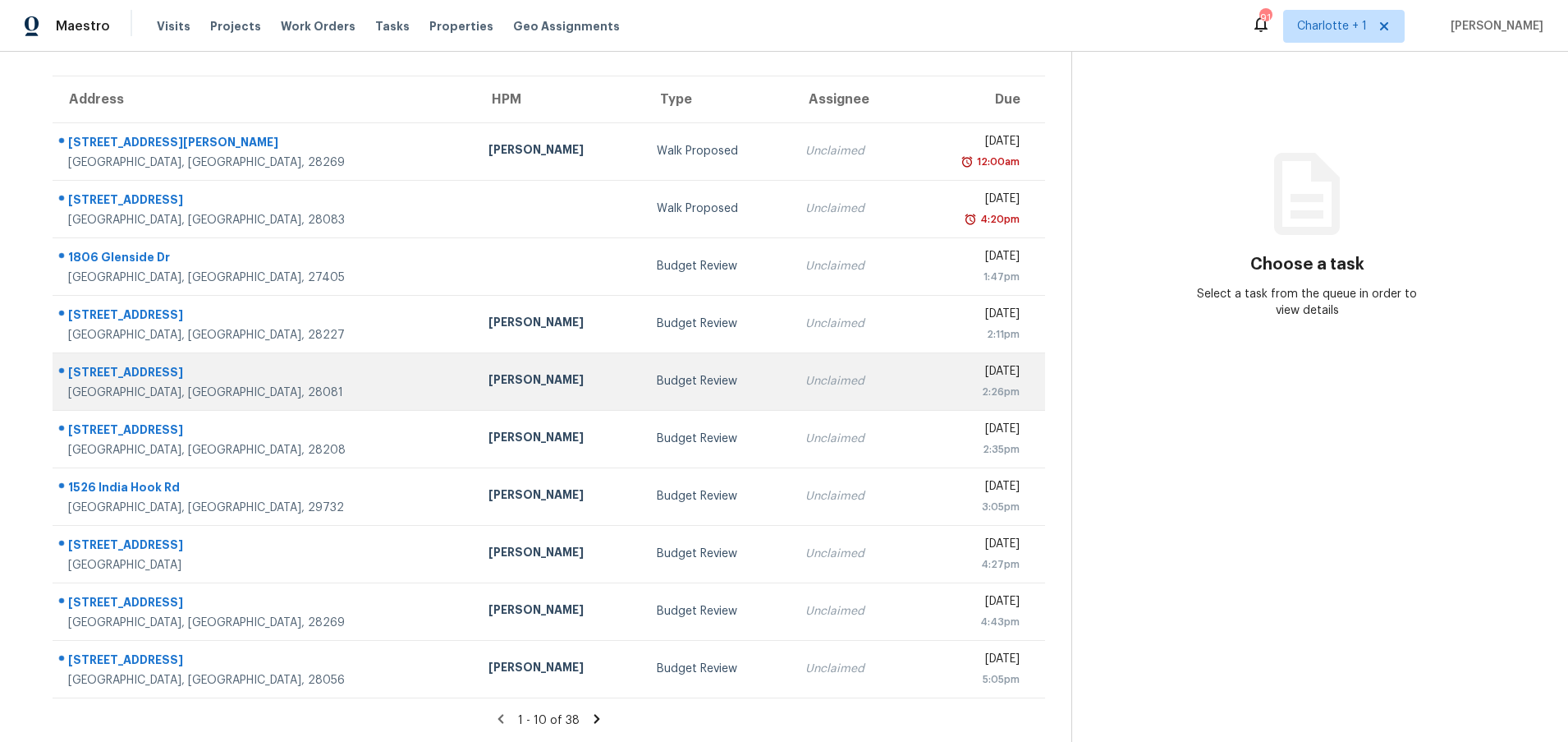
scroll to position [119, 0]
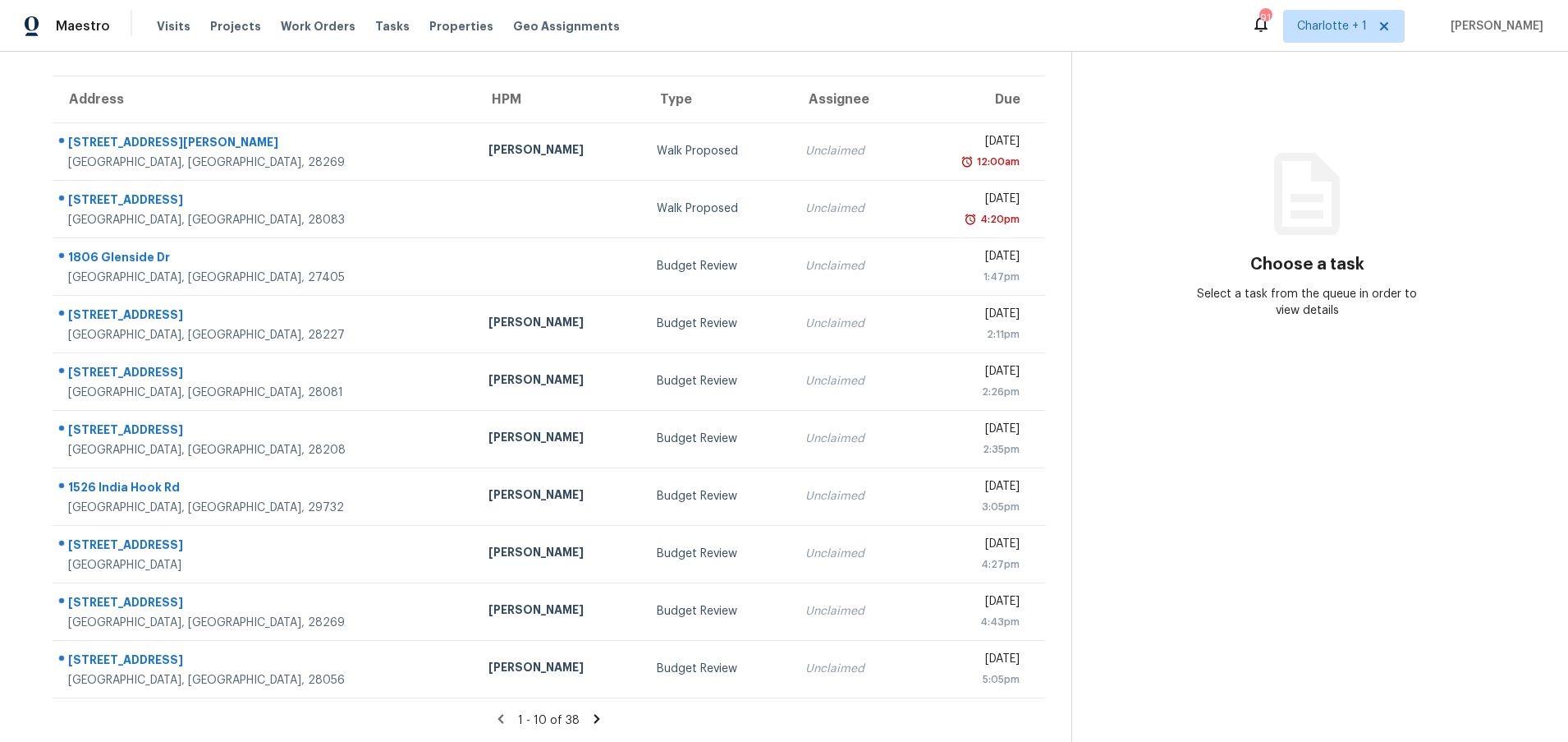
click at [589, 711] on icon at bounding box center [596, 718] width 14 height 14
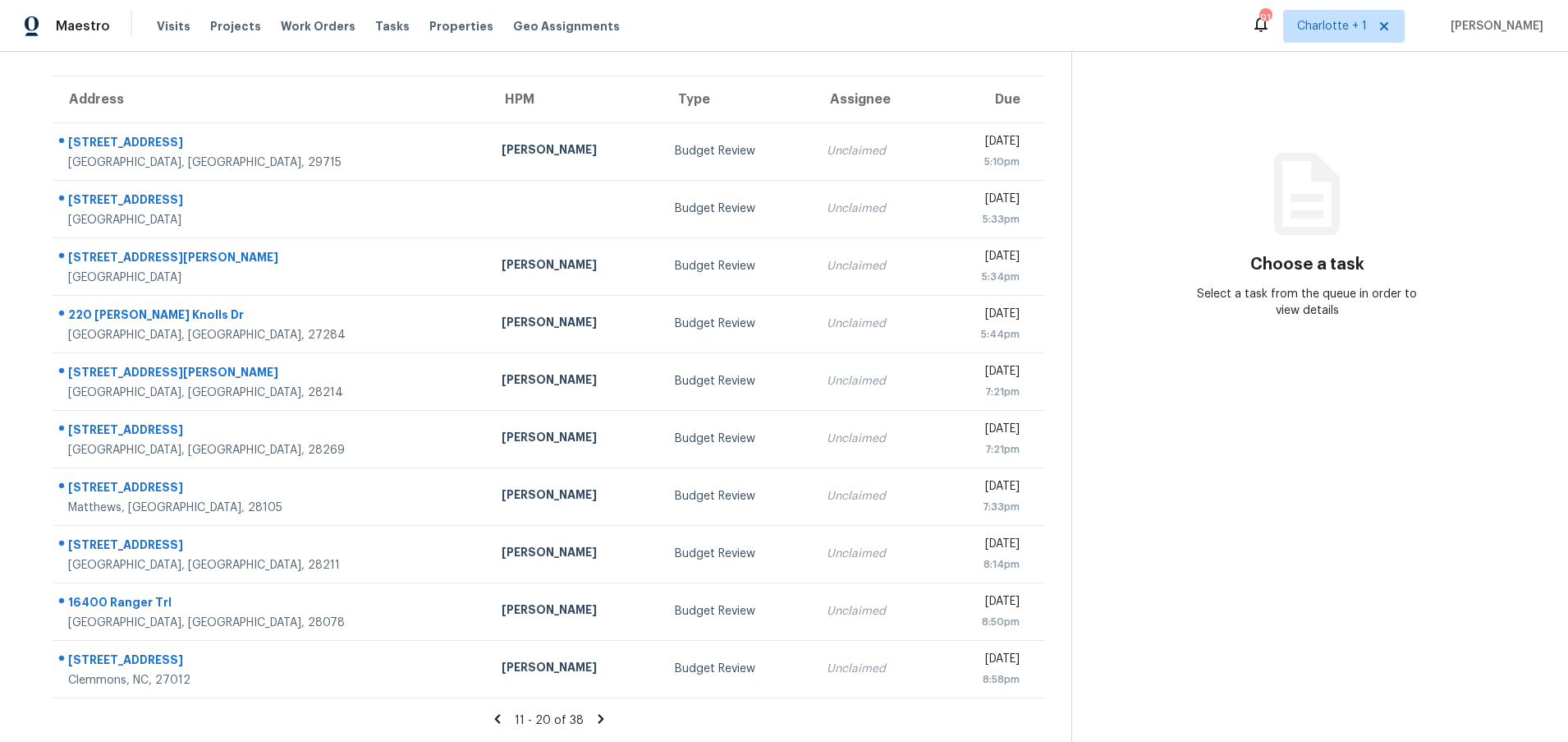
click at [598, 714] on icon at bounding box center [601, 718] width 6 height 9
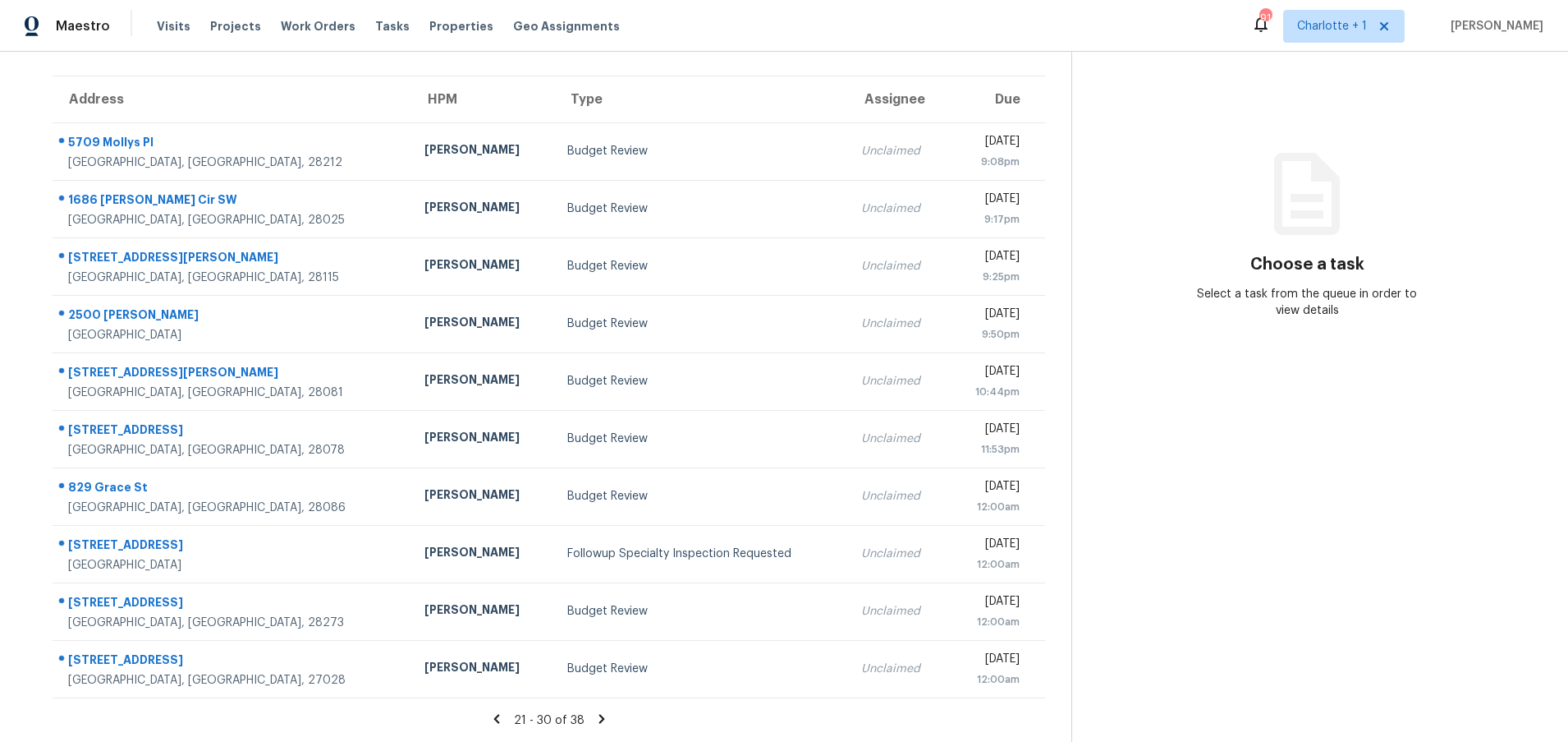
click at [599, 716] on icon at bounding box center [602, 718] width 6 height 9
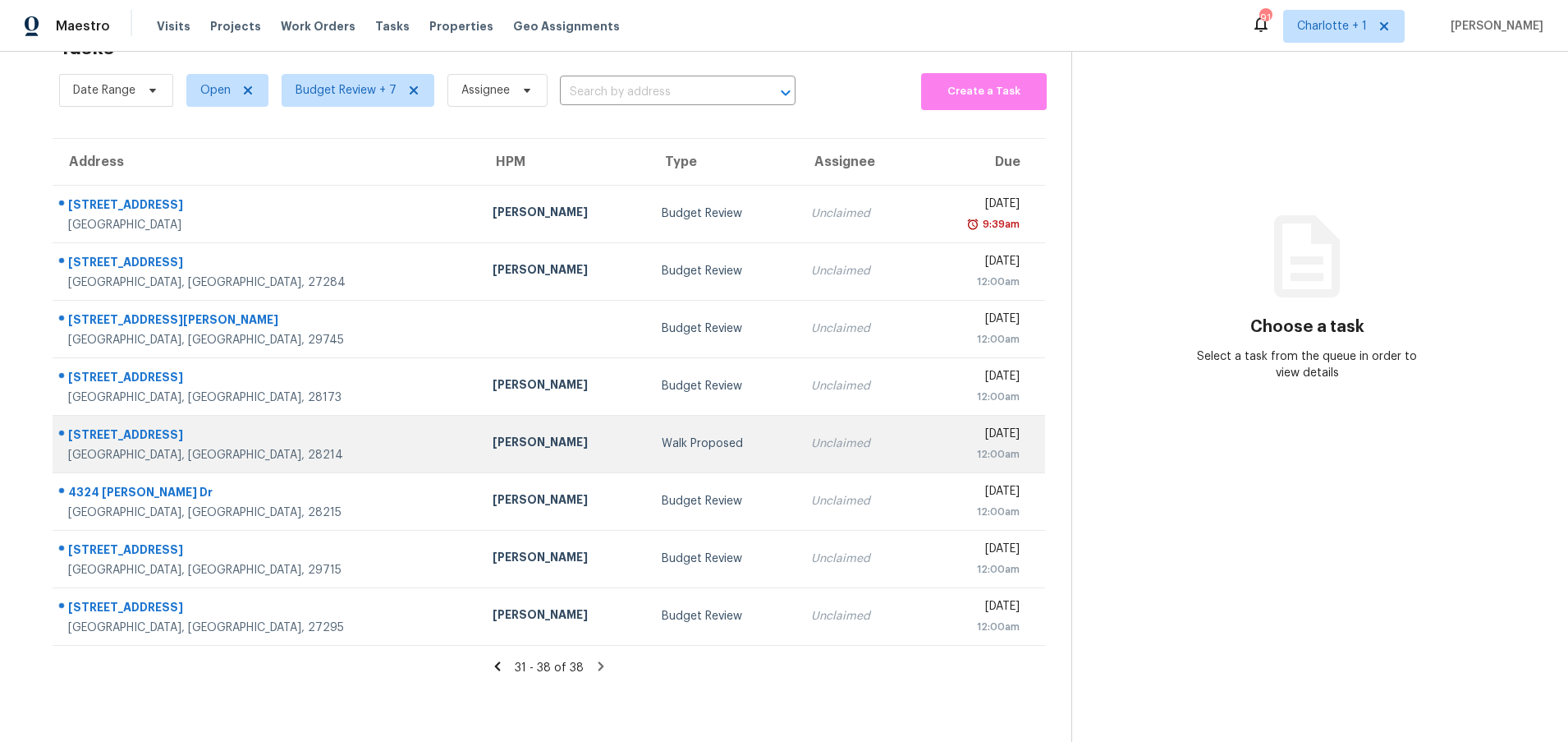
click at [649, 440] on td "Walk Proposed" at bounding box center [723, 444] width 149 height 58
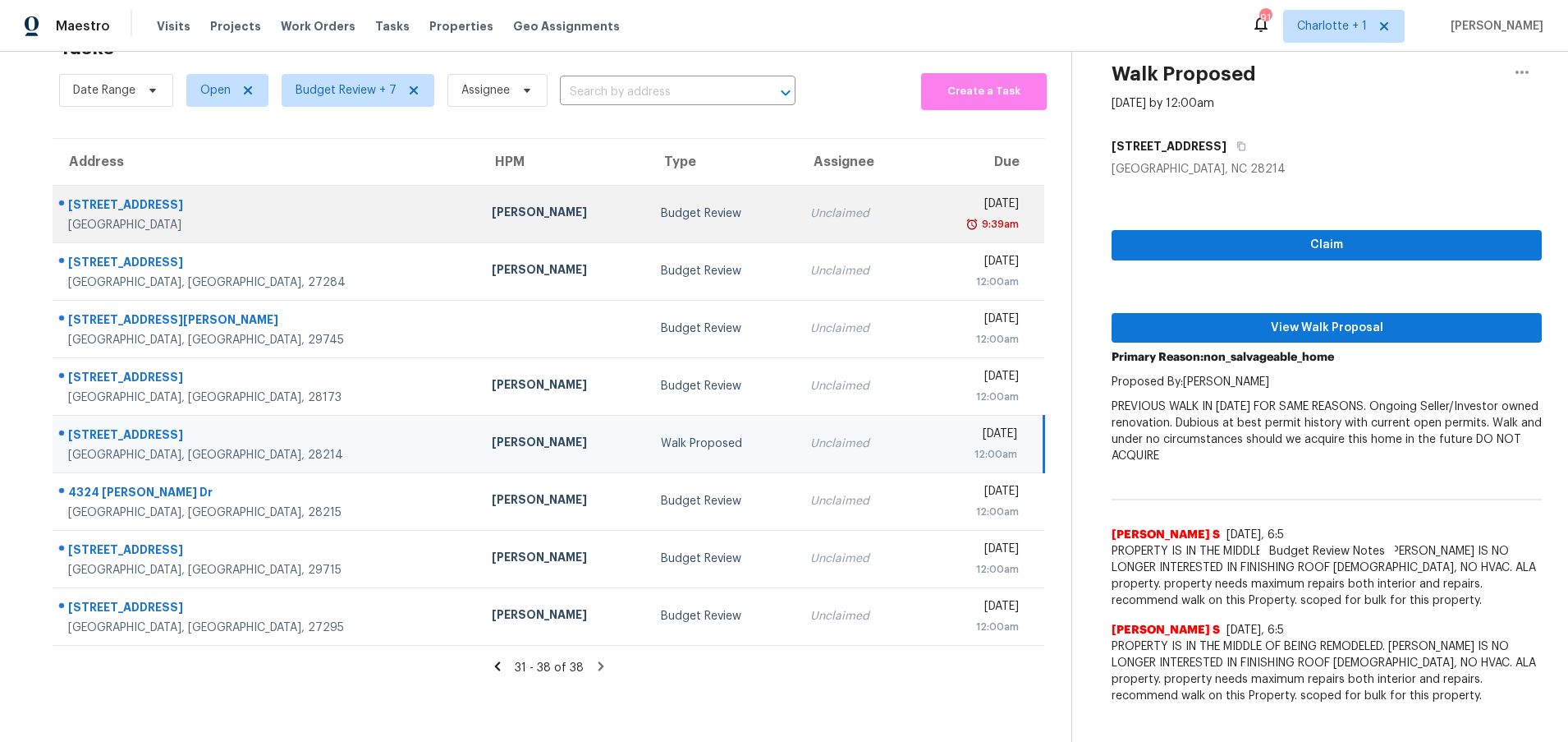
click at [492, 204] on div "[PERSON_NAME]" at bounding box center [563, 213] width 143 height 20
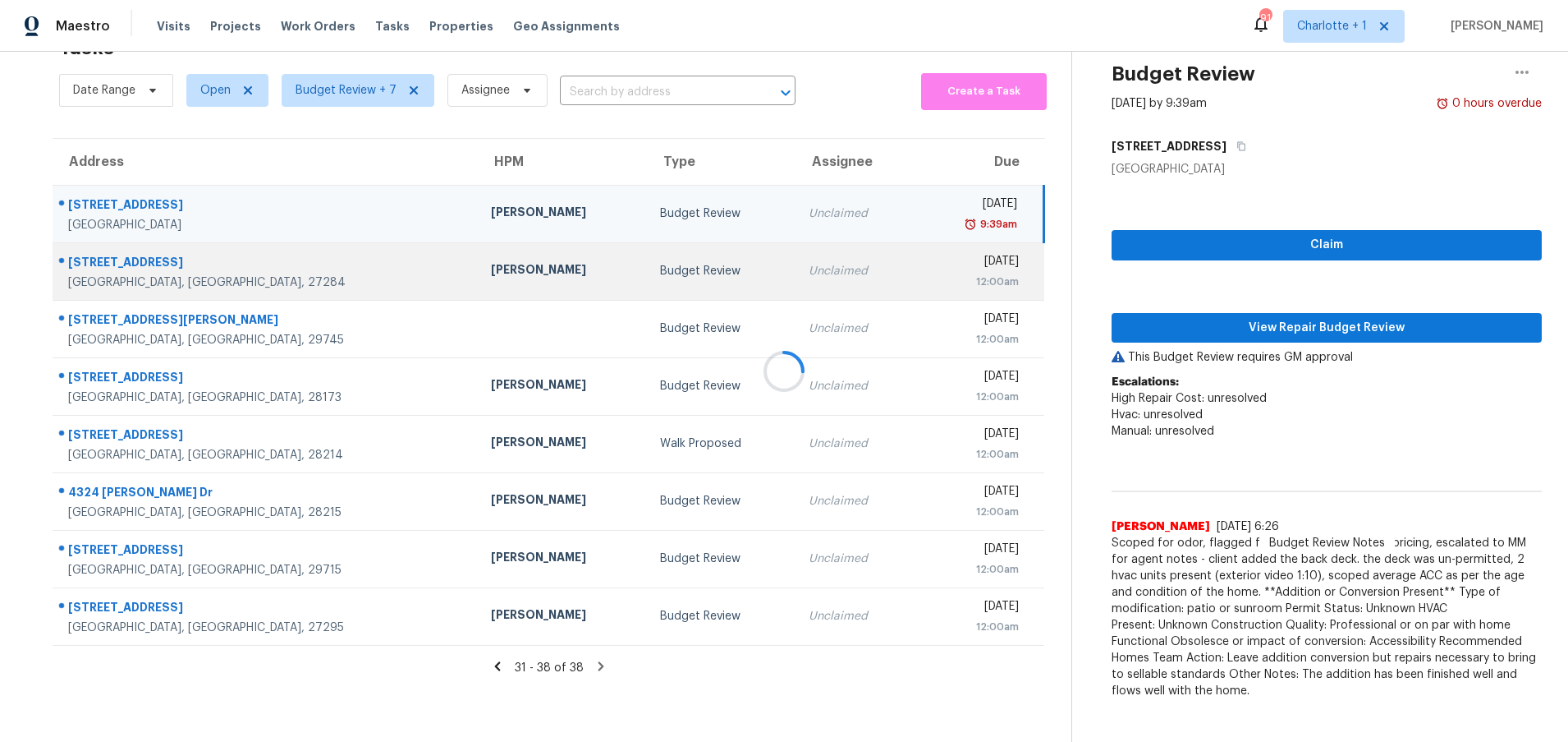
scroll to position [70, 0]
